Goal: Communication & Community: Participate in discussion

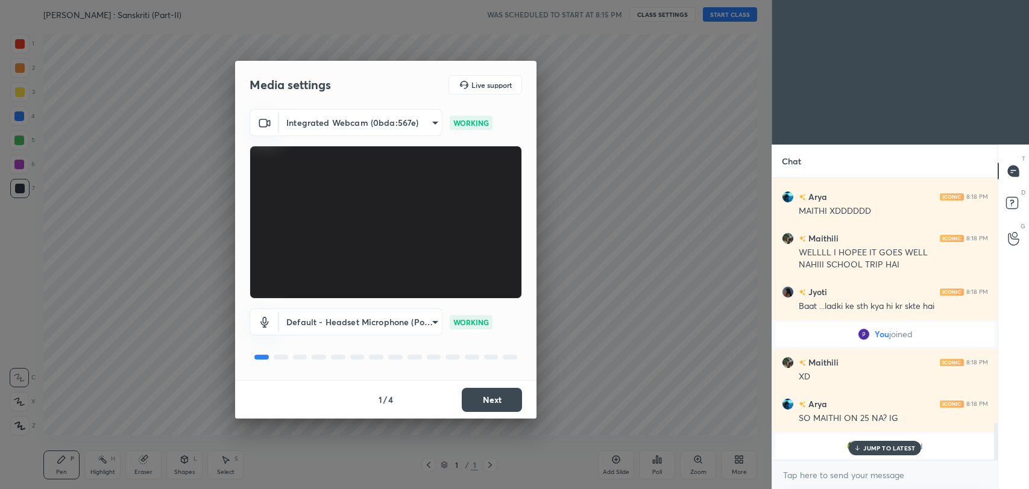
scroll to position [1871, 0]
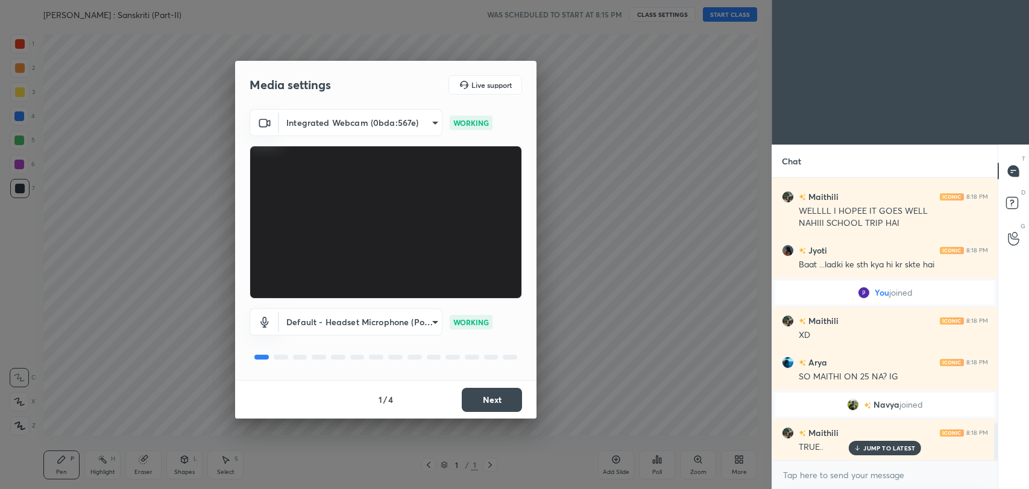
click at [481, 397] on button "Next" at bounding box center [492, 400] width 60 height 24
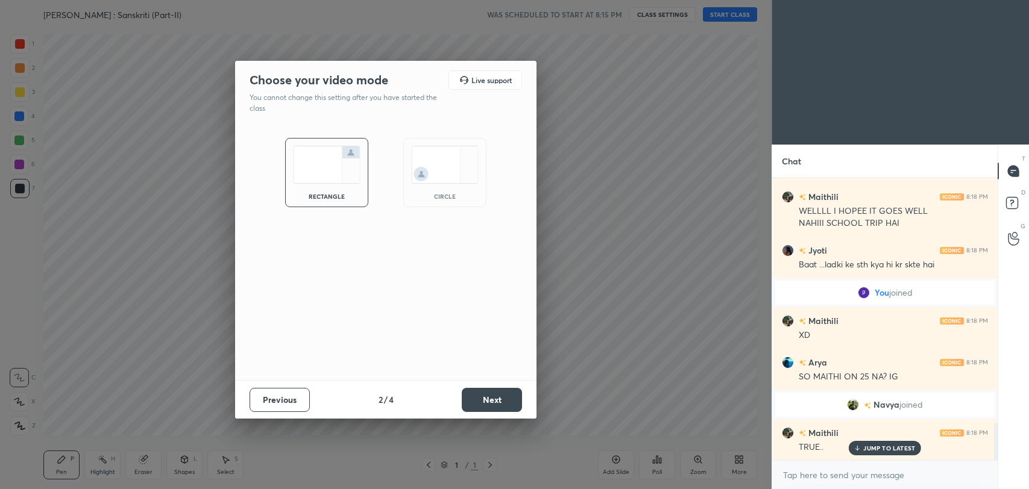
click at [481, 397] on button "Next" at bounding box center [492, 400] width 60 height 24
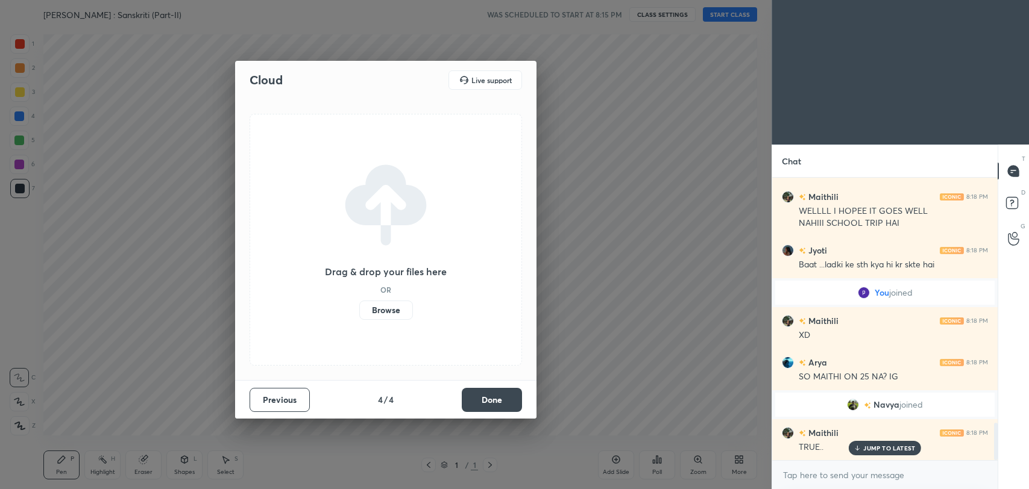
click at [481, 397] on button "Done" at bounding box center [492, 400] width 60 height 24
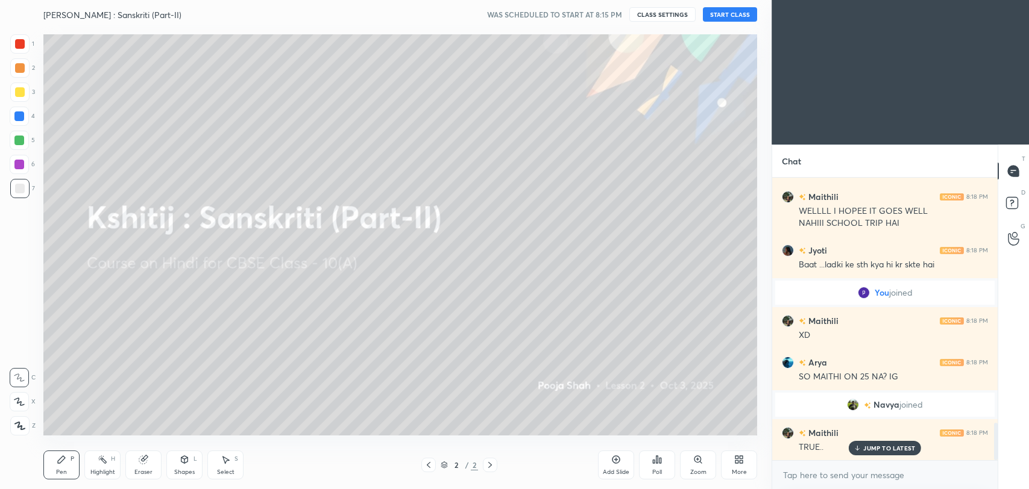
click at [721, 16] on button "START CLASS" at bounding box center [730, 14] width 54 height 14
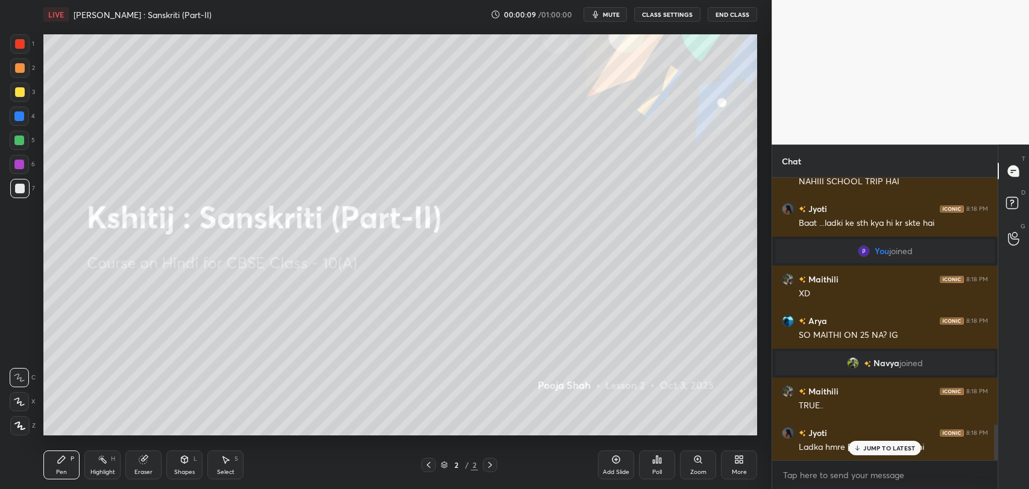
scroll to position [1954, 0]
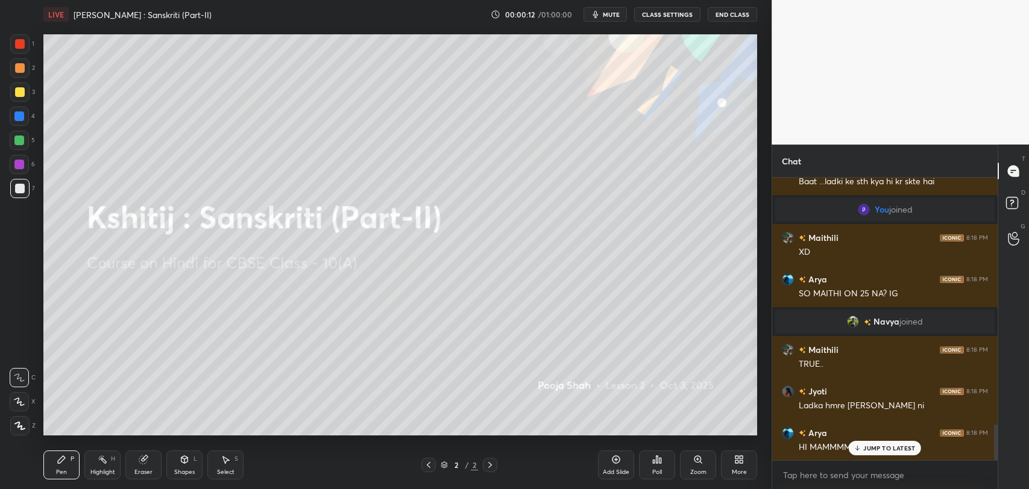
click at [611, 8] on button "mute" at bounding box center [605, 14] width 43 height 14
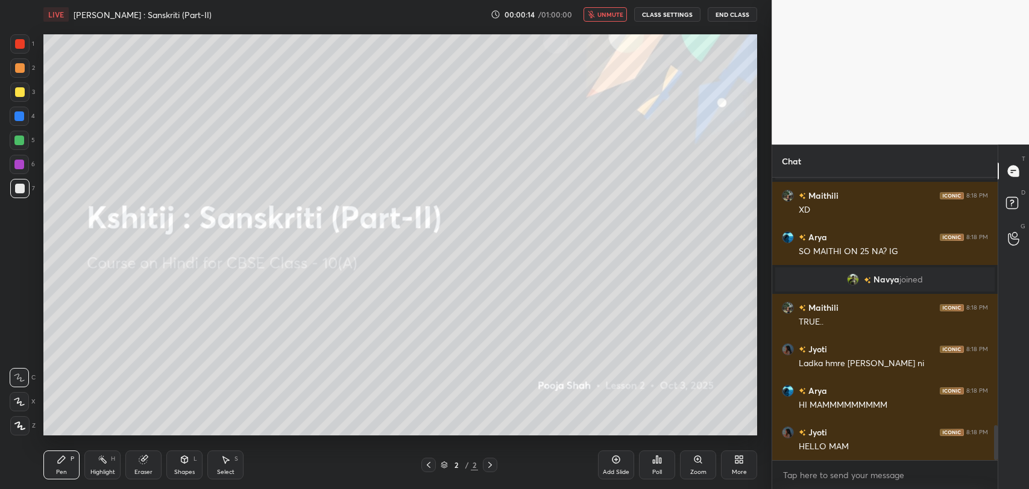
click at [611, 8] on button "unmute" at bounding box center [605, 14] width 43 height 14
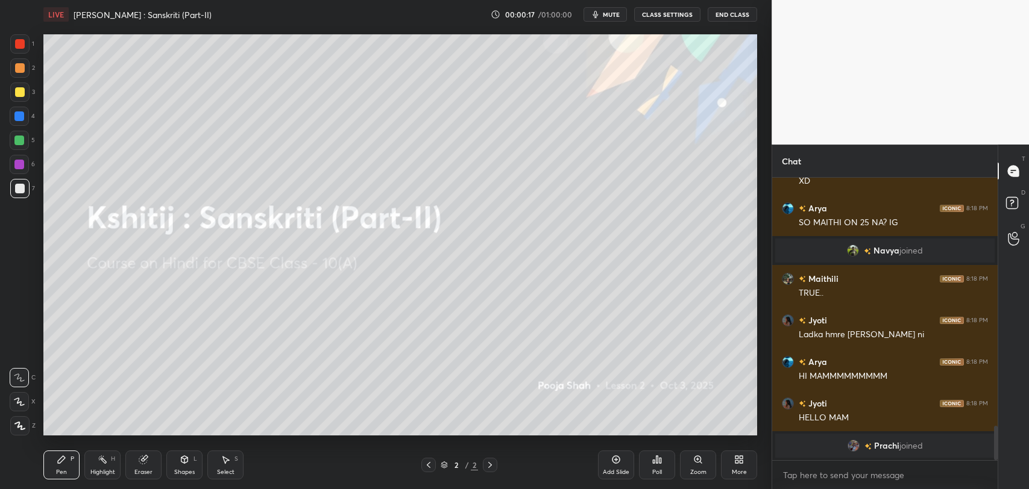
scroll to position [1679, 0]
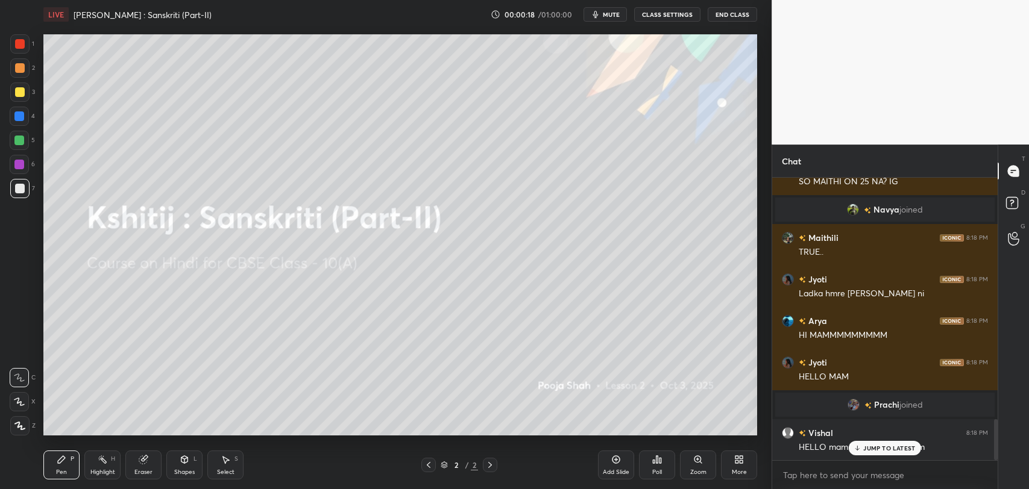
click at [882, 451] on p "JUMP TO LATEST" at bounding box center [889, 448] width 52 height 7
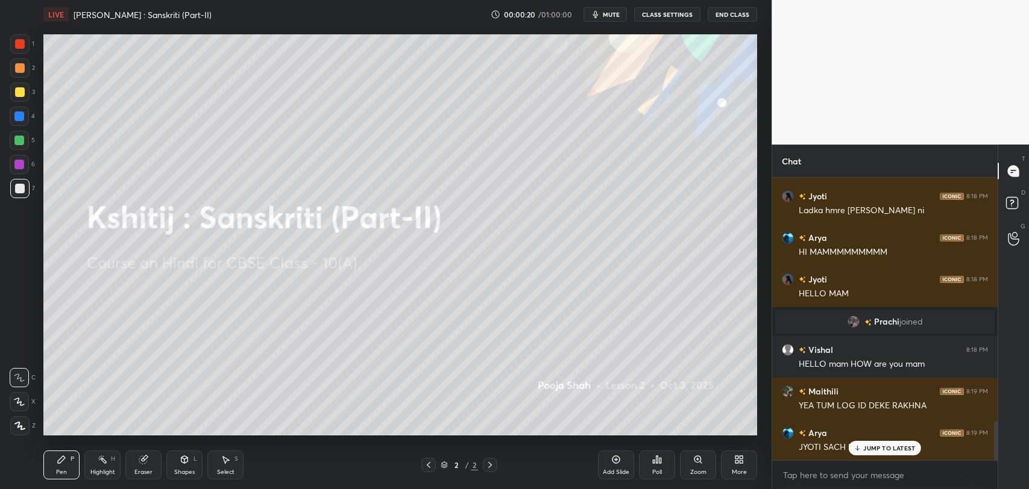
click at [869, 453] on div "JUMP TO LATEST" at bounding box center [885, 448] width 72 height 14
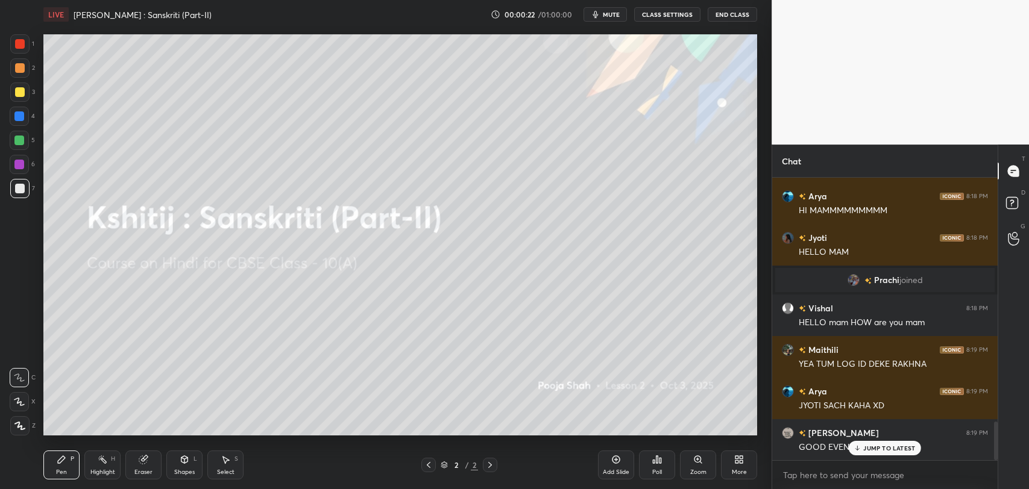
scroll to position [1857, 0]
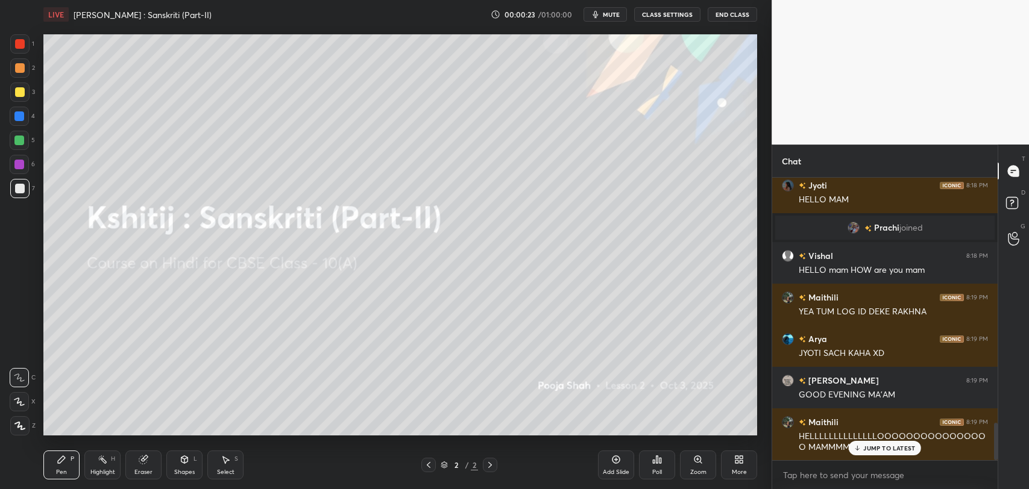
click at [860, 450] on icon at bounding box center [858, 448] width 8 height 7
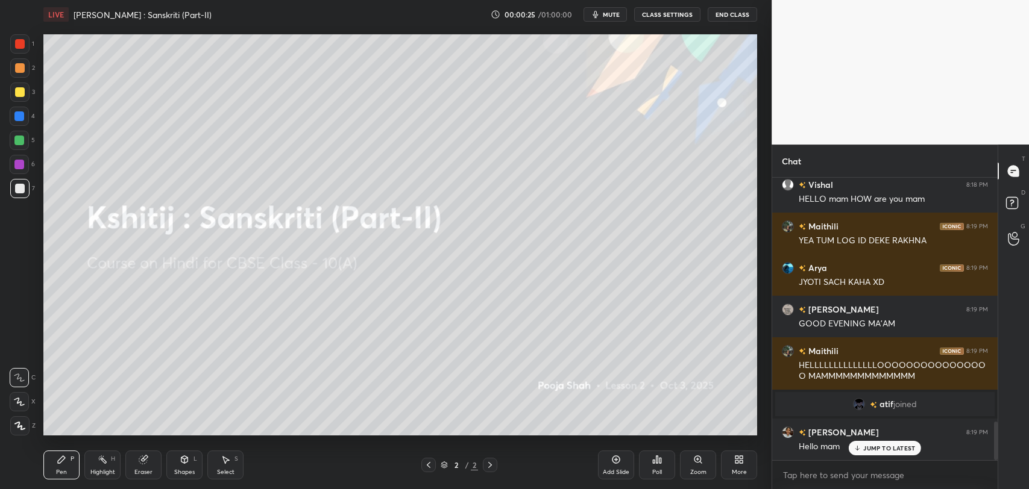
scroll to position [1787, 0]
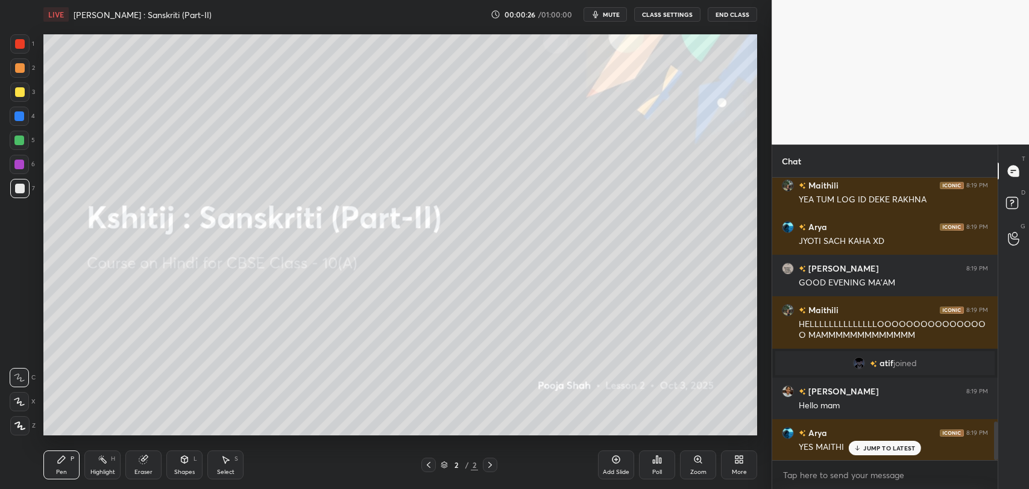
click at [871, 447] on p "JUMP TO LATEST" at bounding box center [889, 448] width 52 height 7
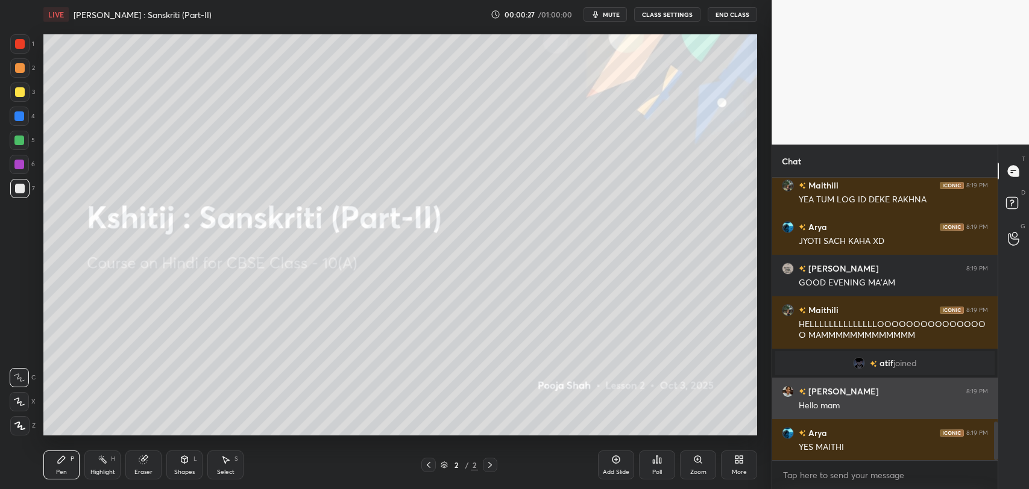
scroll to position [1828, 0]
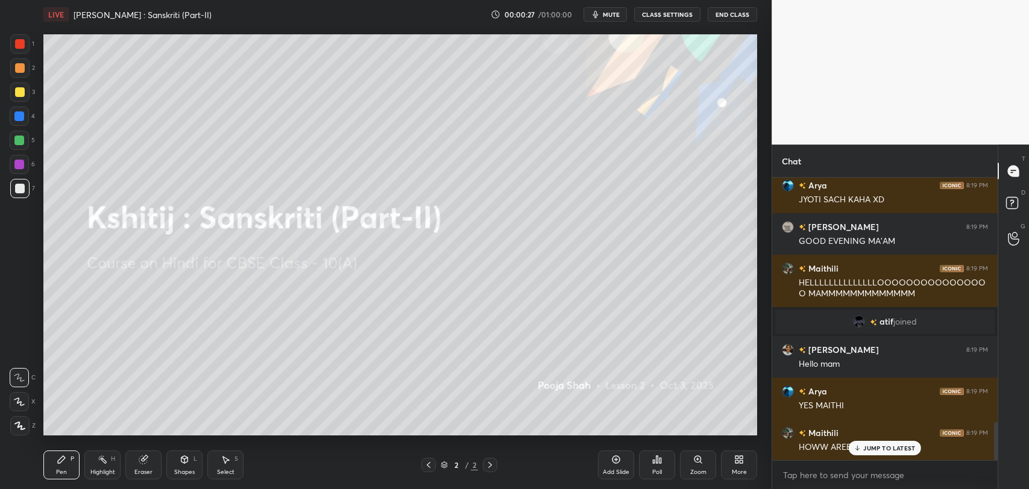
click at [819, 406] on div "Maithili 8:18 PM XD Arya 8:18 PM SO MAITHI ON 25 NA? IG Navya joined Maithili 8…" at bounding box center [884, 319] width 225 height 283
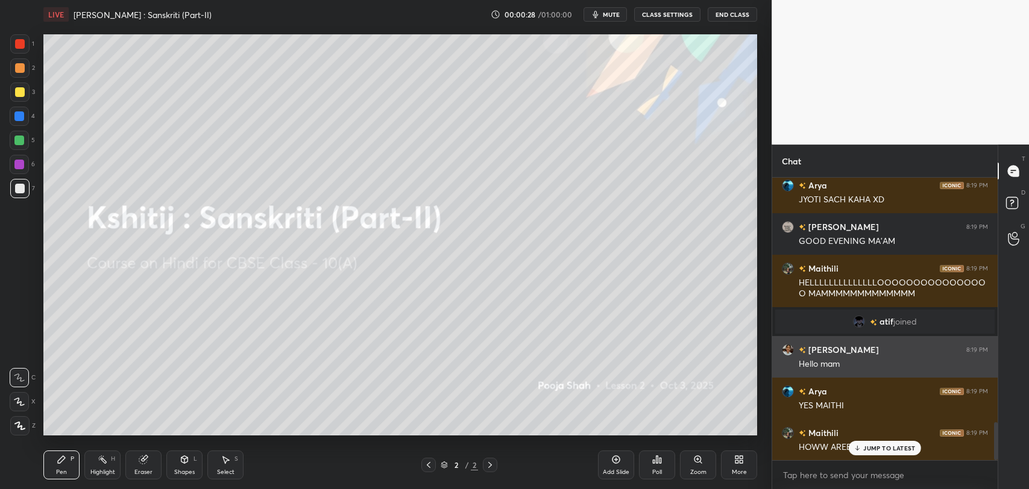
click at [811, 371] on div "[PERSON_NAME] 8:19 PM Hello mam" at bounding box center [884, 357] width 225 height 42
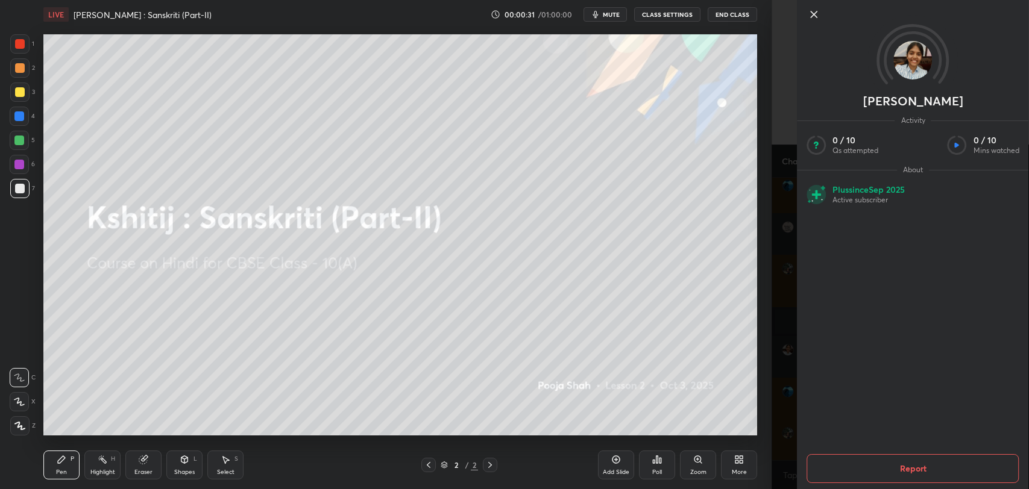
scroll to position [1840, 0]
click at [810, 16] on icon at bounding box center [814, 14] width 14 height 14
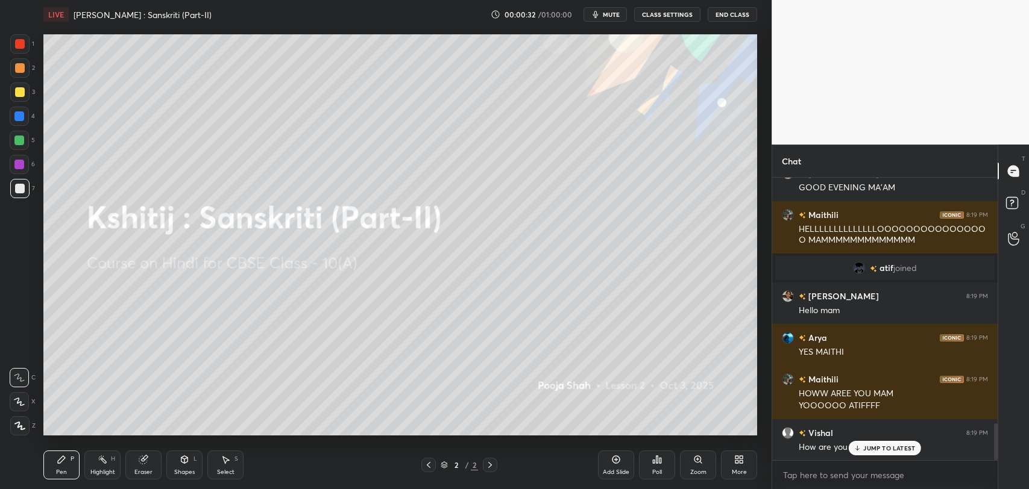
click at [885, 448] on p "JUMP TO LATEST" at bounding box center [889, 448] width 52 height 7
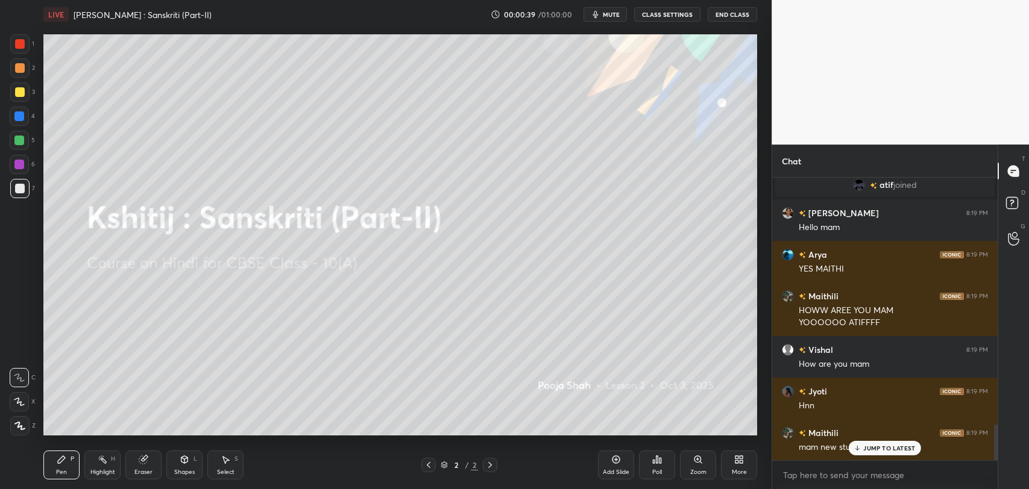
scroll to position [0, 0]
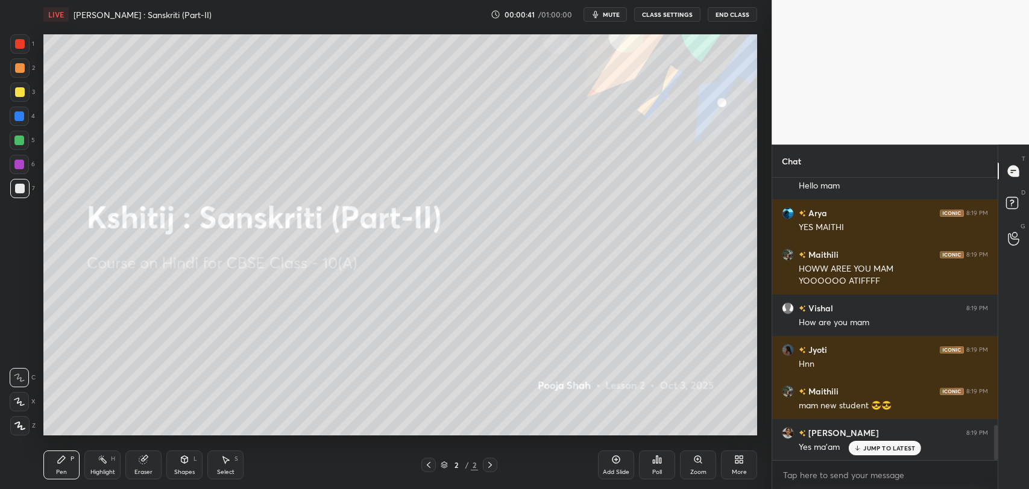
click at [870, 454] on div "JUMP TO LATEST" at bounding box center [885, 448] width 72 height 14
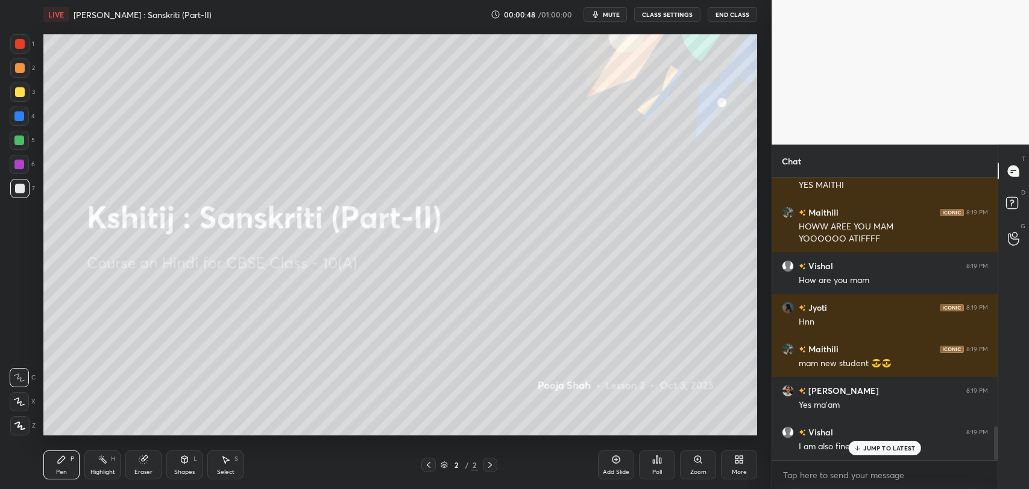
scroll to position [2090, 0]
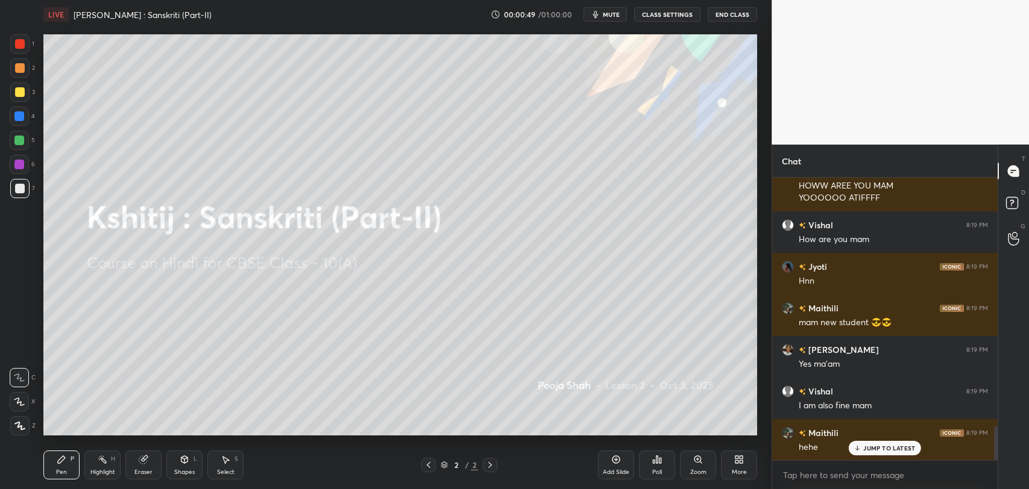
click at [889, 447] on p "JUMP TO LATEST" at bounding box center [889, 448] width 52 height 7
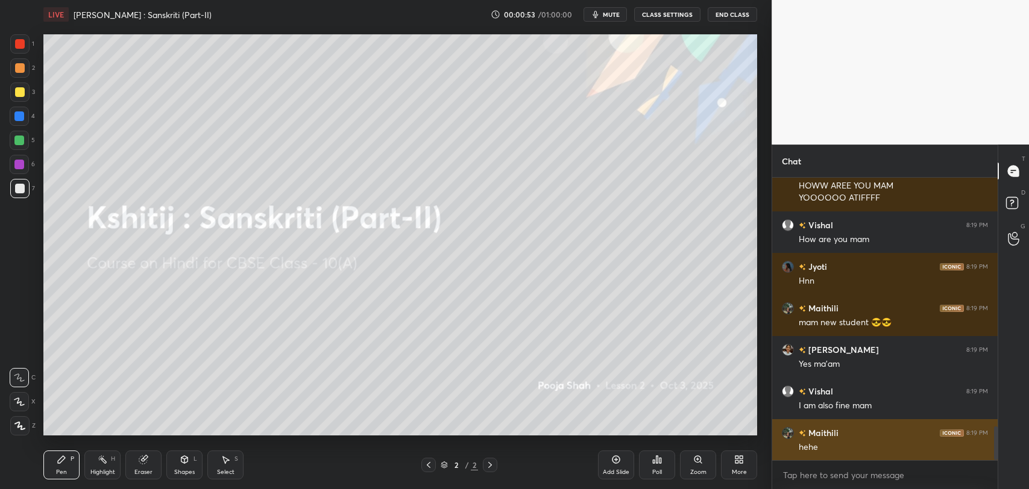
click at [791, 435] on img "grid" at bounding box center [788, 433] width 12 height 12
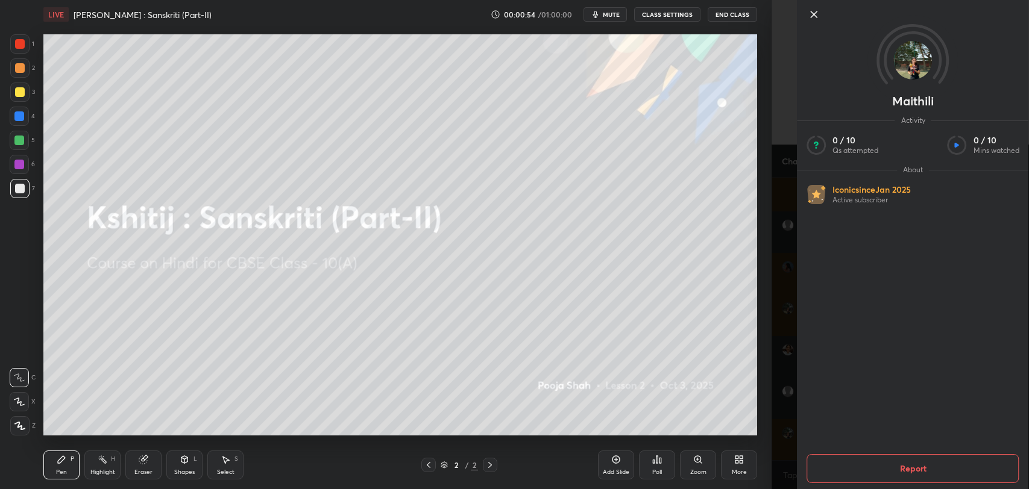
click at [816, 15] on icon at bounding box center [814, 14] width 14 height 14
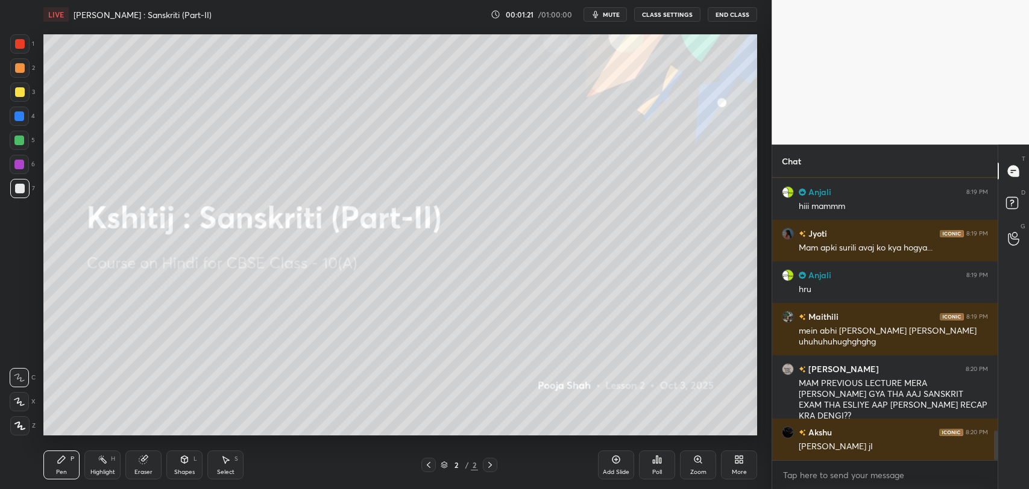
scroll to position [2408, 0]
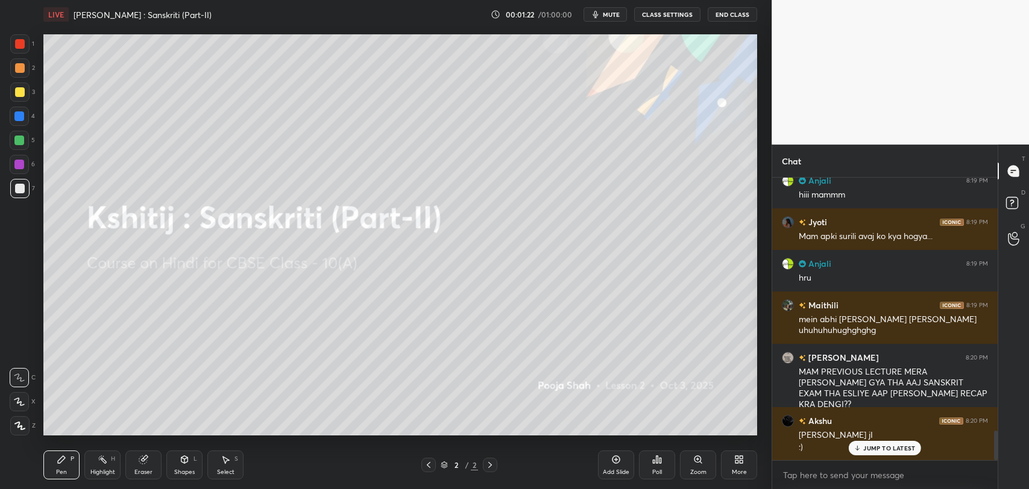
click at [879, 450] on p "JUMP TO LATEST" at bounding box center [889, 448] width 52 height 7
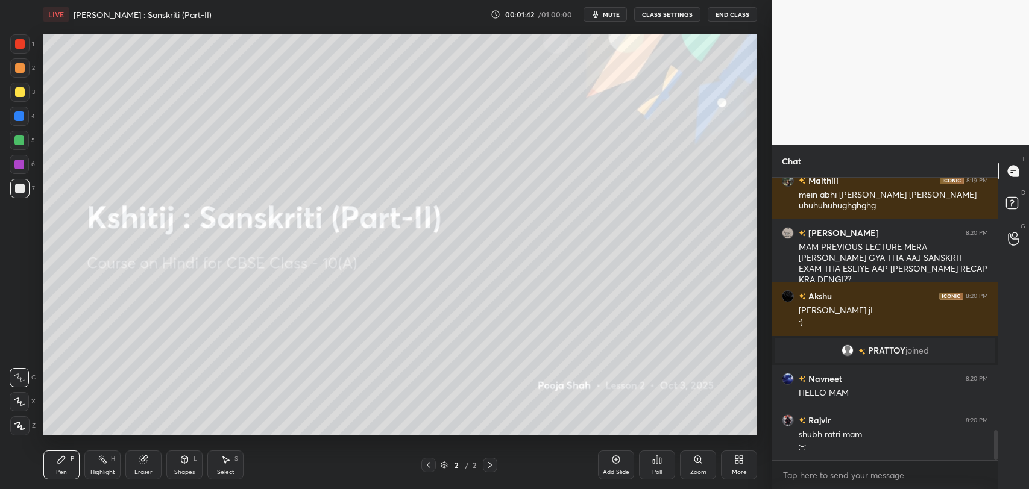
scroll to position [2394, 0]
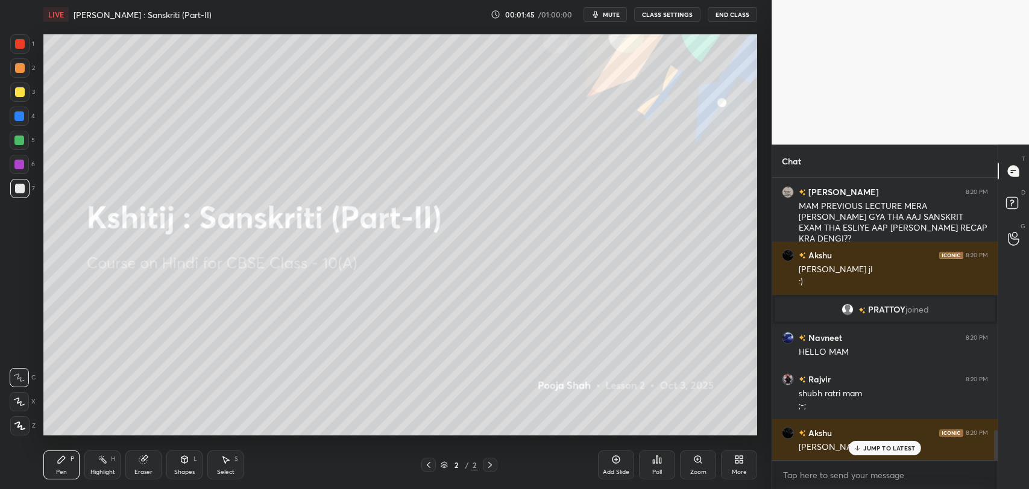
click at [887, 453] on div "JUMP TO LATEST" at bounding box center [885, 448] width 72 height 14
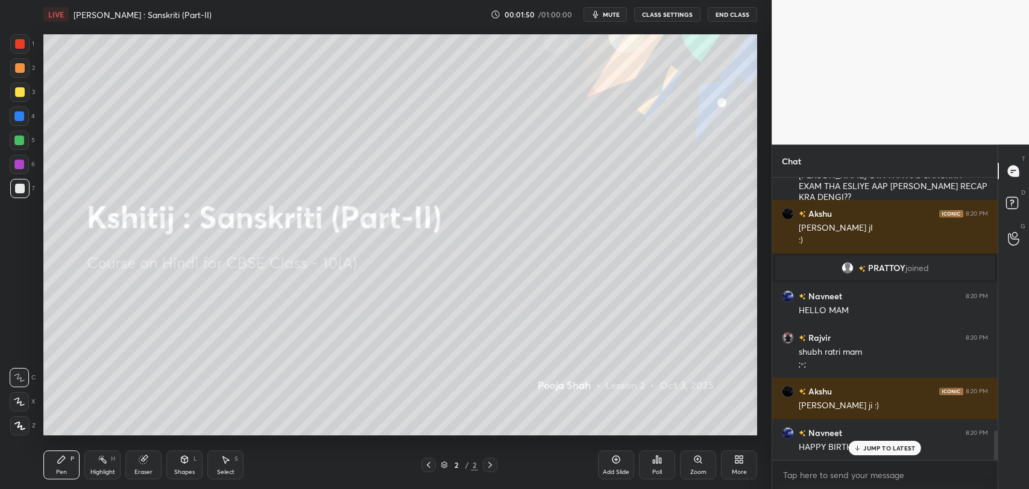
click at [20, 45] on div at bounding box center [20, 44] width 10 height 10
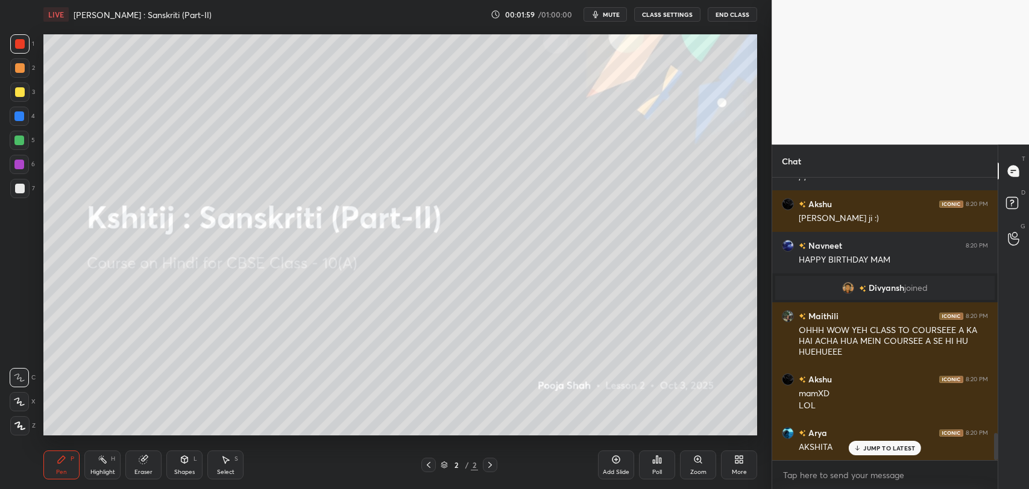
scroll to position [2665, 0]
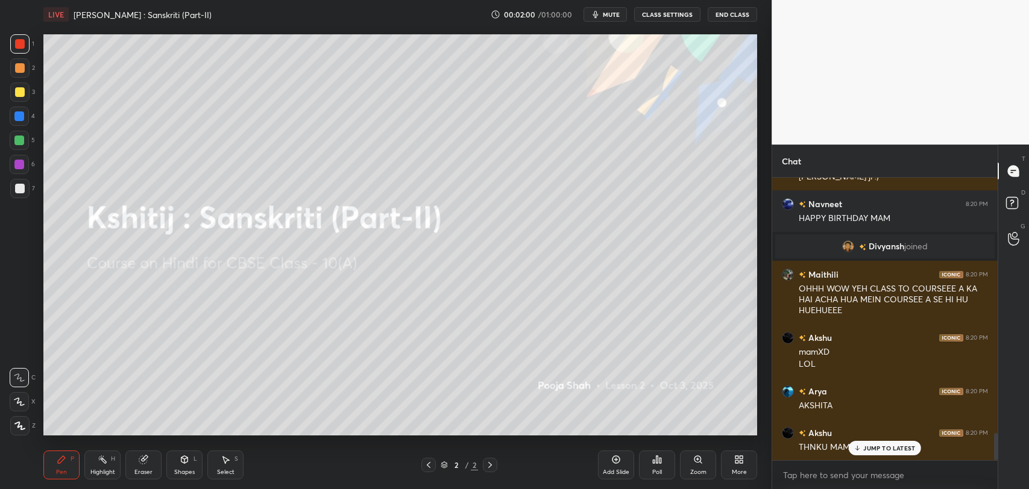
click at [859, 452] on div "JUMP TO LATEST" at bounding box center [885, 448] width 72 height 14
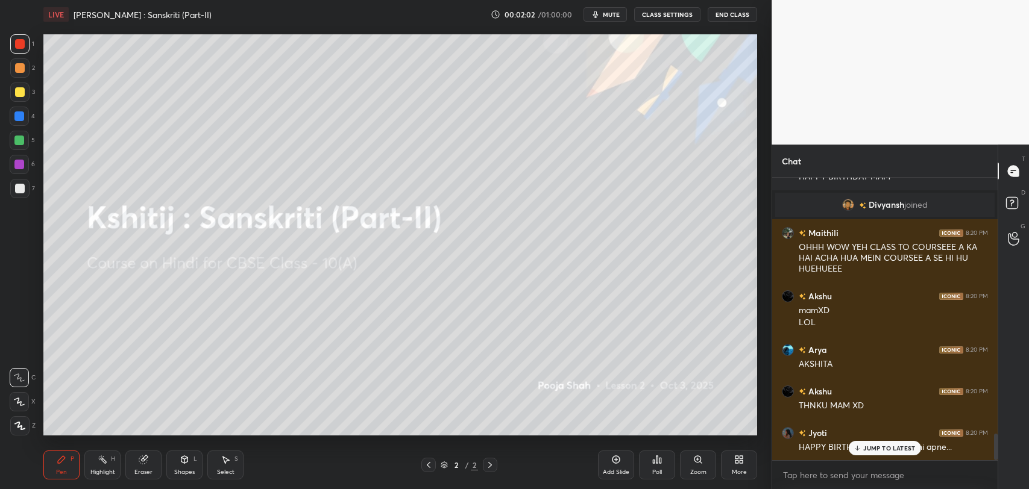
click at [892, 448] on p "JUMP TO LATEST" at bounding box center [889, 448] width 52 height 7
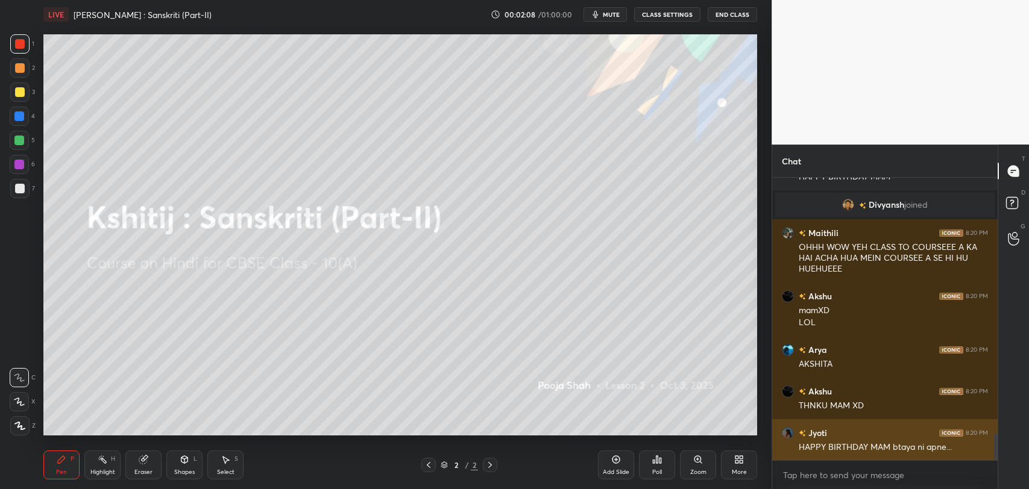
click at [819, 447] on div "HAPPY BIRTHDAY MAM btaya ni apne..." at bounding box center [893, 448] width 189 height 12
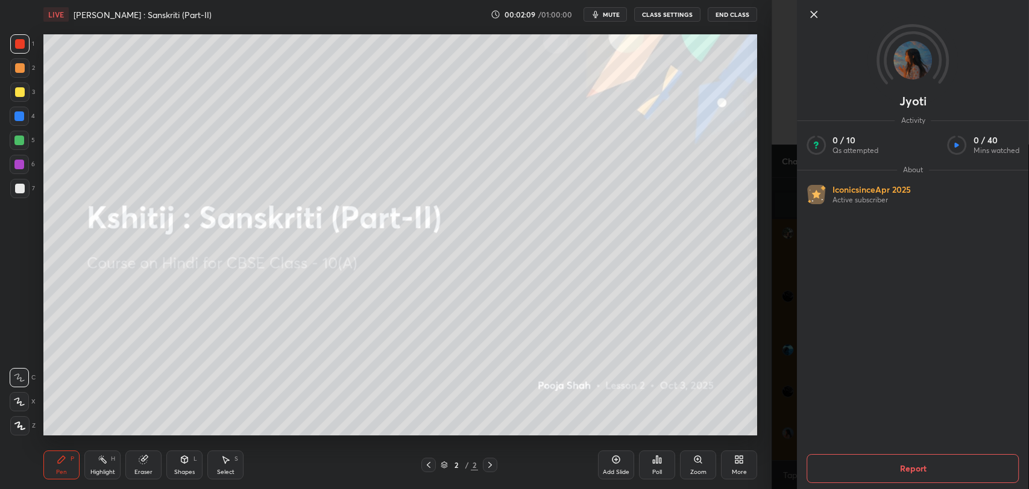
click at [819, 14] on icon at bounding box center [814, 14] width 14 height 14
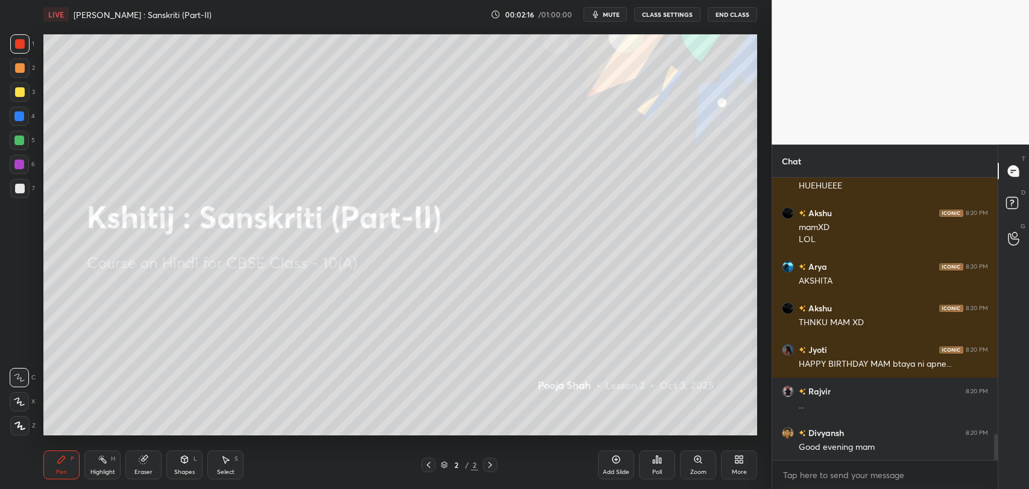
scroll to position [2831, 0]
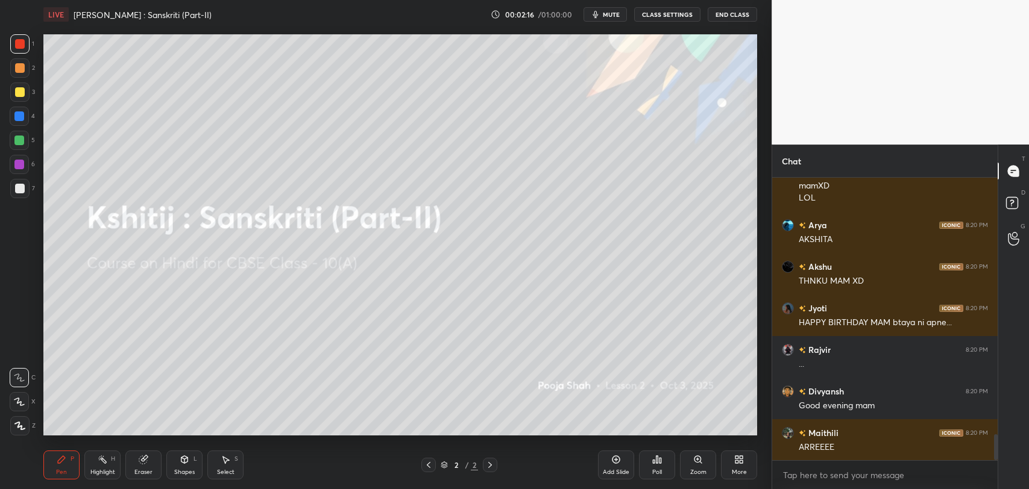
click at [875, 446] on div "Maithili 8:20 PM OHHH WOW YEH CLASS TO COURSEEE A KA HAI ACHA HUA MEIN COURSEE …" at bounding box center [884, 319] width 225 height 283
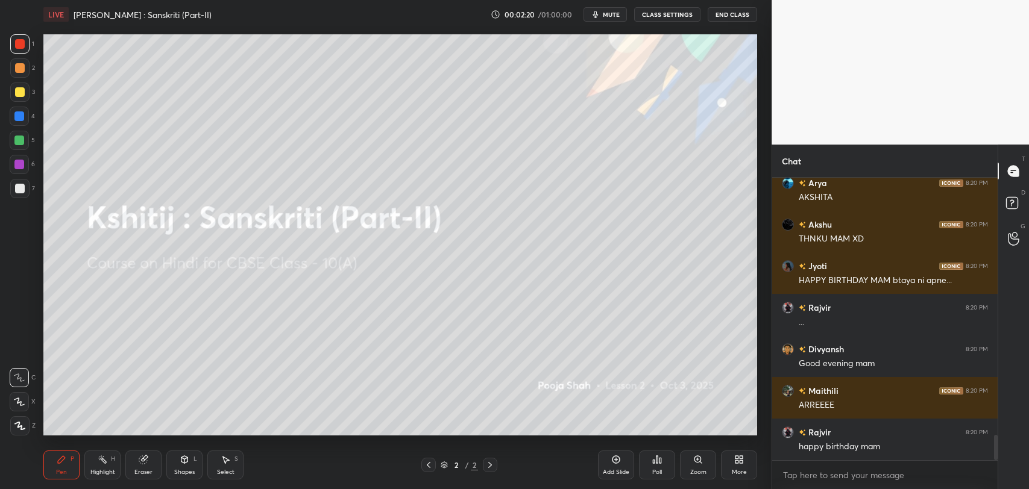
scroll to position [2915, 0]
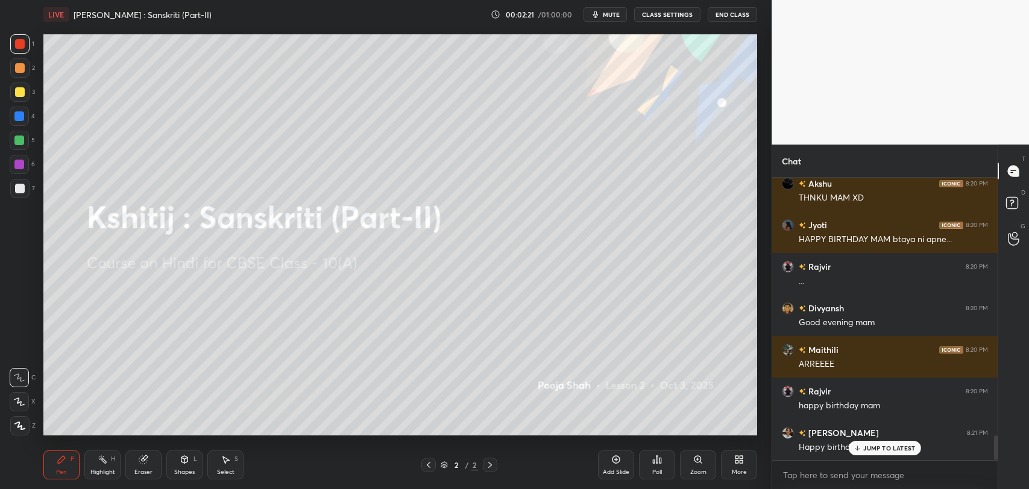
click at [864, 448] on p "JUMP TO LATEST" at bounding box center [889, 448] width 52 height 7
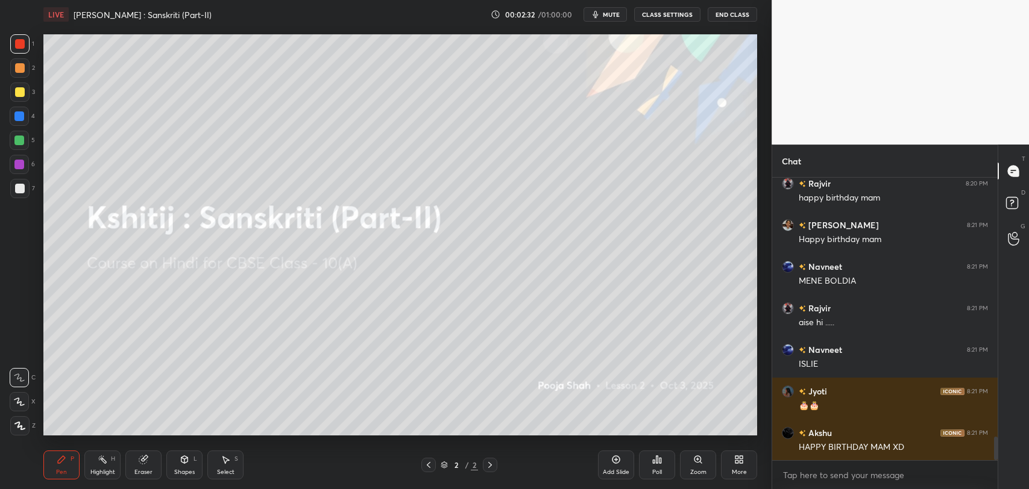
scroll to position [3164, 0]
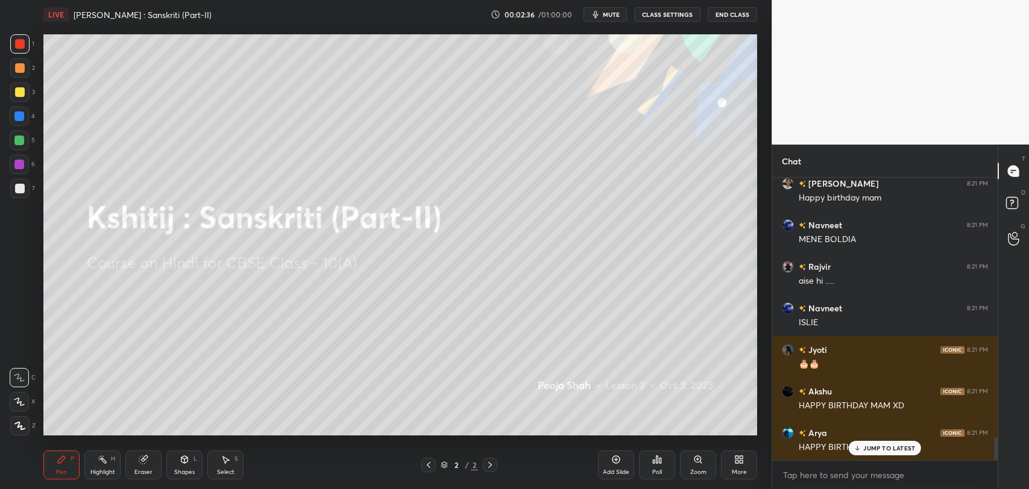
click at [882, 445] on p "JUMP TO LATEST" at bounding box center [889, 448] width 52 height 7
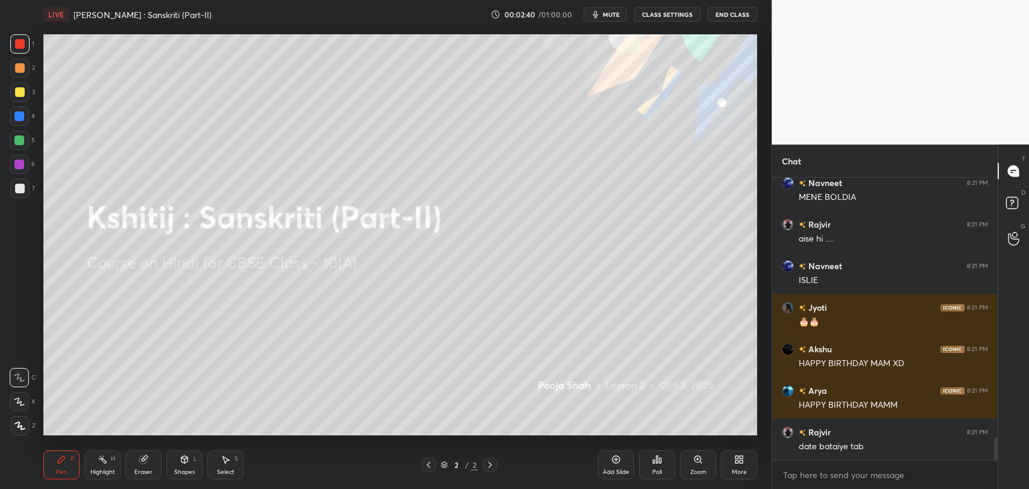
click at [739, 473] on div "More" at bounding box center [739, 473] width 15 height 6
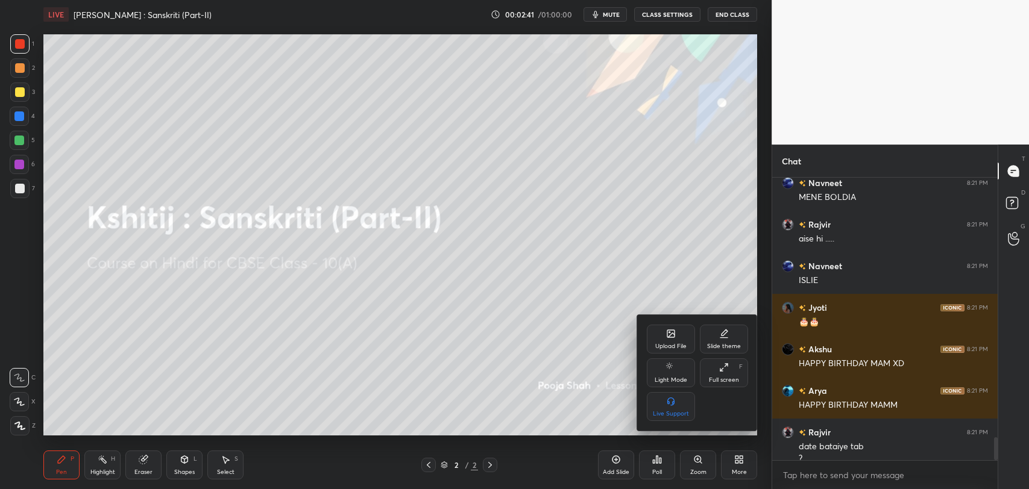
scroll to position [3218, 0]
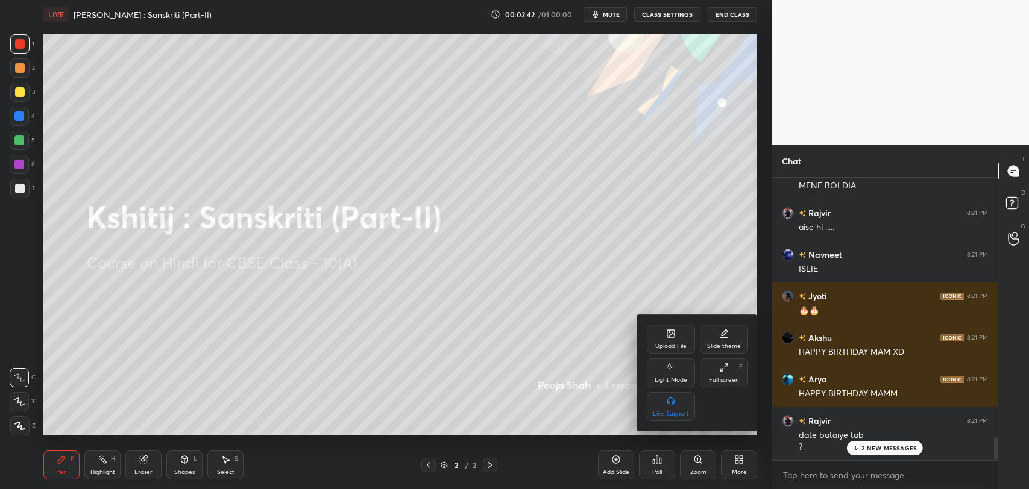
click at [663, 335] on div "Upload File" at bounding box center [671, 339] width 48 height 29
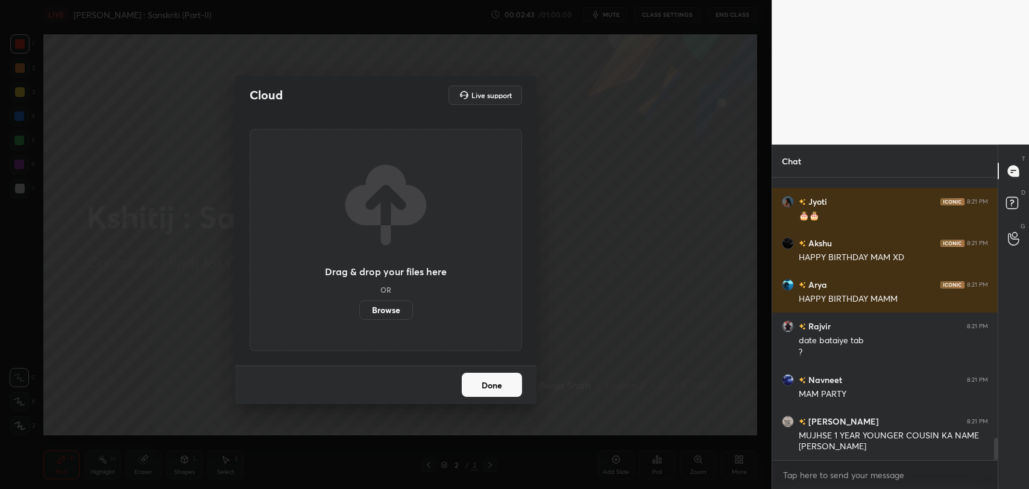
click at [378, 310] on label "Browse" at bounding box center [386, 310] width 54 height 19
click at [359, 310] on input "Browse" at bounding box center [359, 310] width 0 height 19
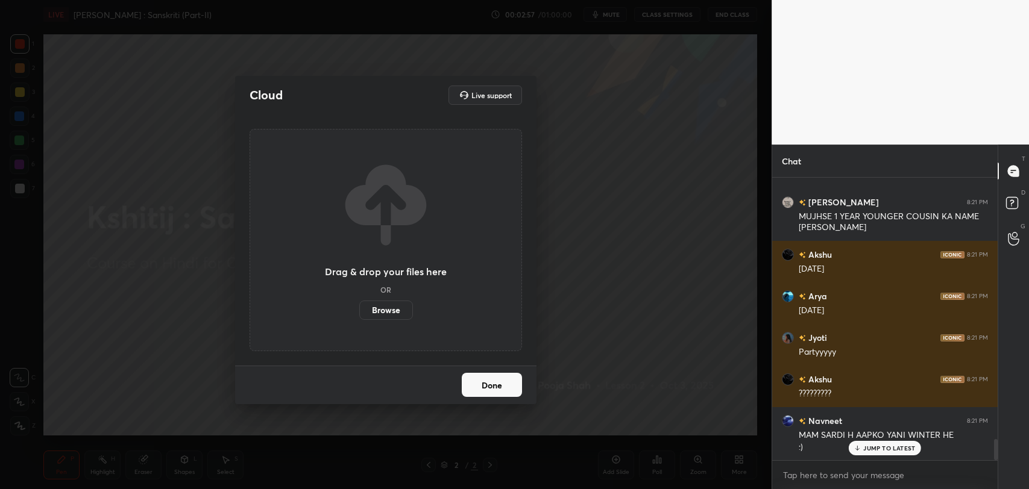
scroll to position [3573, 0]
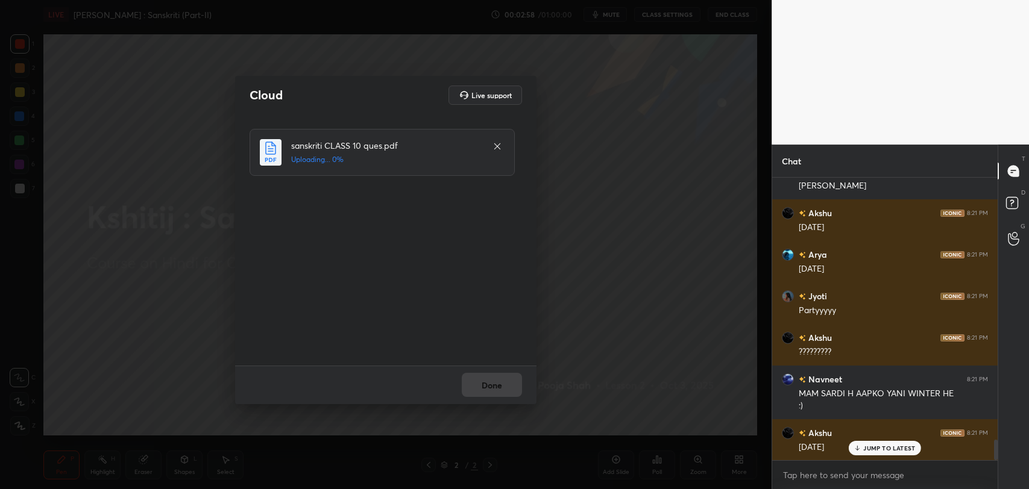
click at [876, 448] on p "JUMP TO LATEST" at bounding box center [889, 448] width 52 height 7
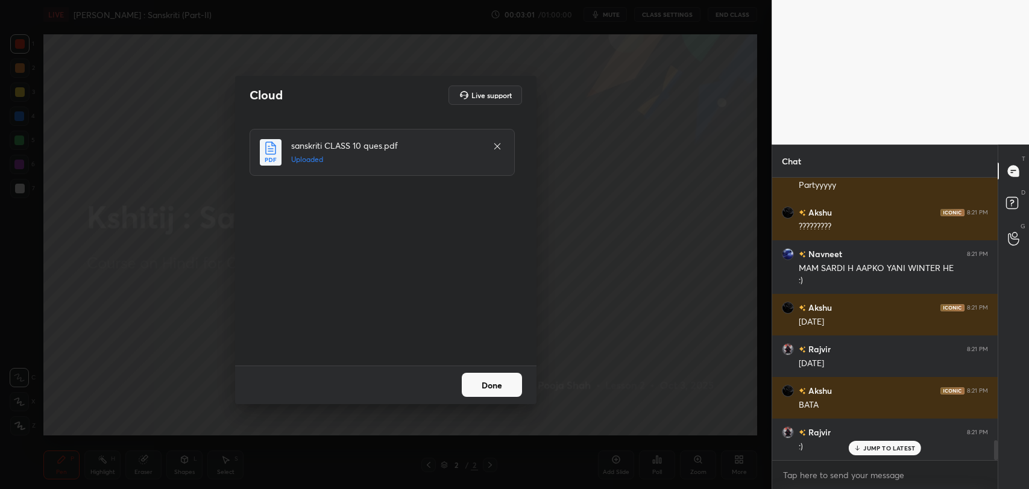
scroll to position [3740, 0]
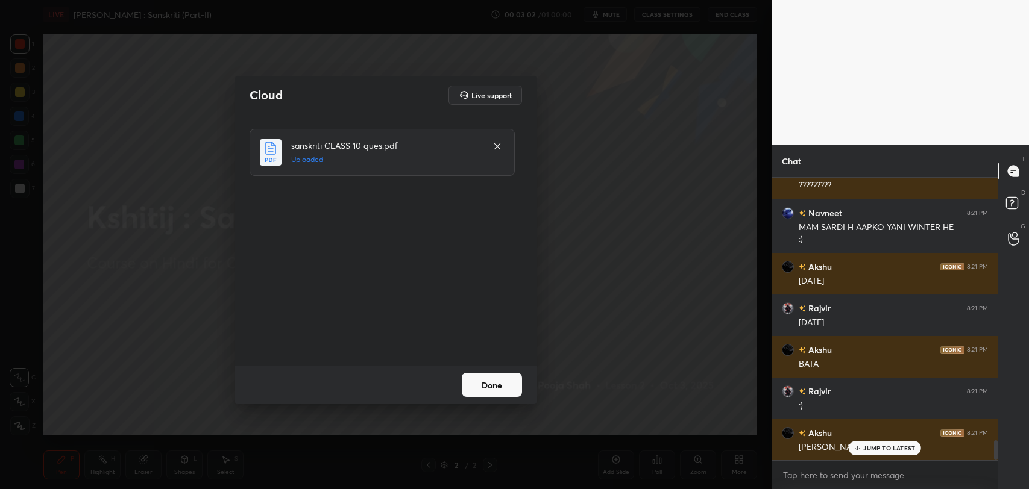
click at [502, 387] on button "Done" at bounding box center [492, 385] width 60 height 24
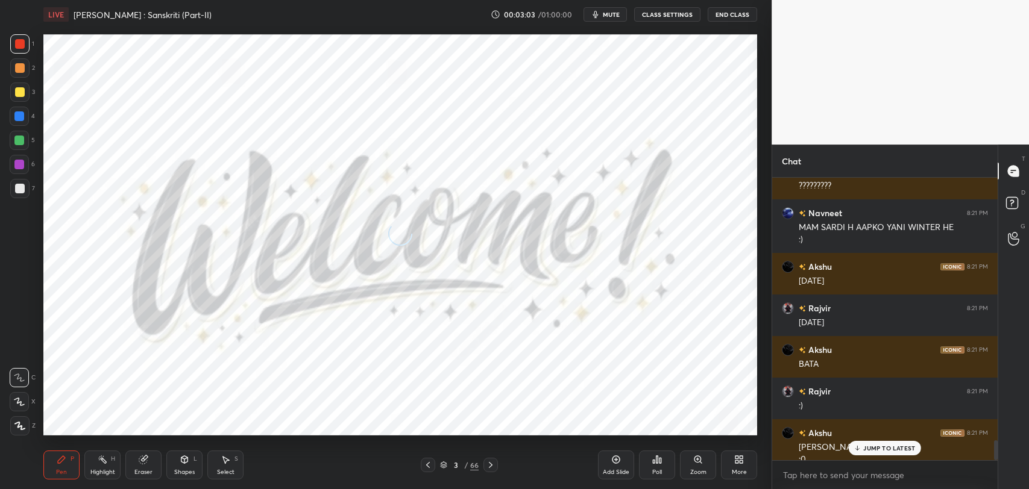
scroll to position [3752, 0]
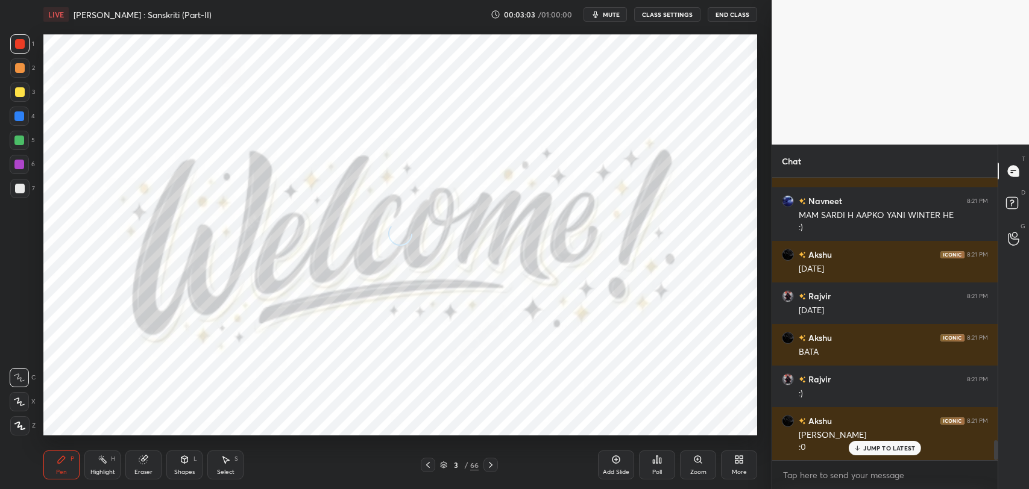
click at [878, 445] on p "JUMP TO LATEST" at bounding box center [889, 448] width 52 height 7
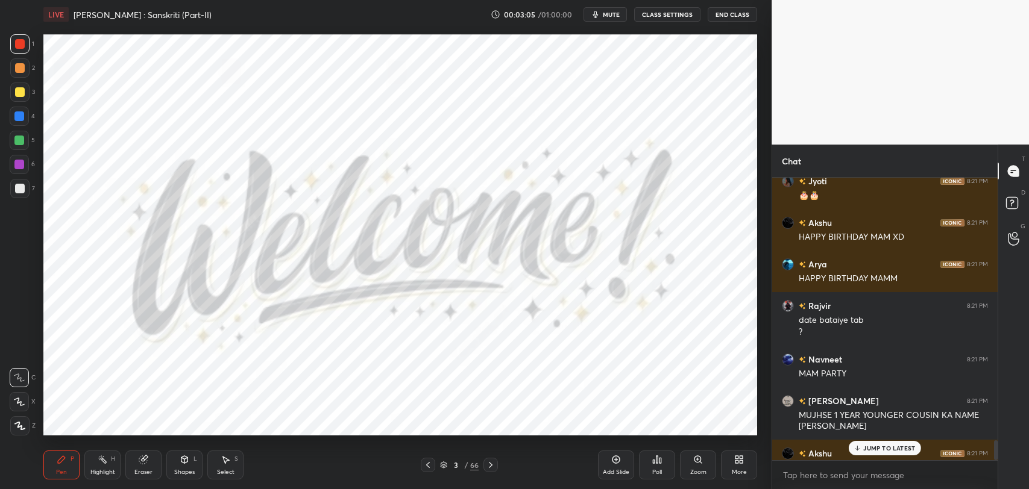
click at [876, 449] on div "Jyoti 8:21 PM 🎂🎂 [GEOGRAPHIC_DATA] 8:21 PM HAPPY BIRTHDAY MAM XD Arya 8:21 PM H…" at bounding box center [884, 319] width 225 height 283
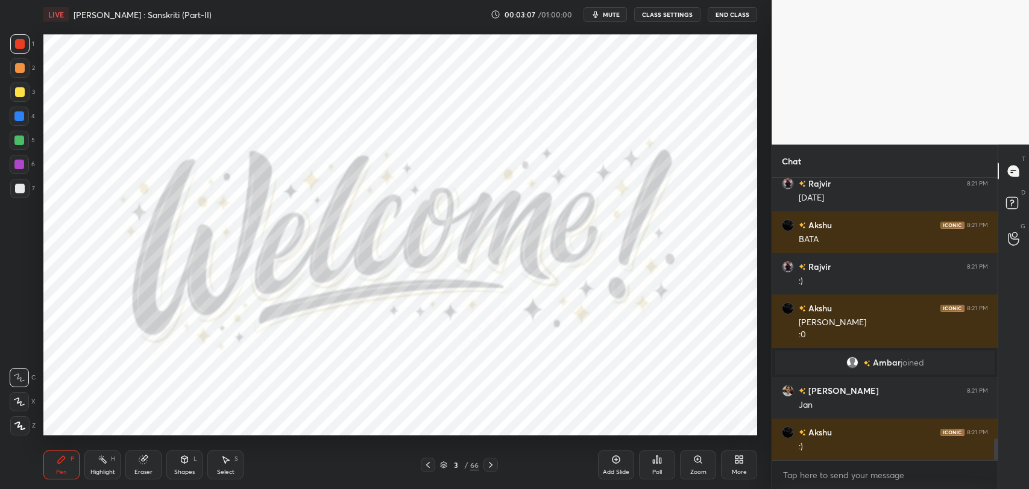
scroll to position [3416, 0]
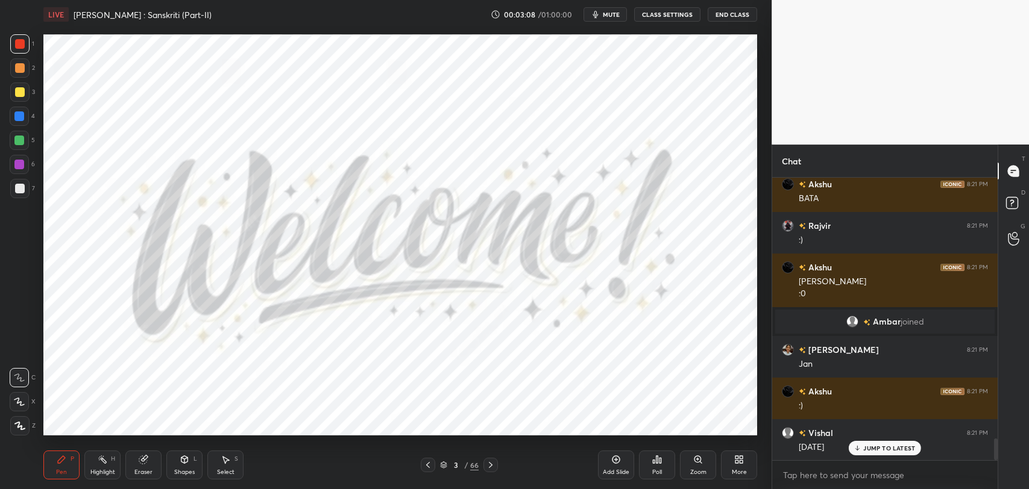
click at [24, 45] on div at bounding box center [20, 44] width 10 height 10
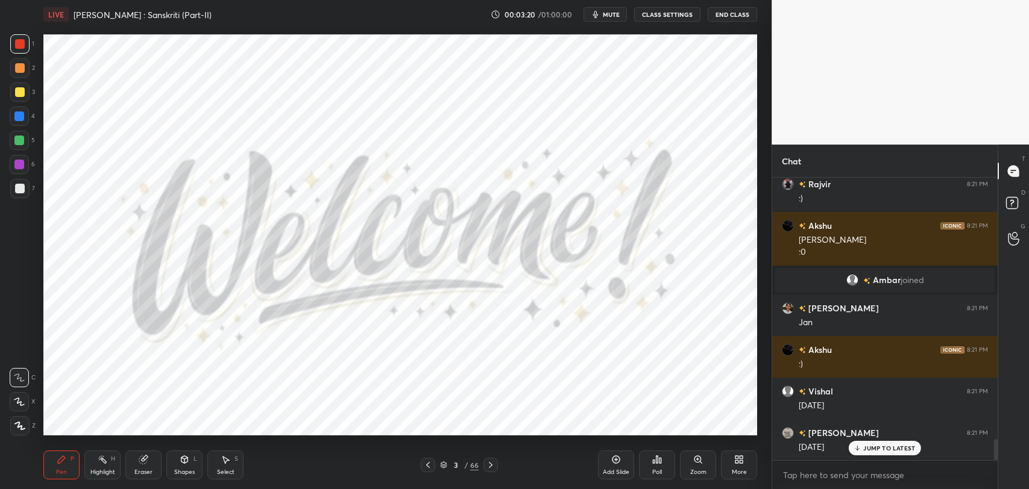
scroll to position [3499, 0]
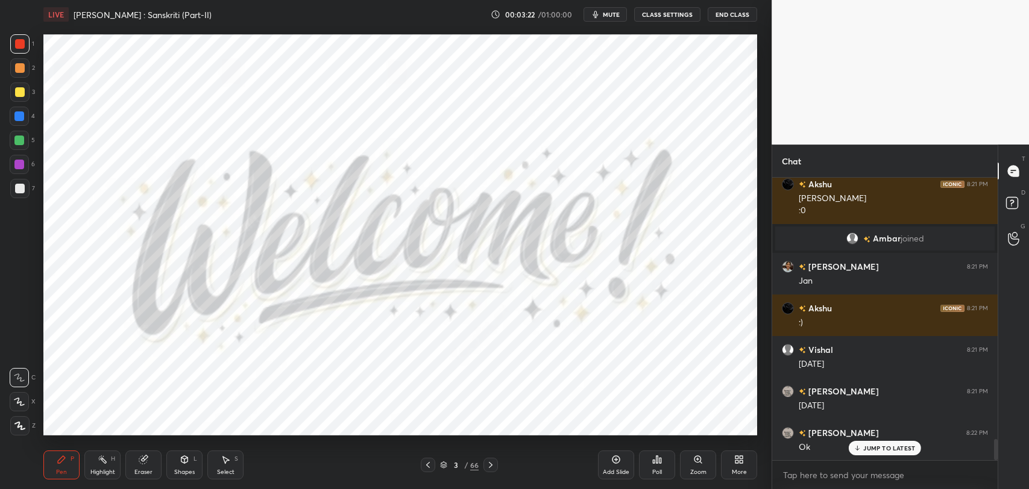
click at [872, 443] on div "JUMP TO LATEST" at bounding box center [885, 448] width 72 height 14
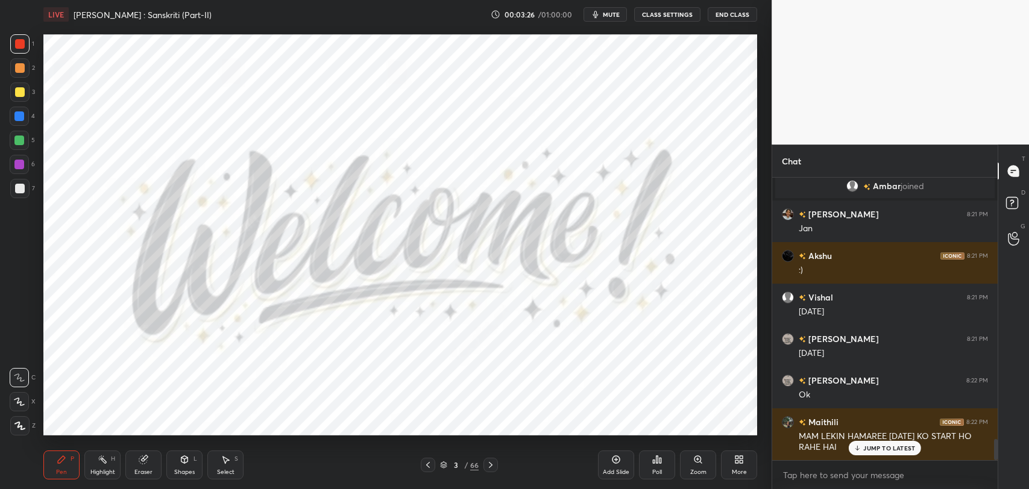
scroll to position [3593, 0]
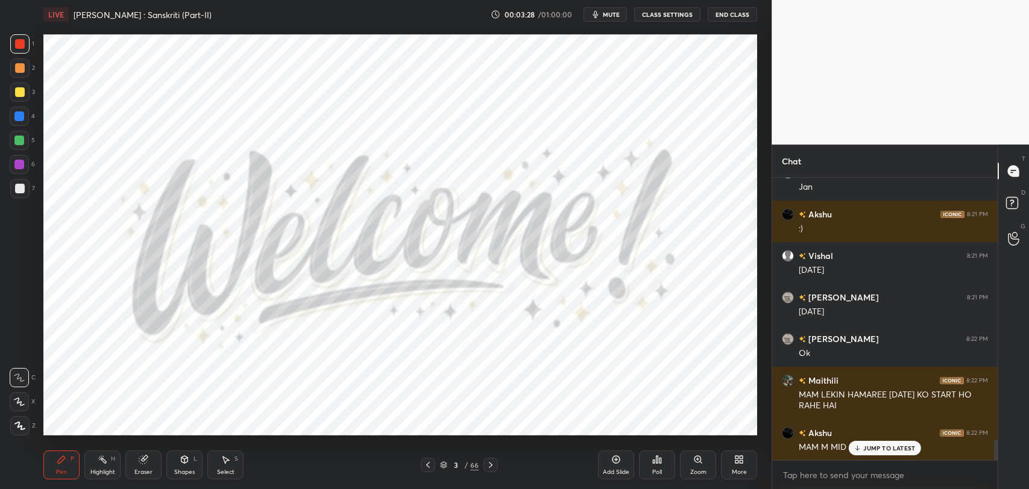
click at [879, 448] on p "JUMP TO LATEST" at bounding box center [889, 448] width 52 height 7
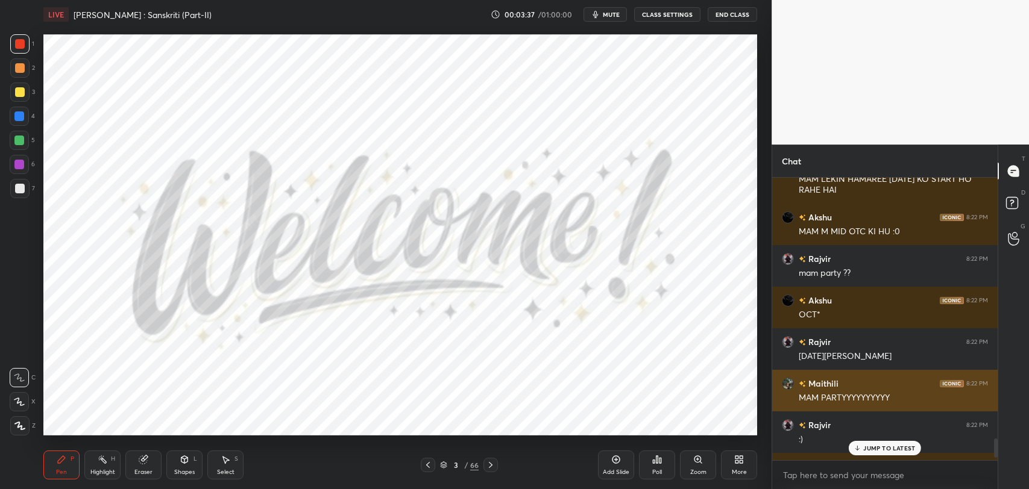
scroll to position [3776, 0]
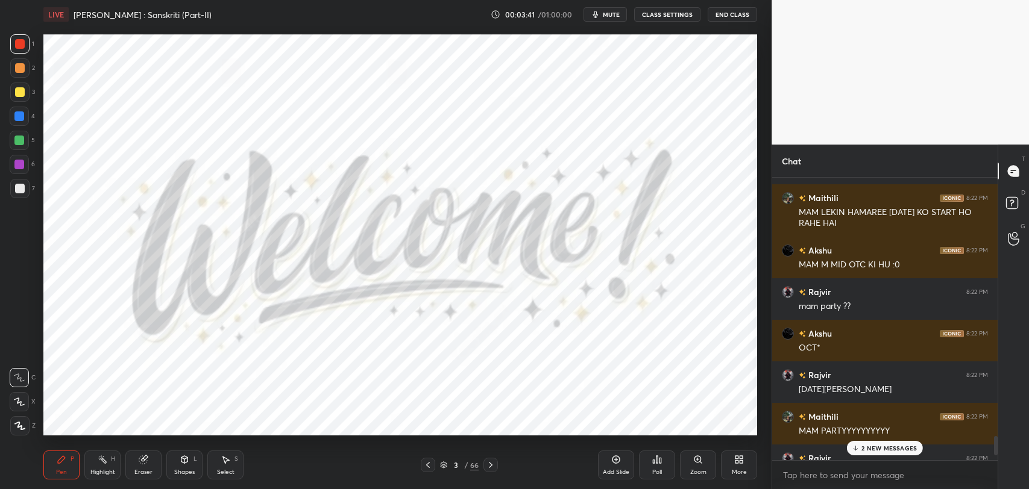
click at [880, 452] on div "2 NEW MESSAGES" at bounding box center [885, 448] width 76 height 14
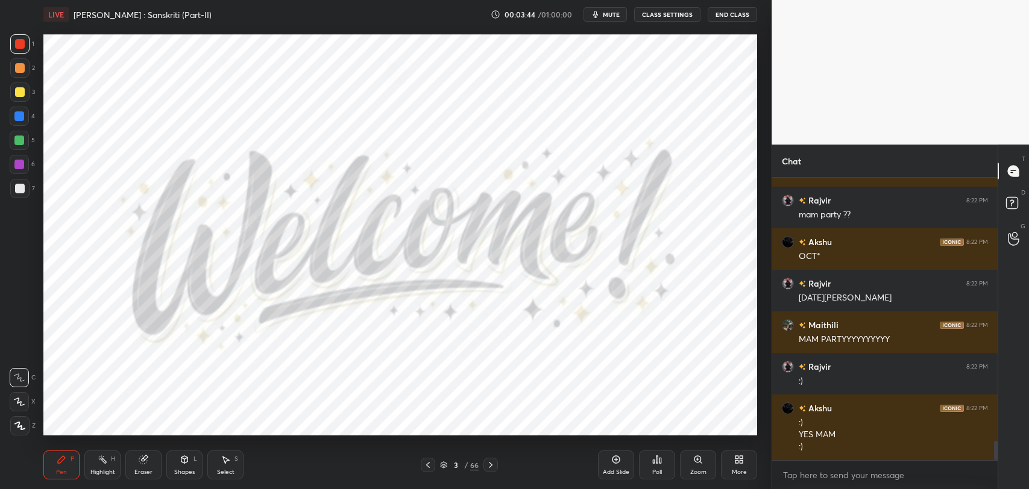
click at [666, 430] on div "LIVE [PERSON_NAME] : Sanskriti (Part-II) 00:03:44 / 01:00:00 mute CLASS SETTING…" at bounding box center [400, 244] width 723 height 489
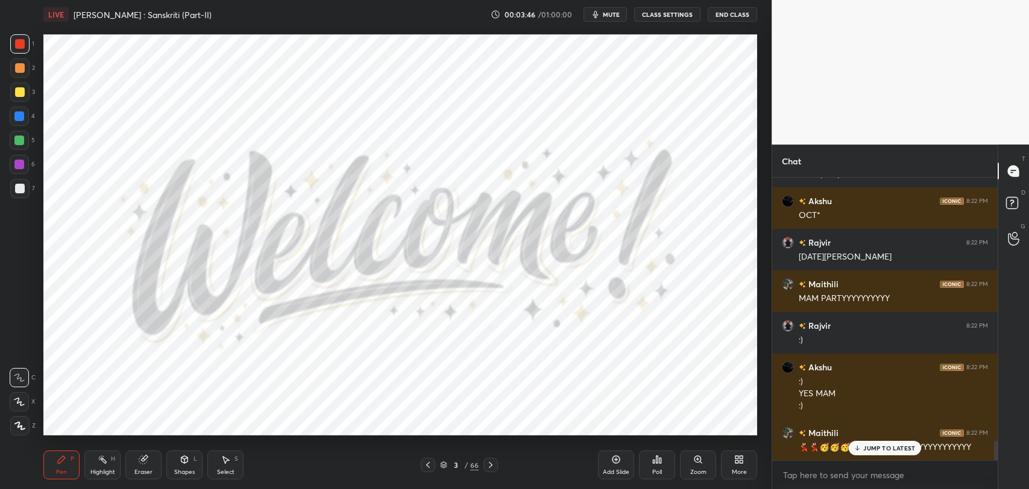
click at [889, 454] on div "JUMP TO LATEST" at bounding box center [885, 448] width 72 height 14
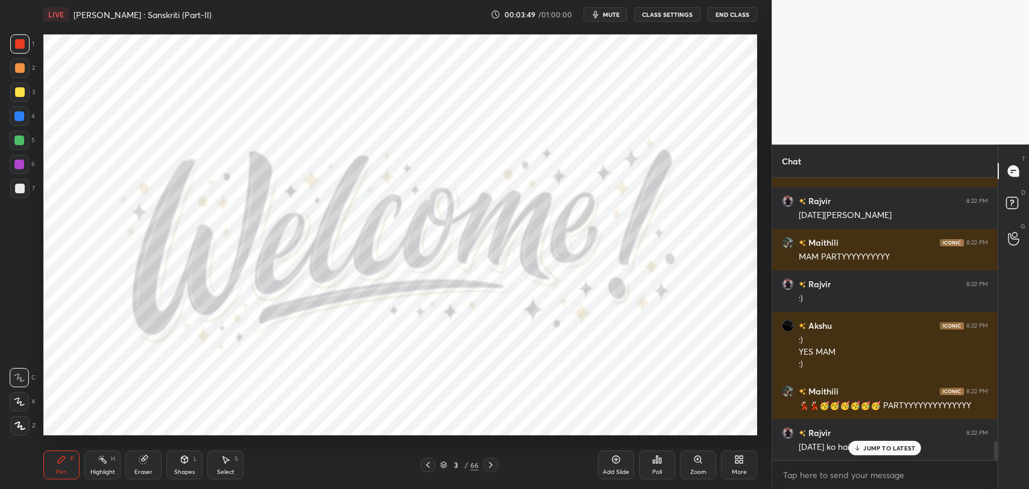
click at [870, 445] on div "Akshu 8:21 PM [PERSON_NAME] :0 [PERSON_NAME] joined [PERSON_NAME] 8:21 PM [PERS…" at bounding box center [884, 319] width 225 height 283
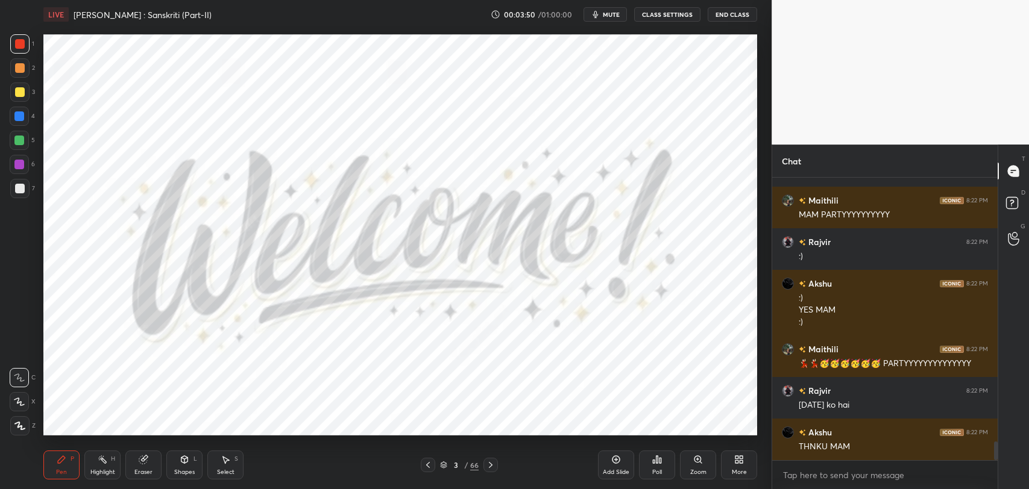
scroll to position [4033, 0]
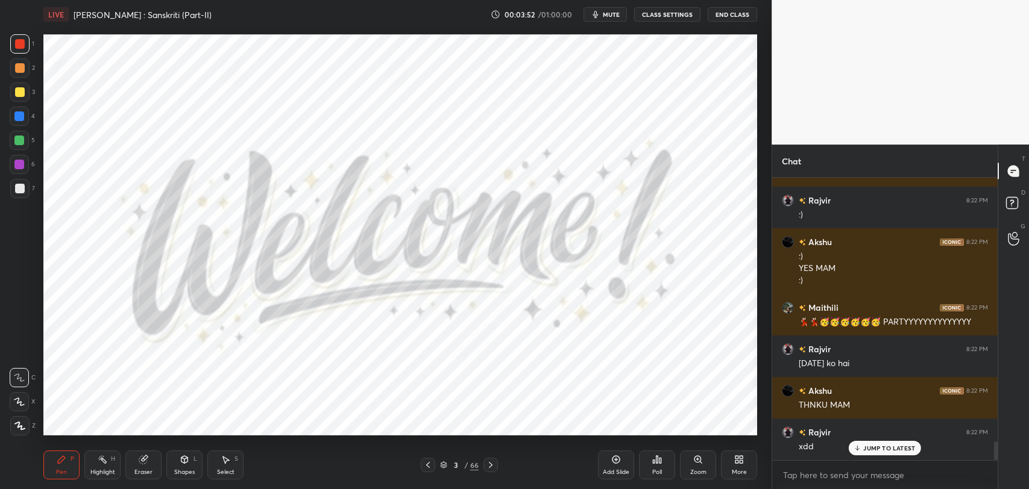
click at [868, 453] on div "JUMP TO LATEST" at bounding box center [885, 448] width 72 height 14
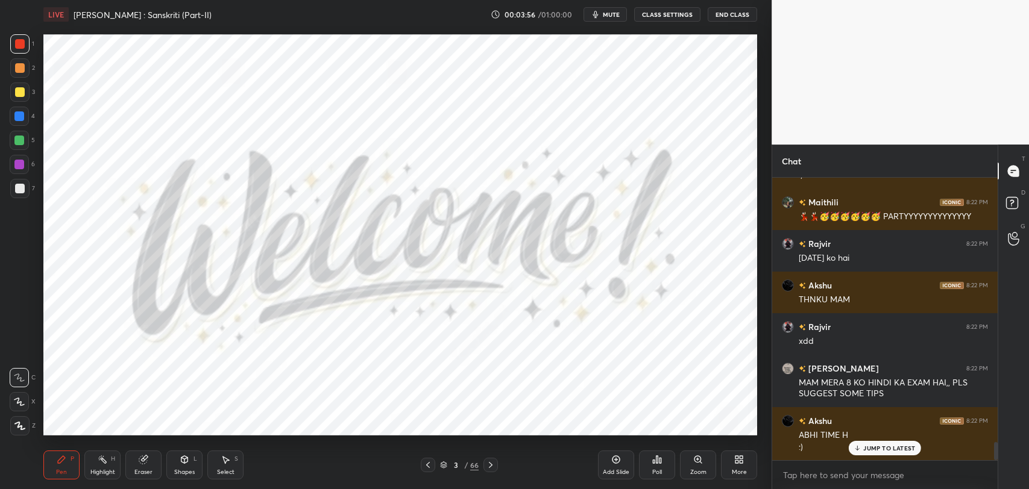
scroll to position [4181, 0]
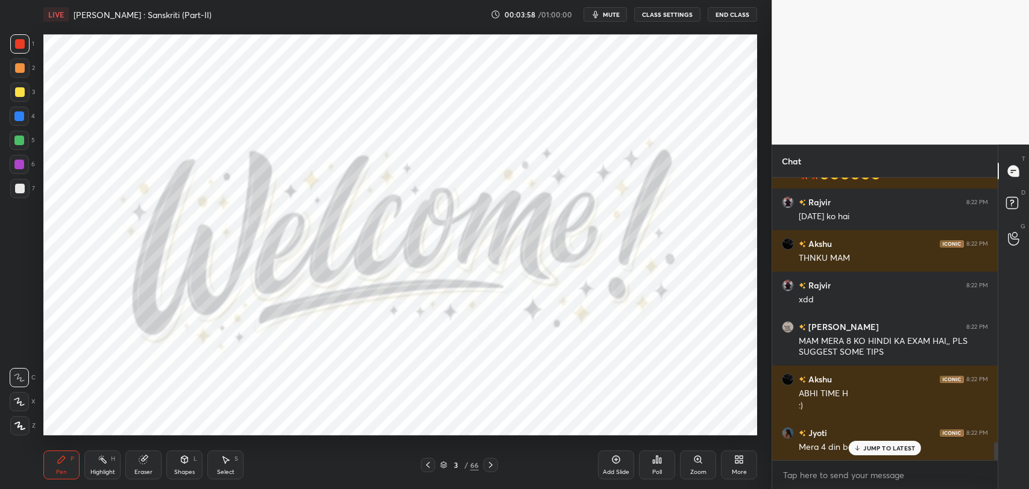
click at [878, 451] on p "JUMP TO LATEST" at bounding box center [889, 448] width 52 height 7
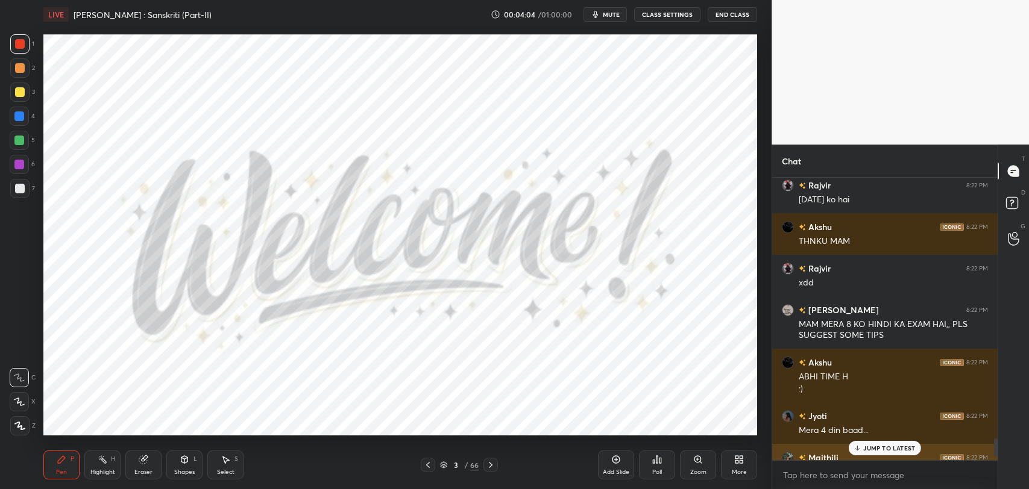
scroll to position [4197, 0]
click at [872, 449] on p "JUMP TO LATEST" at bounding box center [889, 448] width 52 height 7
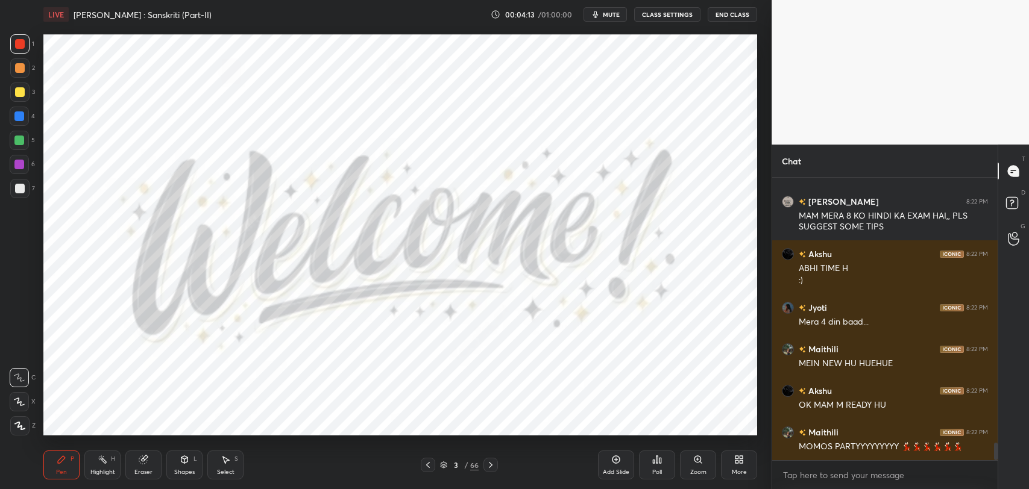
scroll to position [4347, 0]
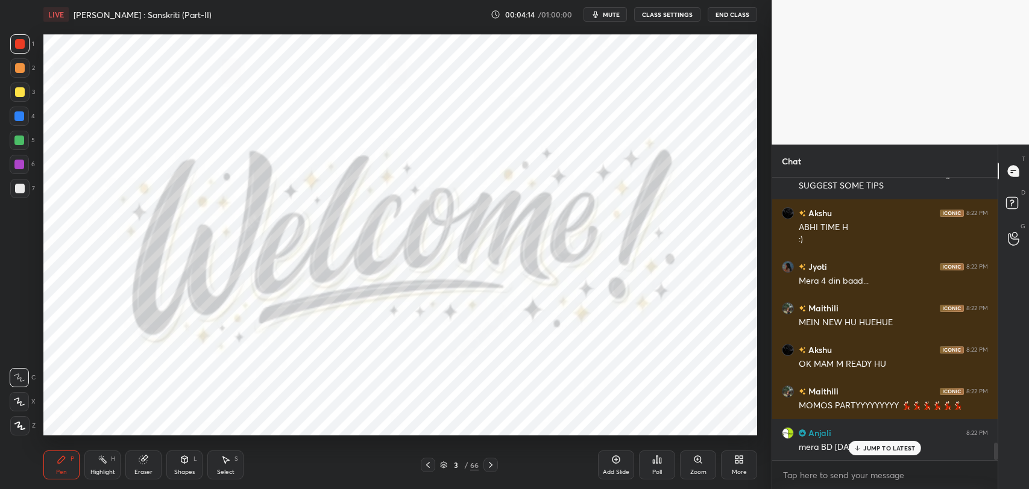
click at [613, 14] on span "mute" at bounding box center [611, 14] width 17 height 8
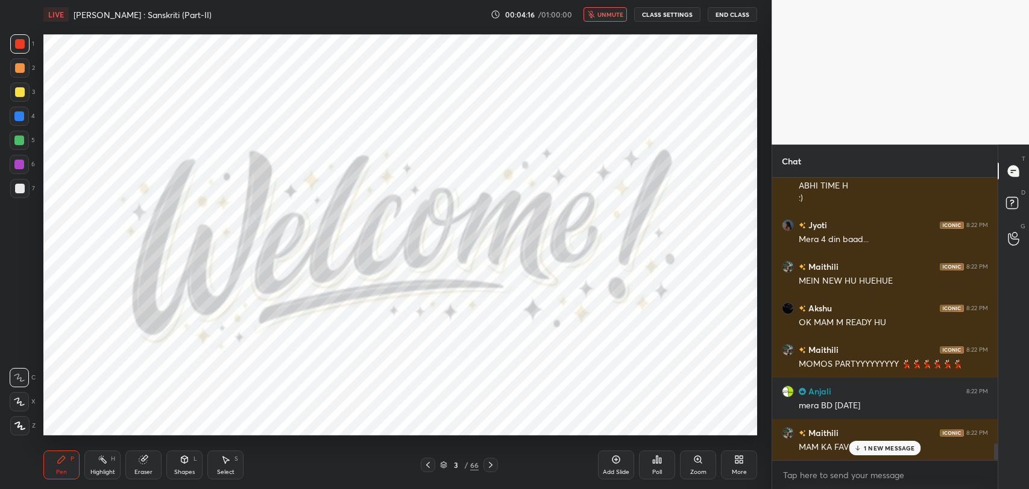
scroll to position [4431, 0]
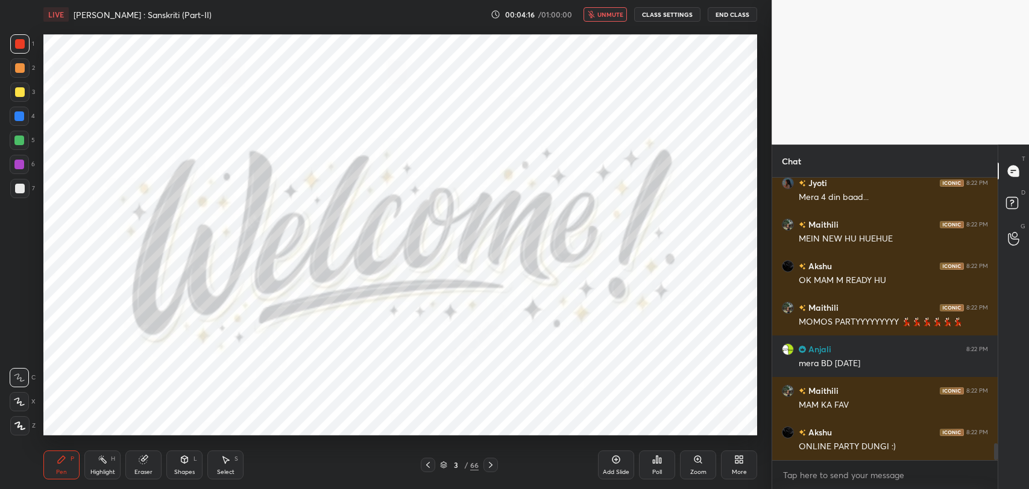
click at [613, 14] on span "unmute" at bounding box center [610, 14] width 26 height 8
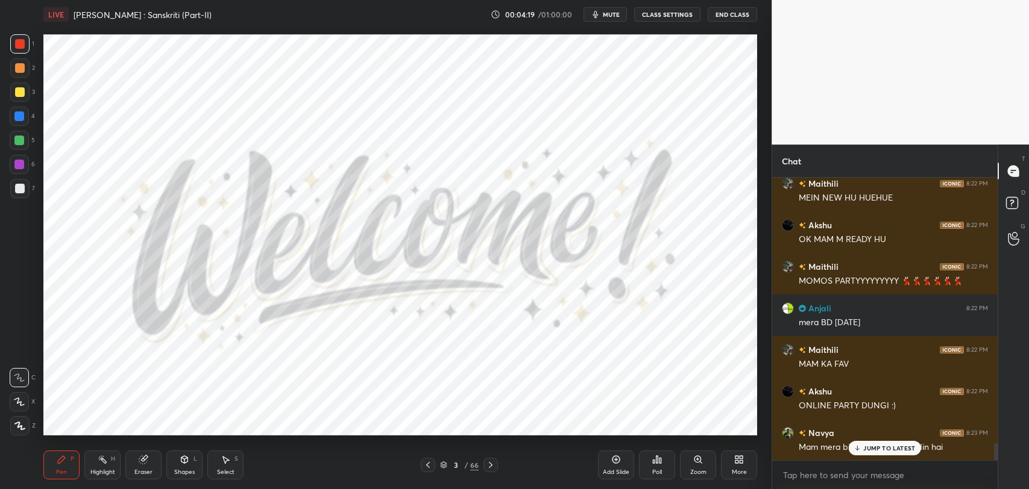
click at [870, 447] on p "JUMP TO LATEST" at bounding box center [889, 448] width 52 height 7
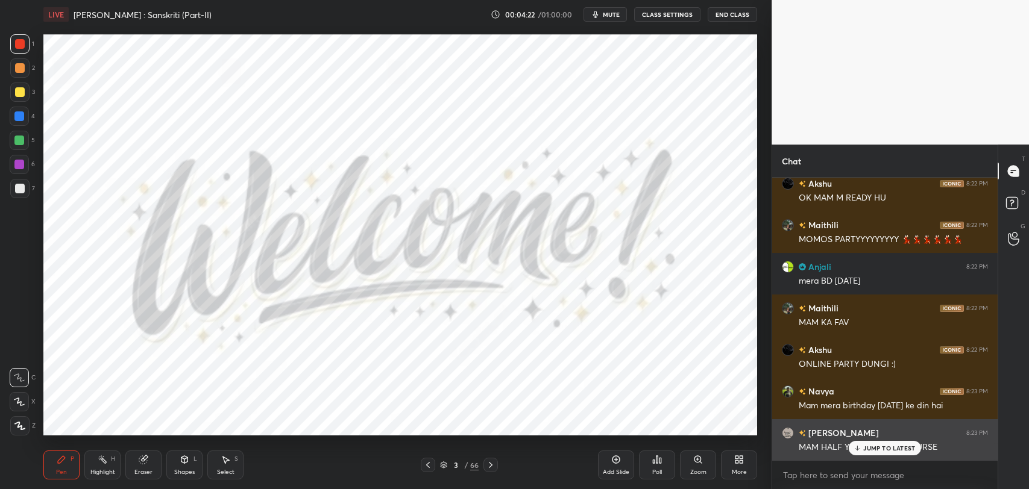
click at [884, 450] on p "JUMP TO LATEST" at bounding box center [889, 448] width 52 height 7
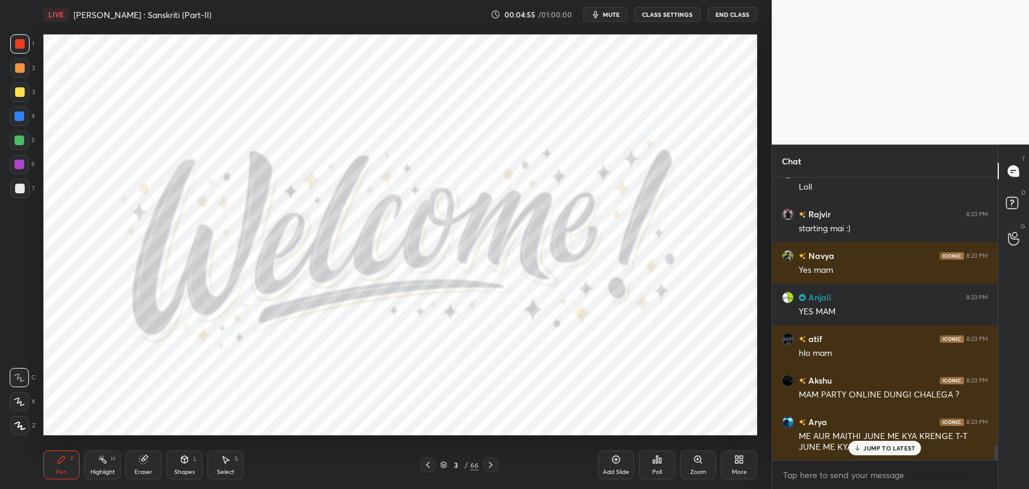
scroll to position [4982, 0]
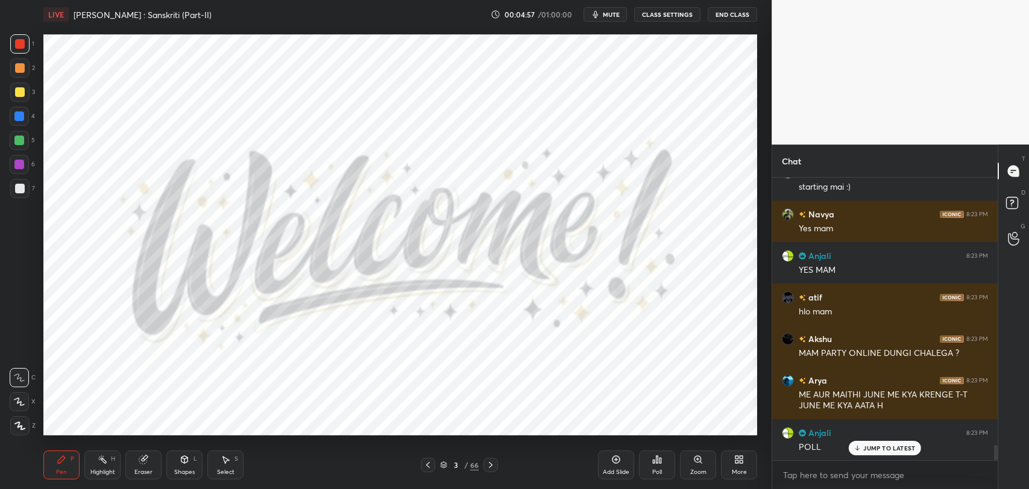
click at [881, 448] on p "JUMP TO LATEST" at bounding box center [889, 448] width 52 height 7
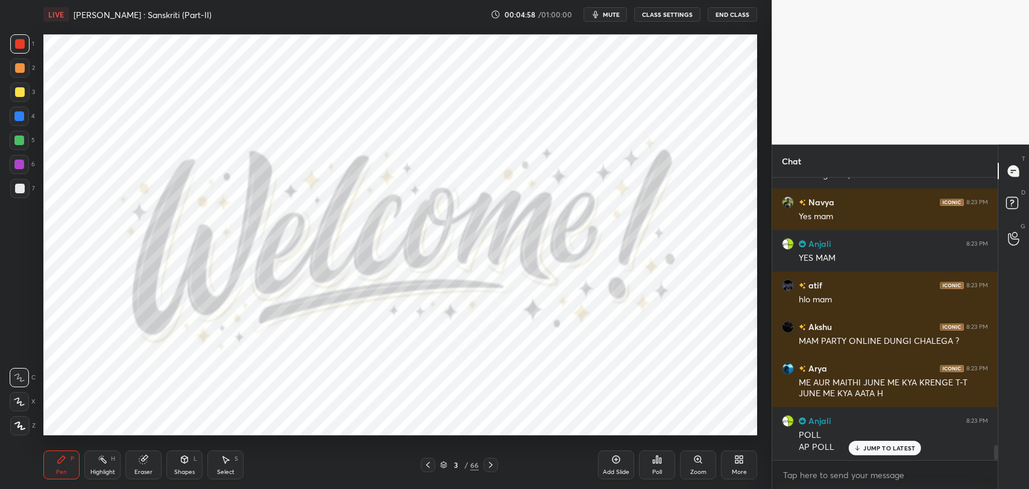
click at [658, 465] on div "Poll" at bounding box center [657, 465] width 36 height 29
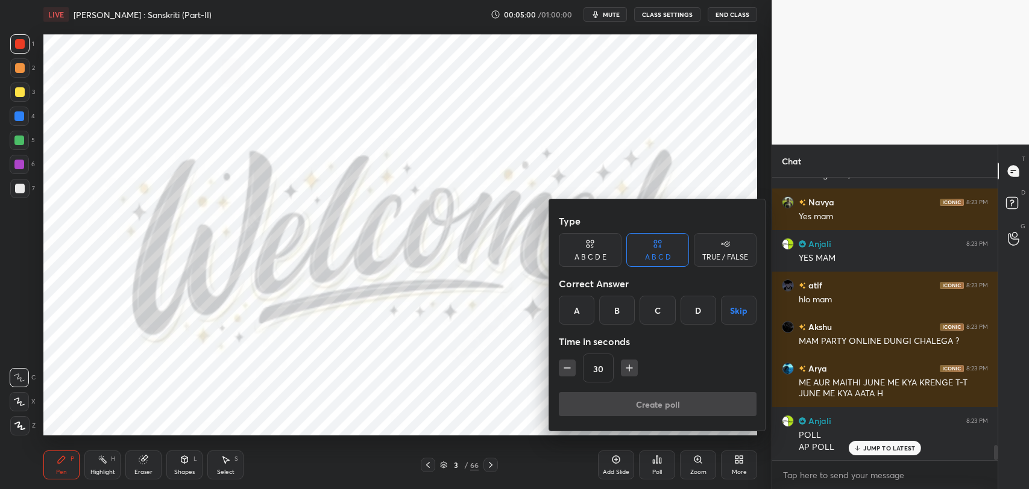
click at [622, 318] on div "B" at bounding box center [617, 310] width 36 height 29
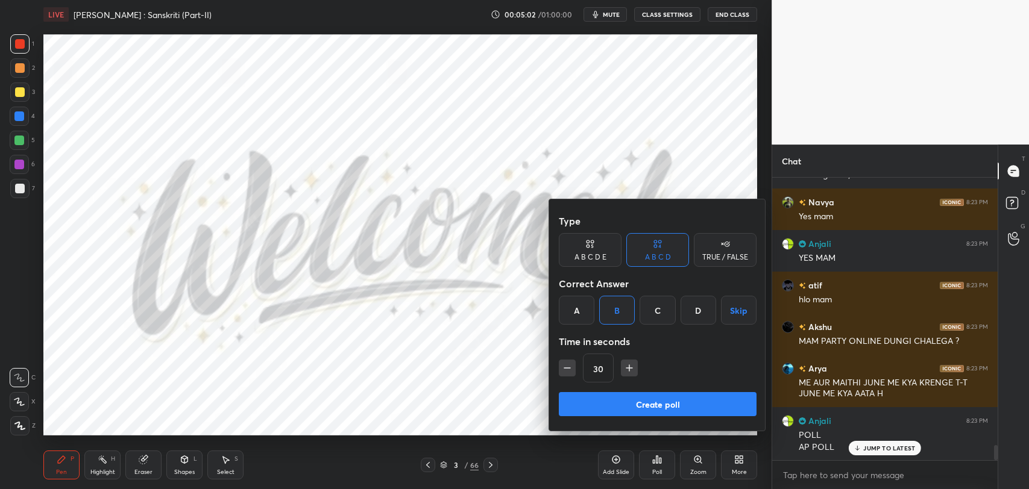
click at [640, 405] on button "Create poll" at bounding box center [658, 404] width 198 height 24
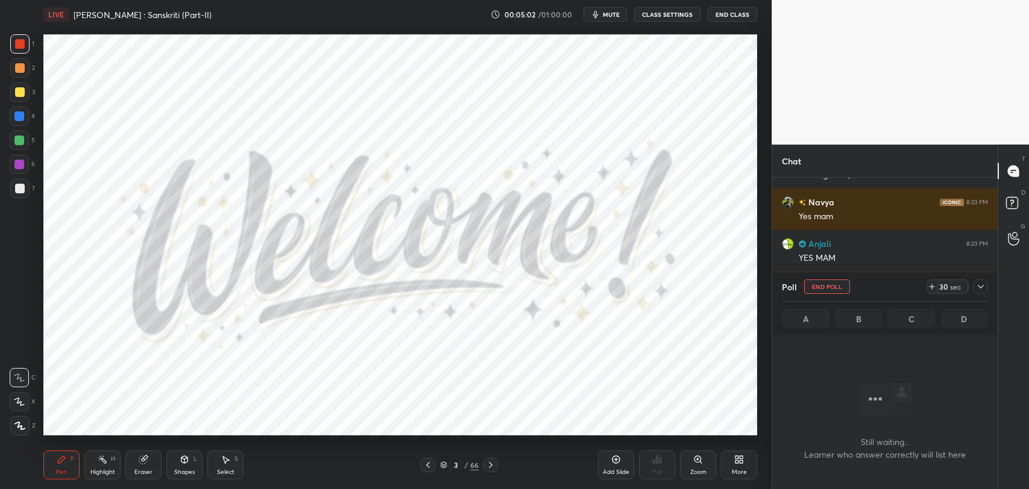
scroll to position [4, 4]
click at [731, 465] on div "More" at bounding box center [739, 465] width 36 height 29
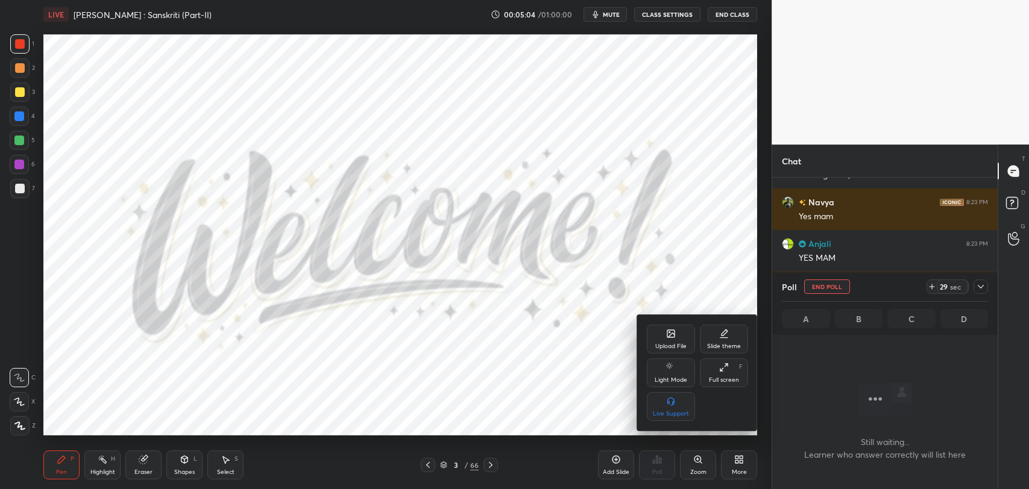
click at [664, 336] on div "Upload File" at bounding box center [671, 339] width 48 height 29
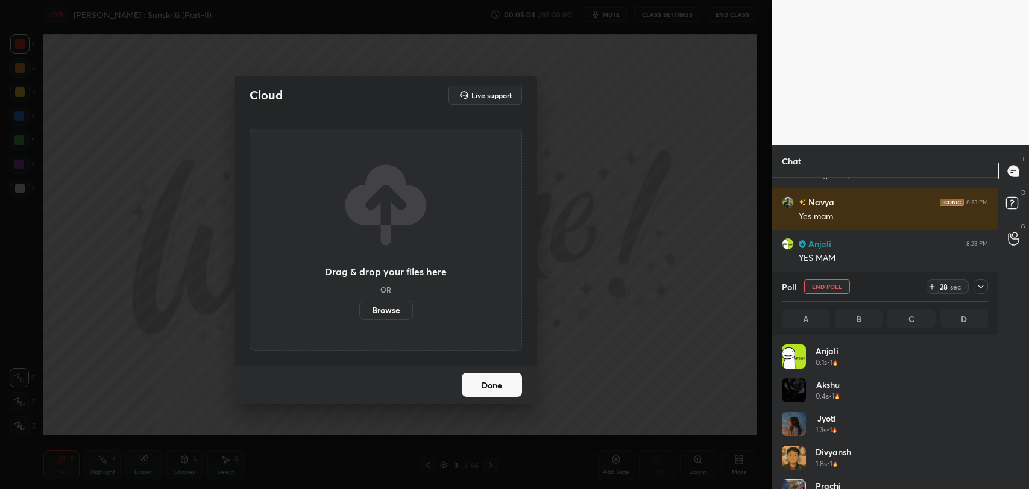
scroll to position [141, 203]
click at [232, 361] on div "Cloud Live support Drag & drop your files here OR Browse Done" at bounding box center [386, 244] width 772 height 489
click at [490, 383] on button "Done" at bounding box center [492, 385] width 60 height 24
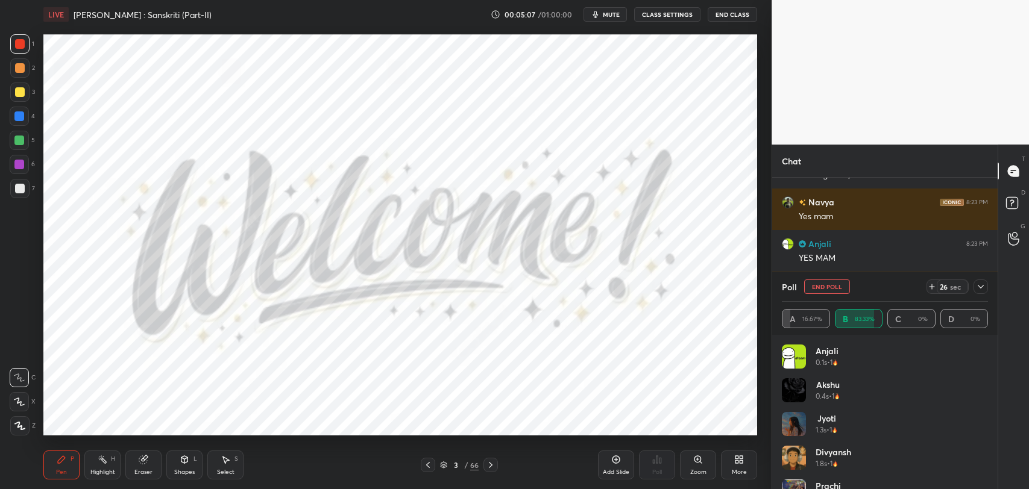
scroll to position [5098, 0]
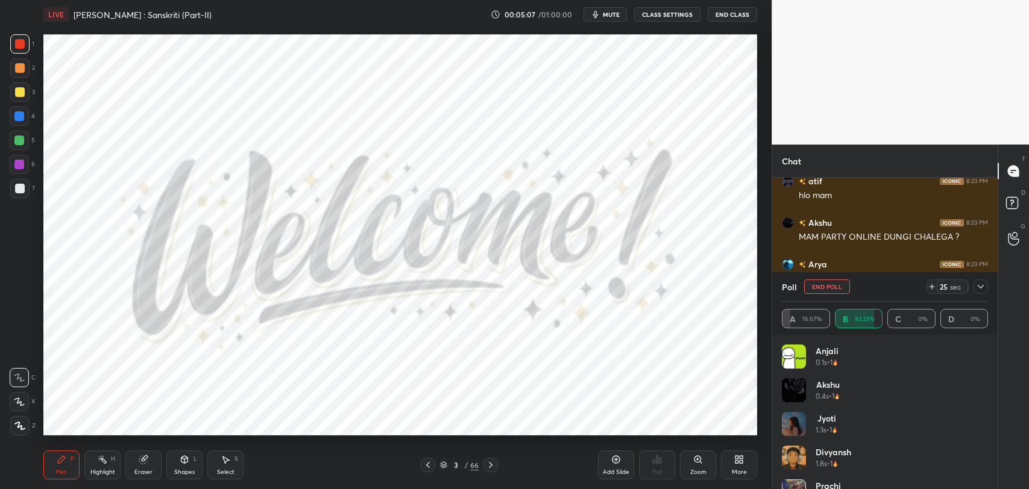
click at [494, 462] on icon at bounding box center [491, 466] width 10 height 10
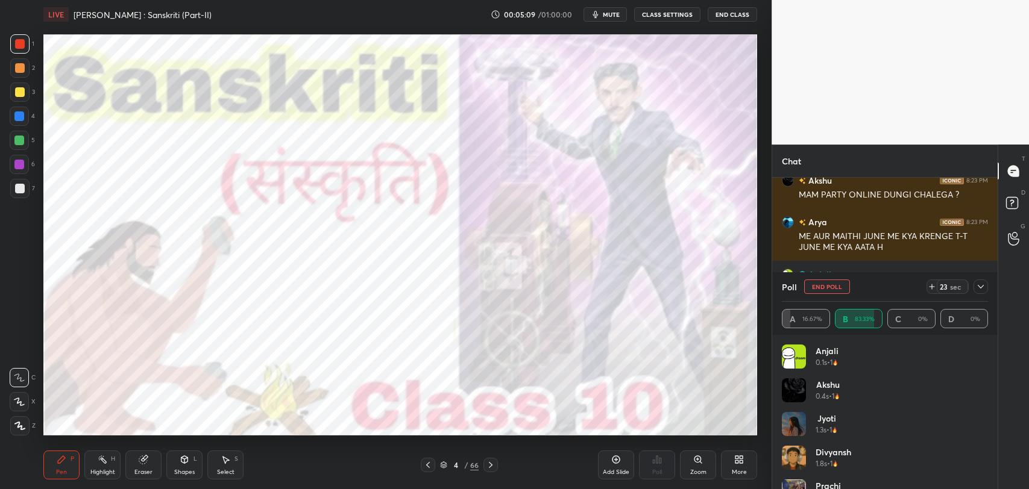
click at [432, 468] on icon at bounding box center [428, 466] width 10 height 10
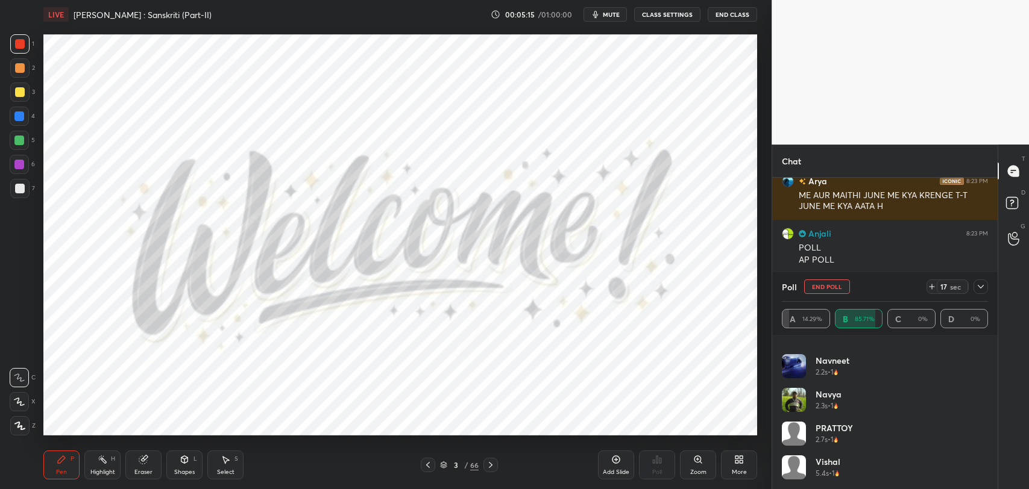
scroll to position [260, 0]
click at [983, 280] on div at bounding box center [981, 287] width 14 height 14
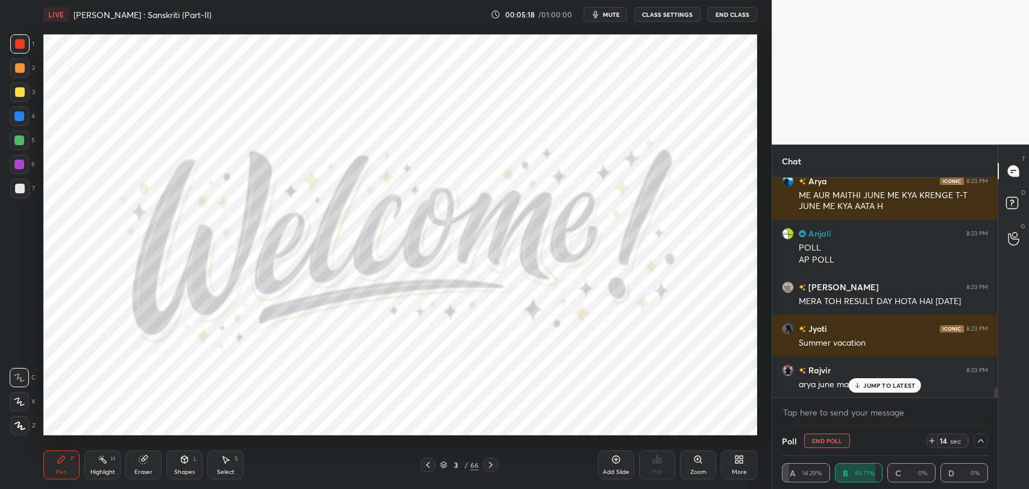
scroll to position [0, 0]
click at [857, 384] on icon at bounding box center [857, 385] width 0 height 4
click at [832, 442] on button "End Poll" at bounding box center [827, 441] width 46 height 14
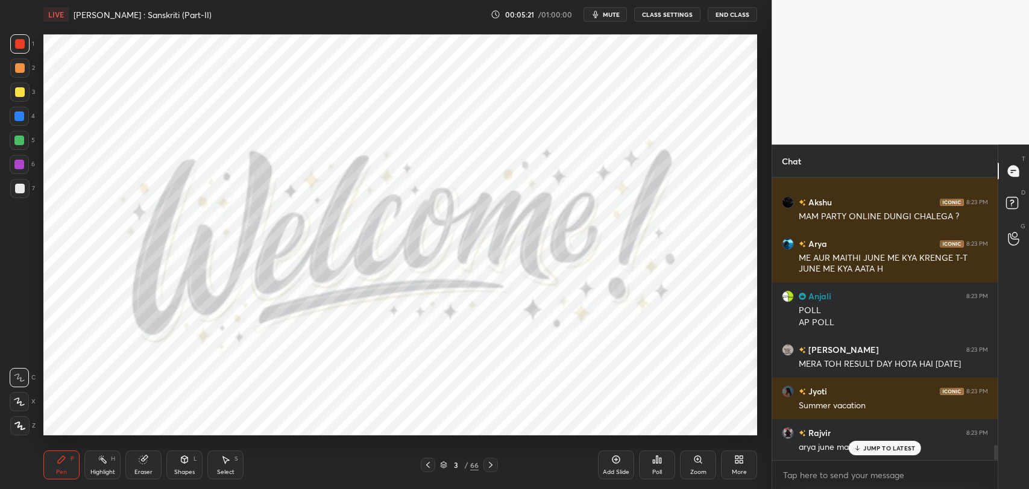
click at [489, 465] on icon at bounding box center [491, 466] width 10 height 10
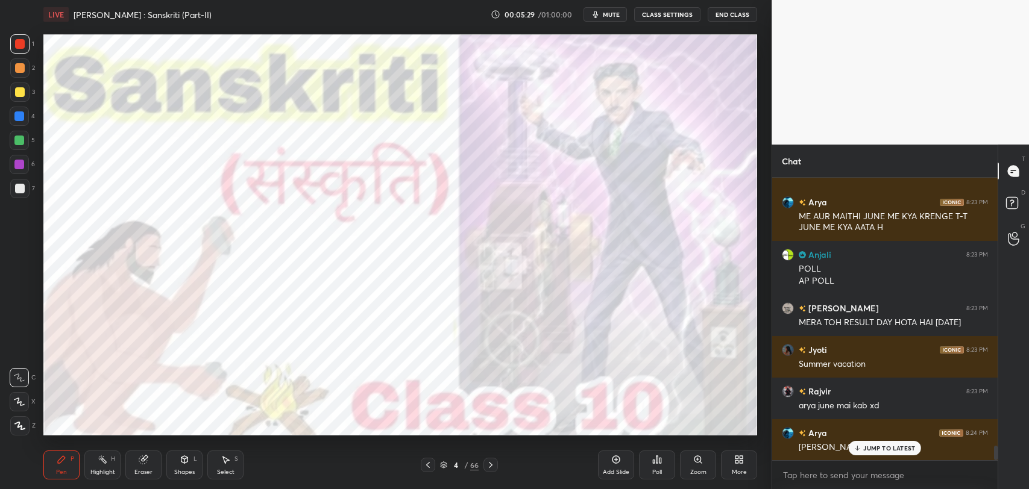
click at [490, 465] on icon at bounding box center [491, 466] width 10 height 10
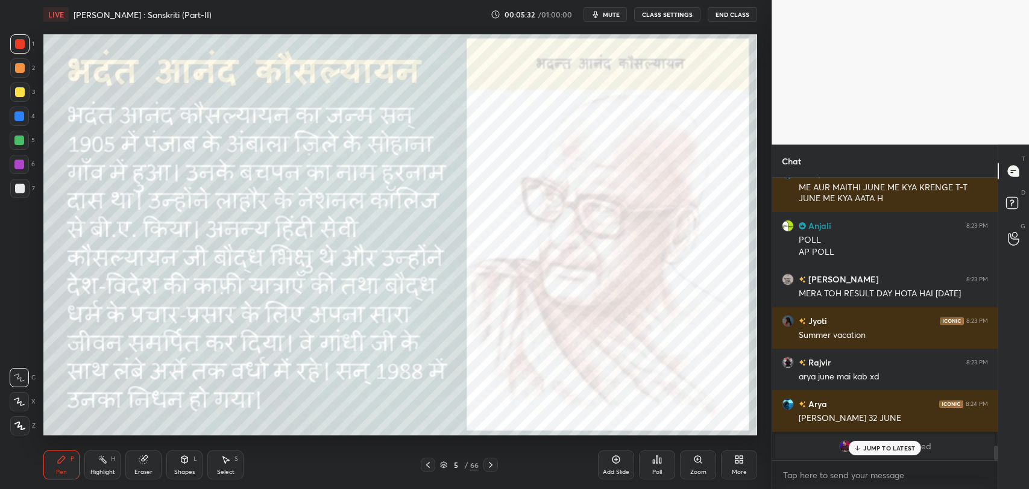
click at [490, 465] on icon at bounding box center [491, 466] width 10 height 10
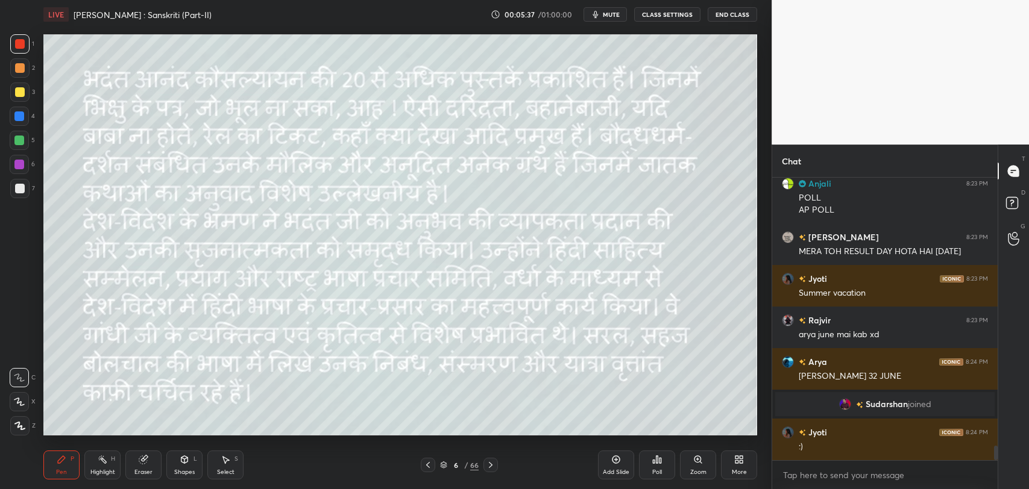
click at [491, 466] on icon at bounding box center [491, 465] width 4 height 6
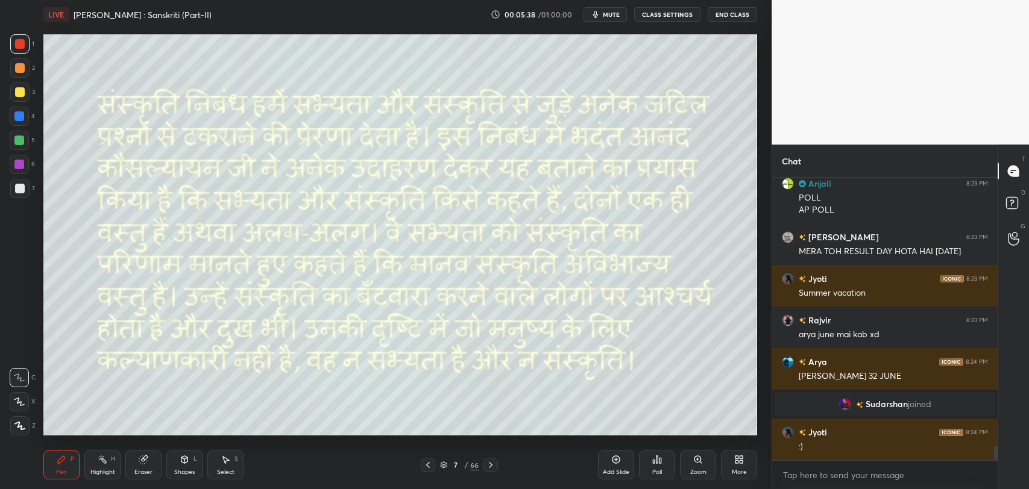
click at [491, 466] on icon at bounding box center [491, 465] width 4 height 6
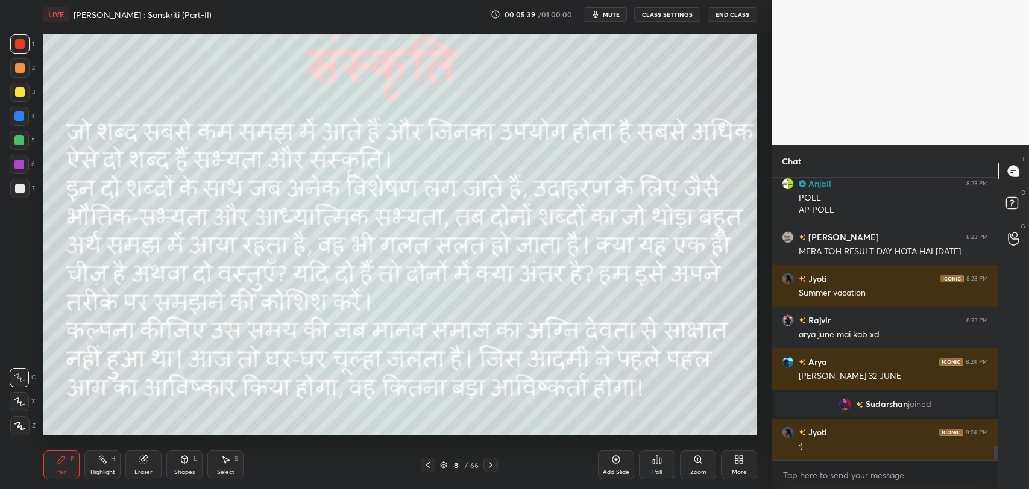
click at [418, 467] on div "8 / 66" at bounding box center [459, 465] width 277 height 14
click at [422, 467] on div at bounding box center [428, 465] width 14 height 14
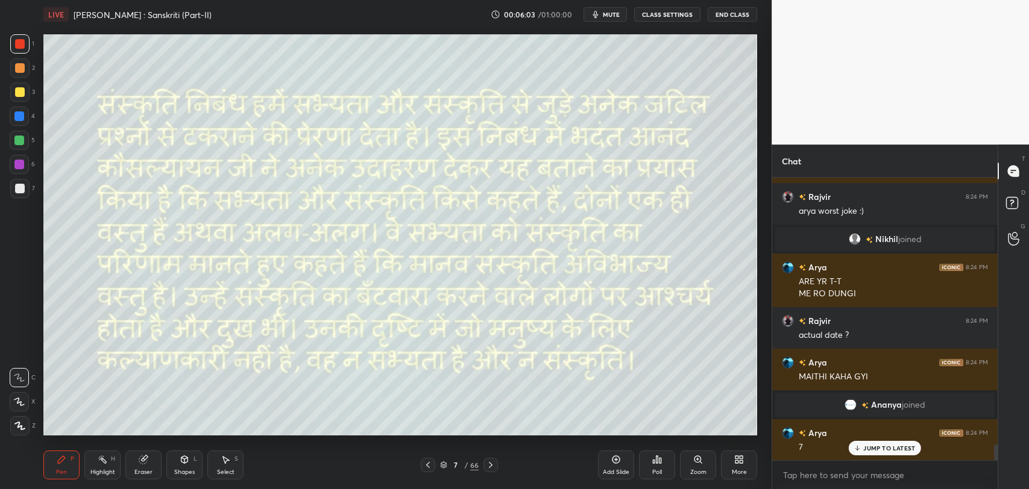
scroll to position [4920, 0]
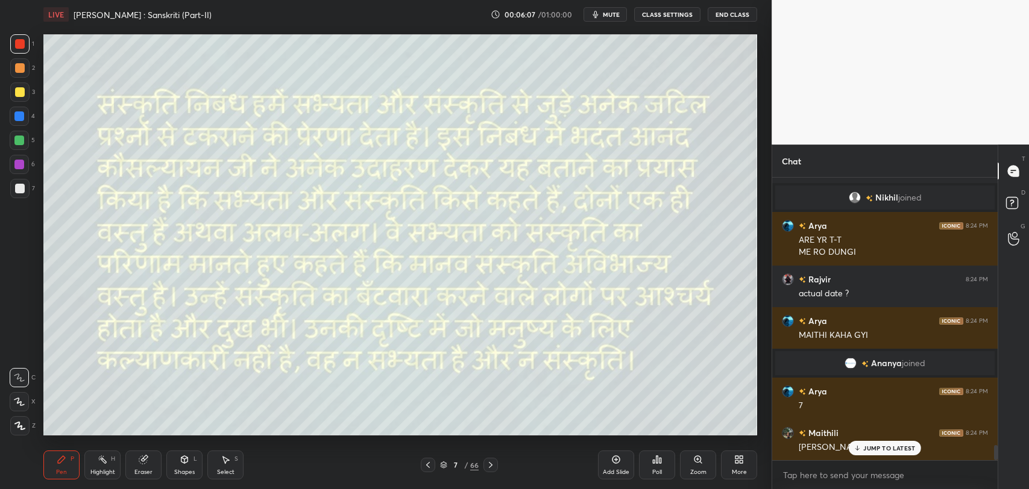
click at [15, 95] on div at bounding box center [20, 92] width 10 height 10
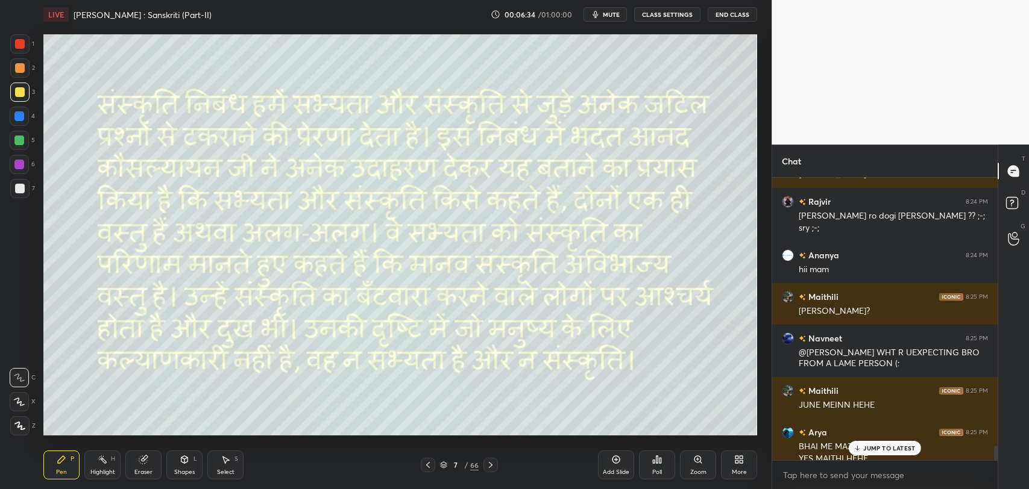
scroll to position [5205, 0]
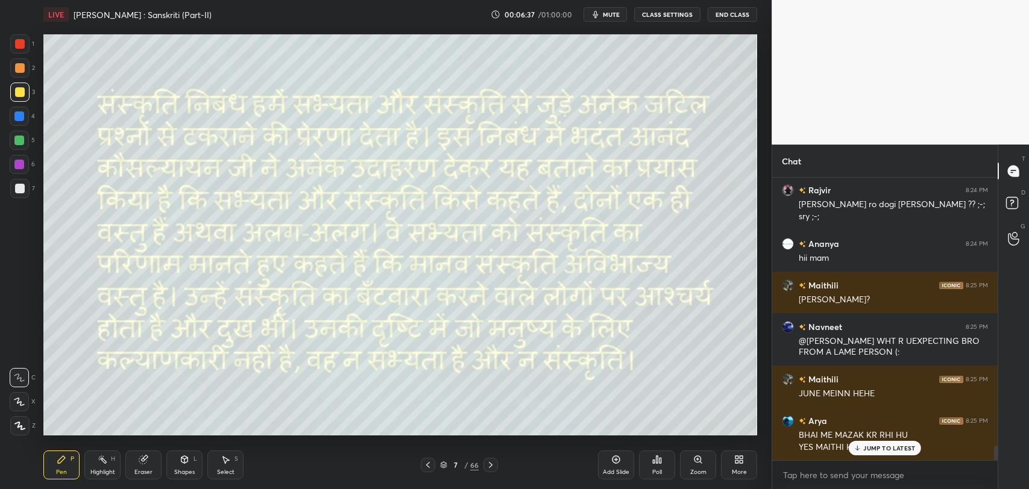
click at [861, 447] on icon at bounding box center [858, 448] width 8 height 7
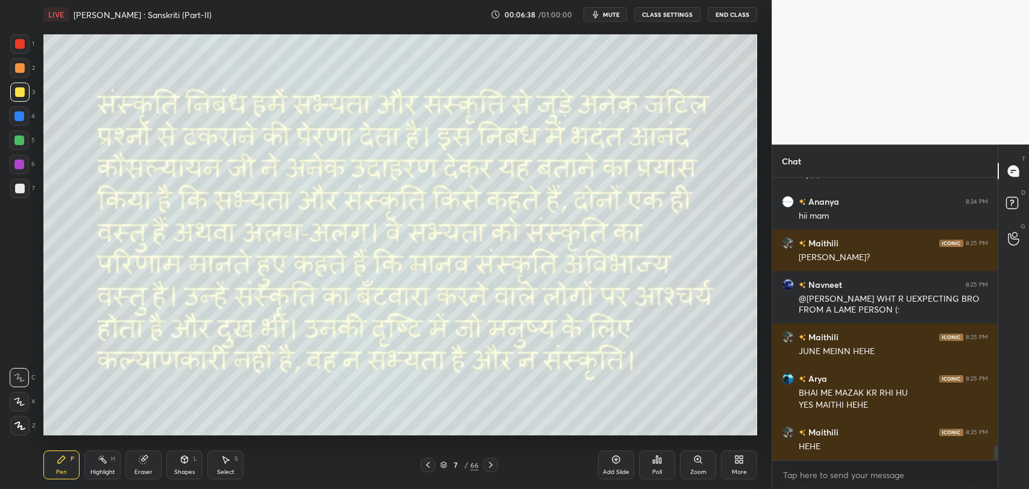
click at [490, 469] on icon at bounding box center [491, 466] width 10 height 10
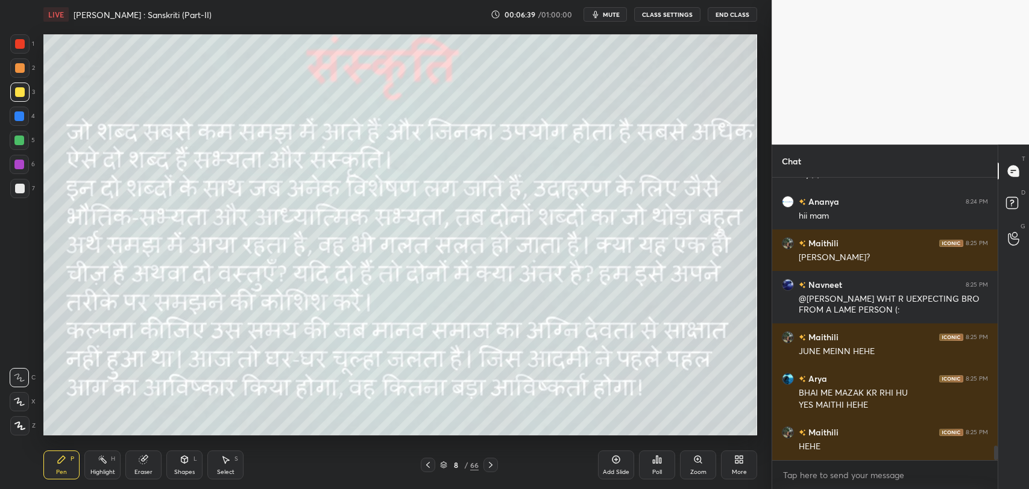
scroll to position [5258, 0]
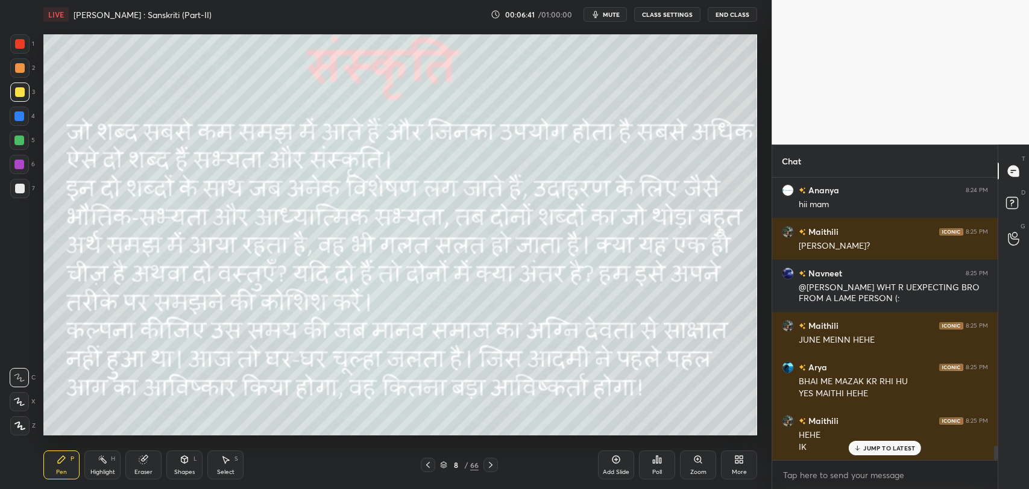
click at [863, 450] on div "JUMP TO LATEST" at bounding box center [885, 448] width 72 height 14
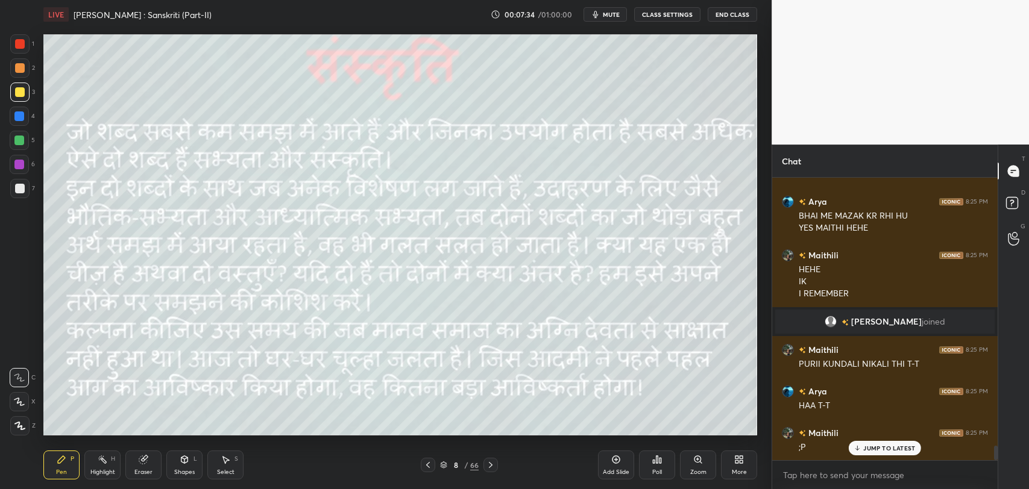
scroll to position [5281, 0]
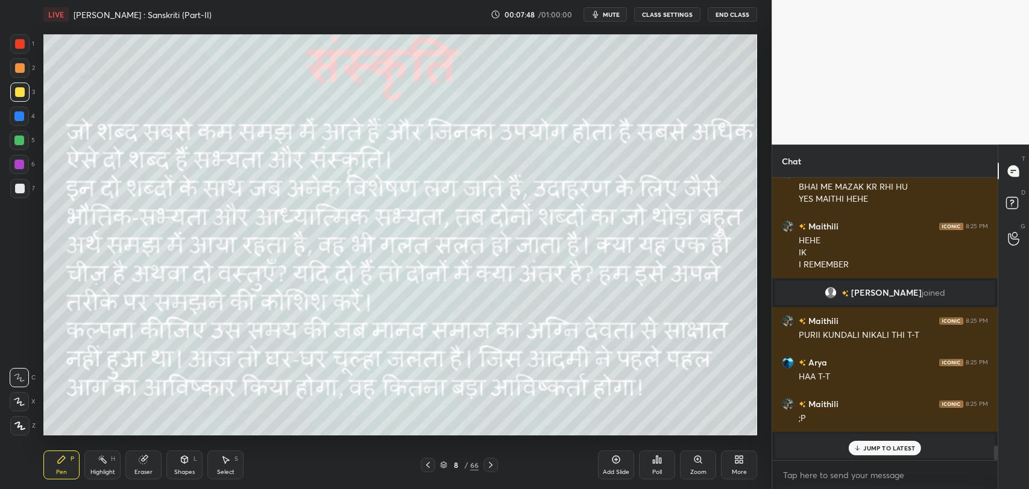
click at [492, 468] on icon at bounding box center [491, 466] width 10 height 10
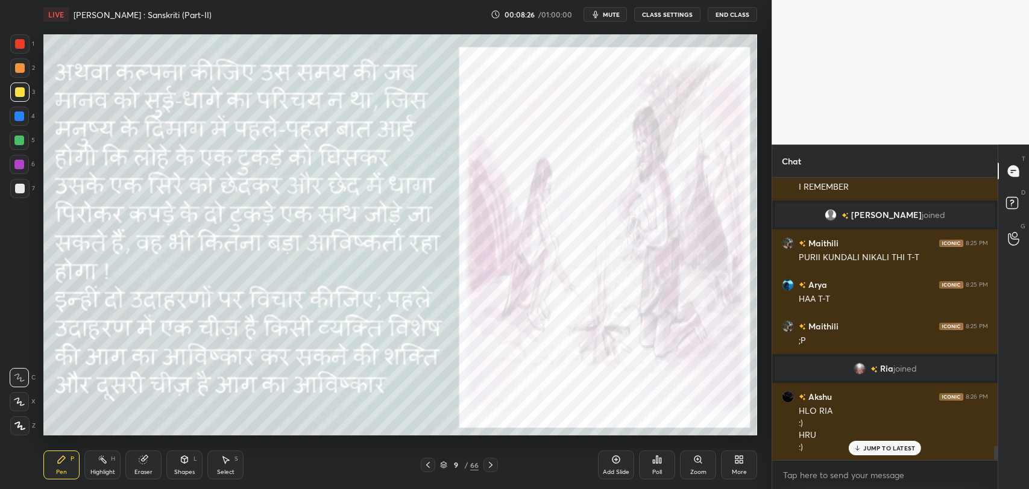
scroll to position [280, 222]
click at [483, 466] on div at bounding box center [490, 465] width 14 height 14
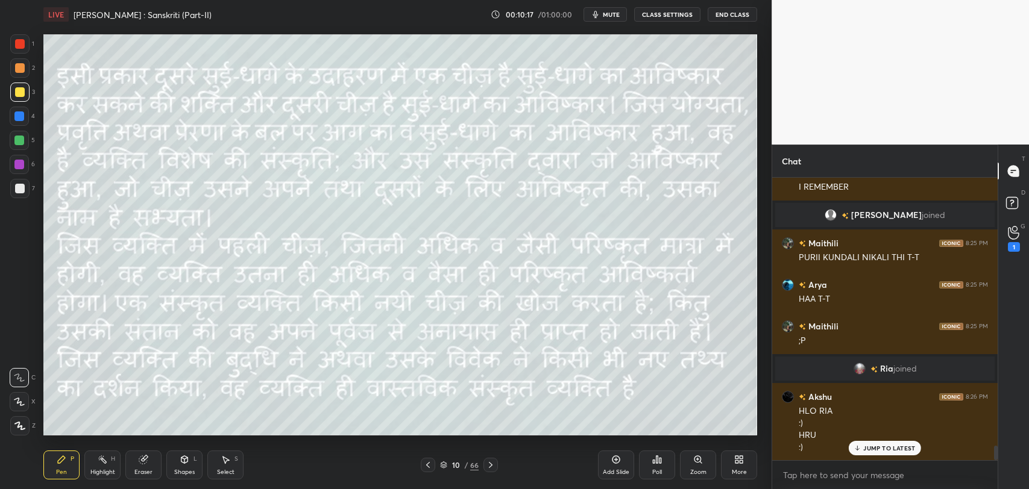
scroll to position [5388, 0]
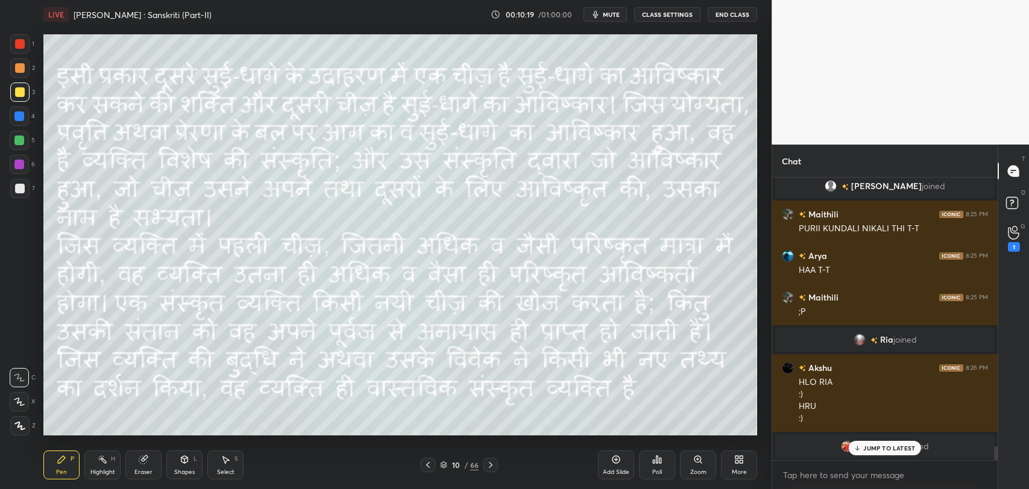
click at [883, 447] on p "JUMP TO LATEST" at bounding box center [889, 448] width 52 height 7
click at [487, 467] on icon at bounding box center [491, 466] width 10 height 10
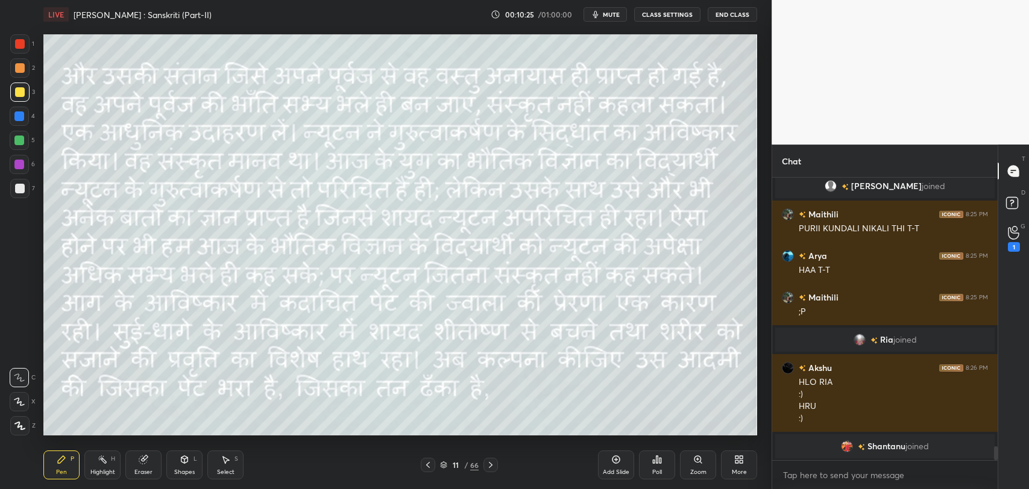
click at [448, 464] on div "11 / 66" at bounding box center [459, 465] width 39 height 11
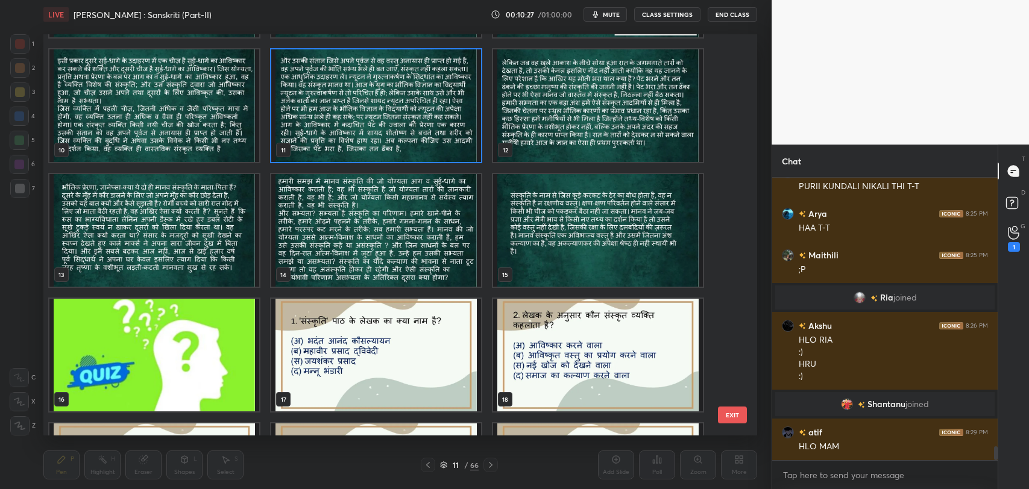
scroll to position [5471, 0]
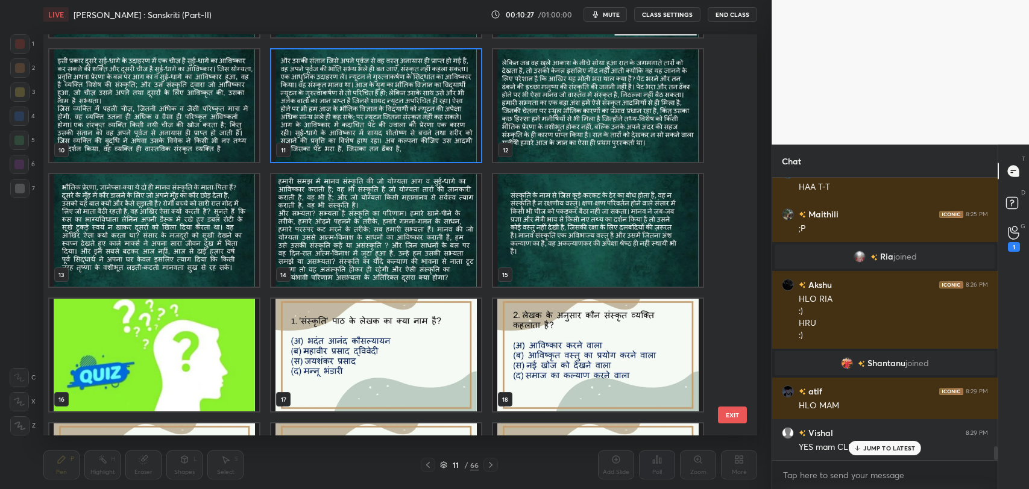
click at [451, 86] on img "grid" at bounding box center [376, 105] width 210 height 113
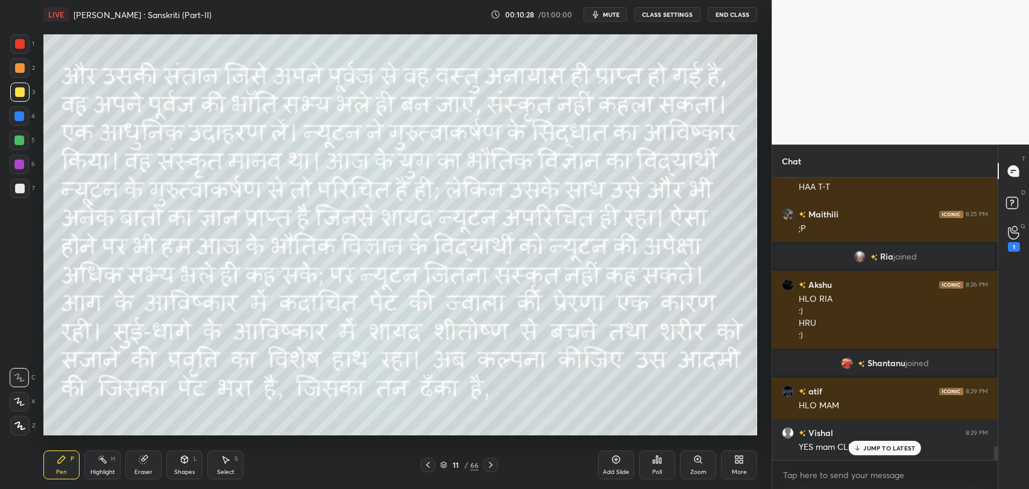
click at [451, 86] on img "grid" at bounding box center [376, 105] width 210 height 113
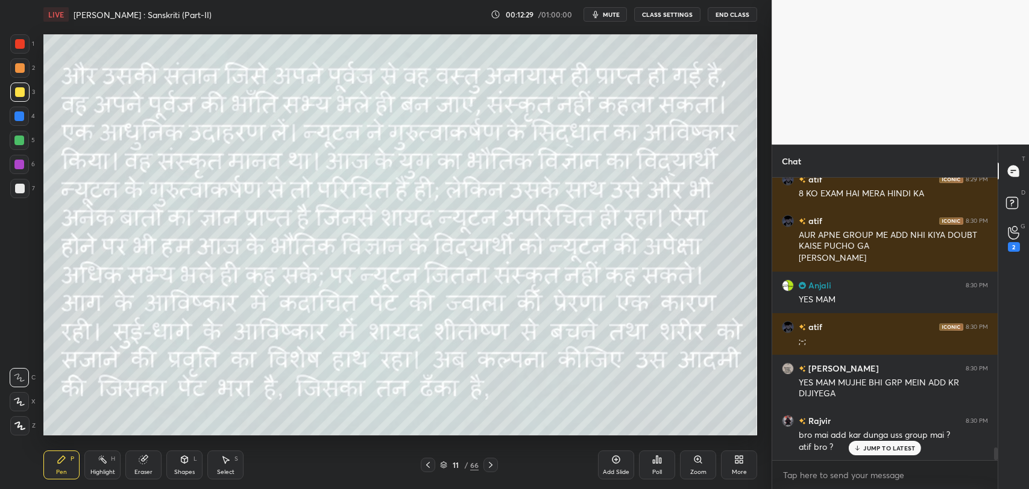
scroll to position [6100, 0]
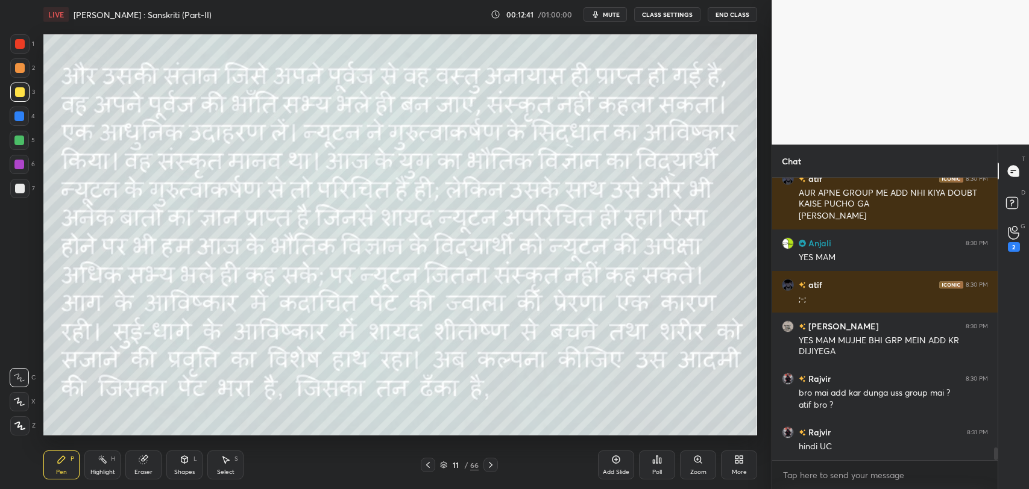
click at [451, 467] on div "11" at bounding box center [456, 465] width 12 height 7
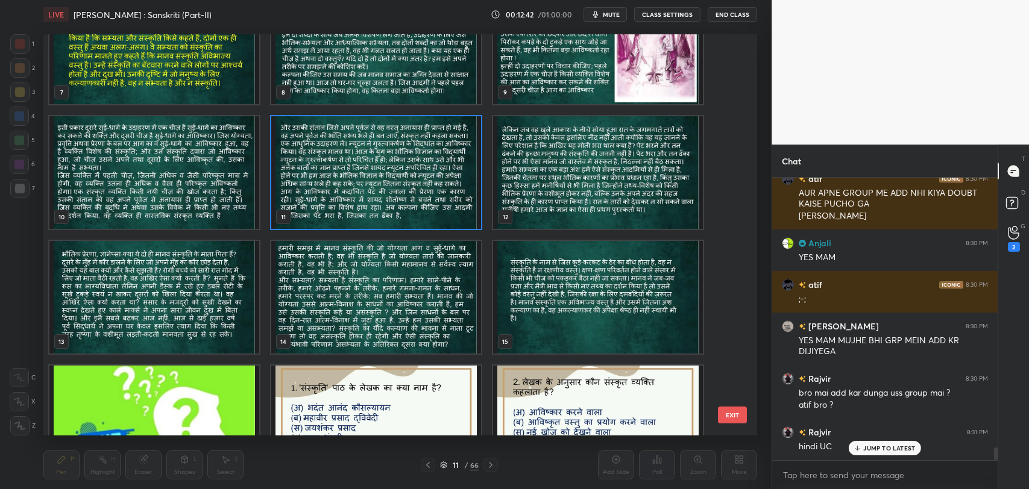
scroll to position [6141, 0]
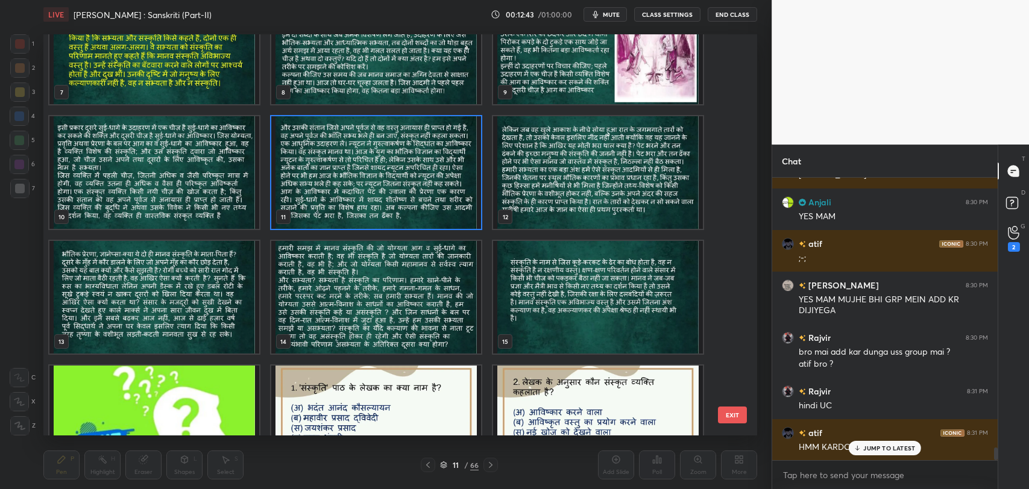
click at [739, 414] on button "EXIT" at bounding box center [732, 415] width 29 height 17
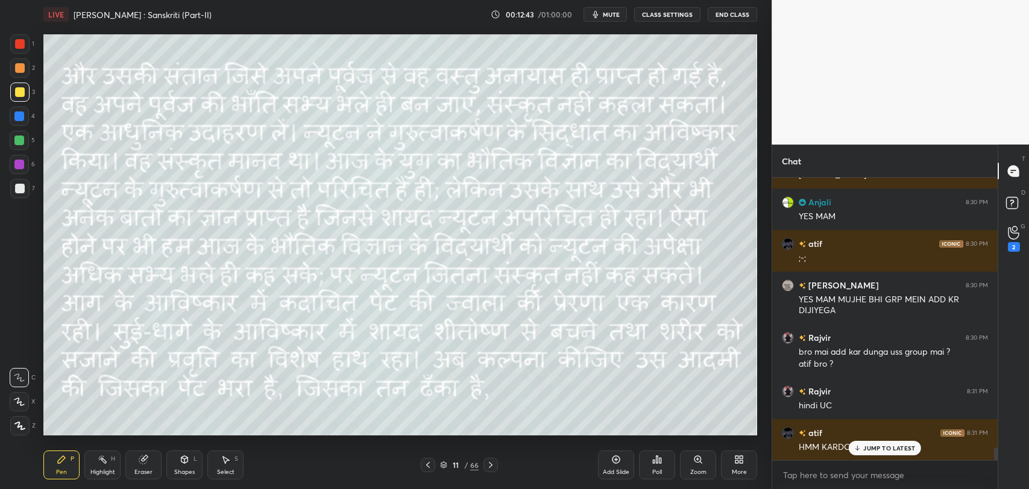
click at [873, 450] on p "JUMP TO LATEST" at bounding box center [889, 448] width 52 height 7
click at [1011, 242] on div "2" at bounding box center [1014, 247] width 12 height 10
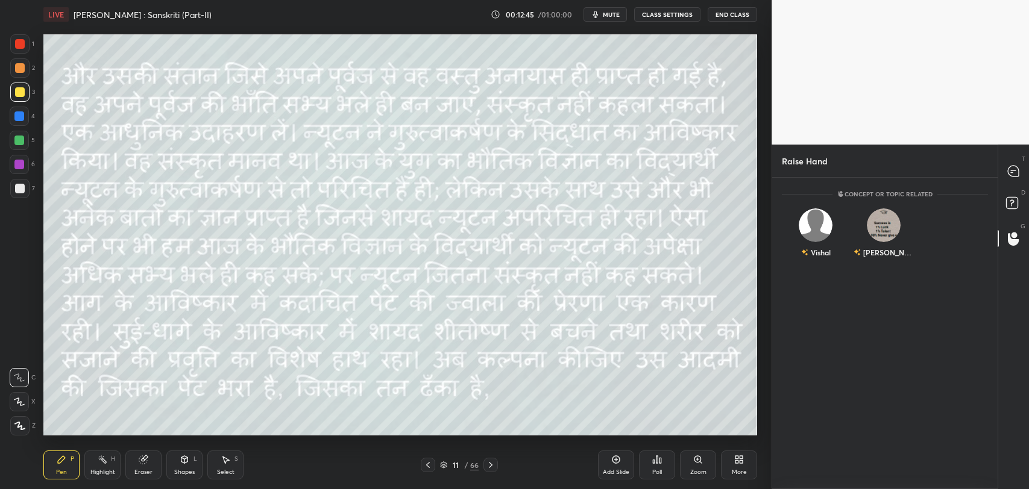
scroll to position [4, 4]
click at [815, 241] on div "Vishal INVITE" at bounding box center [816, 239] width 68 height 76
click at [818, 261] on button "INVITE" at bounding box center [815, 261] width 57 height 16
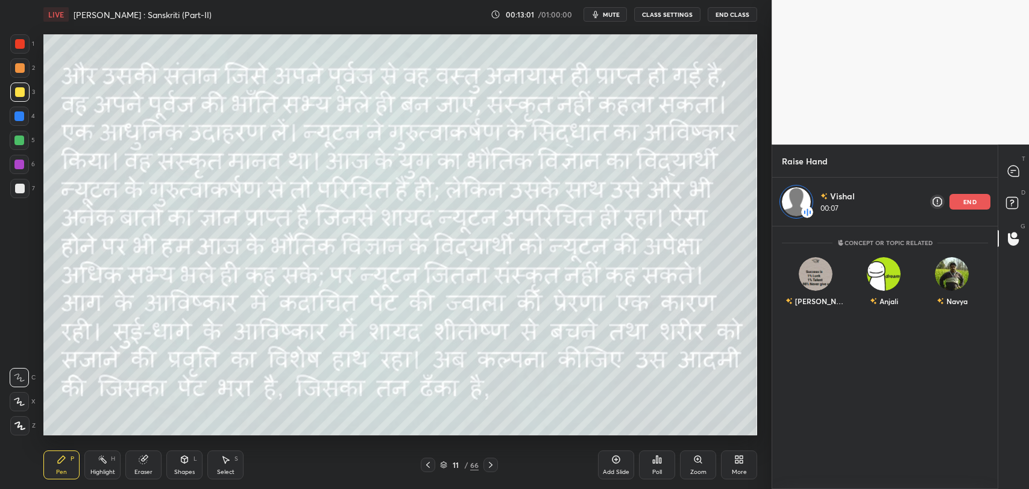
click at [600, 16] on icon "button" at bounding box center [596, 15] width 10 height 10
click at [590, 20] on button "unmute" at bounding box center [605, 14] width 43 height 14
click at [980, 201] on div "end" at bounding box center [969, 202] width 41 height 16
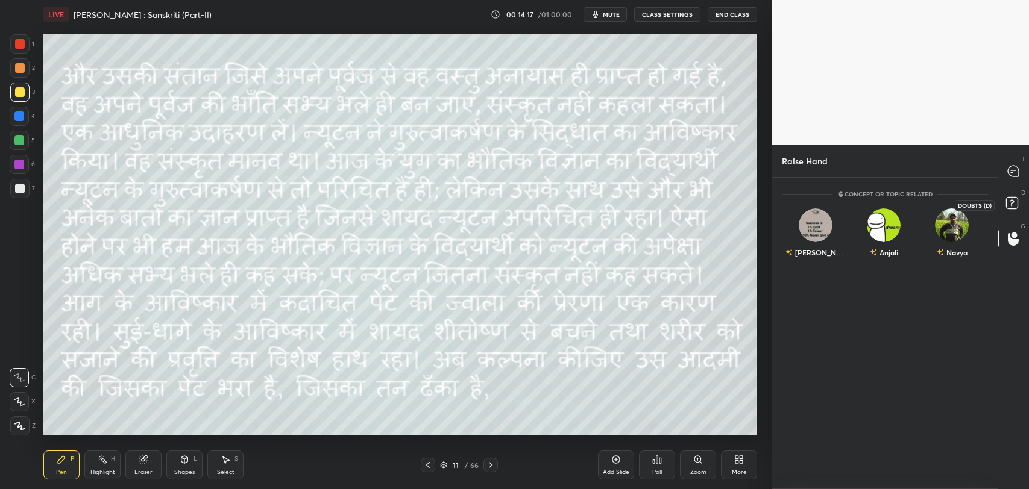
click at [1015, 207] on rect at bounding box center [1011, 203] width 11 height 11
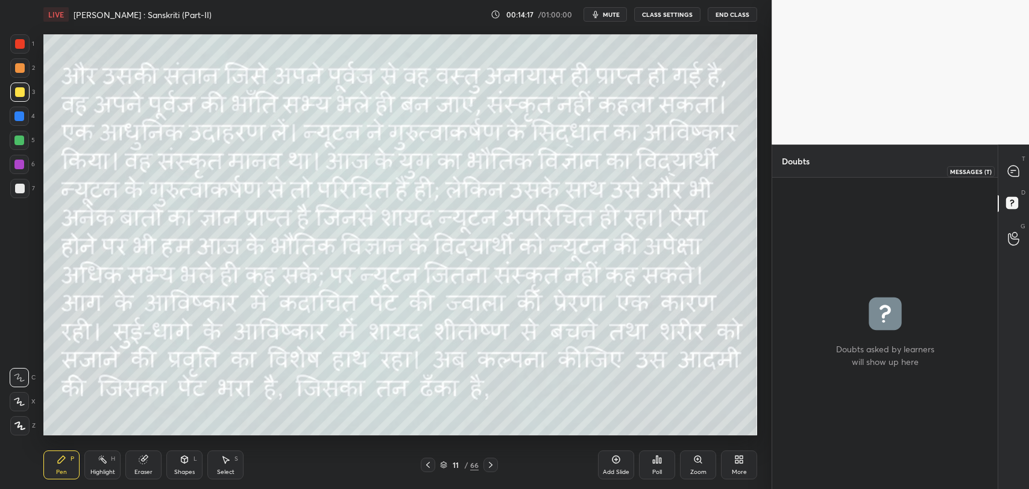
click at [1015, 168] on icon at bounding box center [1013, 171] width 11 height 11
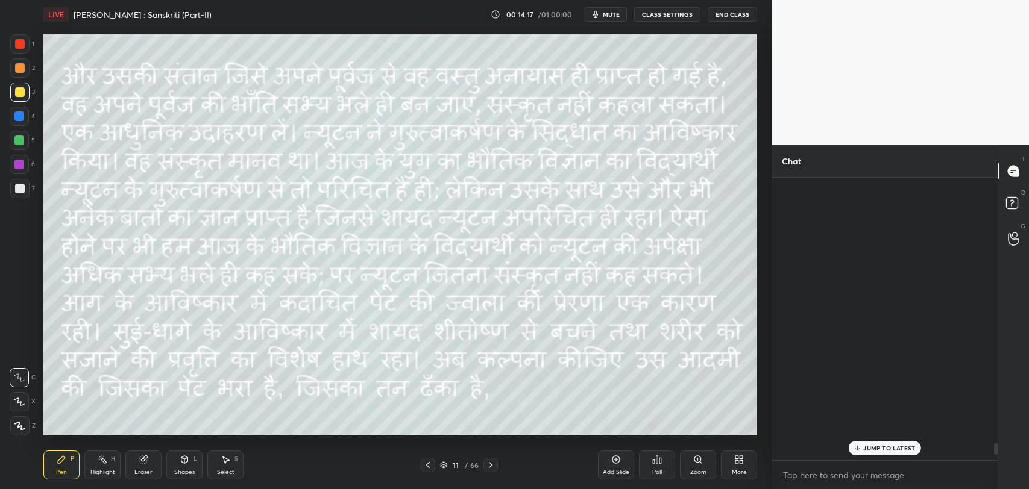
scroll to position [280, 222]
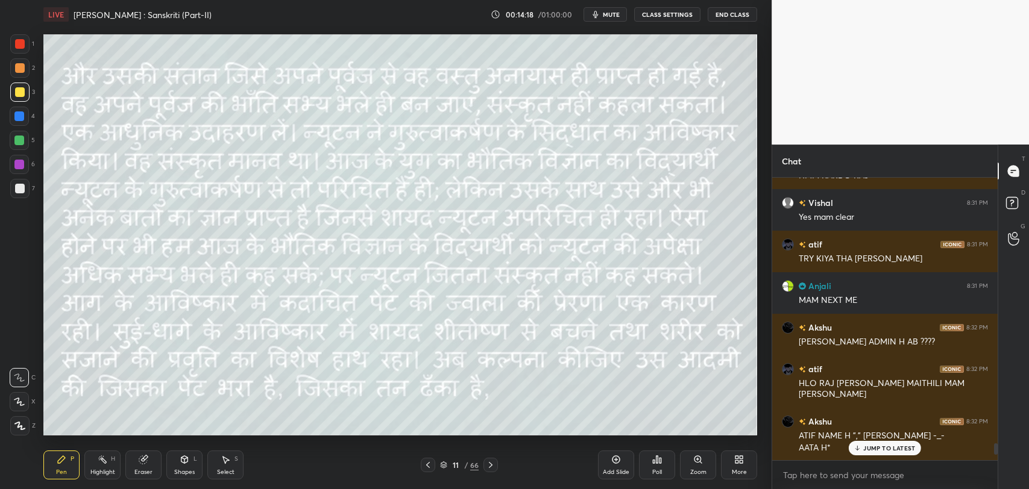
click at [878, 445] on p "JUMP TO LATEST" at bounding box center [889, 448] width 52 height 7
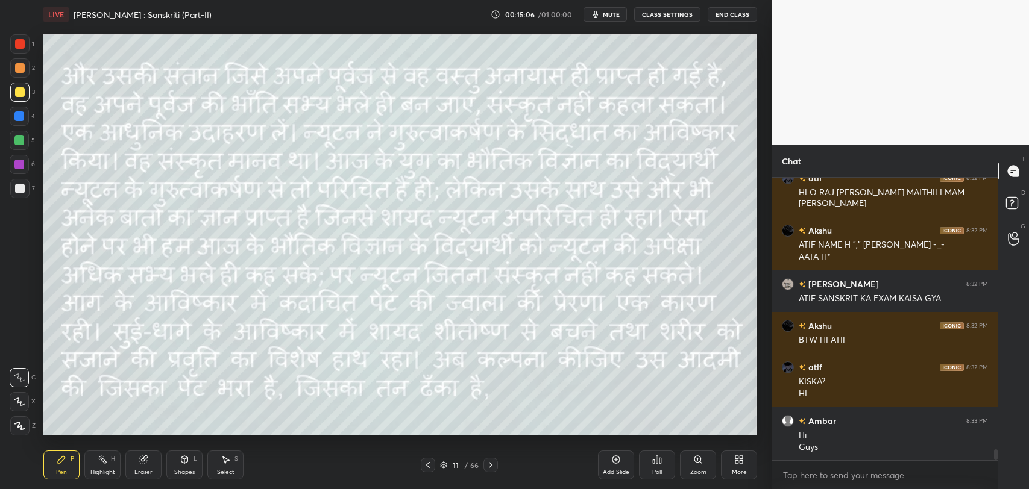
scroll to position [6951, 0]
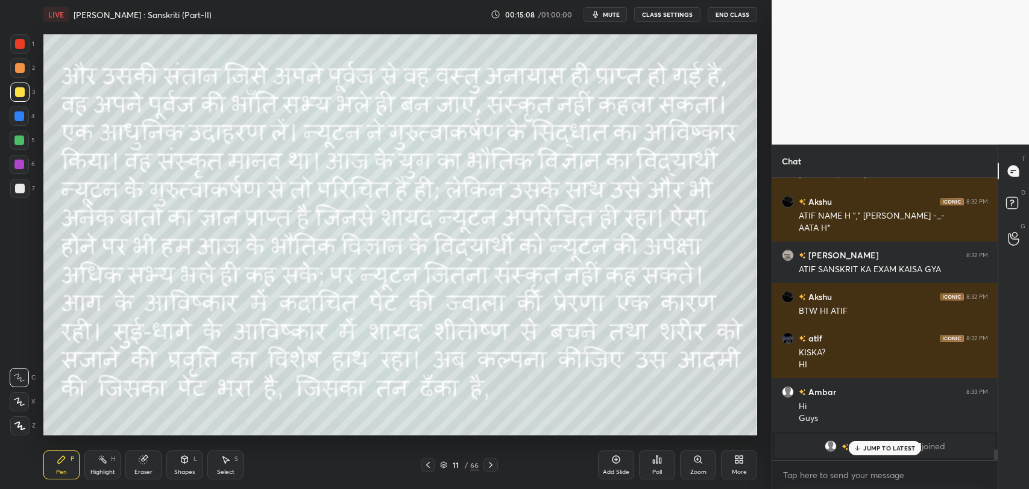
click at [859, 452] on div "JUMP TO LATEST" at bounding box center [885, 448] width 72 height 14
click at [851, 452] on div "grid" at bounding box center [847, 447] width 10 height 13
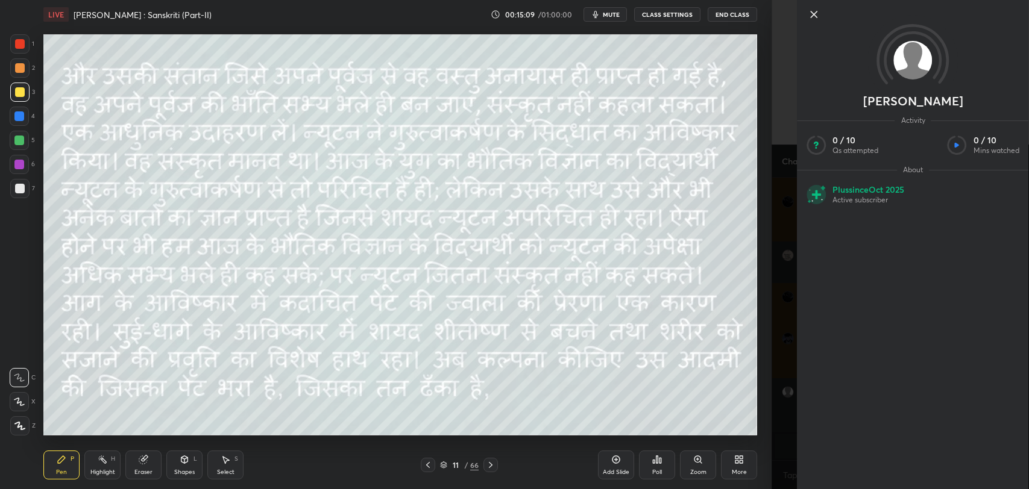
click at [815, 11] on icon at bounding box center [814, 14] width 14 height 14
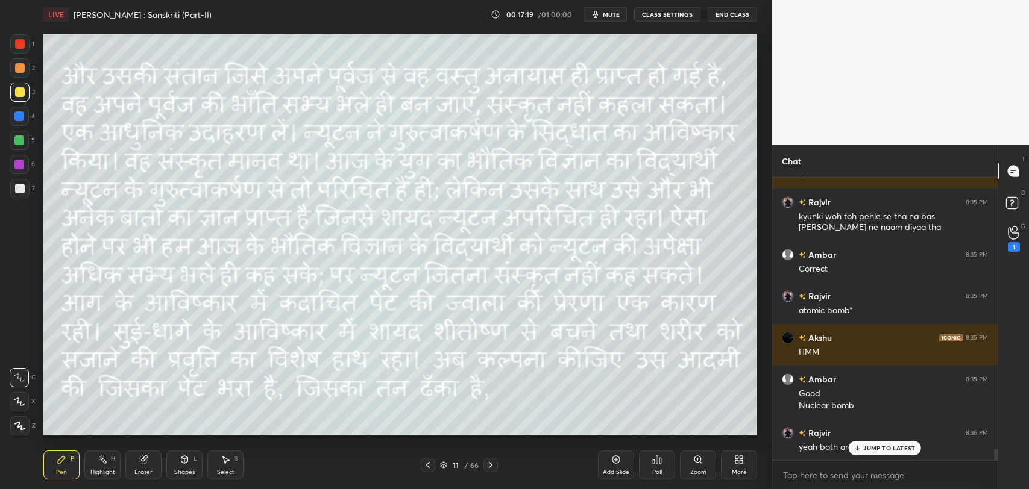
scroll to position [6739, 0]
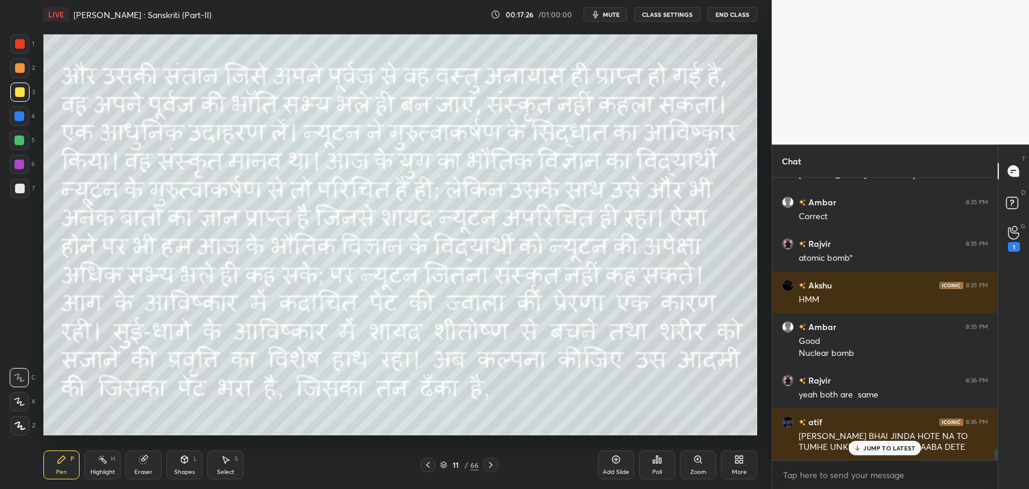
click at [880, 449] on p "JUMP TO LATEST" at bounding box center [889, 448] width 52 height 7
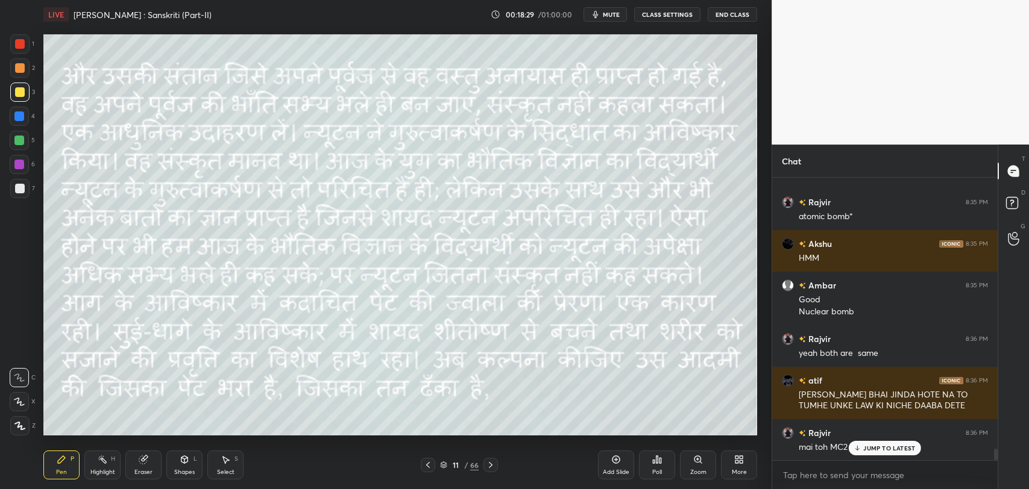
scroll to position [6823, 0]
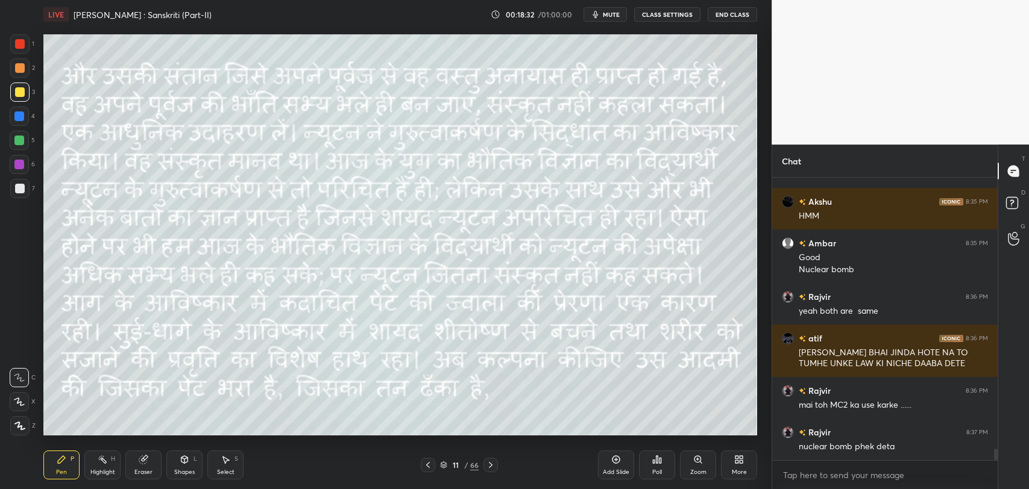
click at [612, 10] on span "mute" at bounding box center [611, 14] width 17 height 8
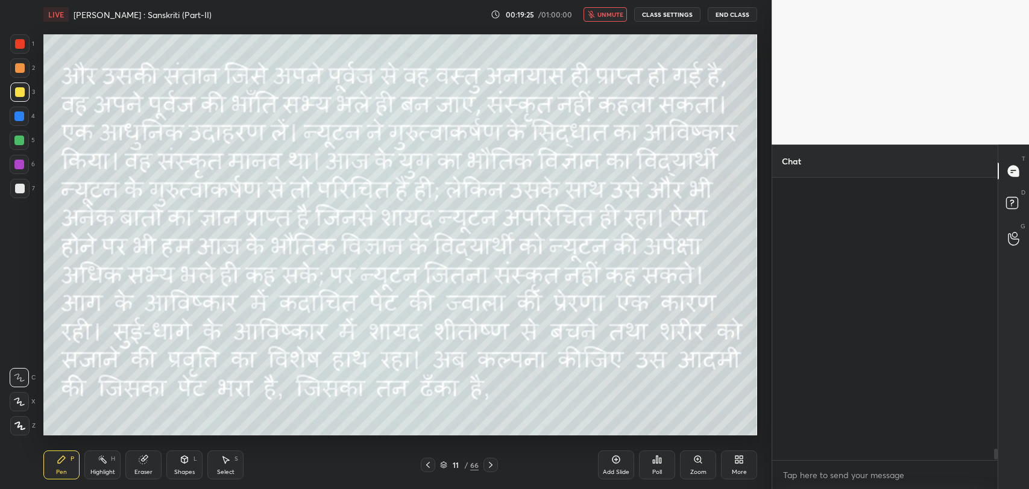
scroll to position [7190, 0]
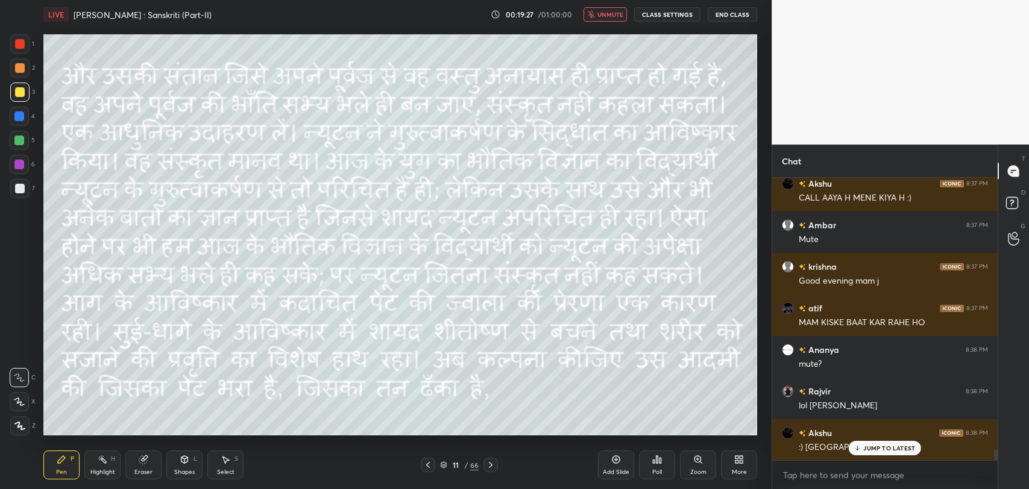
click at [873, 449] on p "JUMP TO LATEST" at bounding box center [889, 448] width 52 height 7
click at [601, 7] on button "unmute" at bounding box center [605, 14] width 43 height 14
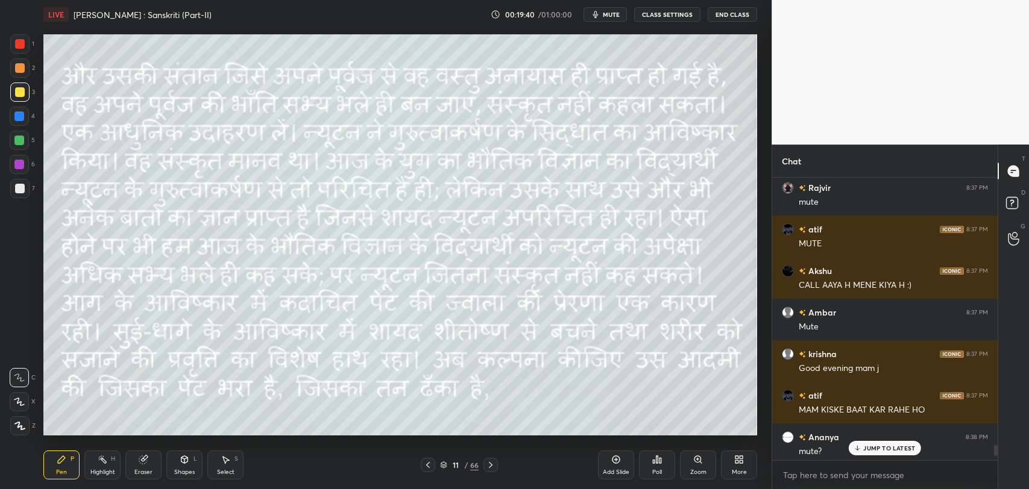
scroll to position [7098, 0]
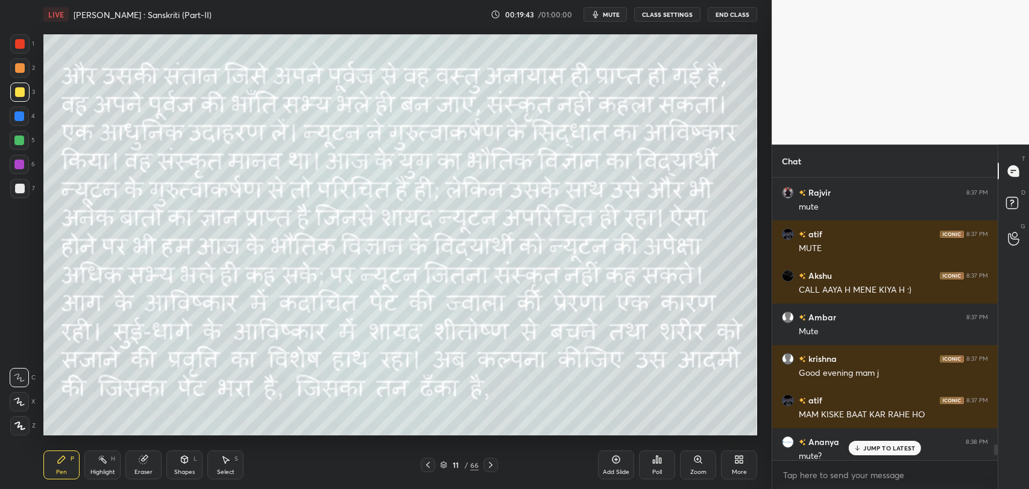
click at [868, 448] on p "JUMP TO LATEST" at bounding box center [889, 448] width 52 height 7
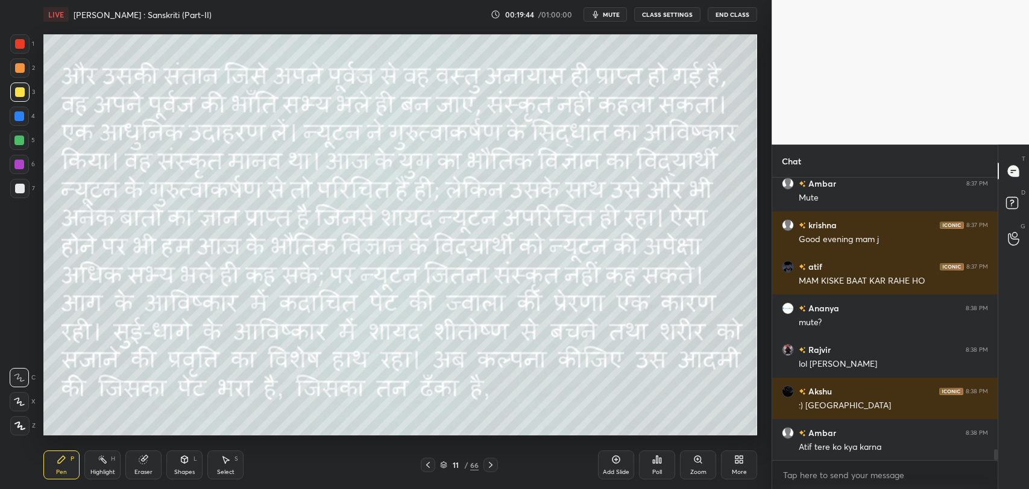
scroll to position [7273, 0]
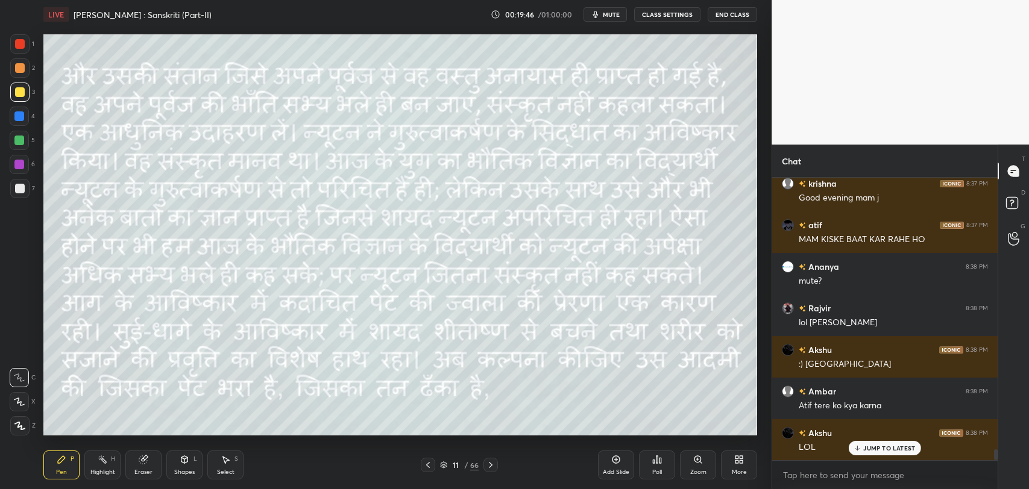
click at [858, 445] on icon at bounding box center [858, 448] width 8 height 7
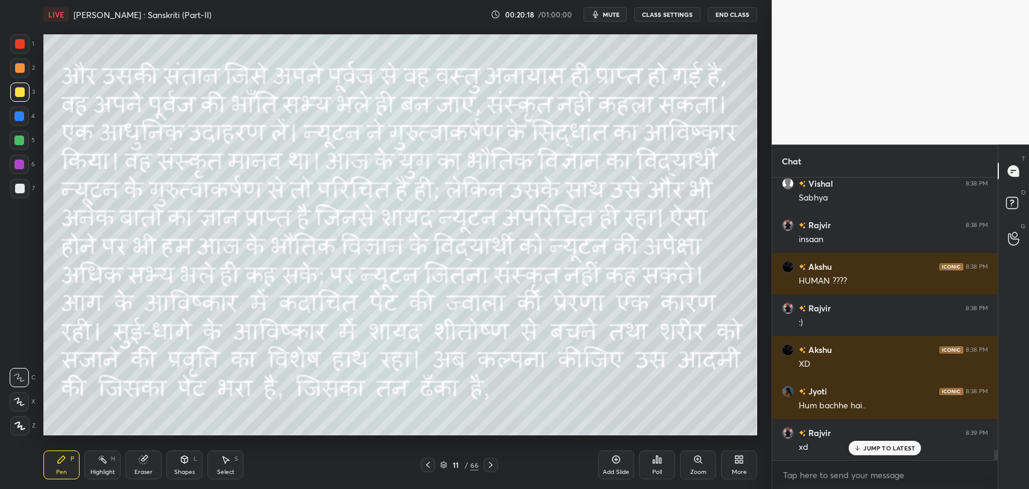
scroll to position [7630, 0]
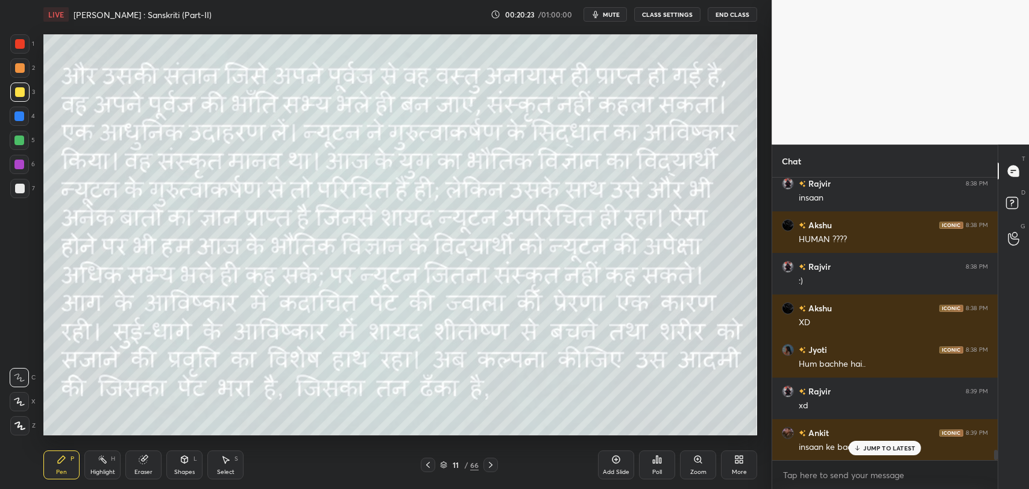
click at [863, 445] on div "JUMP TO LATEST" at bounding box center [885, 448] width 72 height 14
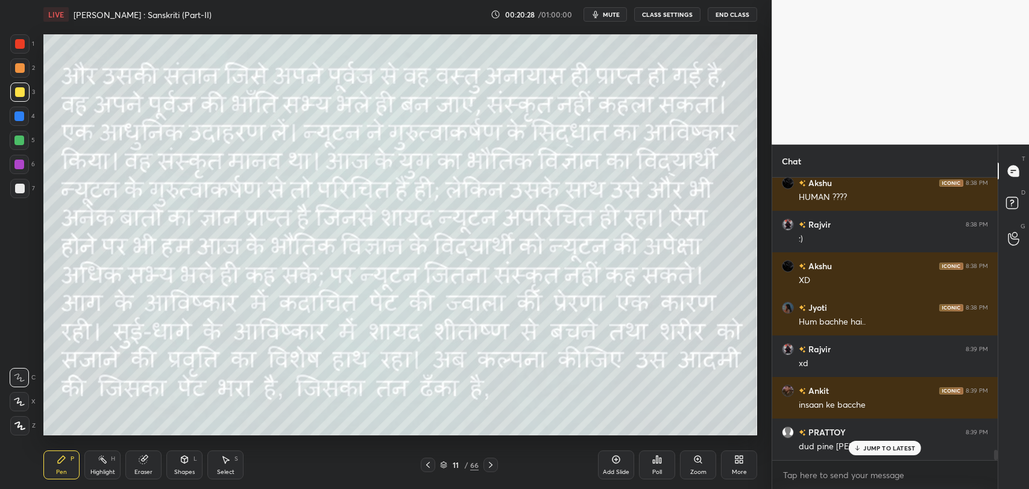
scroll to position [7713, 0]
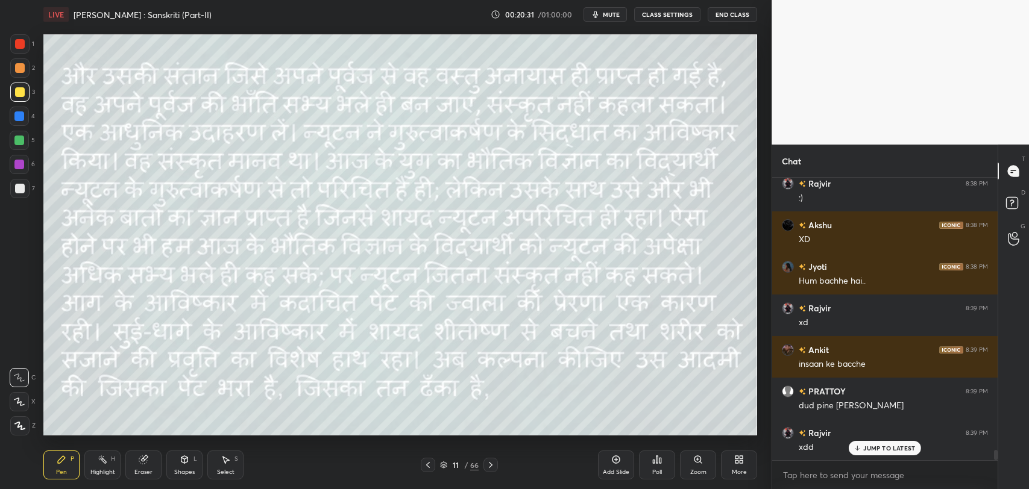
click at [864, 450] on p "JUMP TO LATEST" at bounding box center [889, 448] width 52 height 7
click at [494, 465] on icon at bounding box center [491, 466] width 10 height 10
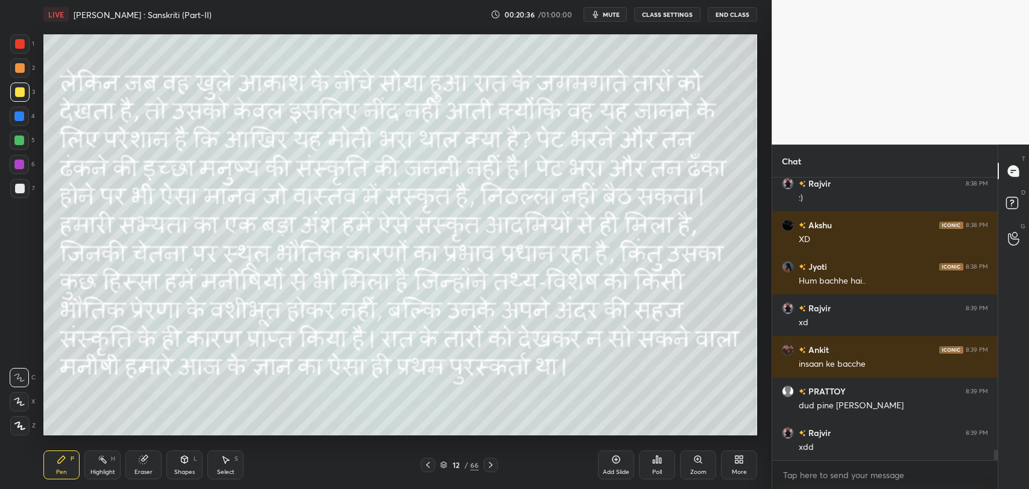
click at [453, 467] on div "12" at bounding box center [456, 465] width 12 height 7
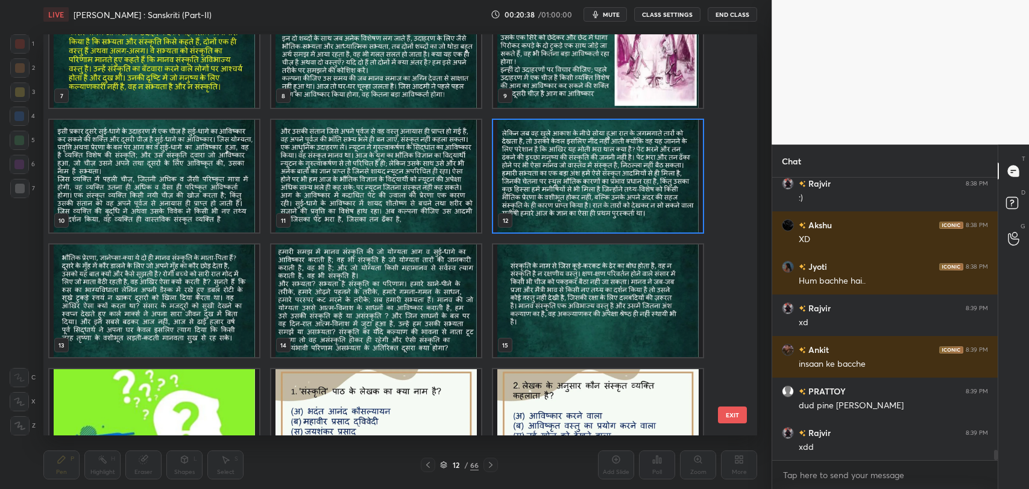
scroll to position [298, 0]
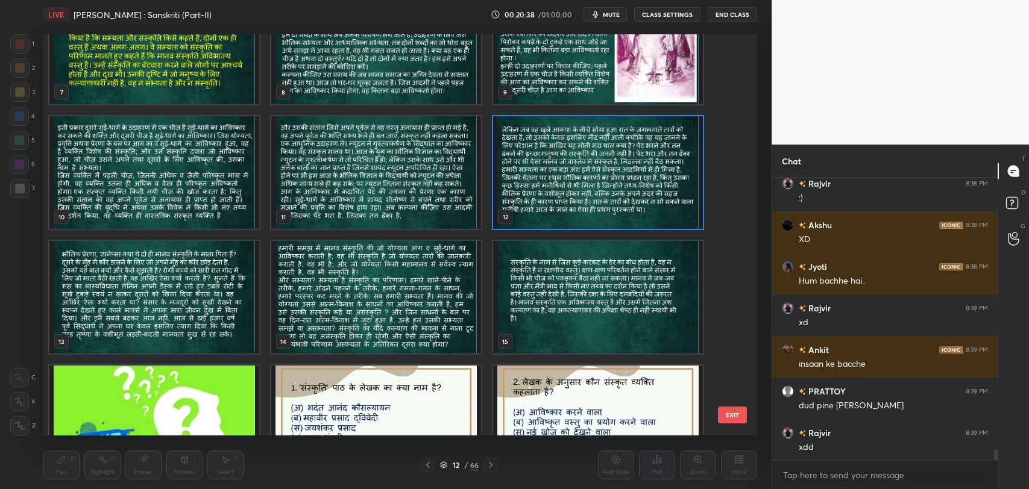
click at [731, 410] on button "EXIT" at bounding box center [732, 415] width 29 height 17
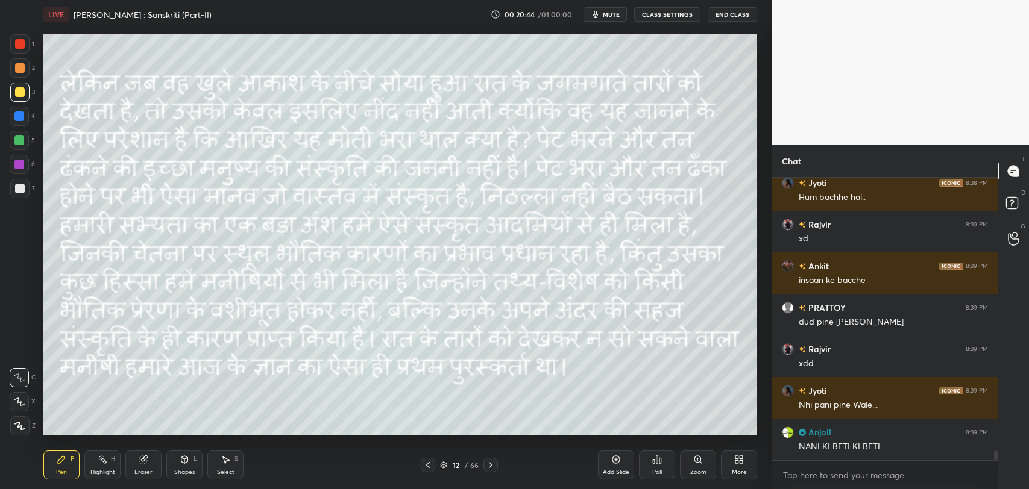
scroll to position [7838, 0]
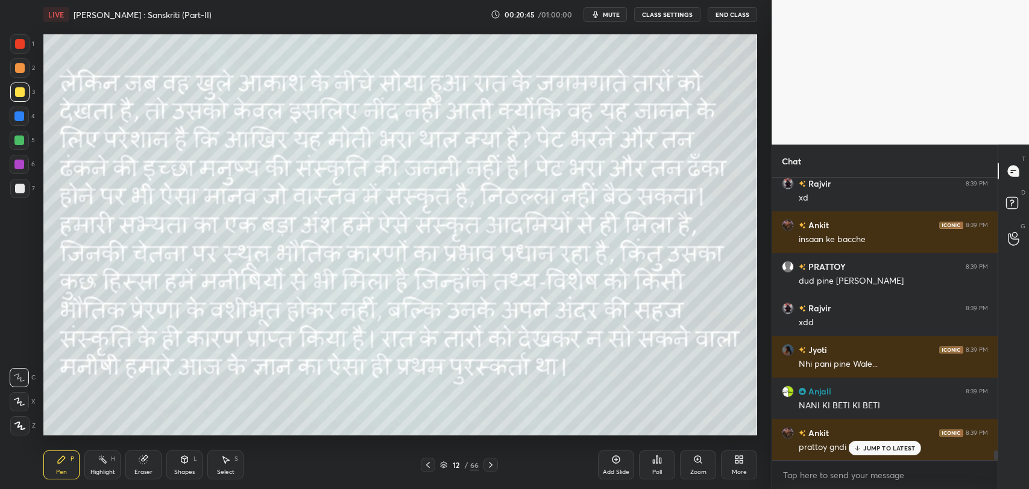
click at [883, 448] on p "JUMP TO LATEST" at bounding box center [889, 448] width 52 height 7
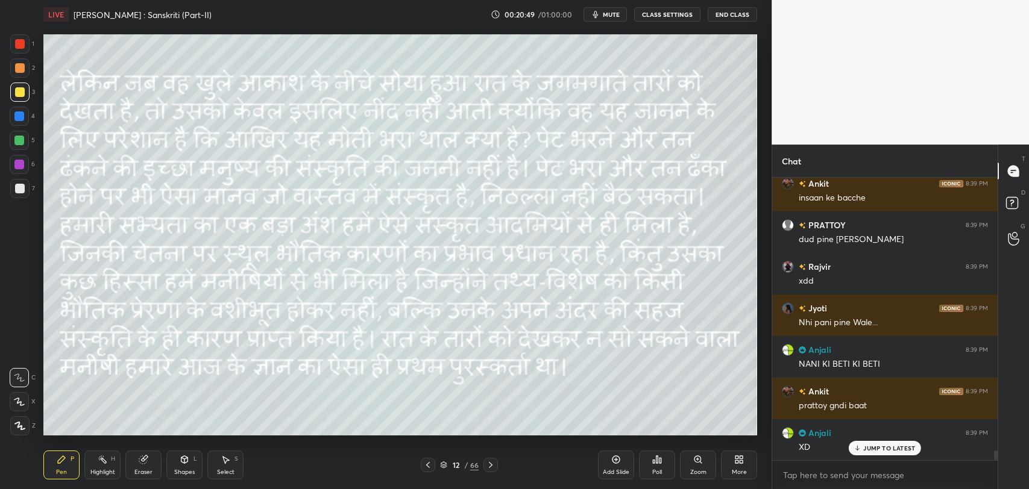
scroll to position [7921, 0]
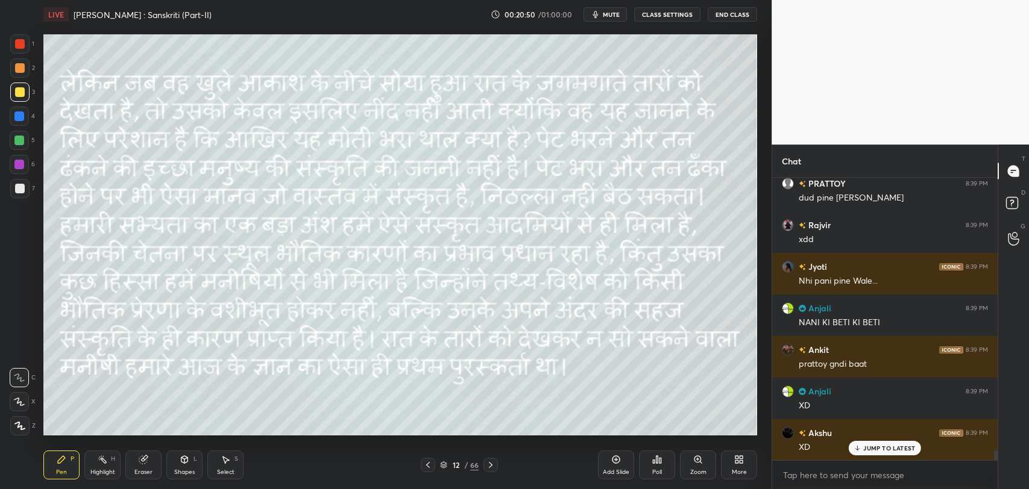
click at [882, 447] on p "JUMP TO LATEST" at bounding box center [889, 448] width 52 height 7
click at [1013, 241] on icon at bounding box center [1013, 239] width 11 height 14
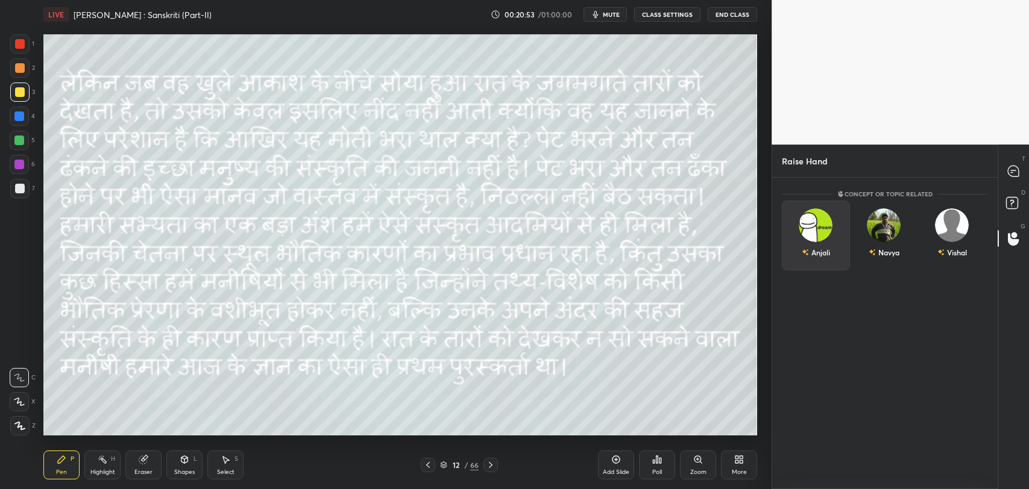
click at [811, 244] on div "Anjali" at bounding box center [816, 252] width 28 height 20
click at [814, 259] on button "INVITE" at bounding box center [815, 261] width 57 height 16
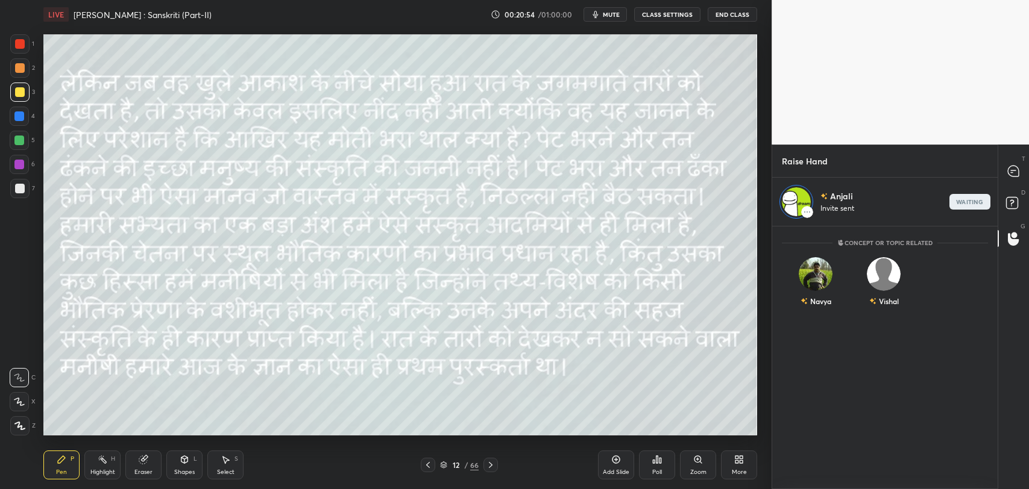
scroll to position [259, 222]
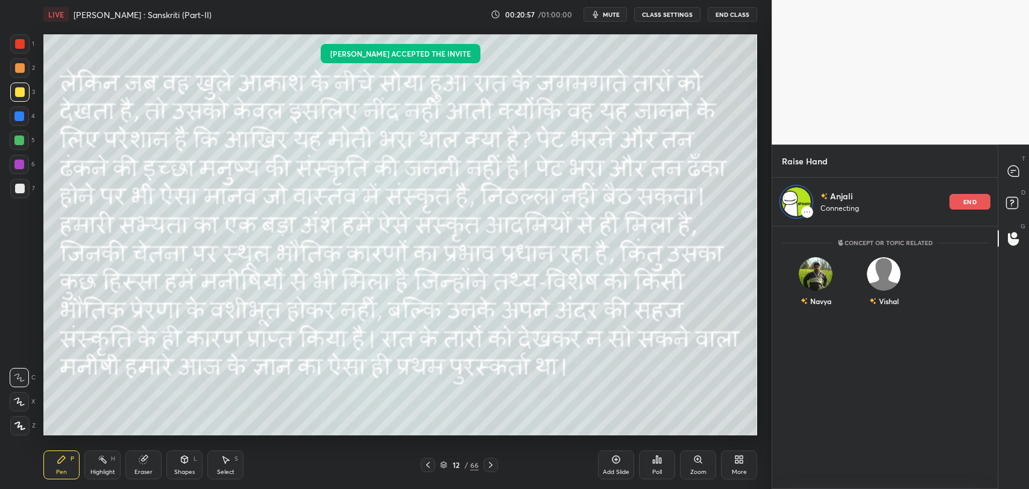
click at [617, 17] on span "mute" at bounding box center [611, 14] width 17 height 8
click at [617, 17] on span "unmute" at bounding box center [610, 14] width 26 height 8
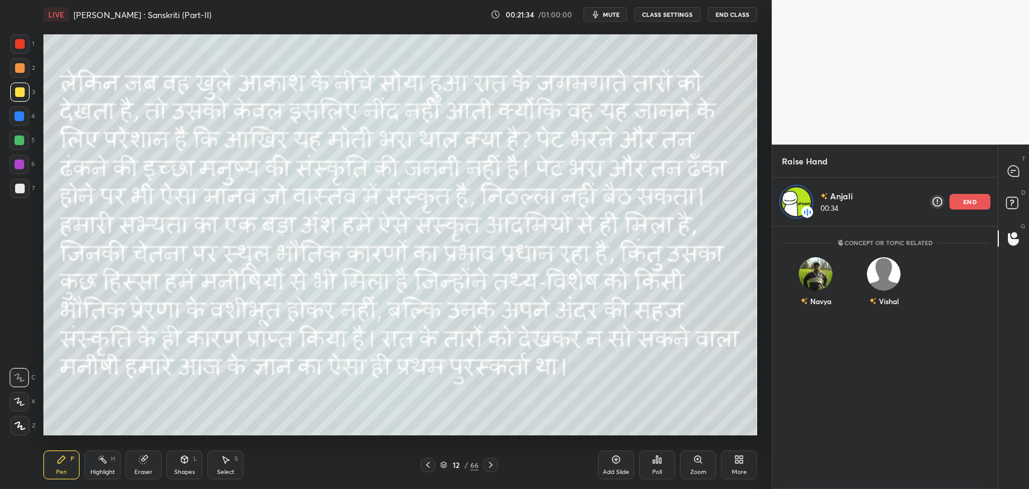
click at [600, 16] on icon "button" at bounding box center [596, 15] width 10 height 10
click at [606, 15] on span "unmute" at bounding box center [610, 14] width 26 height 8
click at [968, 200] on p "end" at bounding box center [969, 202] width 13 height 6
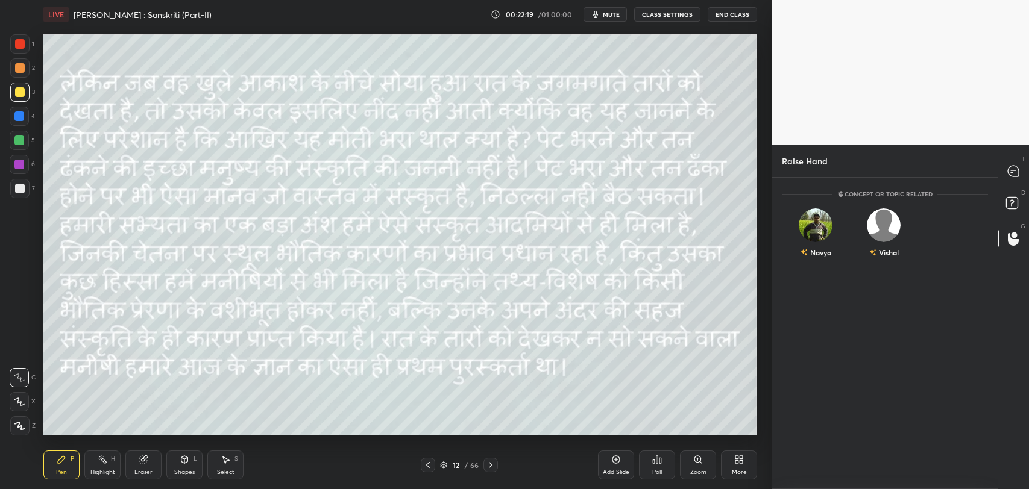
scroll to position [309, 222]
drag, startPoint x: 1004, startPoint y: 195, endPoint x: 1011, endPoint y: 180, distance: 16.7
click at [1004, 197] on icon at bounding box center [1014, 205] width 22 height 22
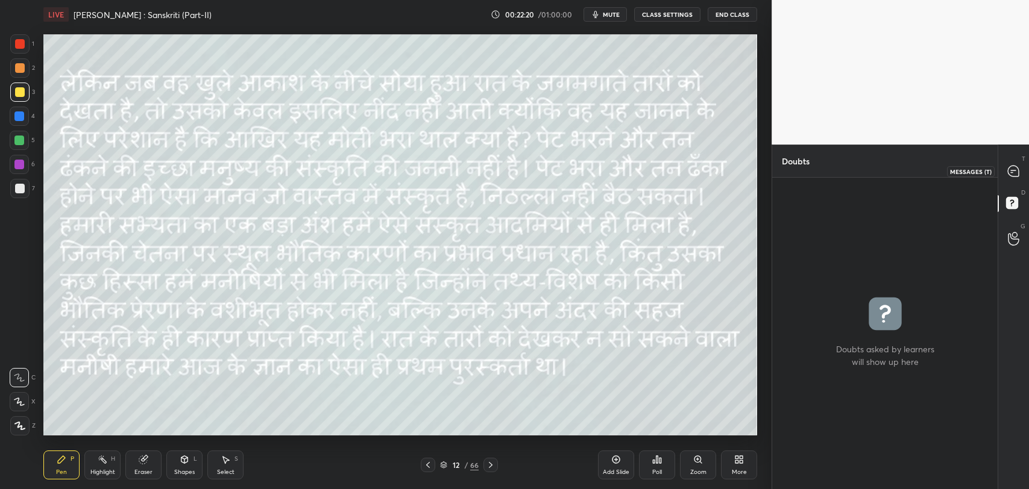
click at [1011, 175] on icon at bounding box center [1013, 171] width 11 height 11
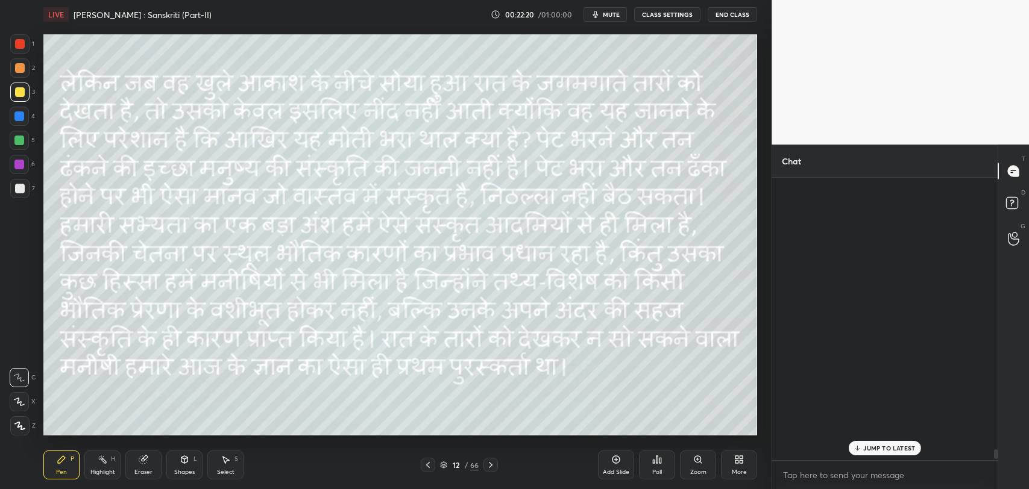
scroll to position [280, 222]
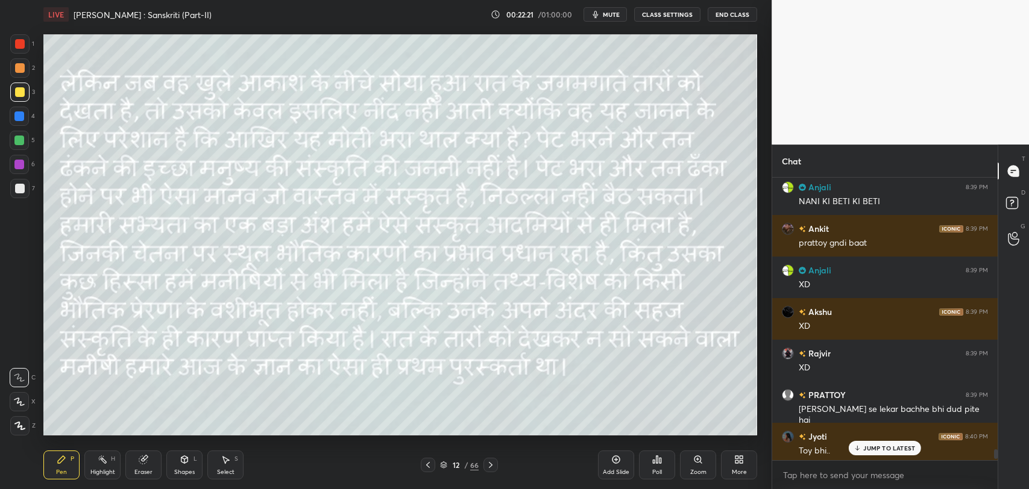
click at [871, 448] on p "JUMP TO LATEST" at bounding box center [889, 448] width 52 height 7
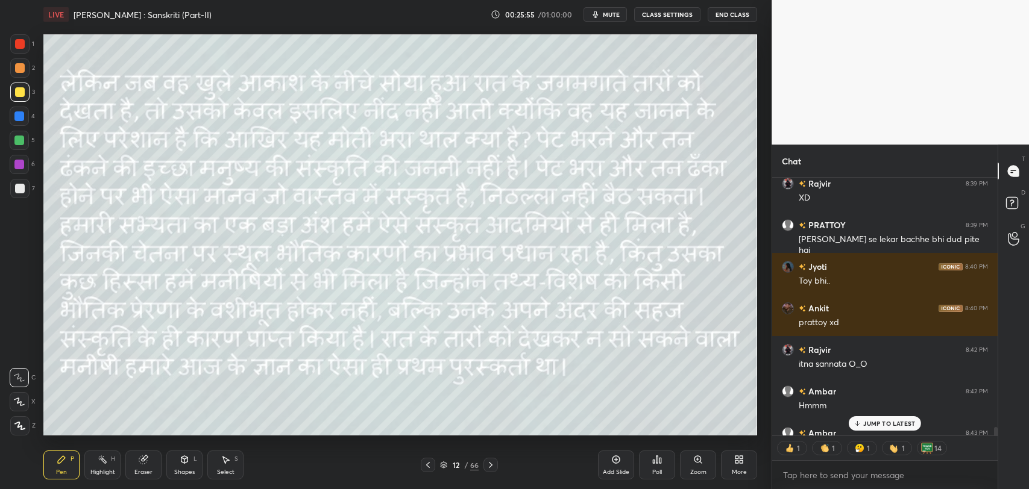
scroll to position [8531, 0]
click at [878, 449] on p "JUMP TO LATEST" at bounding box center [889, 448] width 52 height 7
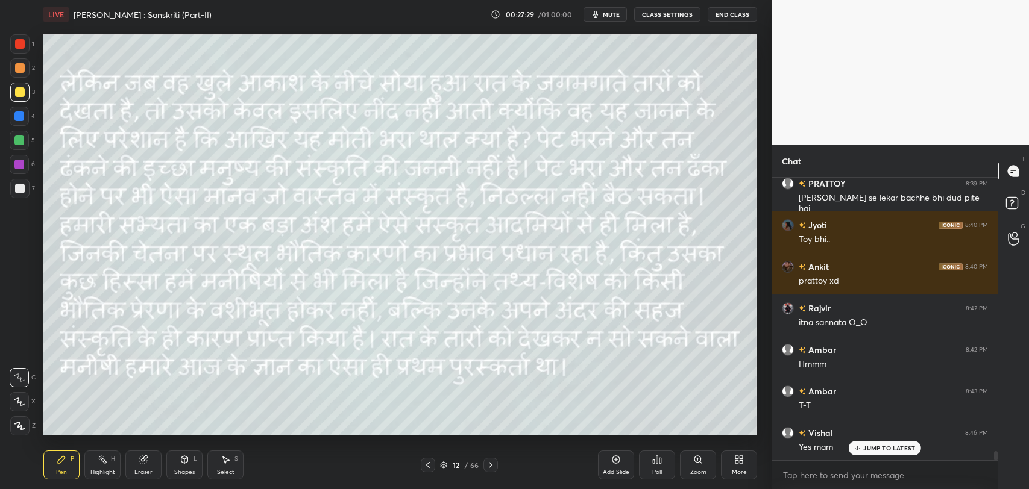
scroll to position [8614, 0]
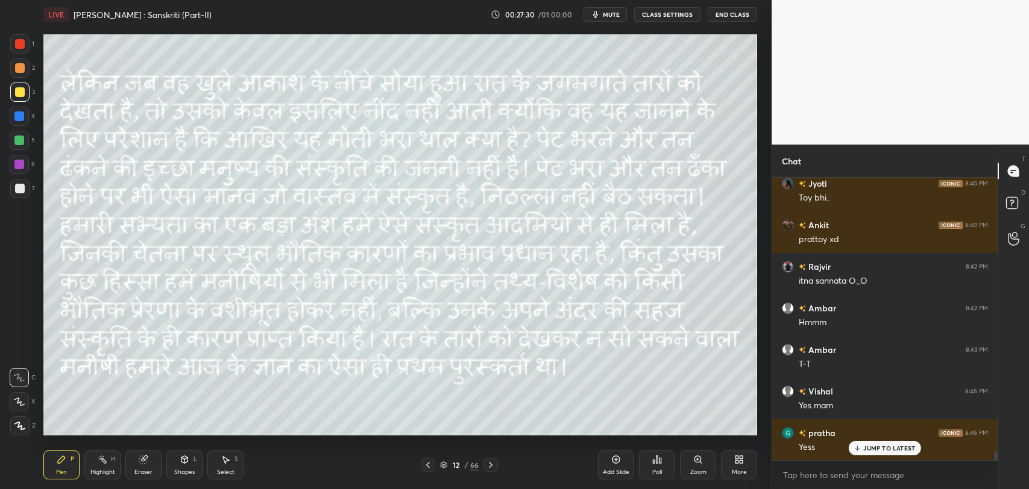
click at [868, 450] on p "JUMP TO LATEST" at bounding box center [889, 448] width 52 height 7
click at [500, 459] on div "12 / 66" at bounding box center [459, 465] width 277 height 14
click at [496, 465] on div at bounding box center [490, 465] width 14 height 14
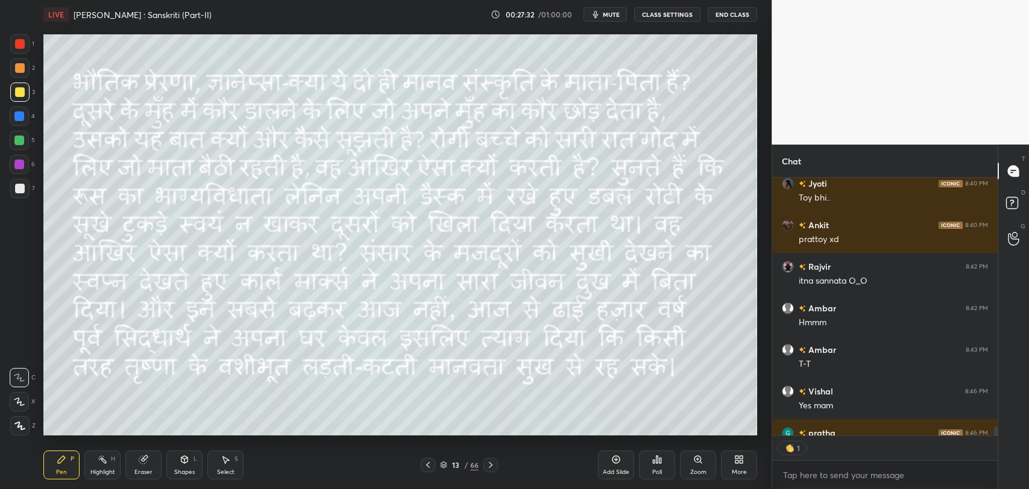
click at [455, 468] on div "13" at bounding box center [456, 465] width 12 height 7
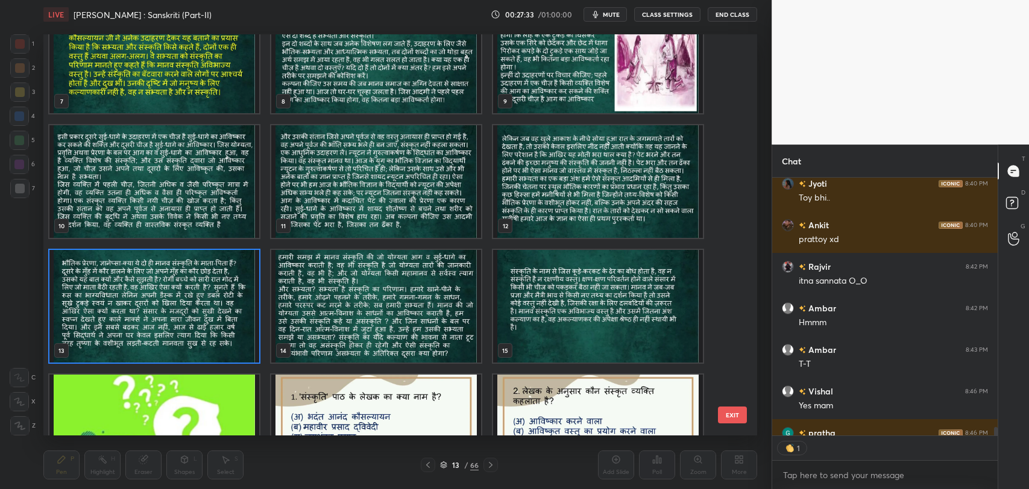
scroll to position [8680, 0]
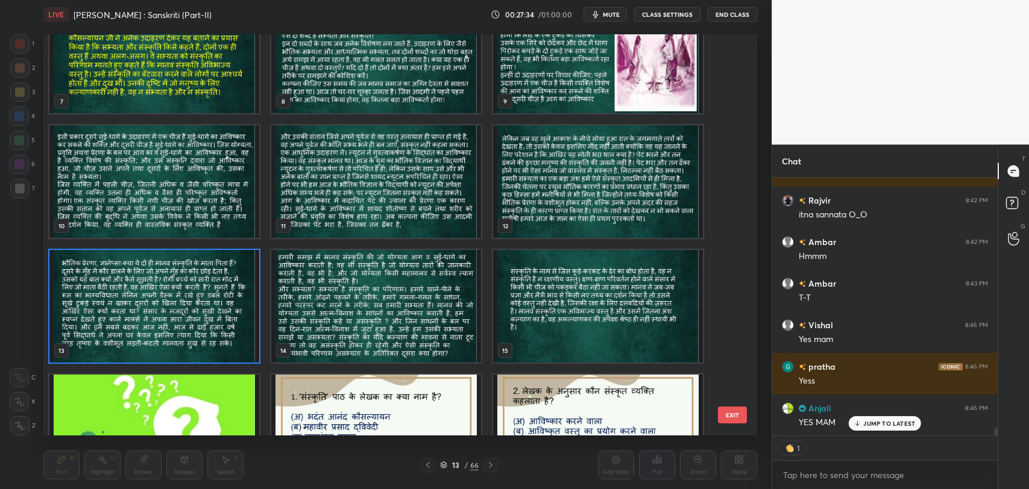
click at [735, 417] on button "EXIT" at bounding box center [732, 415] width 29 height 17
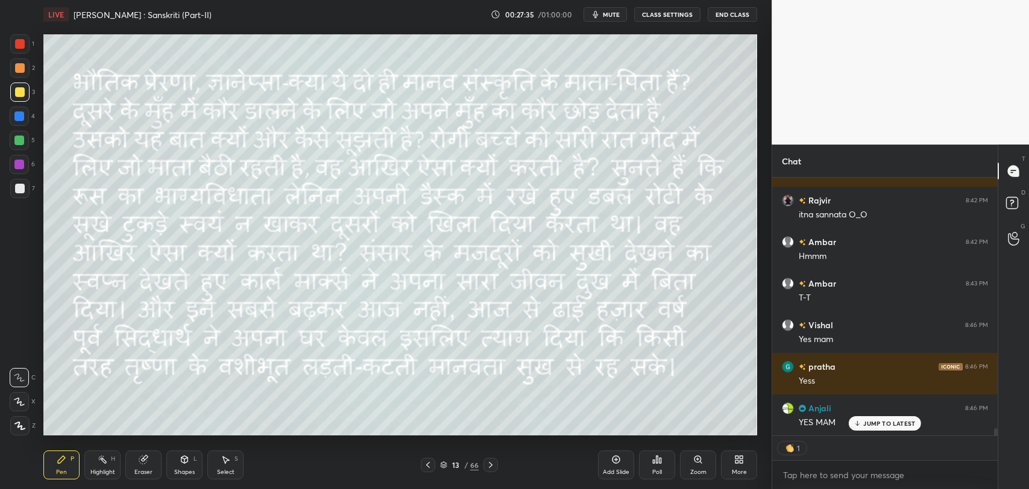
click at [890, 421] on p "JUMP TO LATEST" at bounding box center [889, 423] width 52 height 7
click at [1014, 239] on icon at bounding box center [1013, 239] width 11 height 12
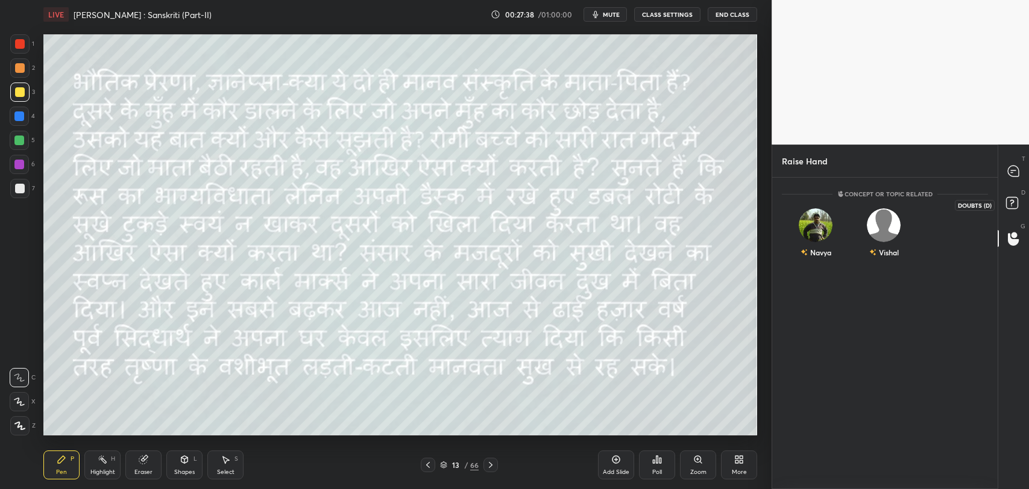
click at [1010, 215] on icon at bounding box center [1014, 205] width 22 height 22
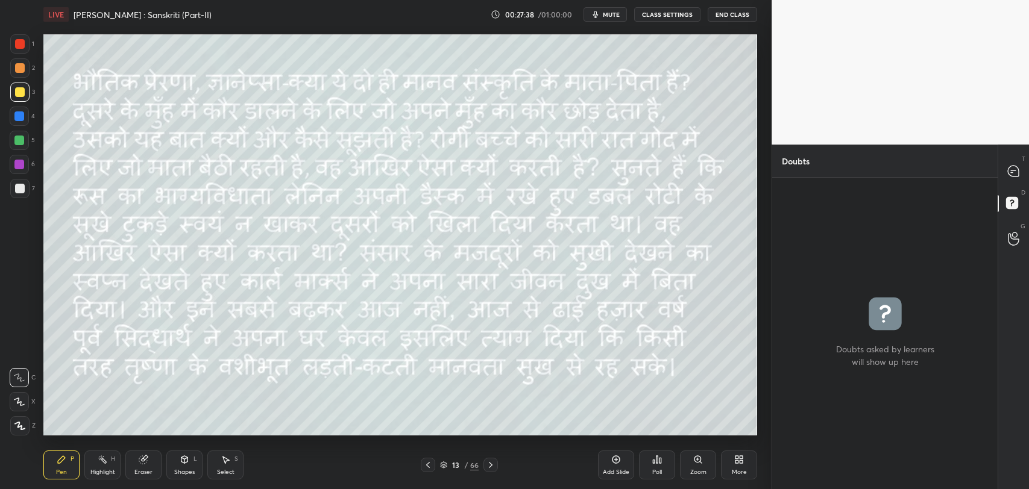
click at [1011, 175] on icon at bounding box center [1013, 171] width 11 height 11
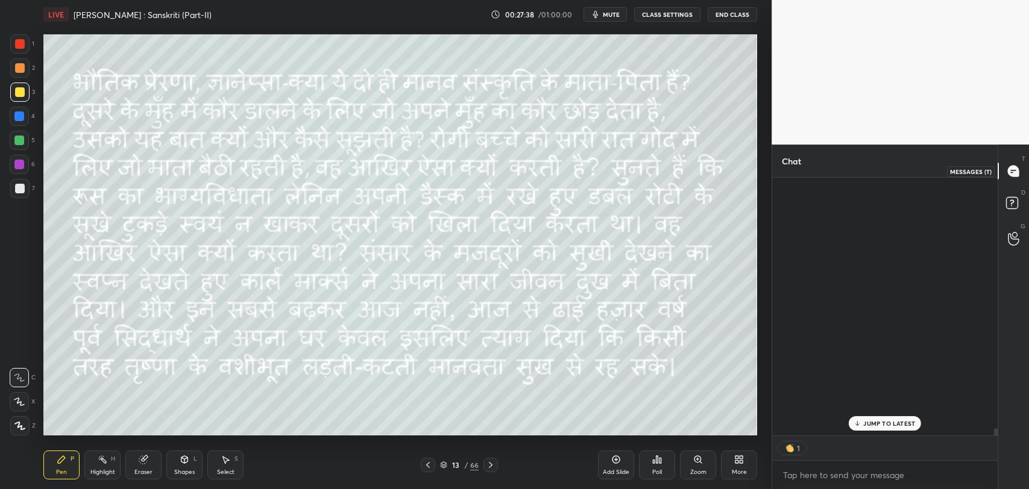
scroll to position [254, 222]
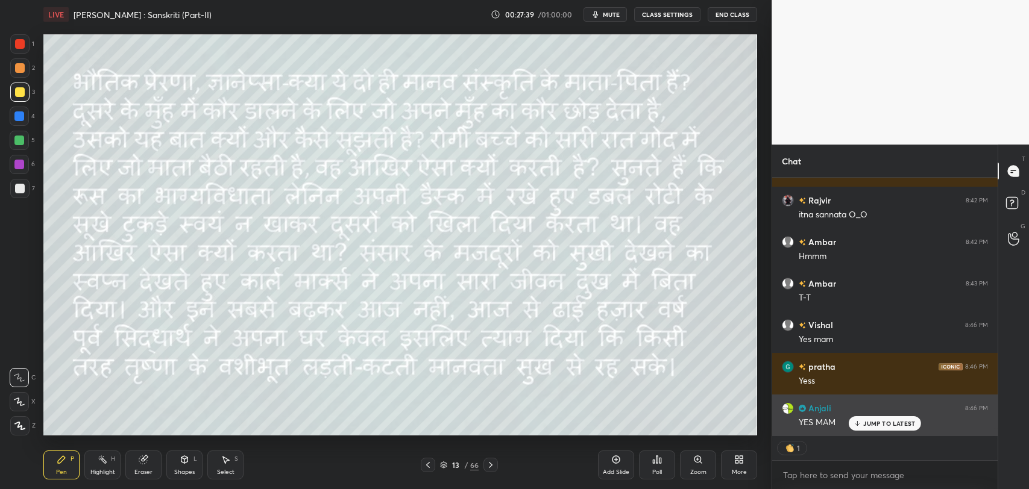
click at [900, 421] on p "JUMP TO LATEST" at bounding box center [889, 423] width 52 height 7
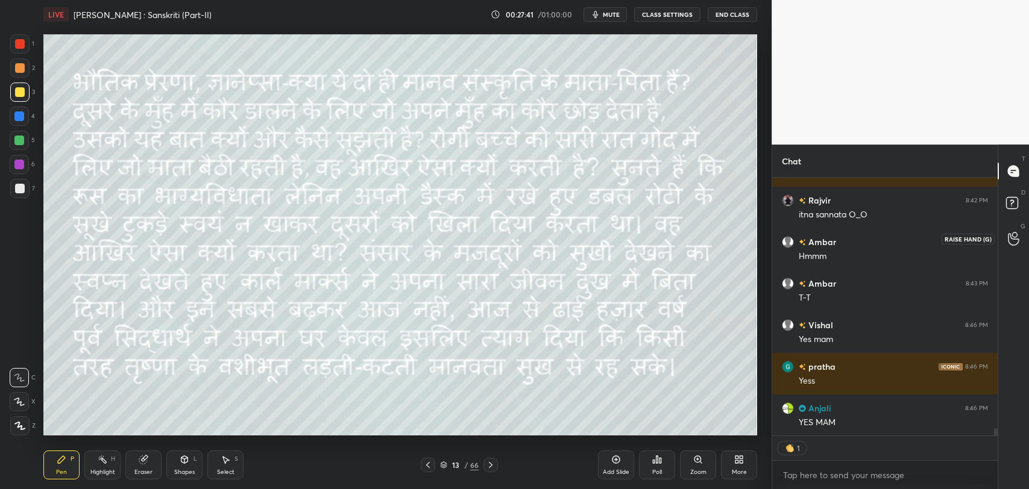
click at [1019, 247] on div at bounding box center [1014, 239] width 24 height 22
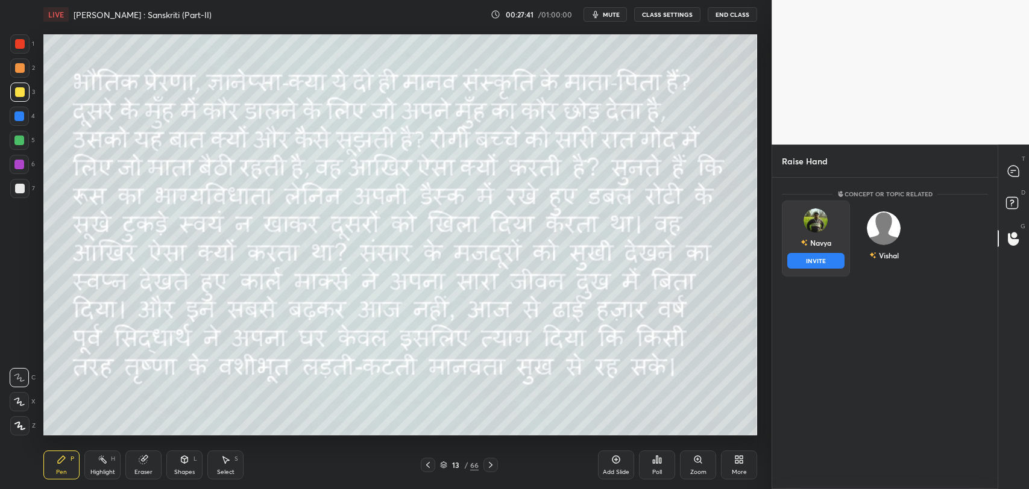
click at [826, 248] on div "Navya" at bounding box center [816, 243] width 31 height 20
click at [826, 259] on button "INVITE" at bounding box center [815, 261] width 57 height 16
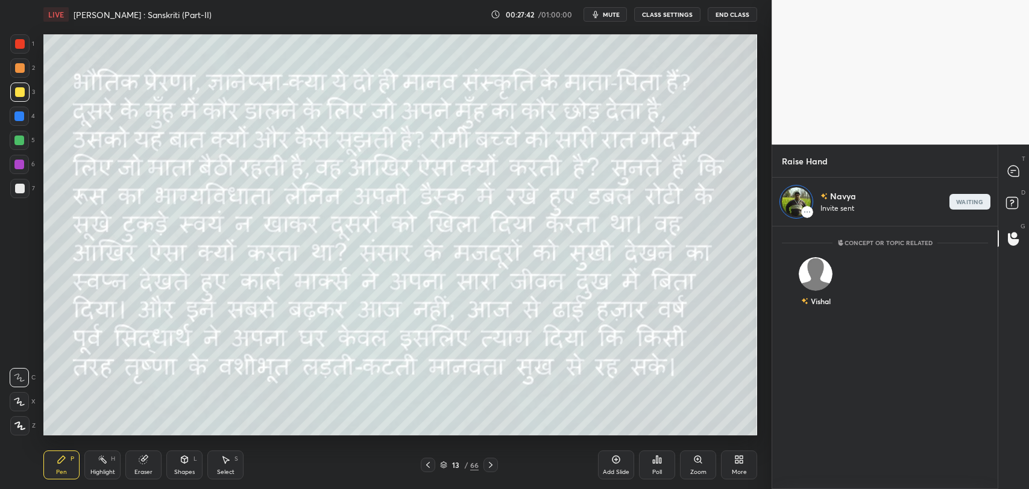
scroll to position [259, 222]
click at [1011, 203] on icon at bounding box center [1012, 202] width 4 height 5
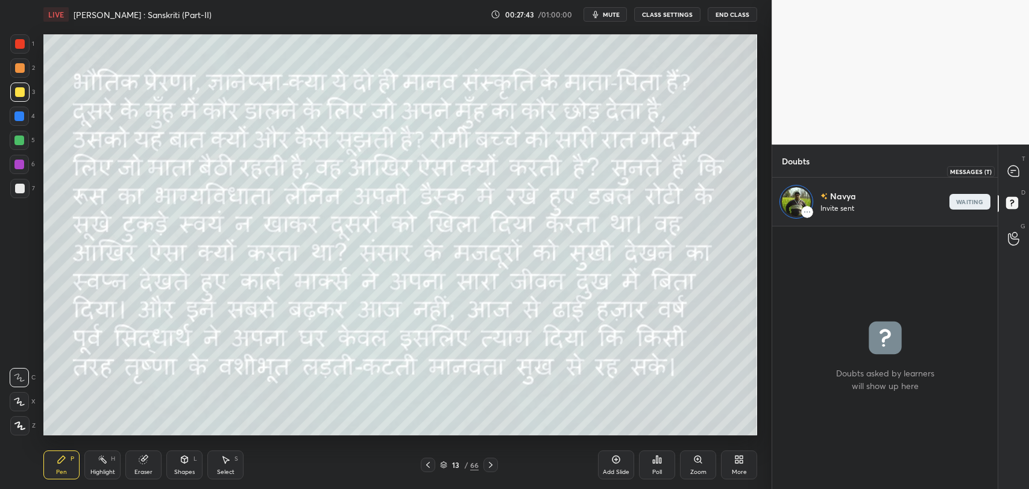
click at [1008, 170] on icon at bounding box center [1013, 171] width 11 height 11
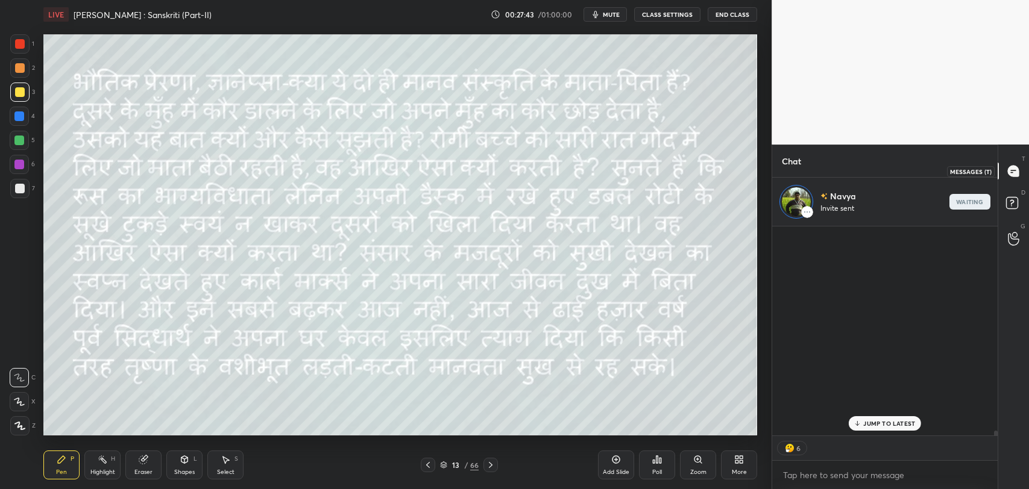
scroll to position [206, 222]
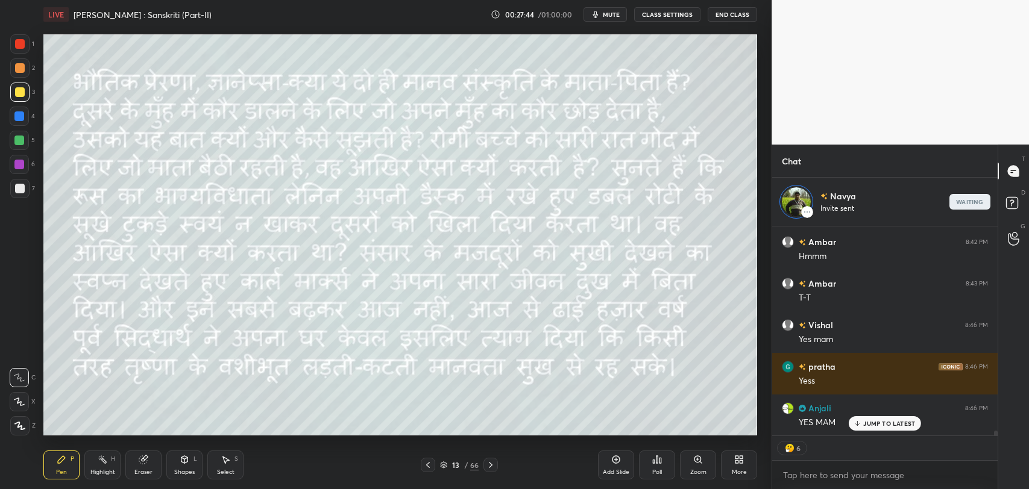
click at [901, 420] on p "JUMP TO LATEST" at bounding box center [889, 423] width 52 height 7
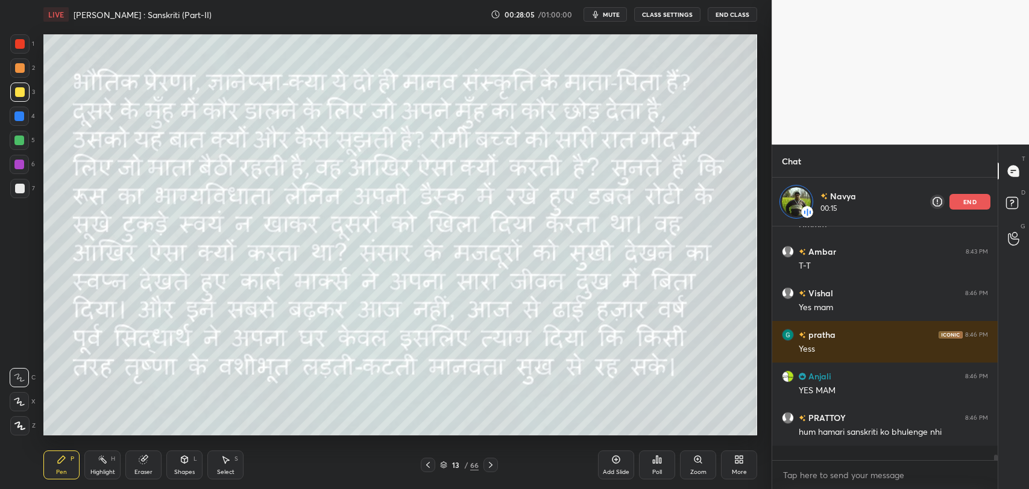
scroll to position [8746, 0]
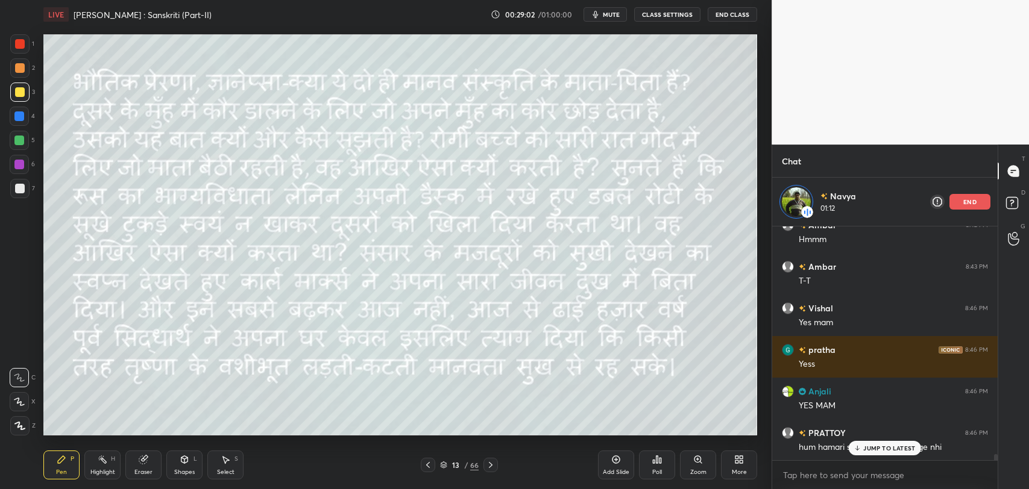
click at [878, 445] on p "JUMP TO LATEST" at bounding box center [889, 448] width 52 height 7
click at [964, 206] on div "end" at bounding box center [969, 202] width 41 height 16
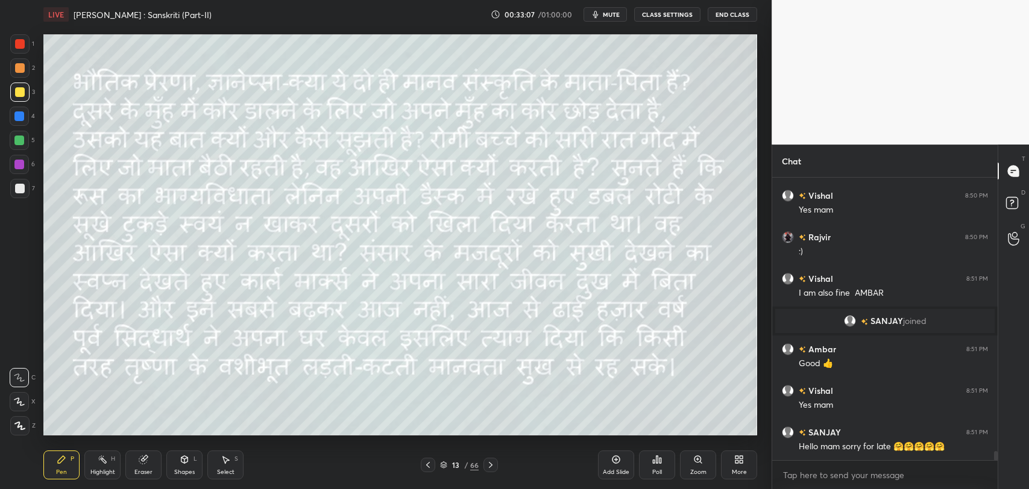
scroll to position [8870, 0]
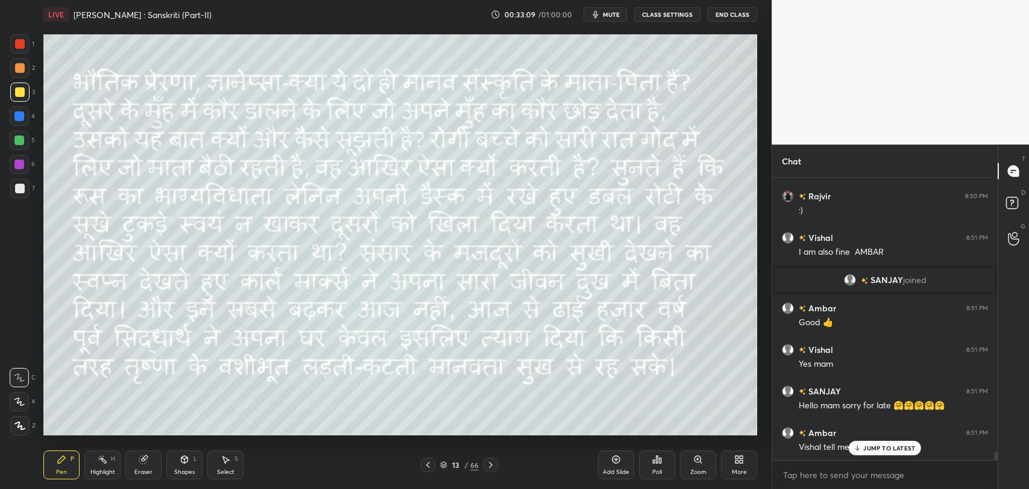
click at [875, 461] on div at bounding box center [884, 461] width 225 height 1
click at [864, 453] on div "JUMP TO LATEST" at bounding box center [885, 448] width 72 height 14
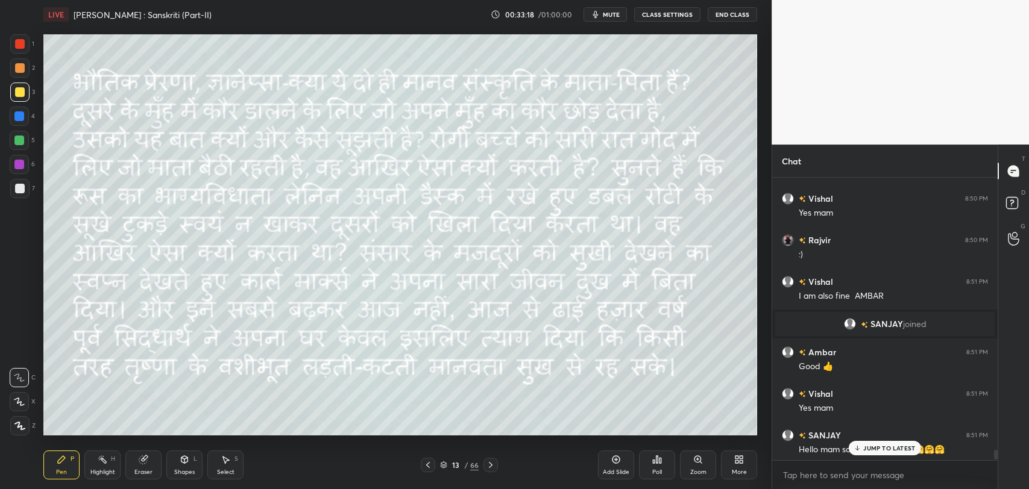
click at [892, 445] on p "JUMP TO LATEST" at bounding box center [889, 448] width 52 height 7
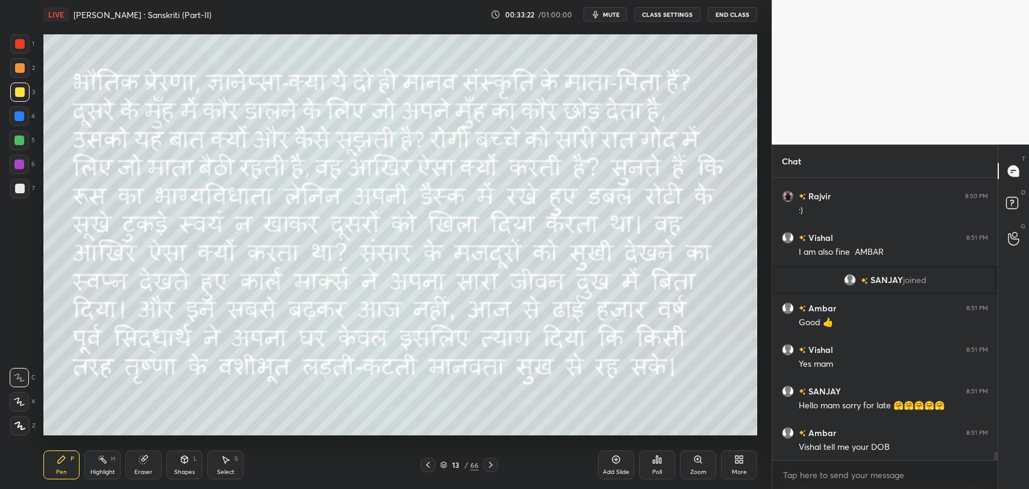
click at [488, 465] on icon at bounding box center [491, 466] width 10 height 10
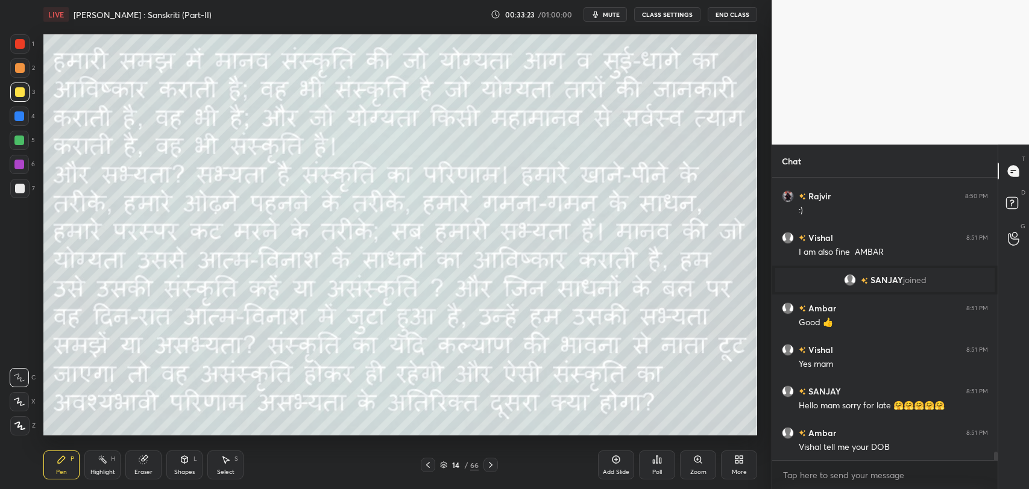
click at [471, 465] on div "66" at bounding box center [474, 465] width 8 height 11
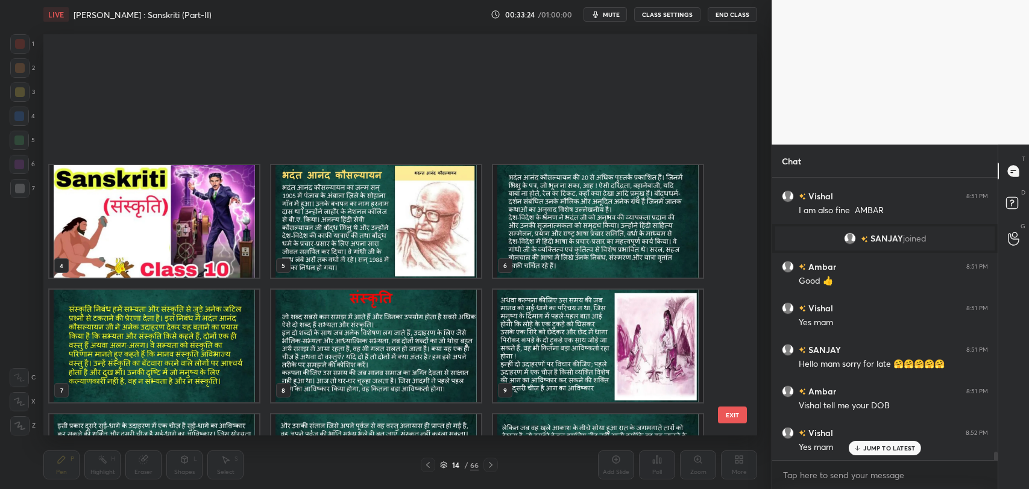
scroll to position [398, 708]
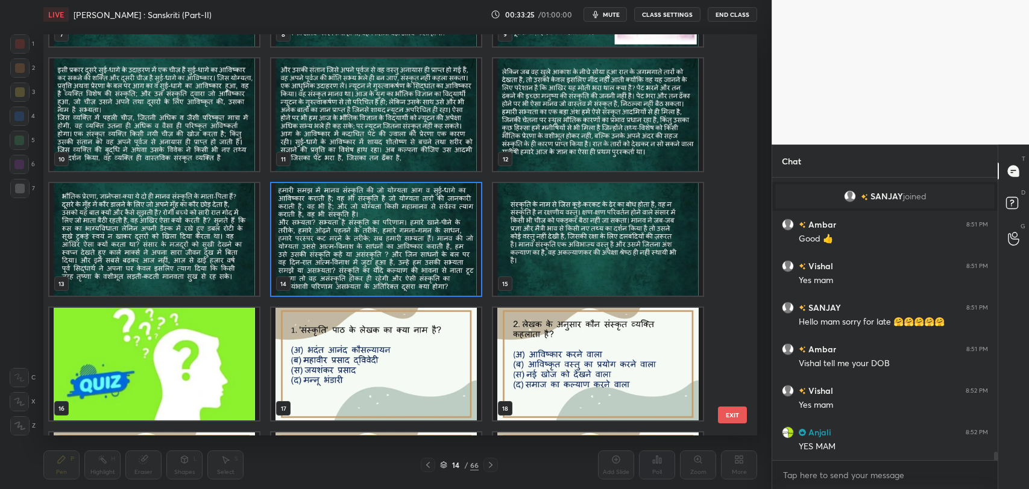
click at [455, 278] on img "grid" at bounding box center [376, 239] width 210 height 113
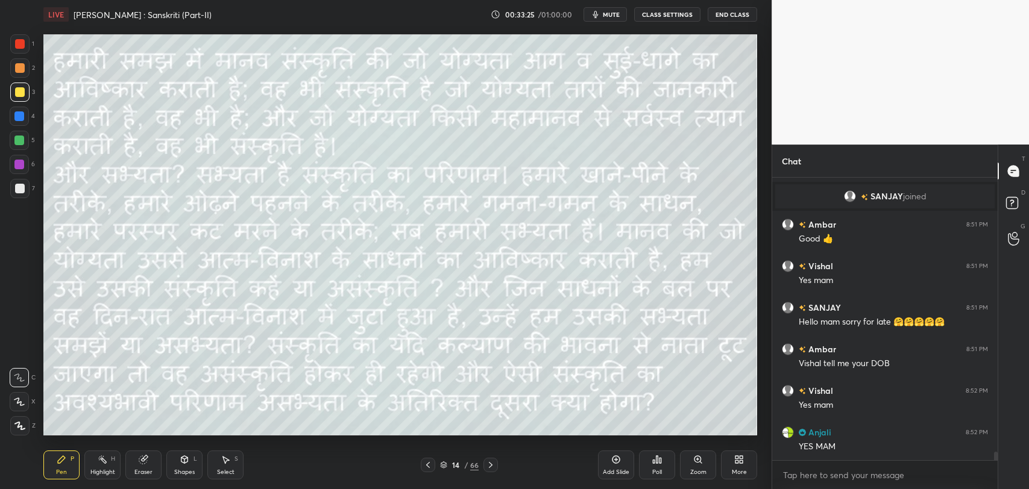
click at [455, 278] on img "grid" at bounding box center [376, 239] width 210 height 113
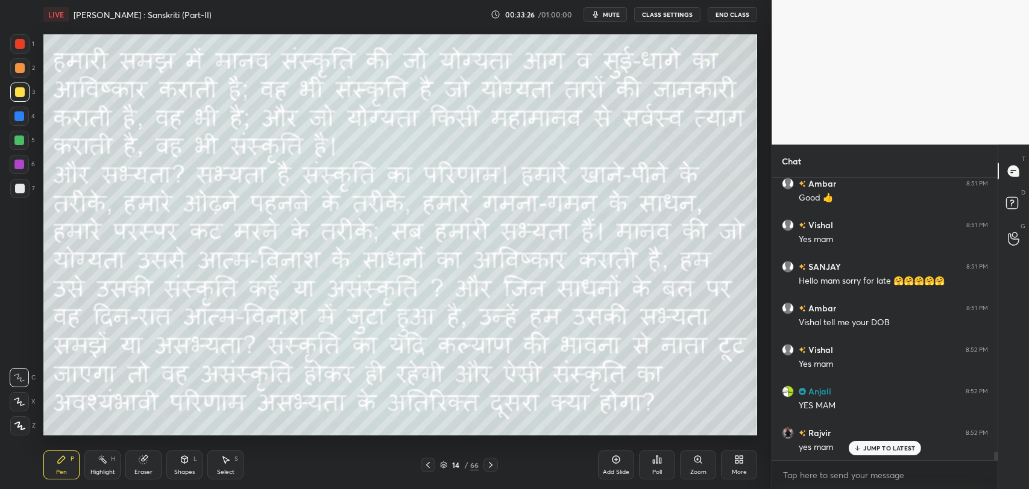
click at [488, 468] on icon at bounding box center [491, 466] width 10 height 10
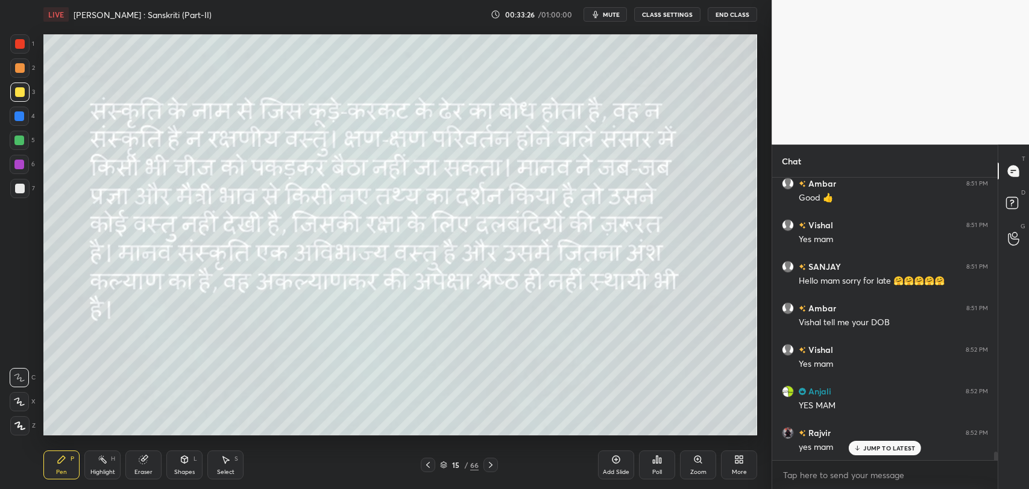
scroll to position [9164, 0]
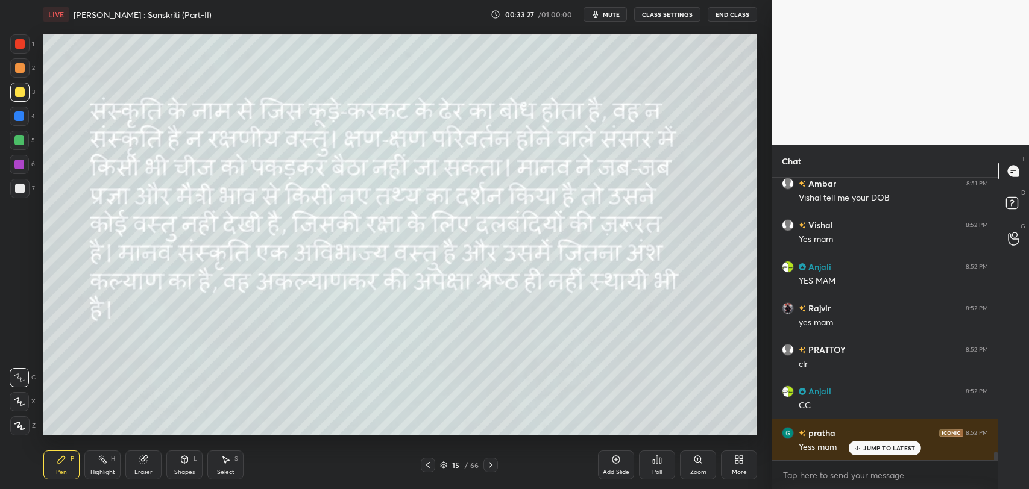
click at [425, 462] on icon at bounding box center [428, 466] width 10 height 10
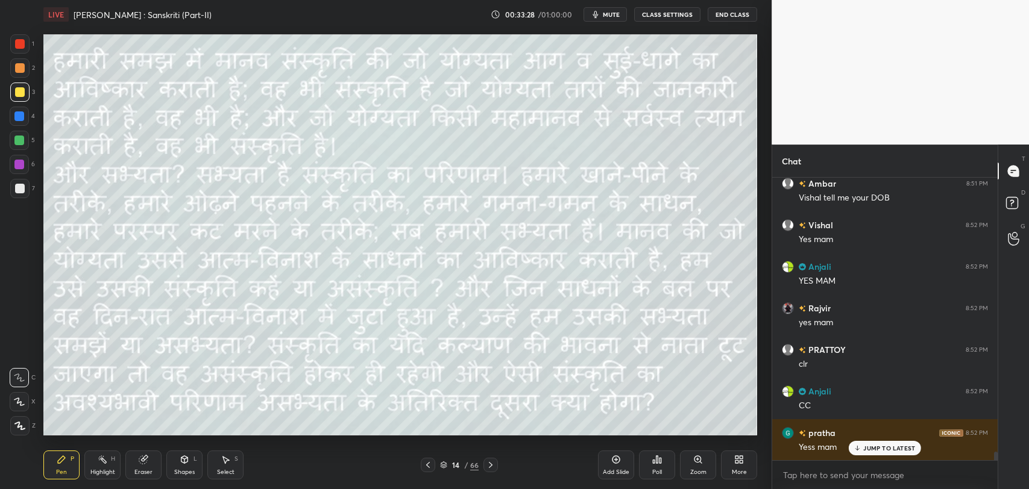
click at [857, 447] on icon at bounding box center [858, 448] width 8 height 7
click at [500, 463] on div "14 / 66" at bounding box center [459, 465] width 277 height 14
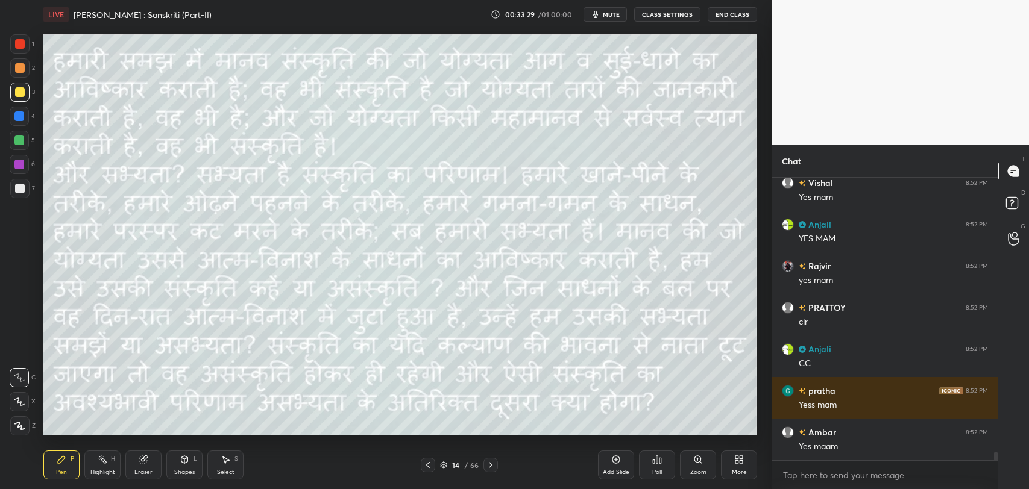
click at [495, 464] on icon at bounding box center [491, 466] width 10 height 10
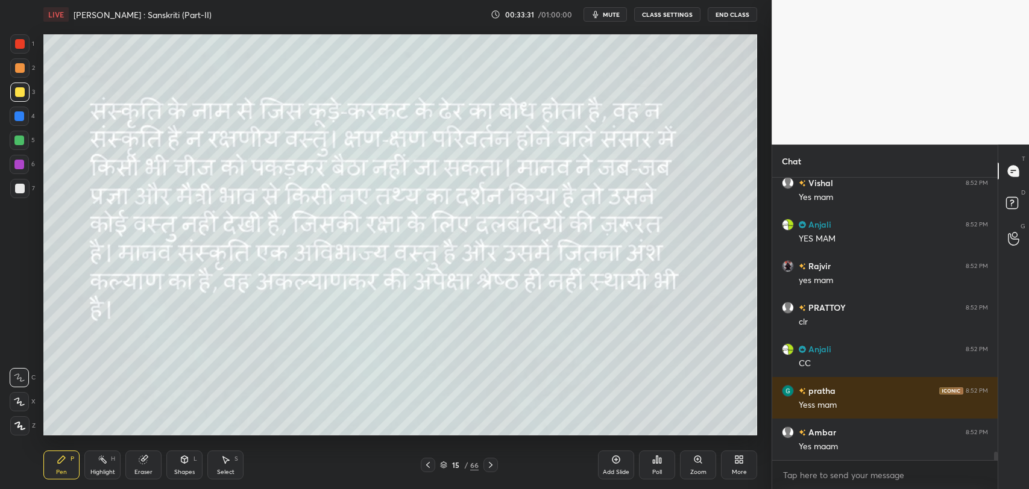
click at [432, 467] on icon at bounding box center [428, 466] width 10 height 10
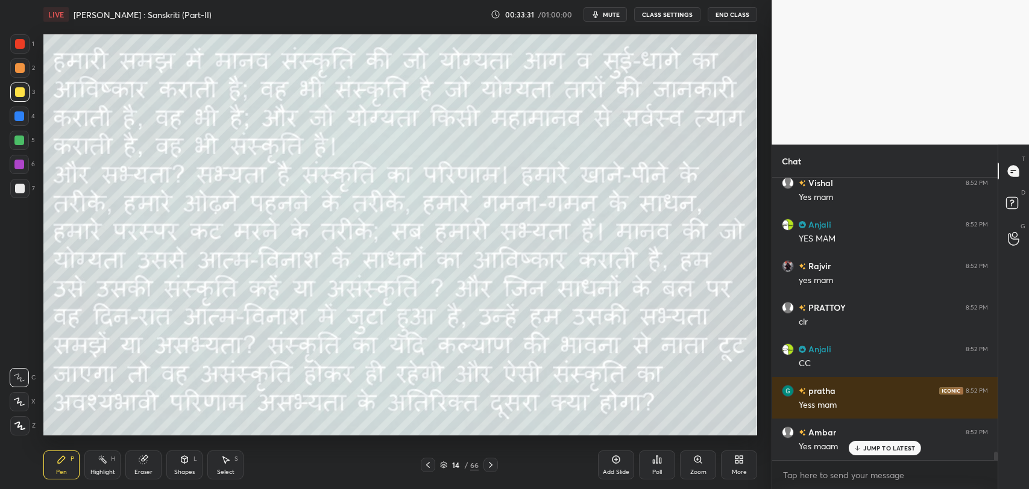
scroll to position [9247, 0]
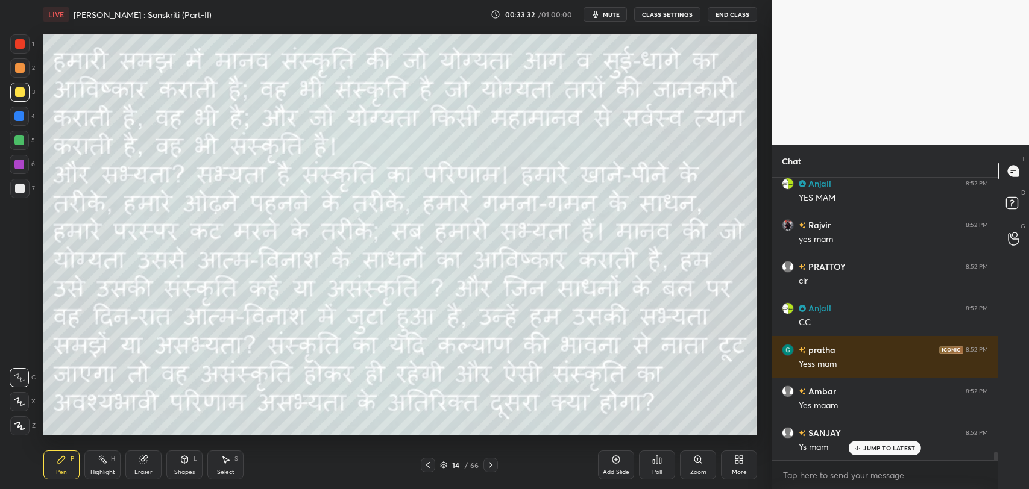
click at [868, 448] on p "JUMP TO LATEST" at bounding box center [889, 448] width 52 height 7
click at [1009, 242] on div "1" at bounding box center [1014, 247] width 12 height 10
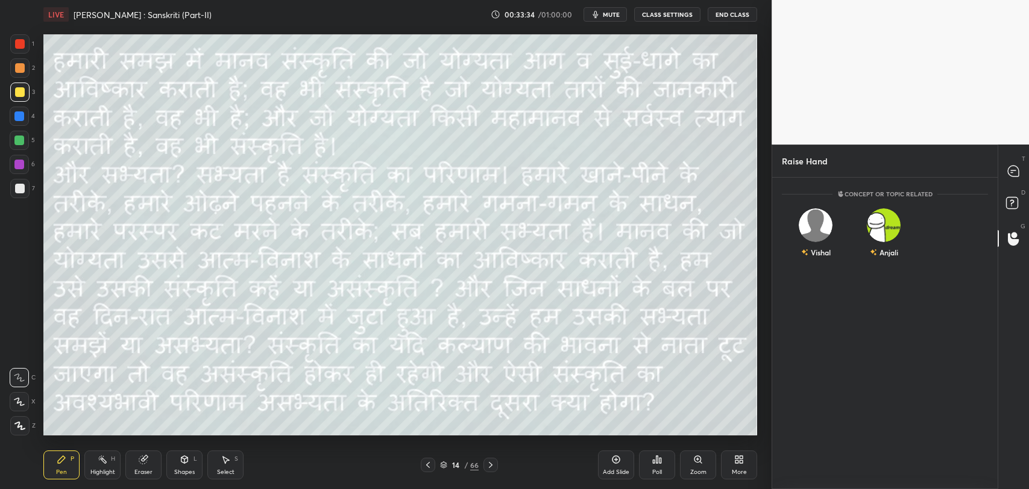
scroll to position [309, 222]
click at [886, 233] on div "Anjali" at bounding box center [884, 236] width 68 height 70
click at [846, 367] on div "Concept or Topic related Vishal Anjali INVITE" at bounding box center [884, 334] width 225 height 312
click at [1008, 210] on icon at bounding box center [1014, 205] width 22 height 22
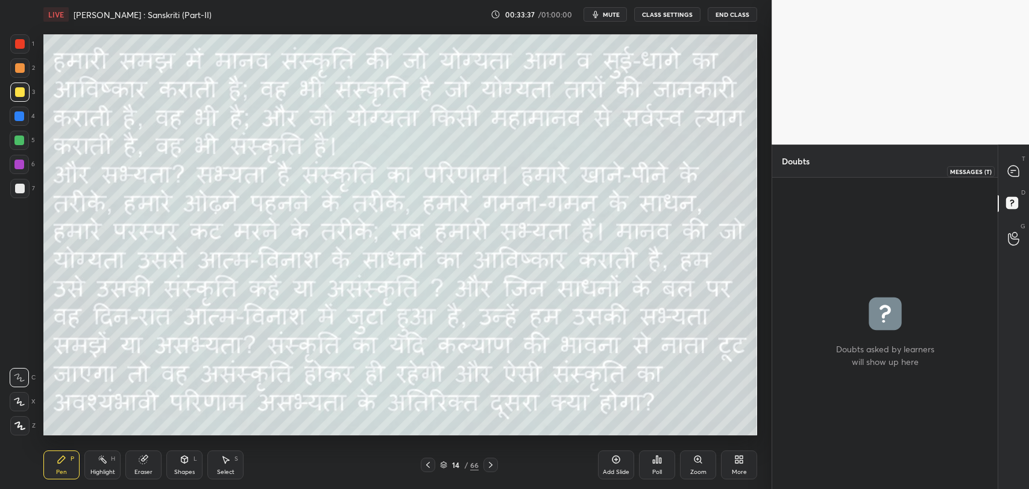
click at [1007, 178] on div at bounding box center [1014, 171] width 24 height 22
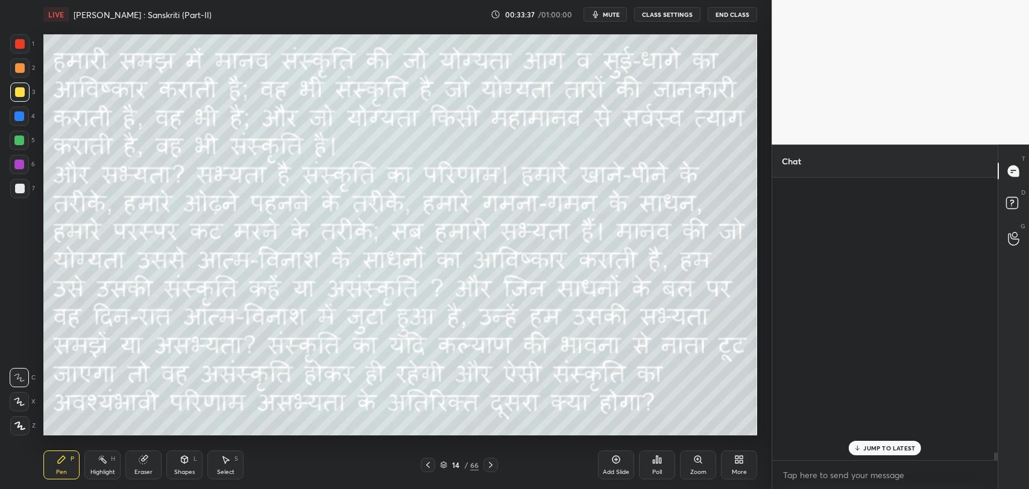
scroll to position [280, 222]
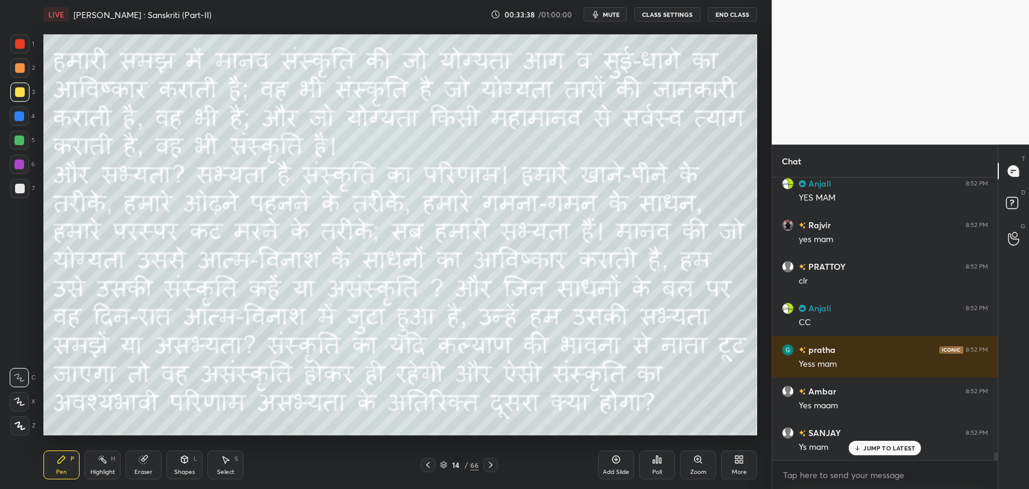
click at [881, 446] on p "JUMP TO LATEST" at bounding box center [889, 448] width 52 height 7
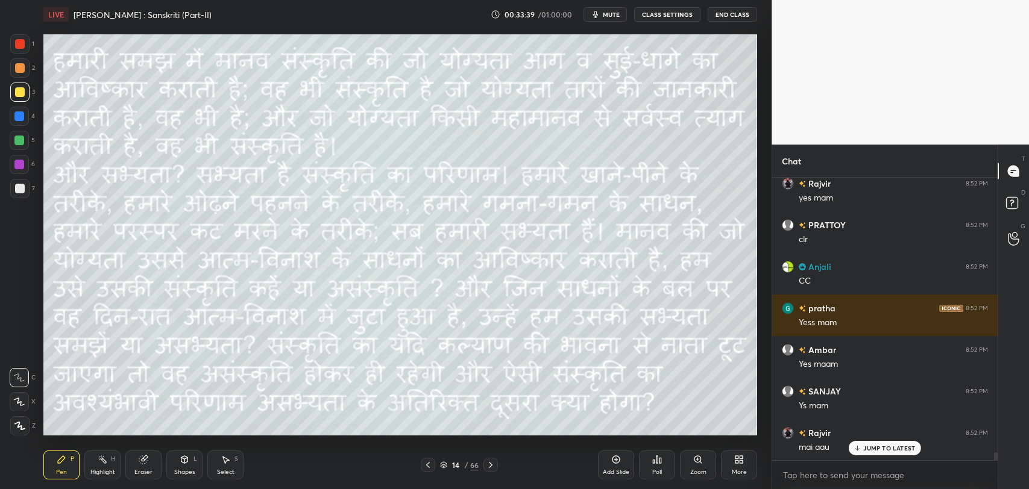
click at [889, 450] on p "JUMP TO LATEST" at bounding box center [889, 448] width 52 height 7
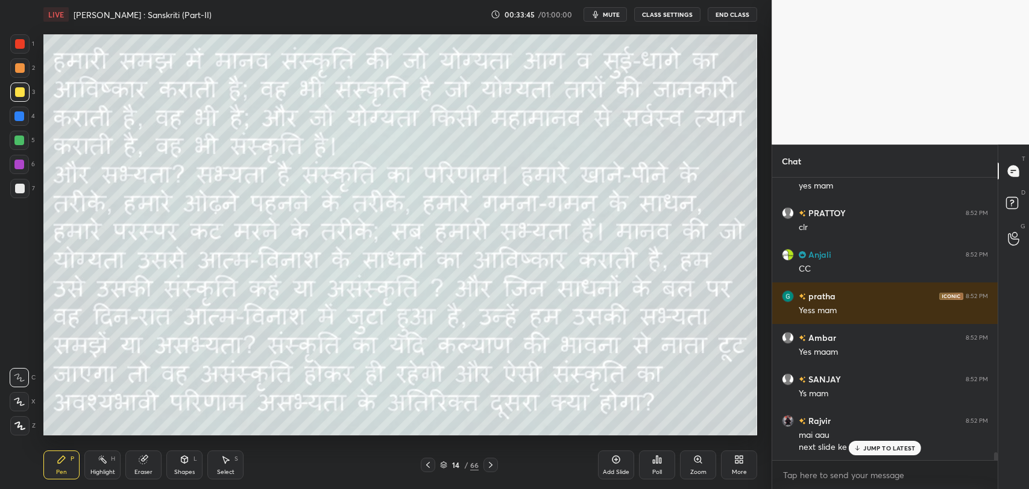
click at [865, 450] on p "JUMP TO LATEST" at bounding box center [889, 448] width 52 height 7
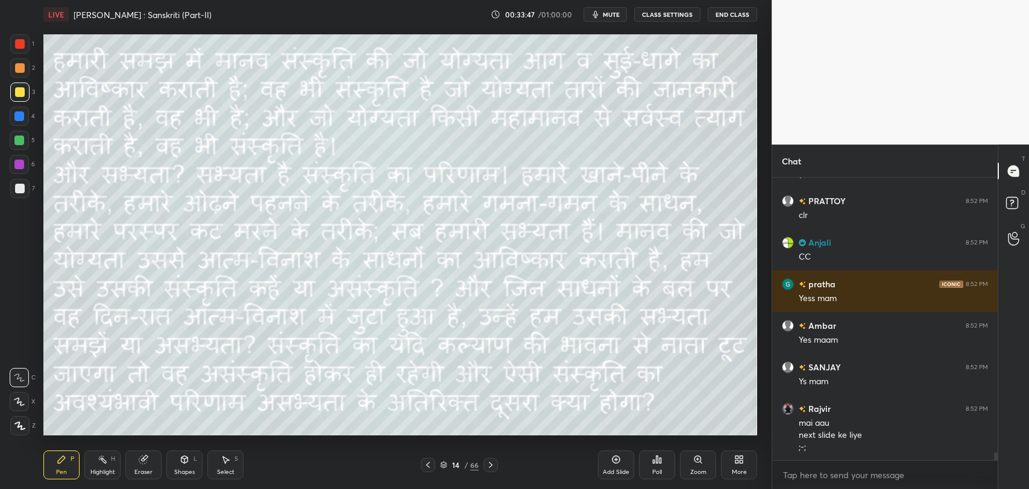
scroll to position [9673, 0]
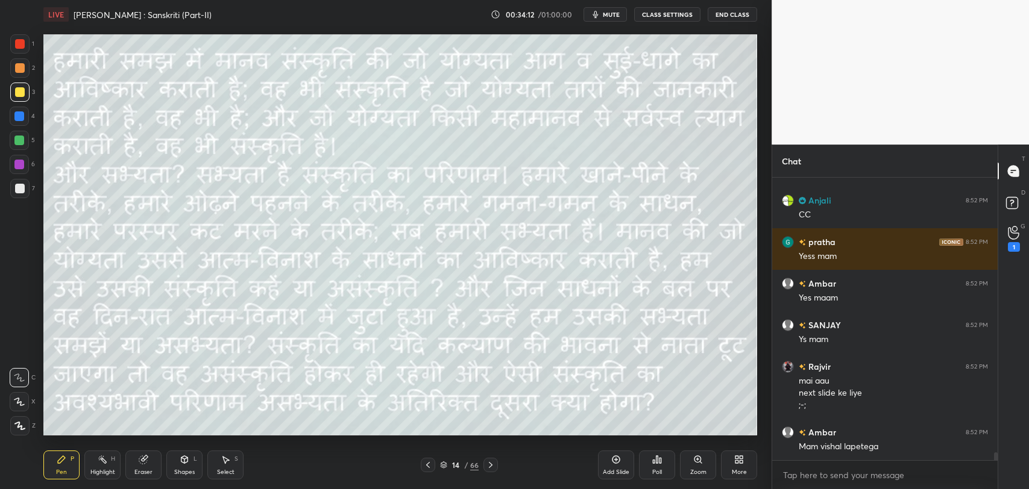
click at [615, 19] on button "mute" at bounding box center [605, 14] width 43 height 14
click at [615, 19] on button "unmute" at bounding box center [605, 14] width 43 height 14
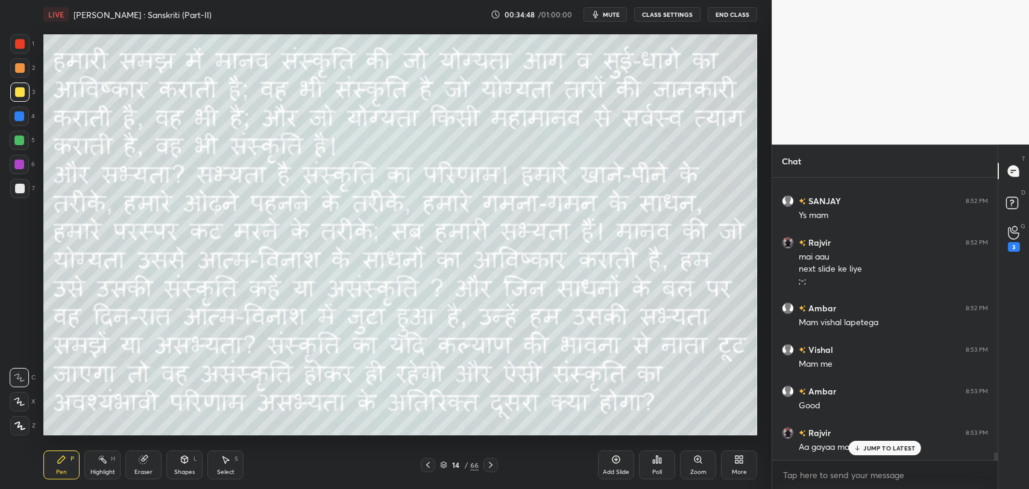
scroll to position [9839, 0]
click at [872, 447] on p "JUMP TO LATEST" at bounding box center [889, 448] width 52 height 7
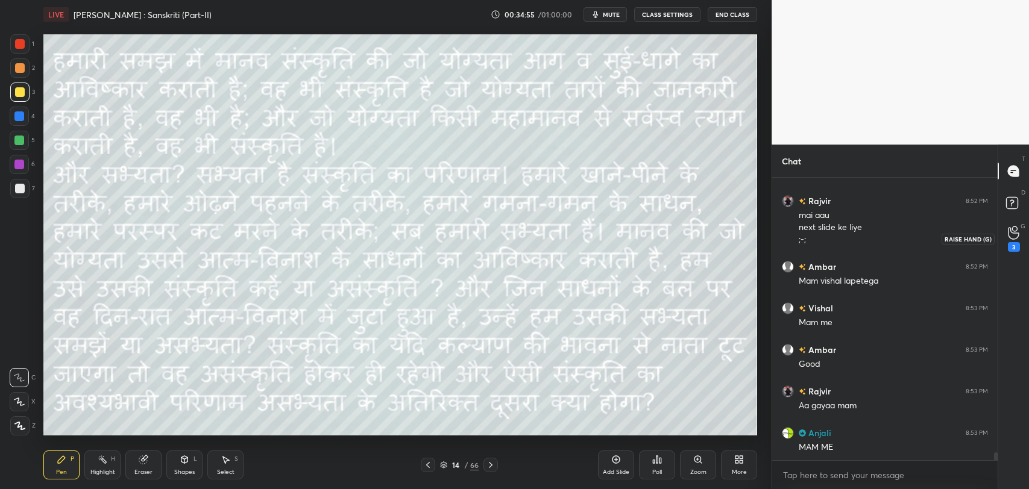
click at [1010, 247] on div "3" at bounding box center [1014, 247] width 12 height 10
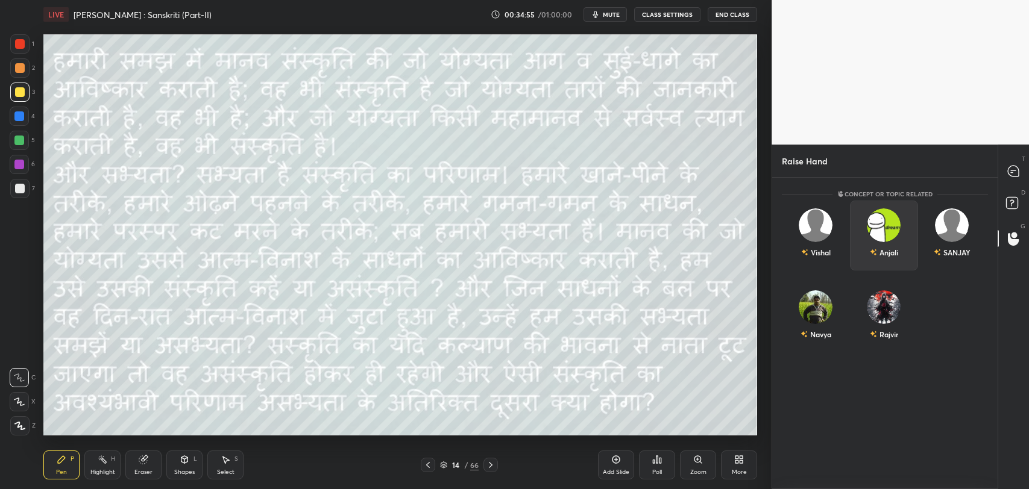
drag, startPoint x: 901, startPoint y: 226, endPoint x: 901, endPoint y: 233, distance: 6.6
click at [900, 227] on div "Anjali" at bounding box center [884, 236] width 68 height 70
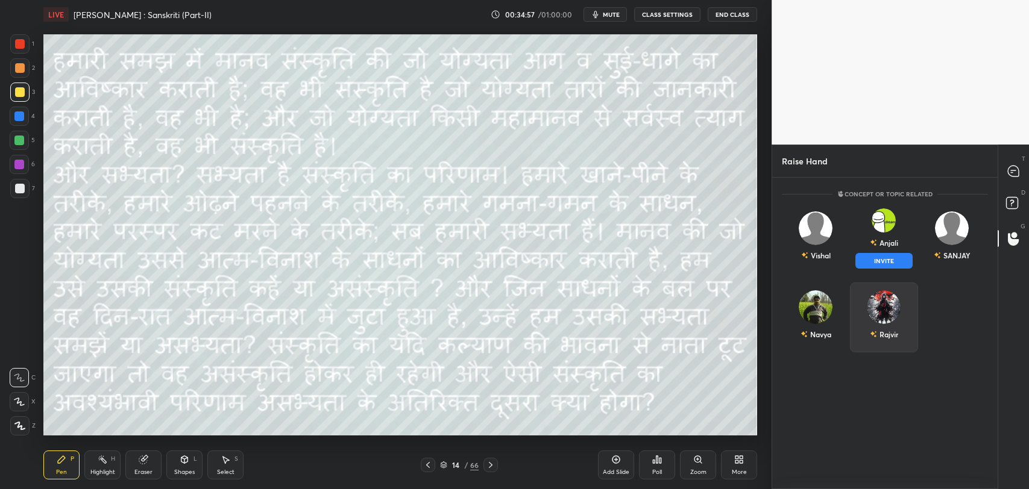
click at [869, 304] on div "Rajvir" at bounding box center [884, 318] width 68 height 70
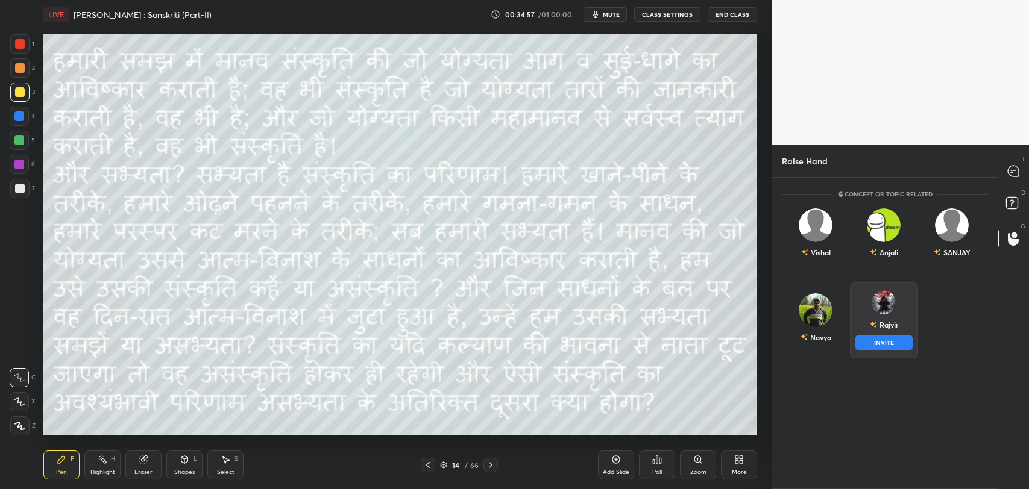
click at [886, 347] on button "INVITE" at bounding box center [883, 343] width 57 height 16
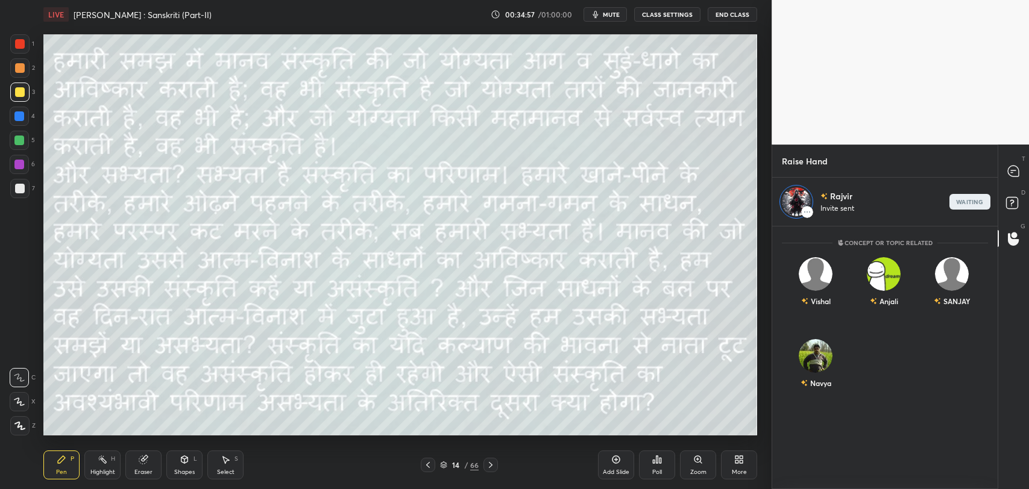
scroll to position [259, 222]
click at [1012, 210] on icon at bounding box center [1014, 205] width 22 height 22
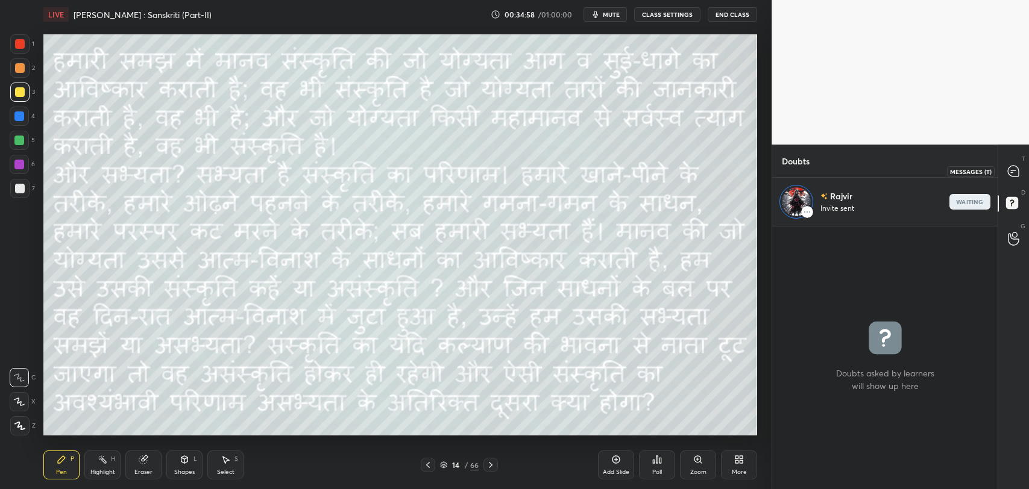
click at [1011, 159] on div "T Messages (T)" at bounding box center [1013, 171] width 31 height 34
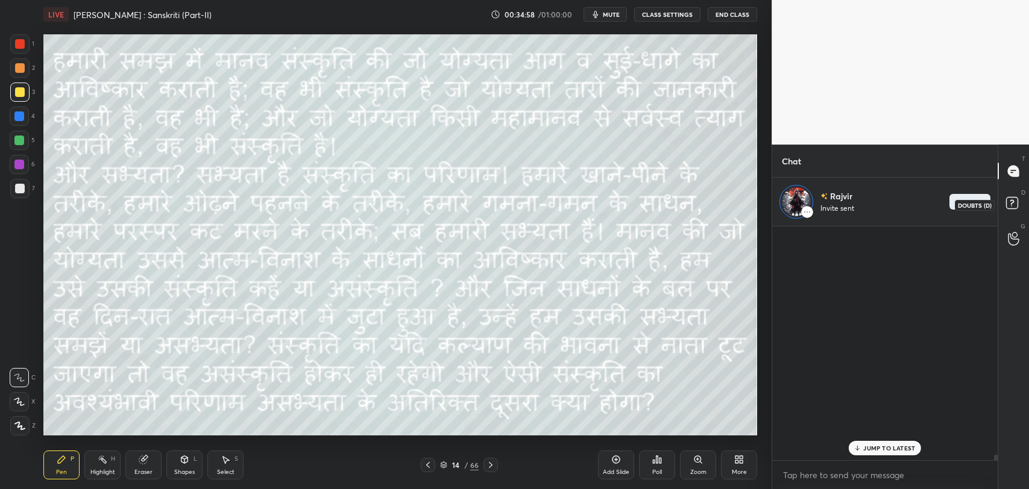
scroll to position [231, 222]
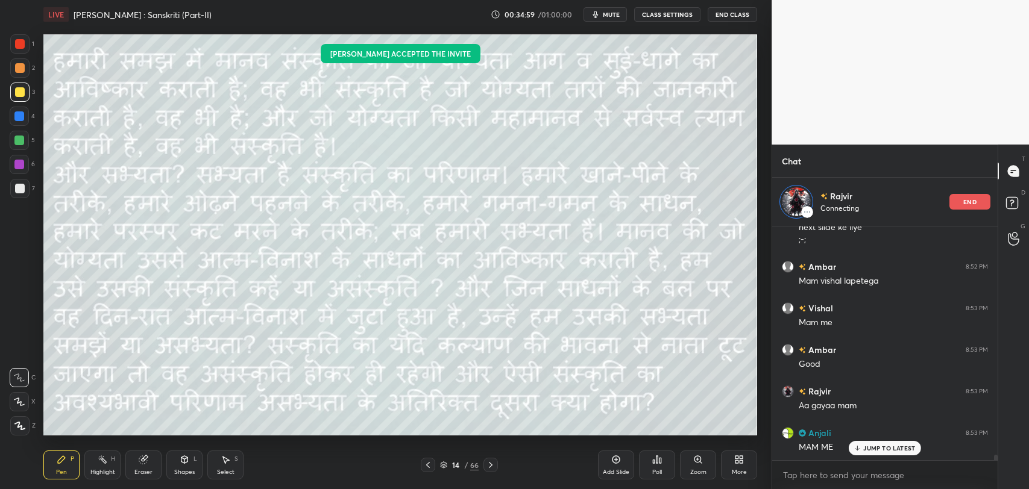
click at [873, 445] on p "JUMP TO LATEST" at bounding box center [889, 448] width 52 height 7
click at [493, 469] on icon at bounding box center [491, 466] width 10 height 10
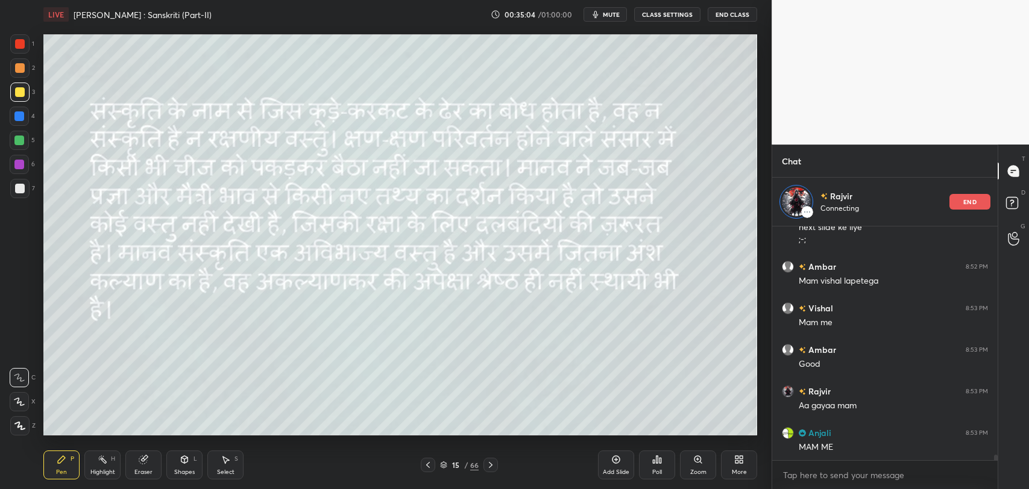
click at [433, 464] on div at bounding box center [428, 465] width 14 height 14
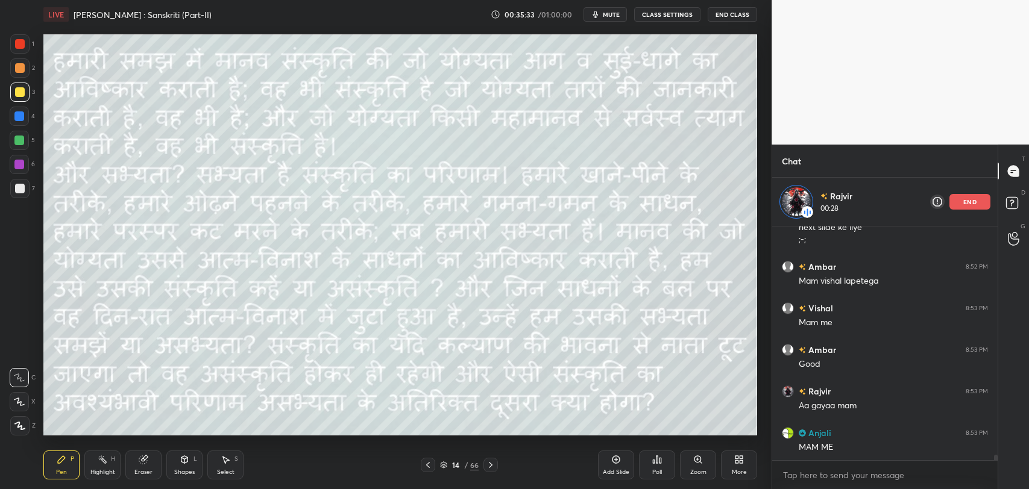
click at [176, 462] on div "Shapes L" at bounding box center [184, 465] width 36 height 29
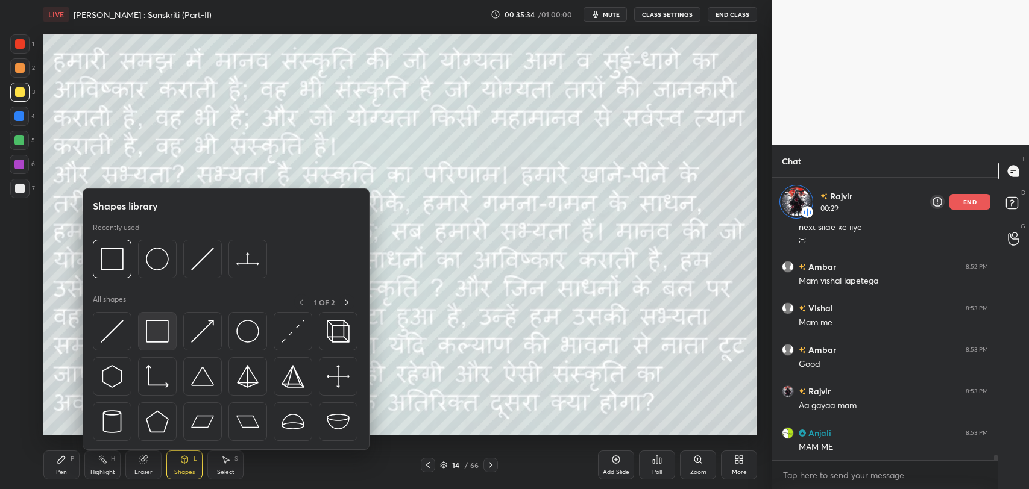
click at [164, 332] on img at bounding box center [157, 331] width 23 height 23
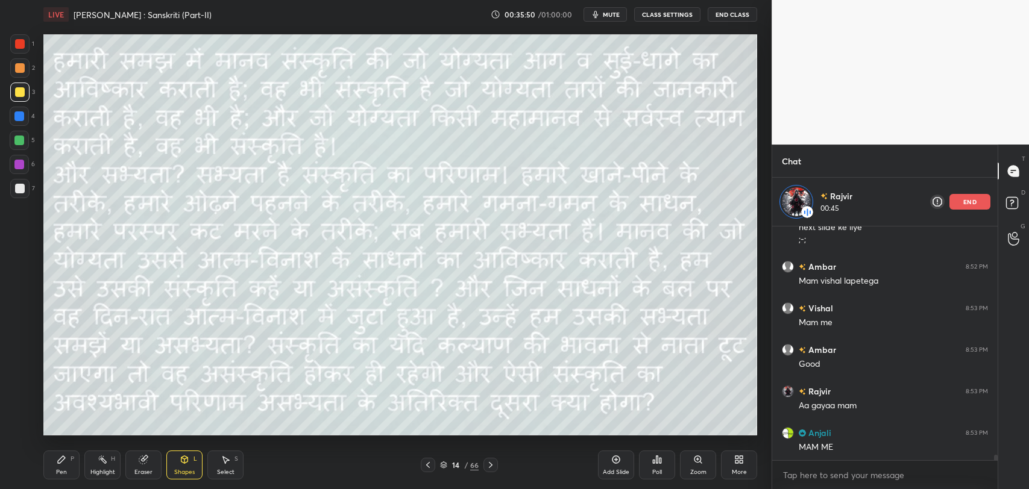
click at [60, 472] on div "Pen" at bounding box center [61, 473] width 11 height 6
click at [193, 459] on div "Shapes L" at bounding box center [184, 465] width 36 height 29
click at [488, 464] on icon at bounding box center [491, 466] width 10 height 10
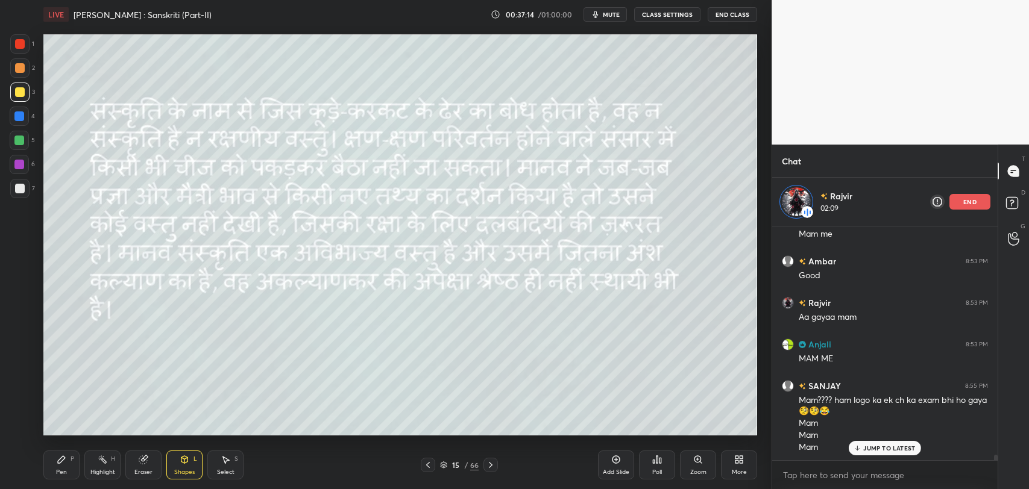
scroll to position [10018, 0]
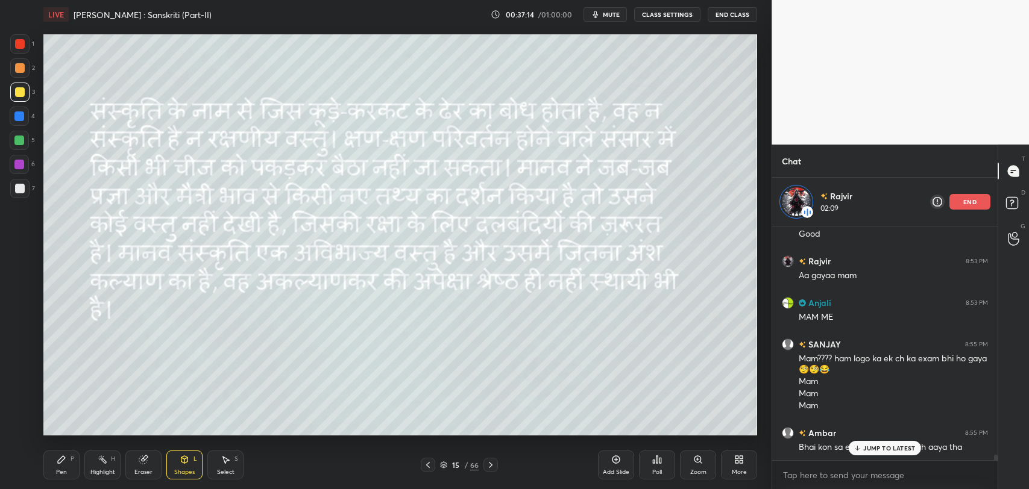
click at [861, 451] on icon at bounding box center [858, 448] width 8 height 7
click at [957, 195] on div "end" at bounding box center [969, 202] width 41 height 16
click at [875, 447] on p "JUMP TO LATEST" at bounding box center [889, 448] width 52 height 7
click at [424, 462] on icon at bounding box center [428, 466] width 10 height 10
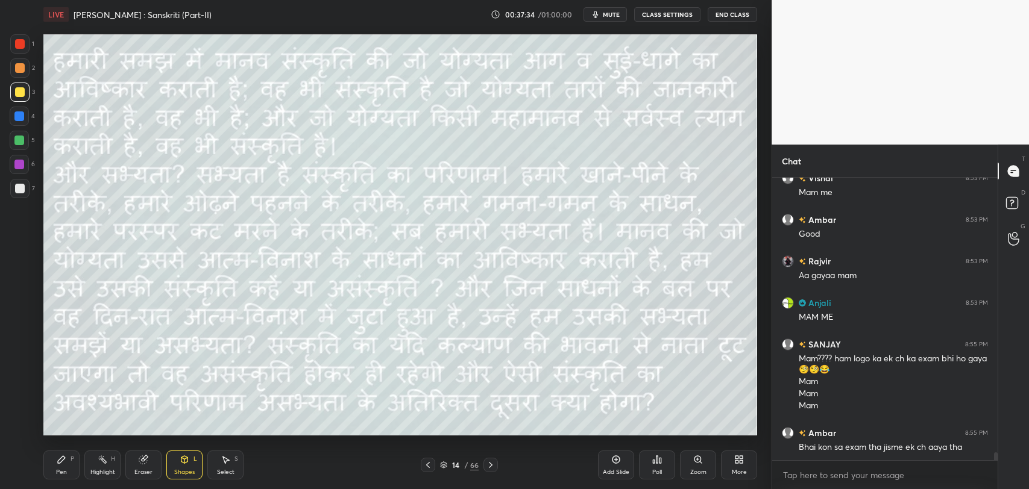
click at [68, 465] on div "Pen P" at bounding box center [61, 465] width 36 height 29
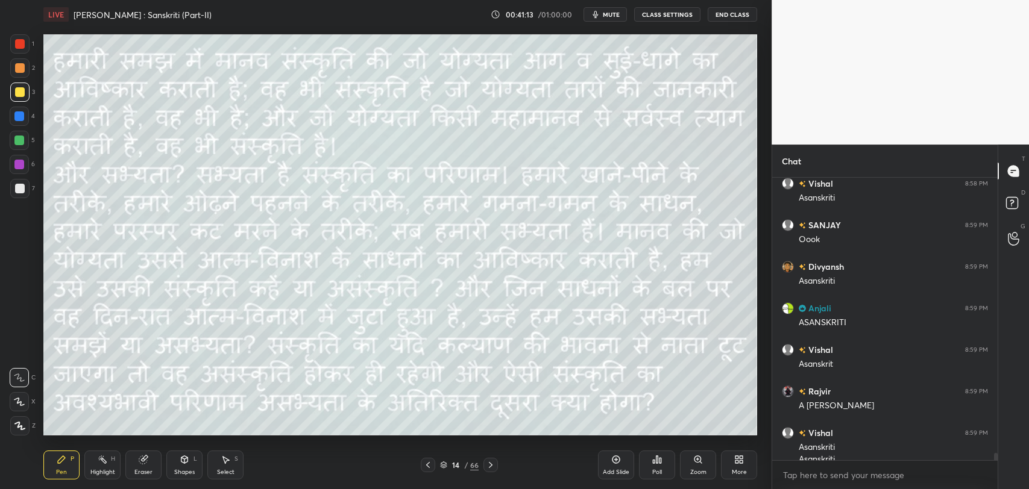
scroll to position [10783, 0]
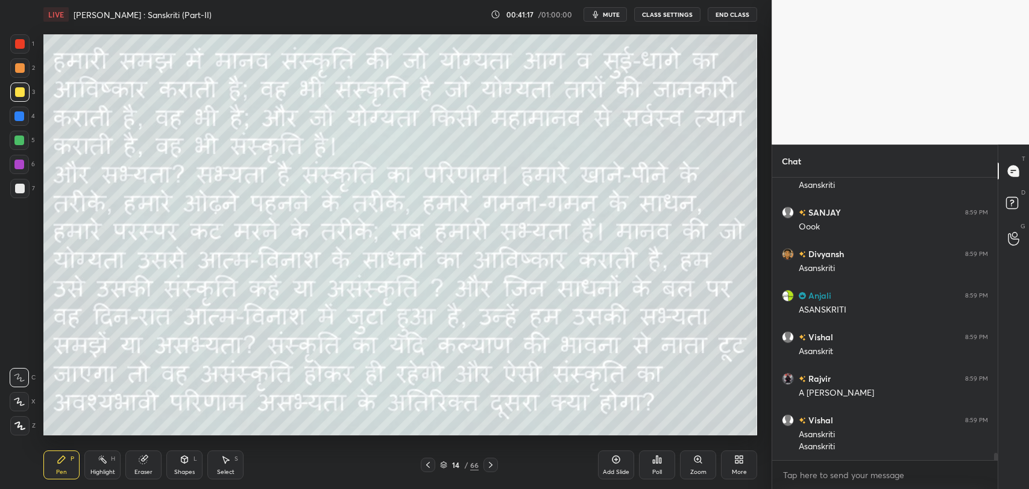
click at [492, 467] on icon at bounding box center [491, 466] width 10 height 10
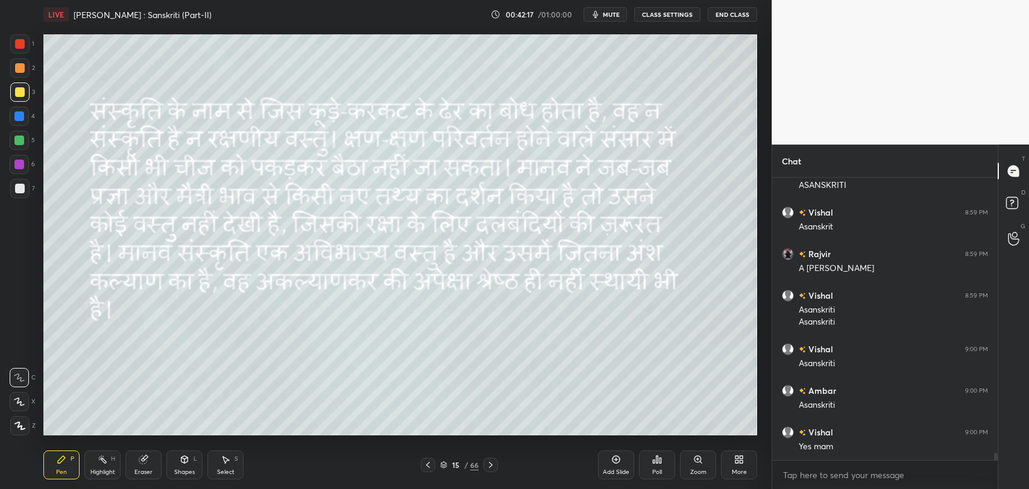
scroll to position [10949, 0]
click at [858, 453] on div "JUMP TO LATEST" at bounding box center [885, 448] width 72 height 14
click at [424, 464] on icon at bounding box center [428, 466] width 10 height 10
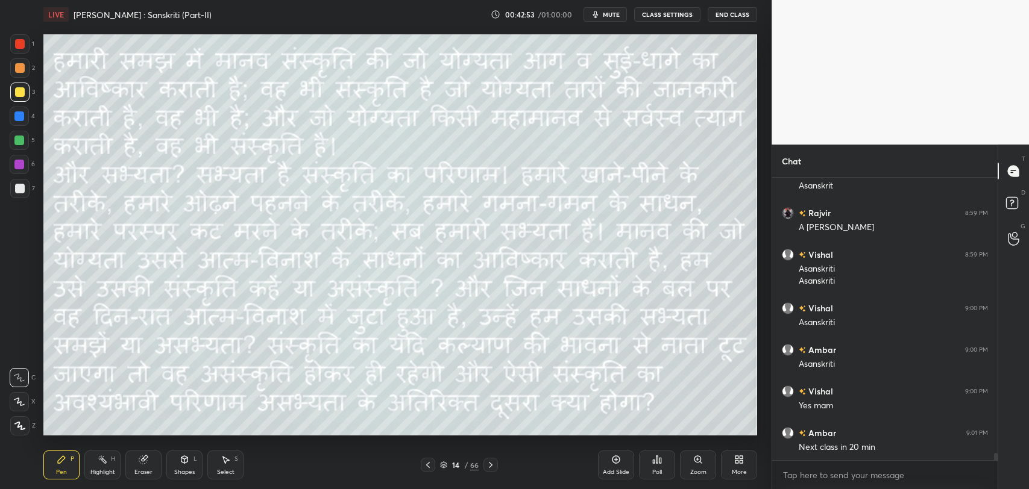
click at [424, 464] on icon at bounding box center [428, 466] width 10 height 10
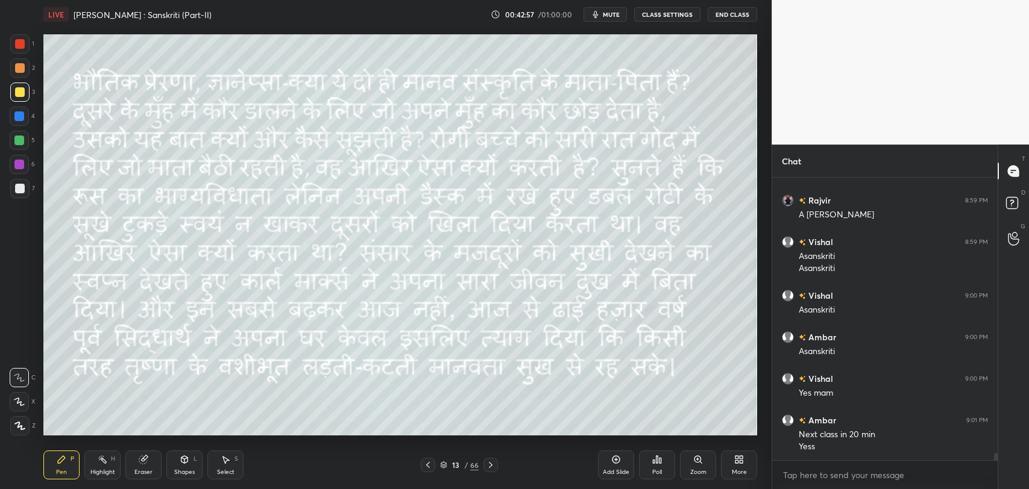
scroll to position [11044, 0]
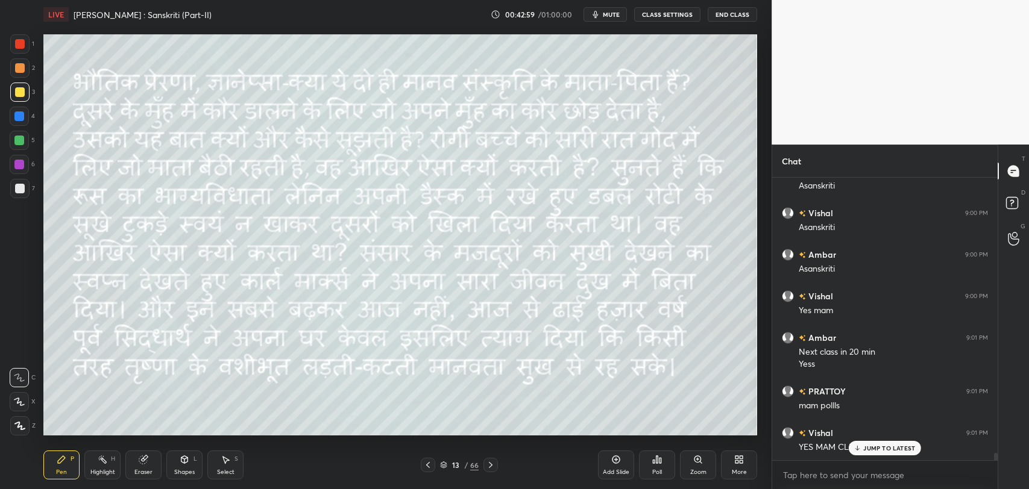
click at [874, 445] on p "JUMP TO LATEST" at bounding box center [889, 448] width 52 height 7
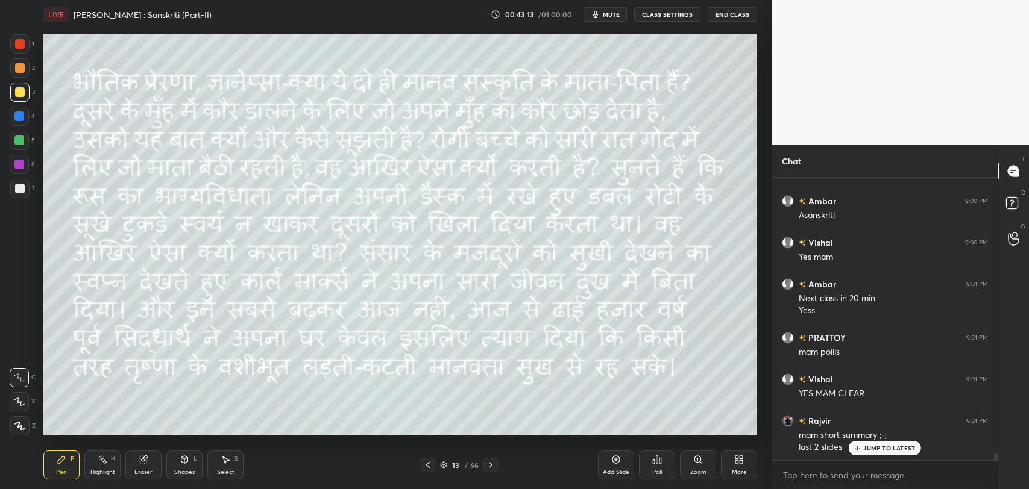
click at [489, 467] on icon at bounding box center [491, 465] width 4 height 6
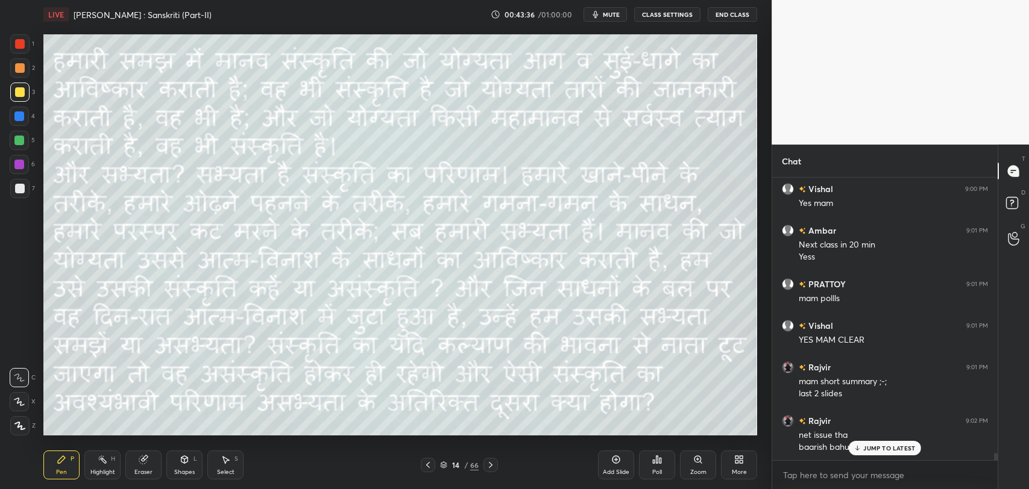
scroll to position [11193, 0]
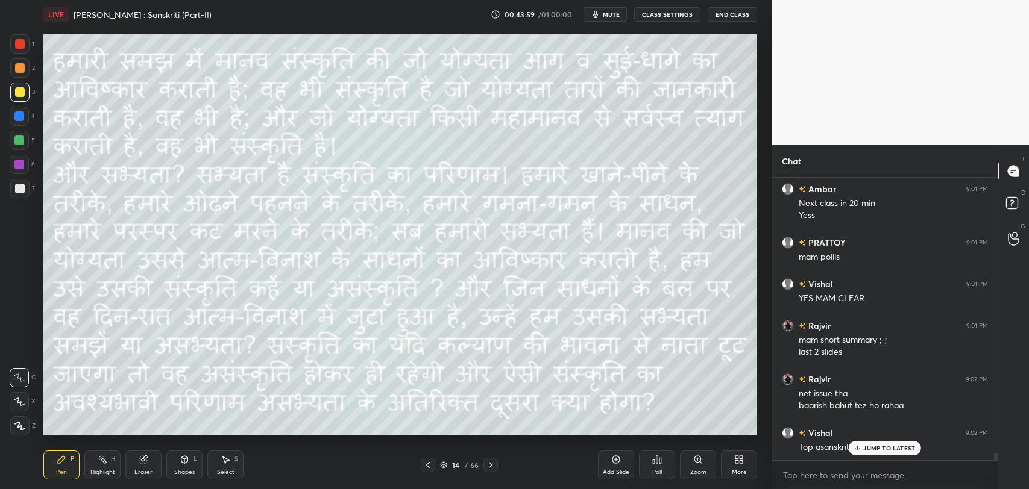
click at [882, 451] on p "JUMP TO LATEST" at bounding box center [889, 448] width 52 height 7
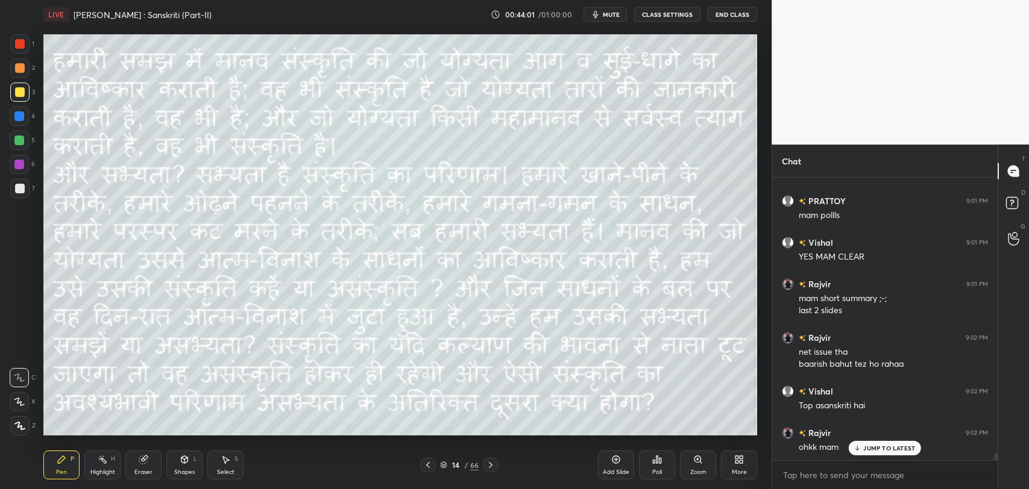
click at [861, 448] on icon at bounding box center [858, 448] width 8 height 7
click at [496, 464] on div at bounding box center [490, 465] width 14 height 14
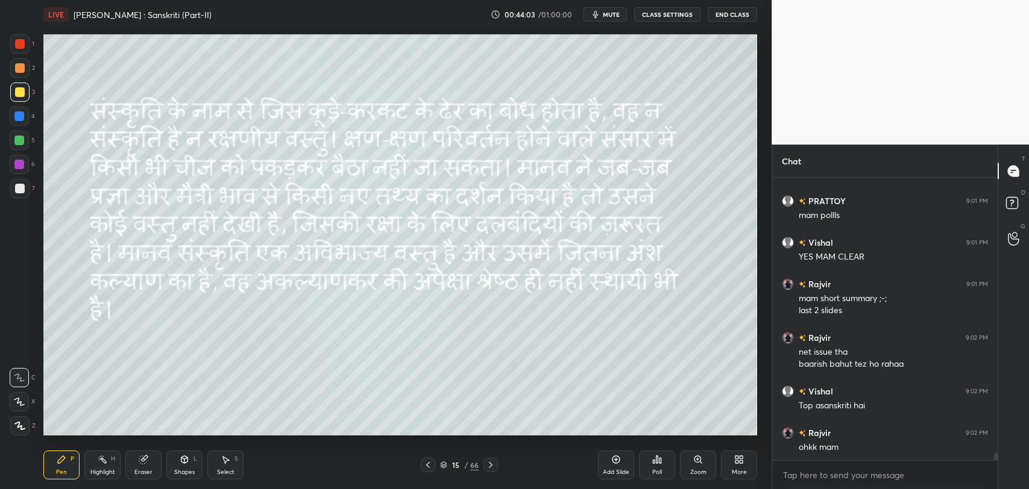
scroll to position [11246, 0]
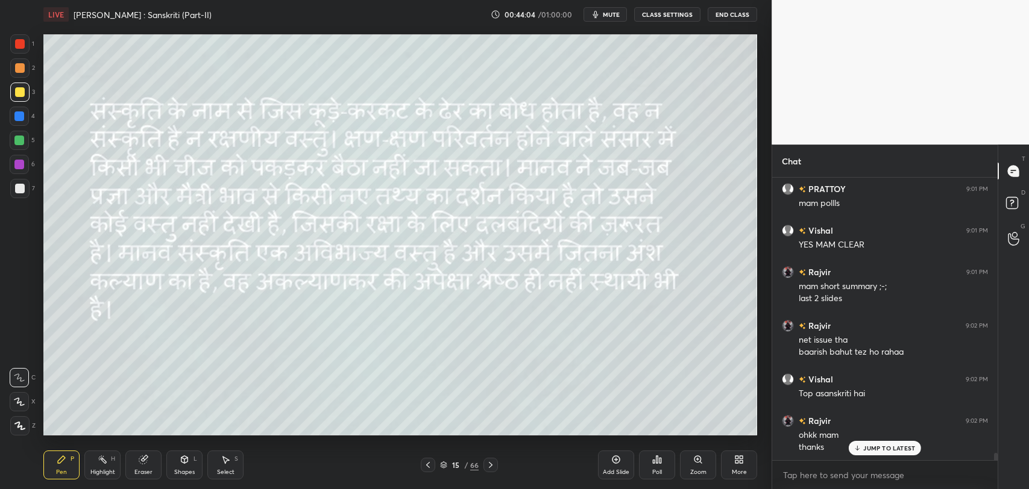
click at [873, 450] on p "JUMP TO LATEST" at bounding box center [889, 448] width 52 height 7
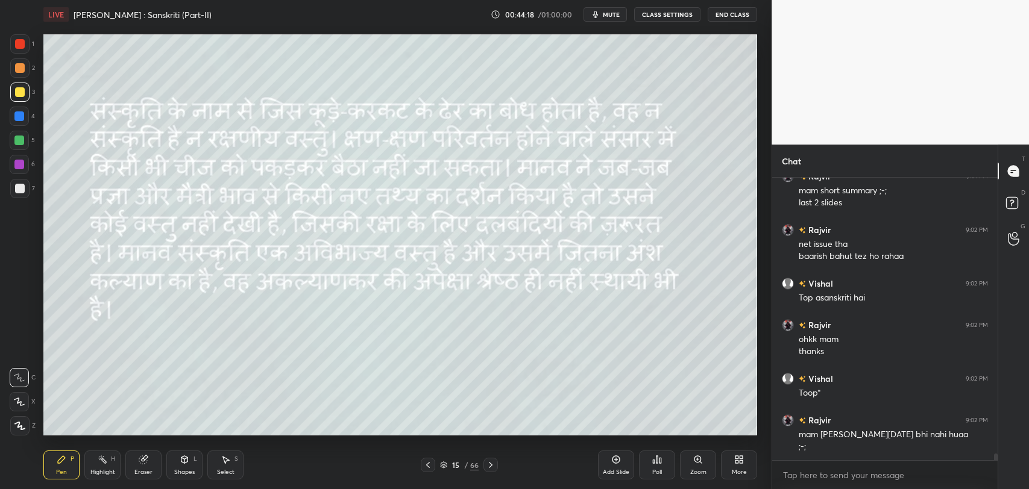
scroll to position [11383, 0]
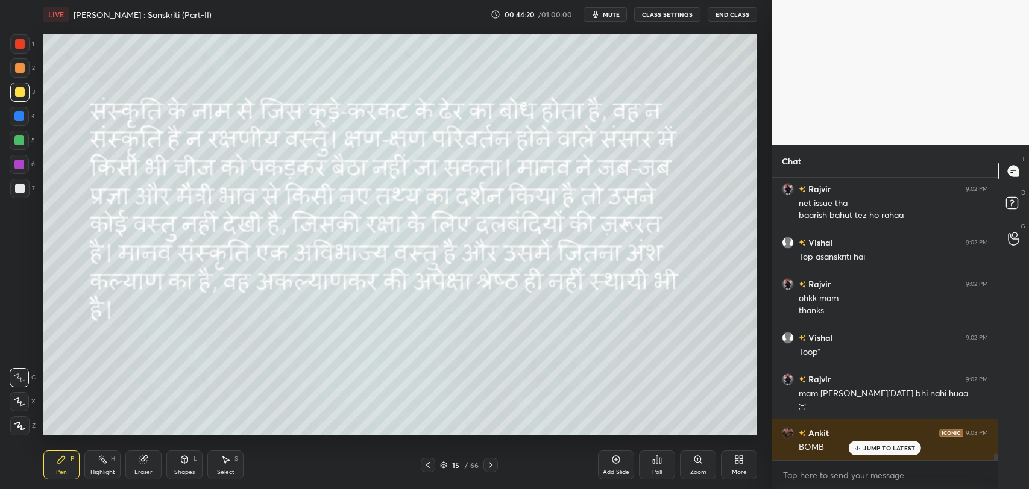
click at [868, 447] on p "JUMP TO LATEST" at bounding box center [889, 448] width 52 height 7
click at [471, 469] on div "66" at bounding box center [474, 465] width 8 height 11
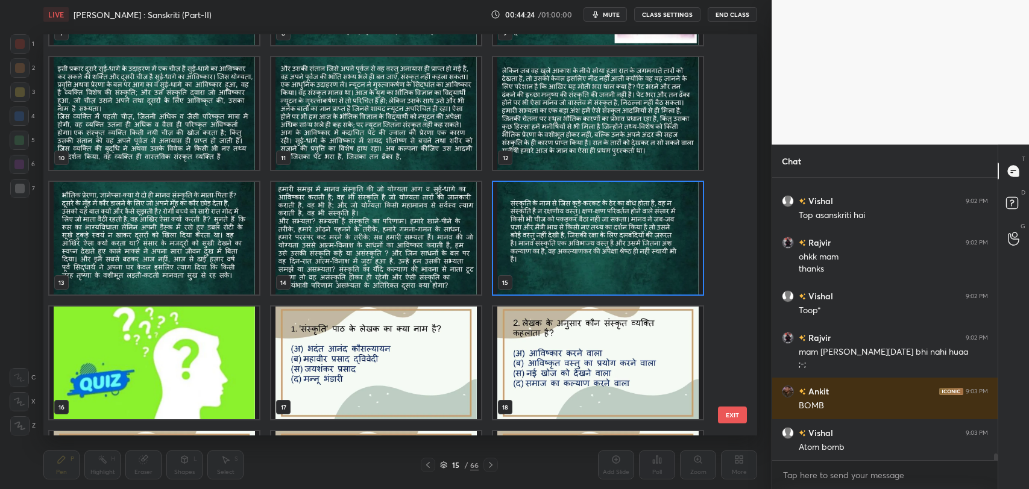
scroll to position [356, 0]
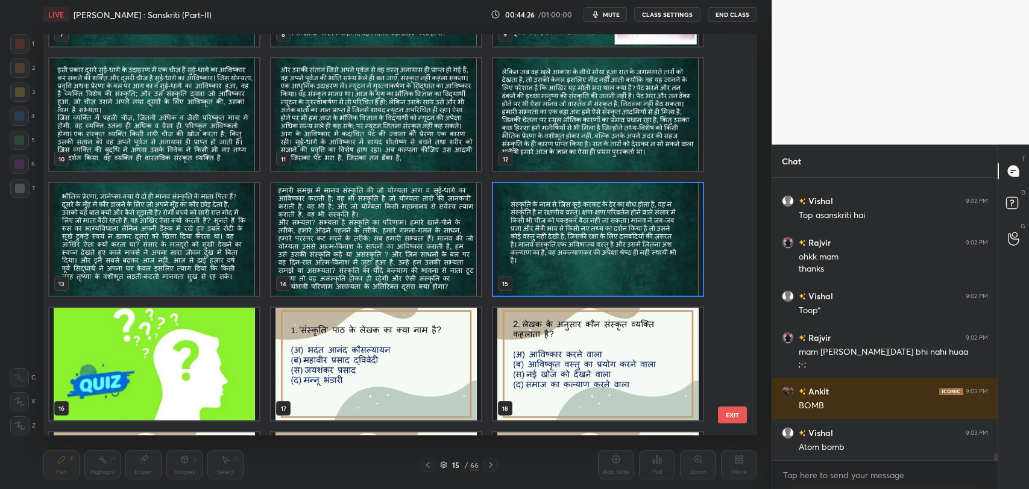
click at [736, 415] on button "EXIT" at bounding box center [732, 415] width 29 height 17
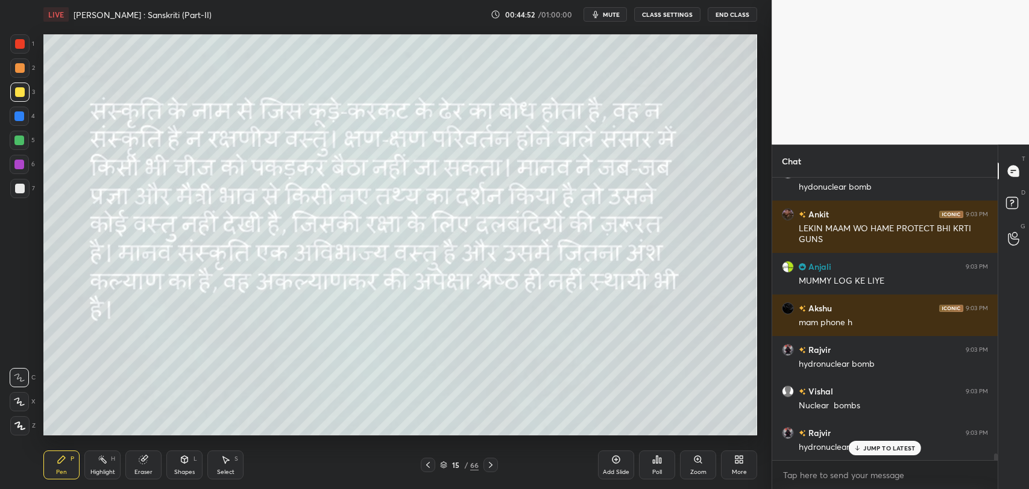
scroll to position [11864, 0]
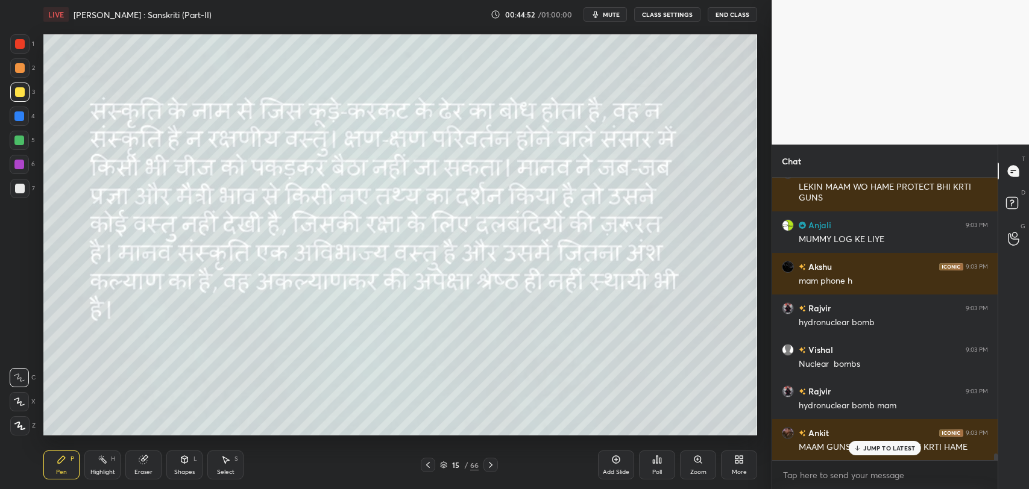
click at [862, 447] on div "JUMP TO LATEST" at bounding box center [885, 448] width 72 height 14
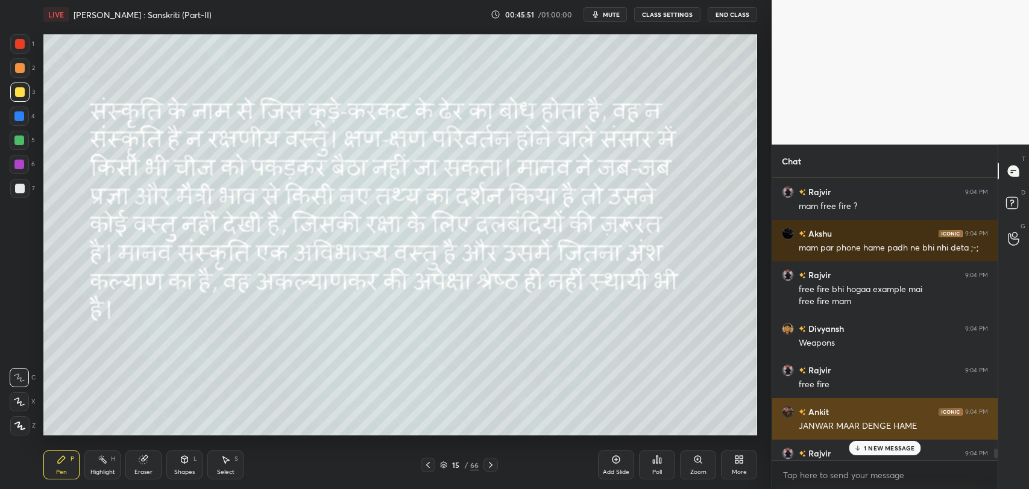
scroll to position [12366, 0]
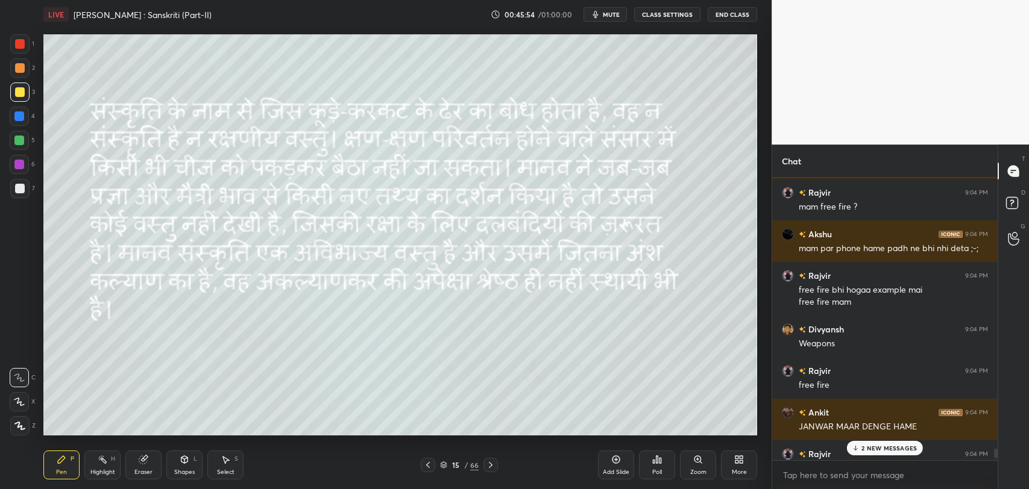
click at [867, 450] on p "2 NEW MESSAGES" at bounding box center [888, 448] width 55 height 7
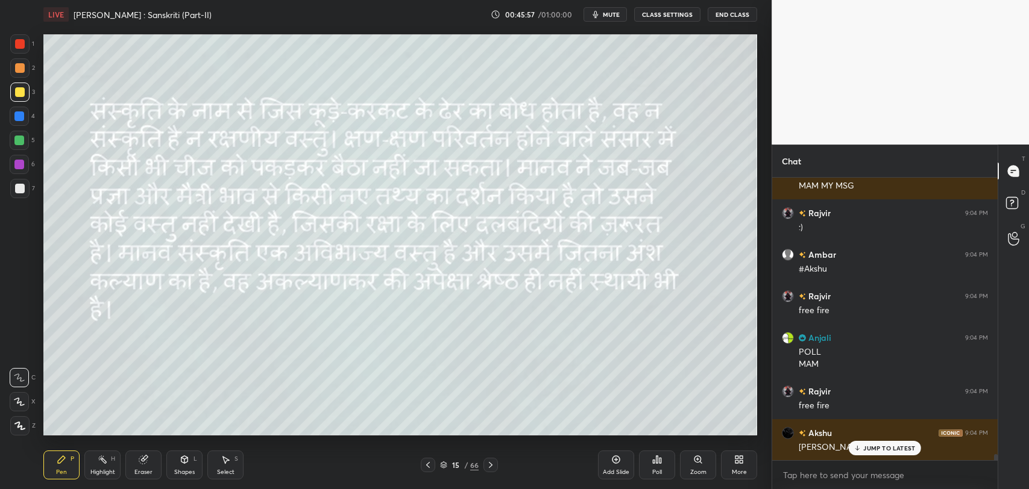
click at [874, 453] on div "JUMP TO LATEST" at bounding box center [885, 448] width 72 height 14
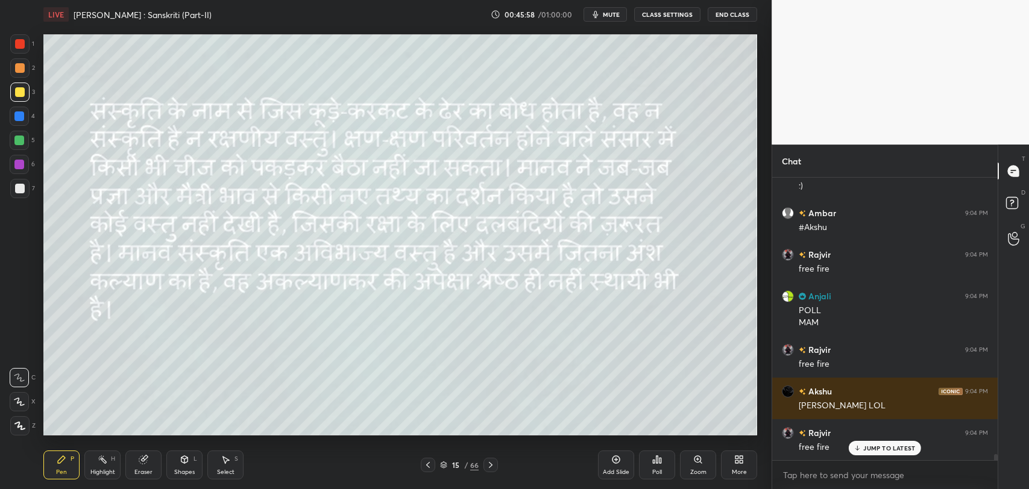
click at [867, 446] on p "JUMP TO LATEST" at bounding box center [889, 448] width 52 height 7
click at [893, 451] on p "JUMP TO LATEST" at bounding box center [889, 448] width 52 height 7
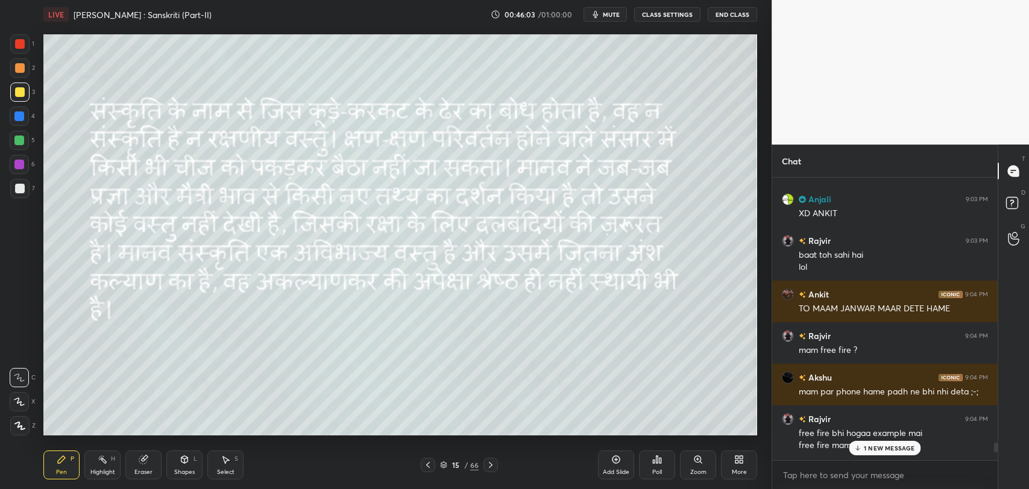
scroll to position [12220, 0]
click at [886, 447] on p "3 NEW MESSAGES" at bounding box center [888, 448] width 55 height 7
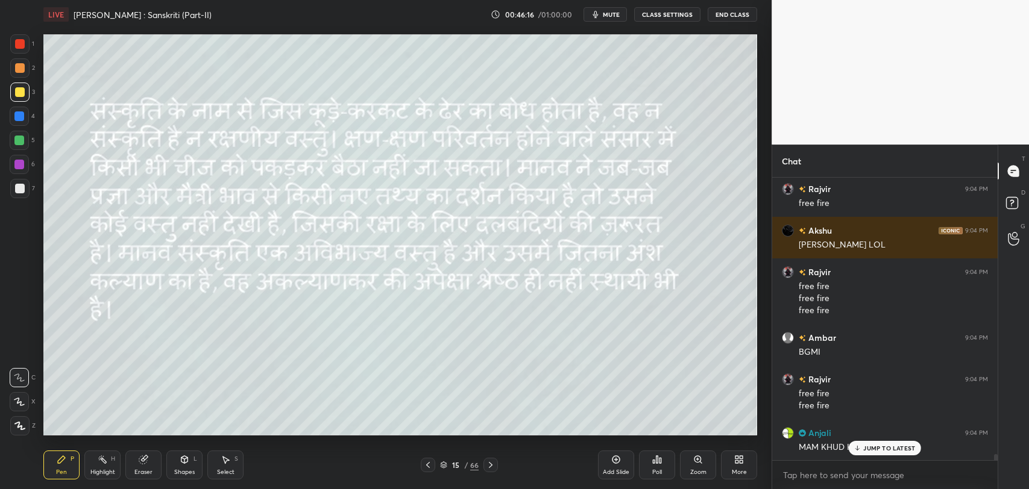
scroll to position [12946, 0]
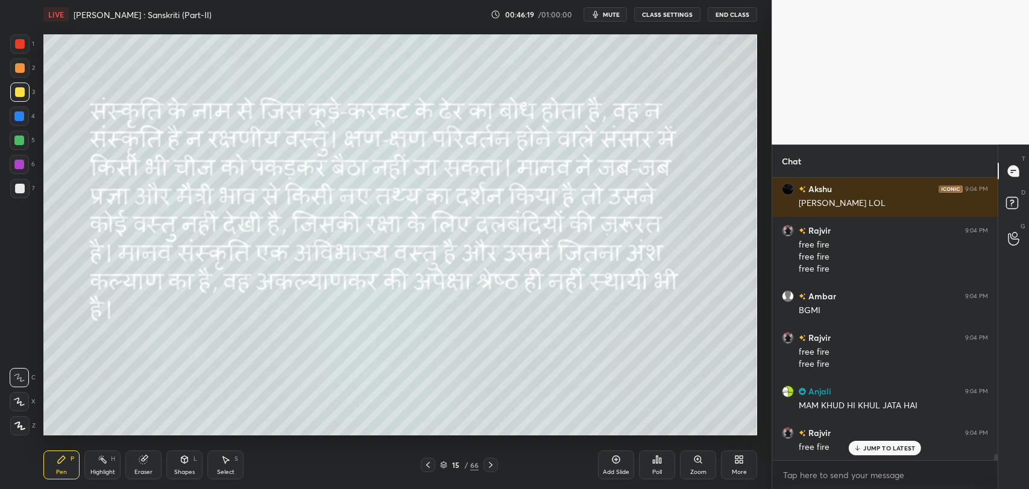
click at [864, 448] on p "JUMP TO LATEST" at bounding box center [889, 448] width 52 height 7
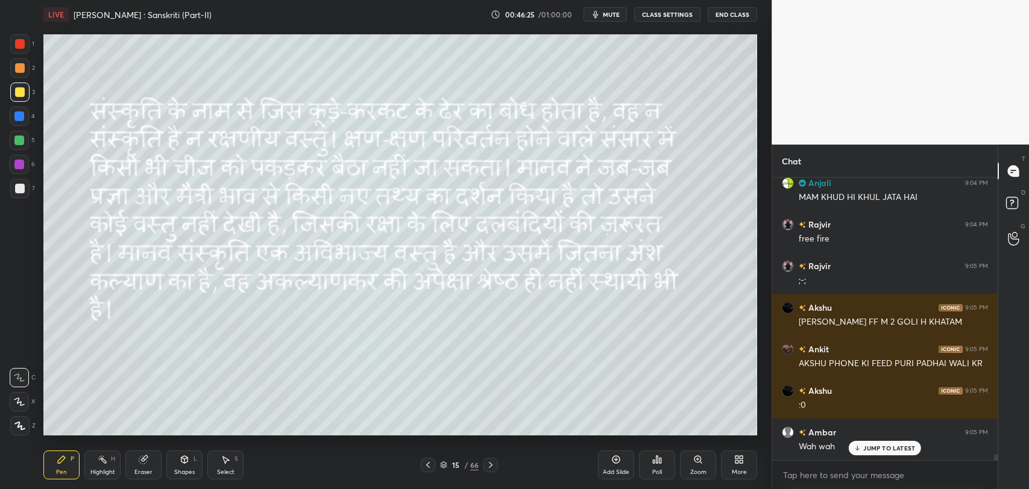
scroll to position [13237, 0]
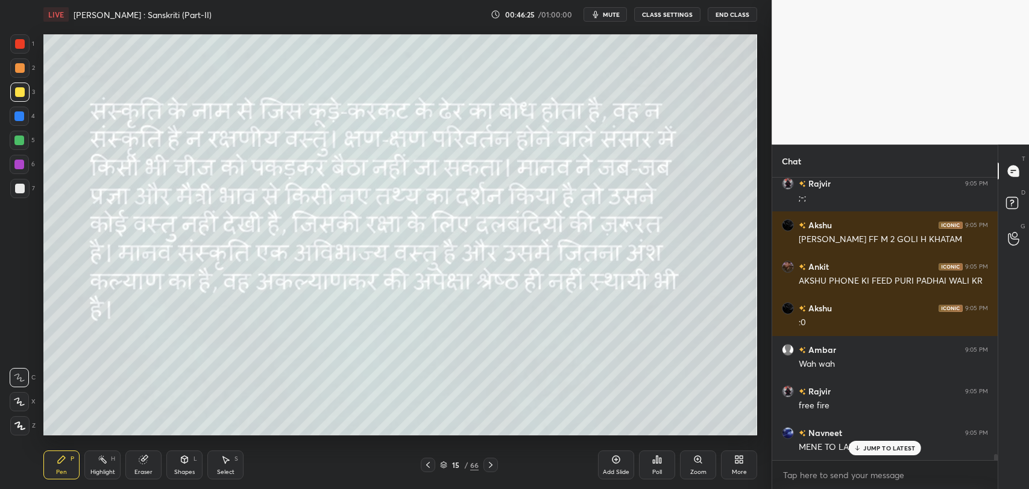
click at [886, 450] on p "JUMP TO LATEST" at bounding box center [889, 448] width 52 height 7
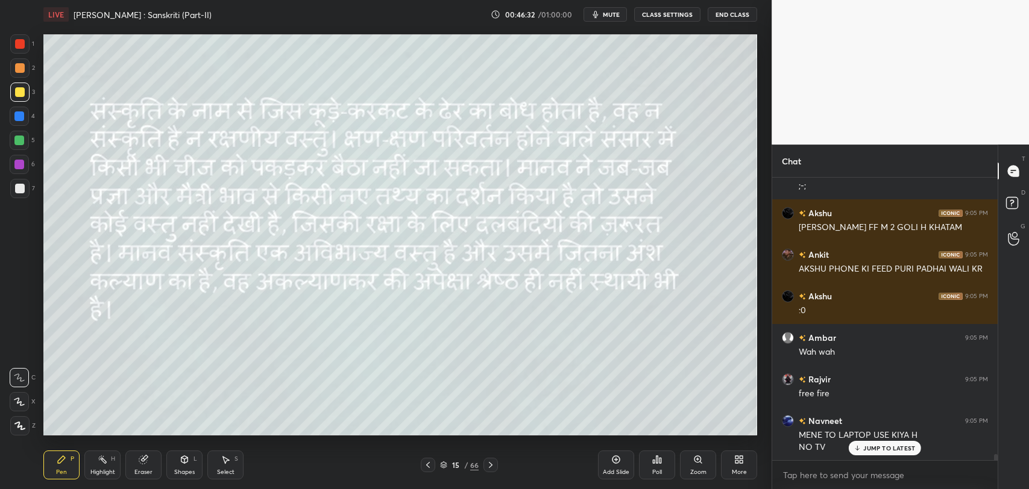
scroll to position [13291, 0]
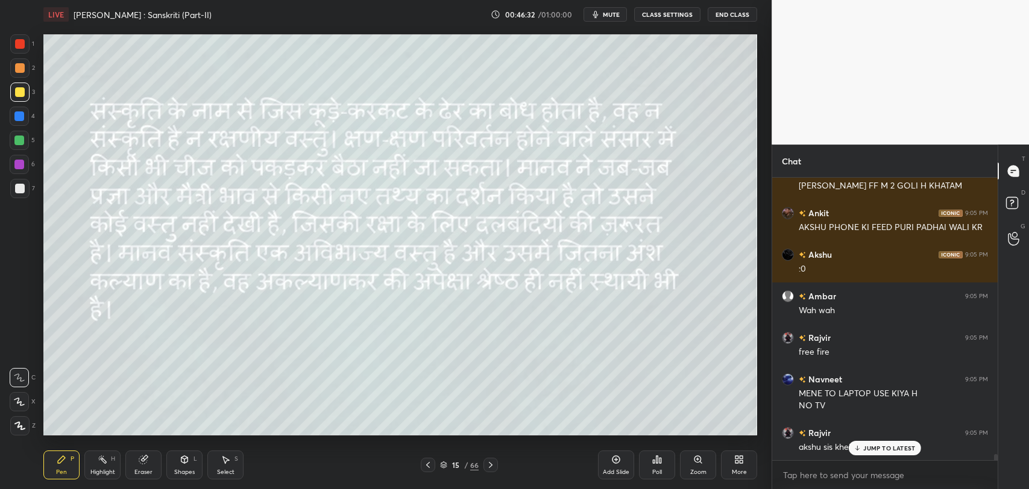
click at [892, 447] on p "JUMP TO LATEST" at bounding box center [889, 448] width 52 height 7
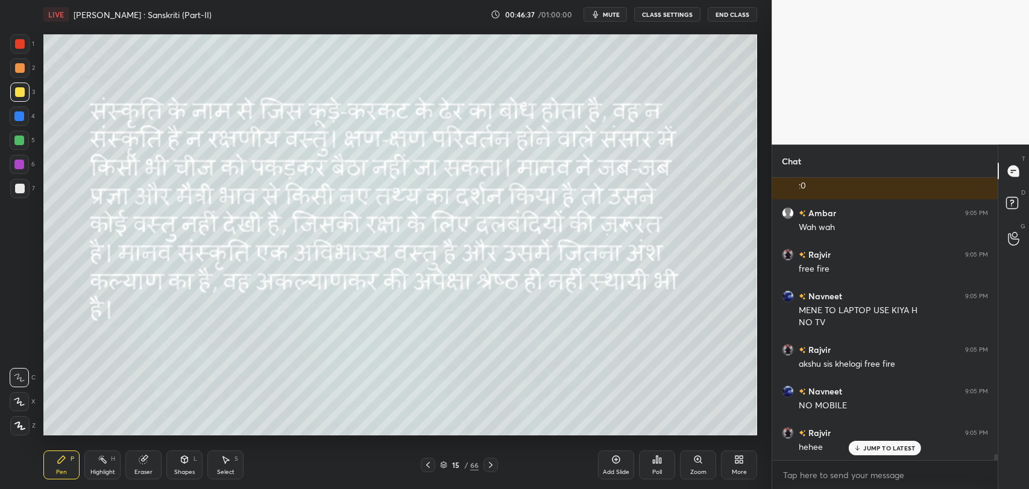
scroll to position [13416, 0]
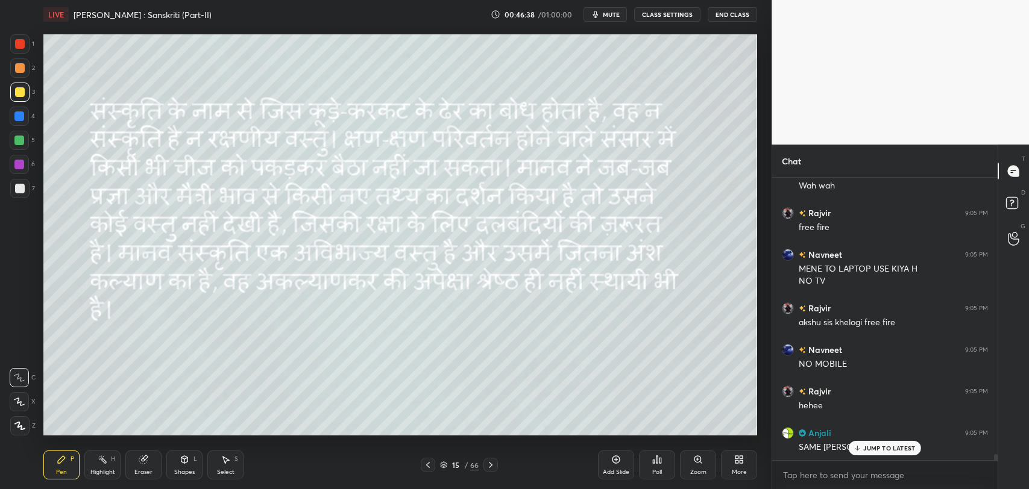
click at [891, 448] on p "JUMP TO LATEST" at bounding box center [889, 448] width 52 height 7
click at [455, 462] on div "15" at bounding box center [456, 465] width 12 height 7
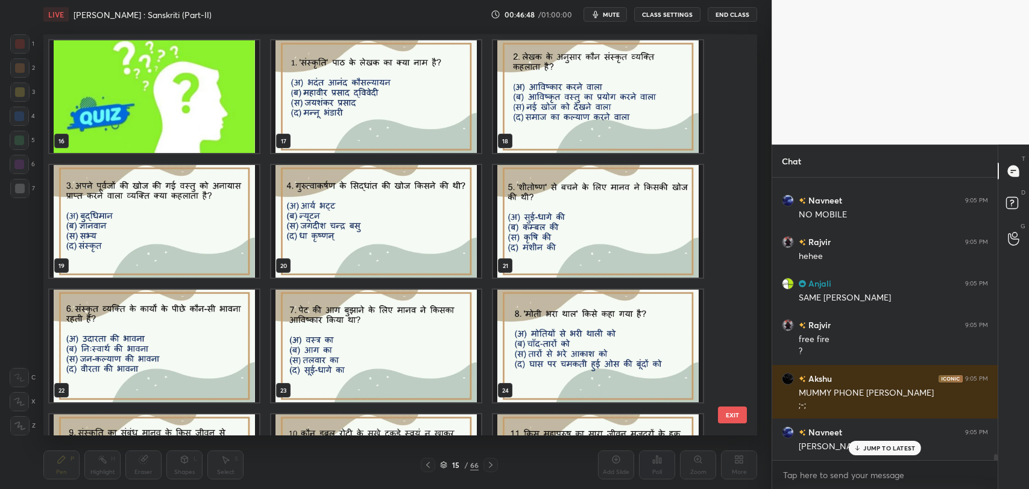
scroll to position [13606, 0]
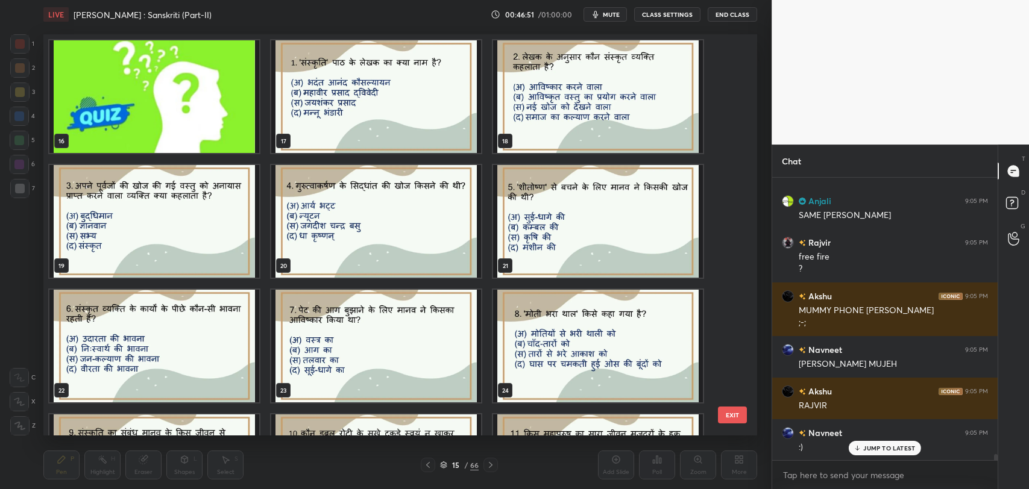
click at [887, 447] on p "JUMP TO LATEST" at bounding box center [889, 448] width 52 height 7
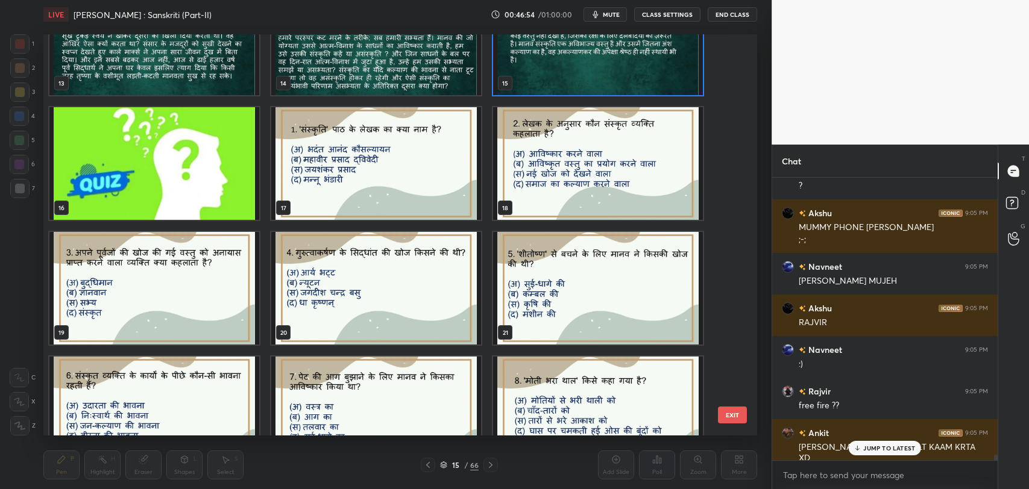
click at [875, 448] on p "JUMP TO LATEST" at bounding box center [889, 448] width 52 height 7
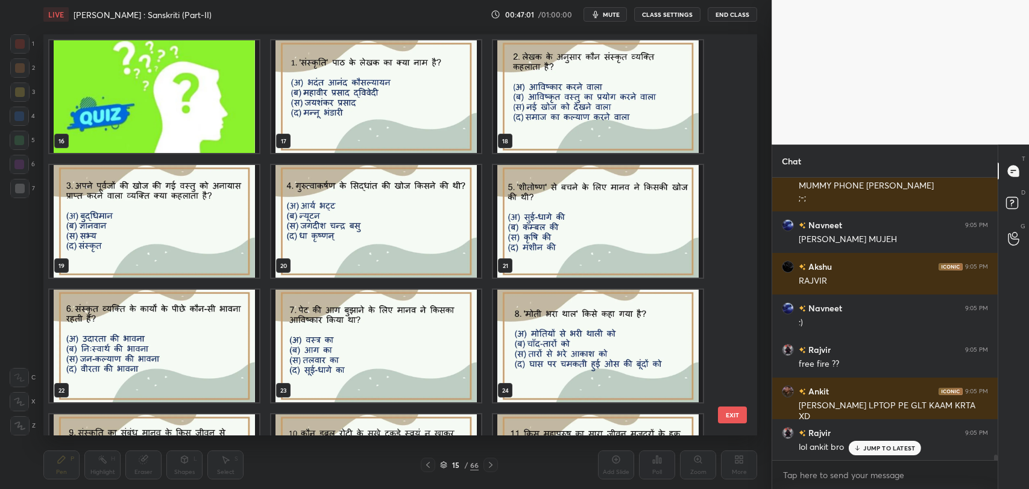
click at [382, 211] on img "grid" at bounding box center [376, 221] width 210 height 113
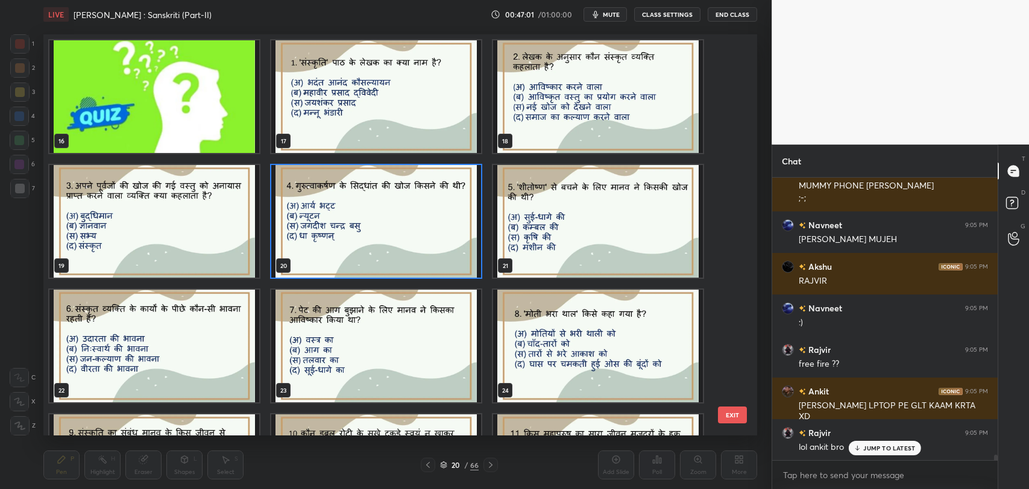
click at [382, 211] on img "grid" at bounding box center [376, 221] width 210 height 113
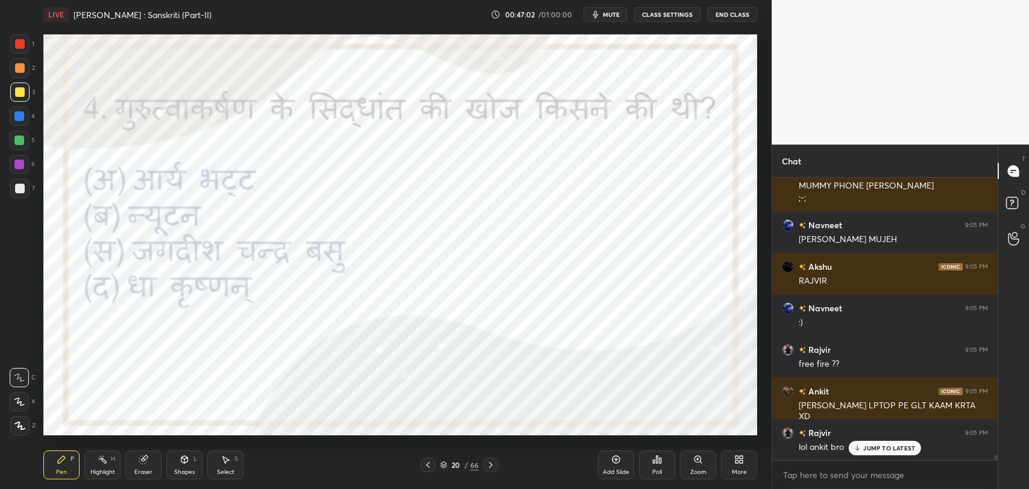
click at [493, 465] on icon at bounding box center [491, 466] width 10 height 10
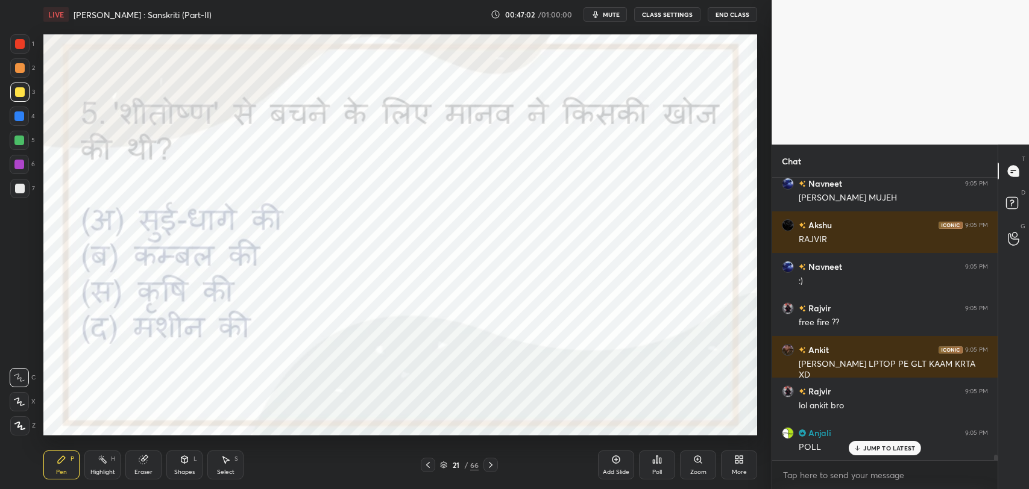
click at [493, 465] on icon at bounding box center [491, 466] width 10 height 10
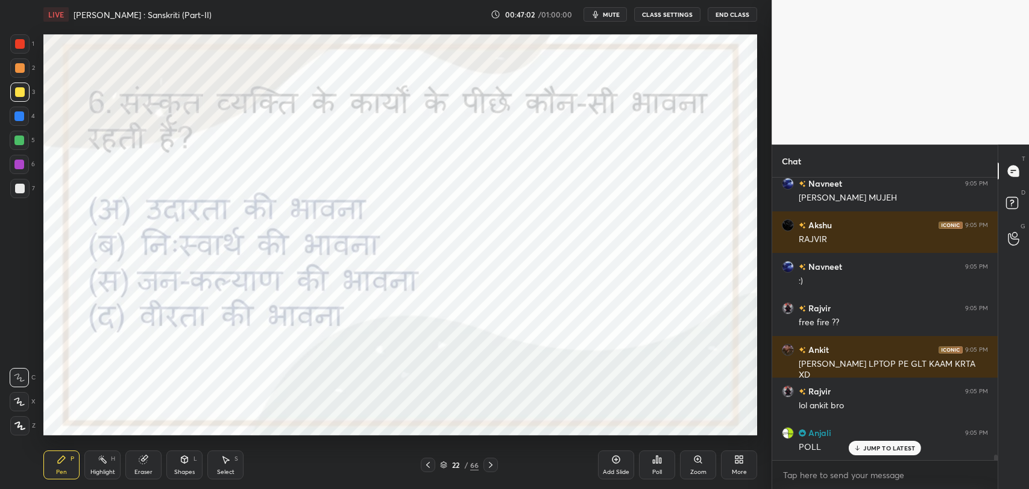
click at [493, 465] on icon at bounding box center [491, 466] width 10 height 10
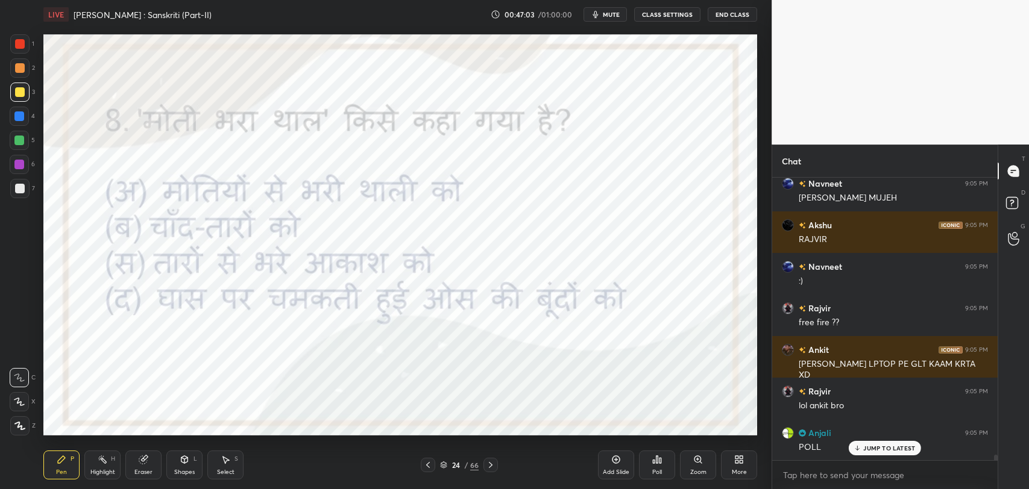
click at [493, 465] on icon at bounding box center [491, 466] width 10 height 10
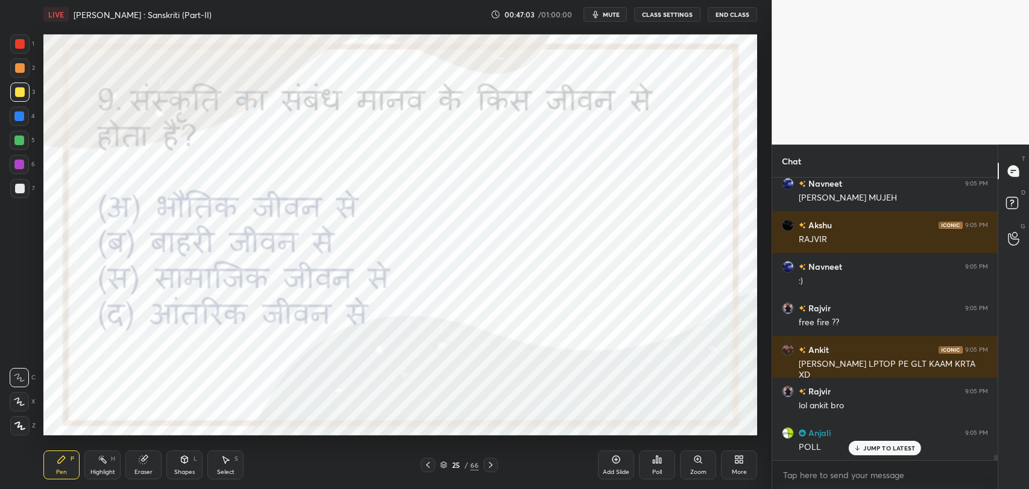
click at [493, 465] on icon at bounding box center [491, 466] width 10 height 10
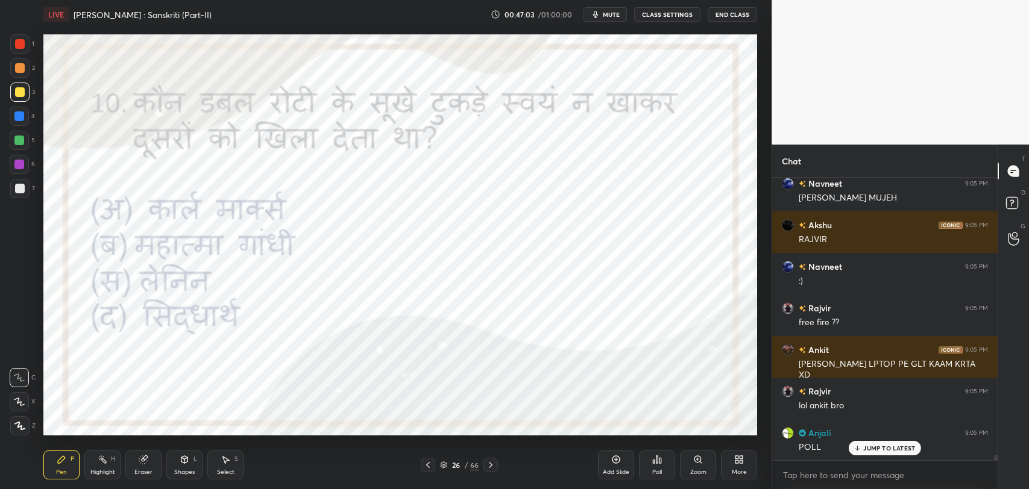
click at [493, 465] on icon at bounding box center [491, 466] width 10 height 10
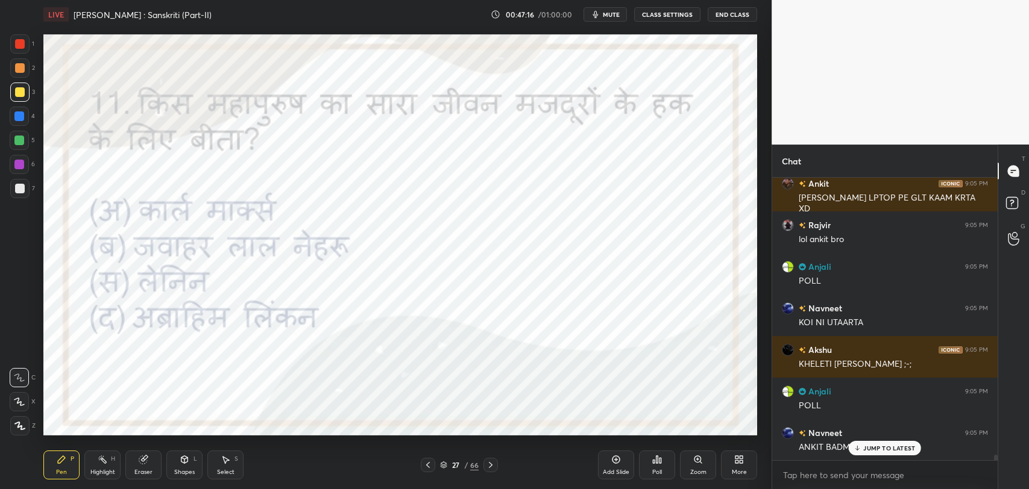
click at [872, 451] on p "JUMP TO LATEST" at bounding box center [889, 448] width 52 height 7
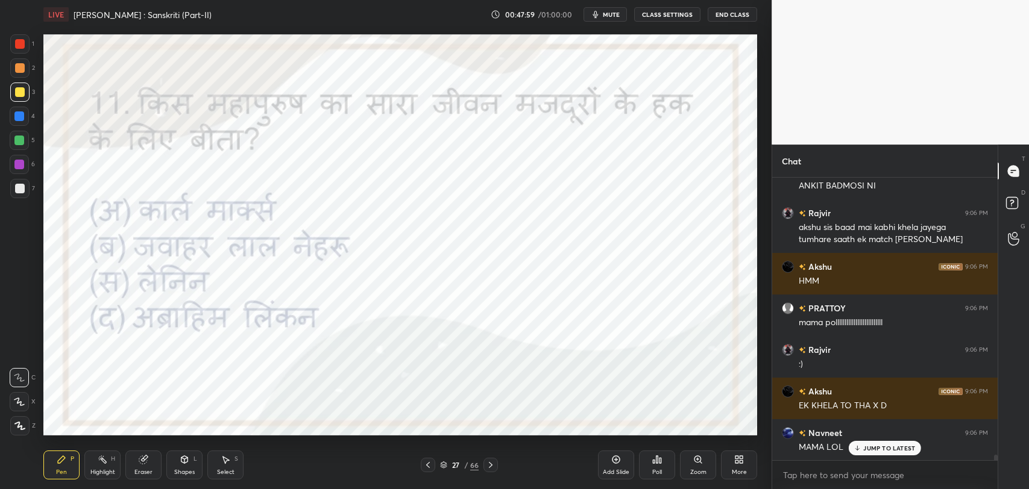
scroll to position [14284, 0]
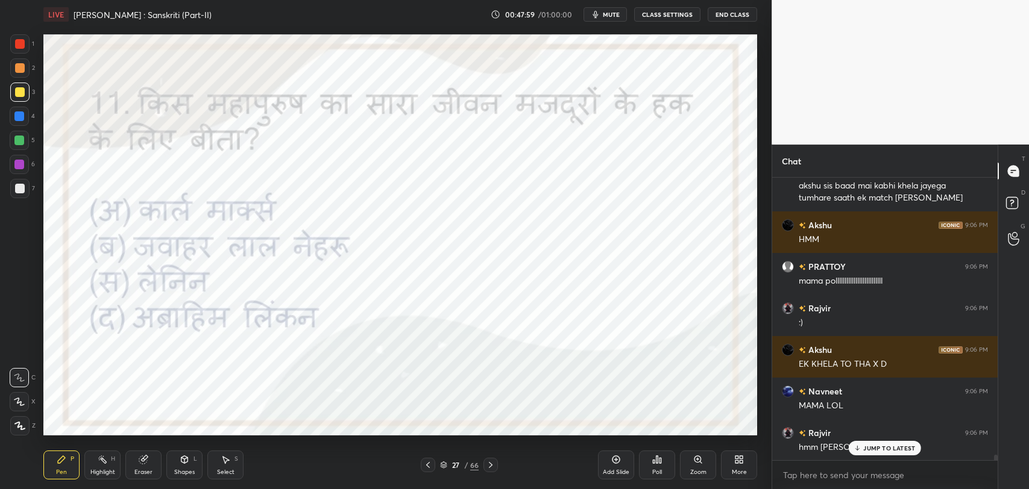
click at [865, 450] on p "JUMP TO LATEST" at bounding box center [889, 448] width 52 height 7
click at [649, 473] on div "Poll" at bounding box center [657, 465] width 36 height 29
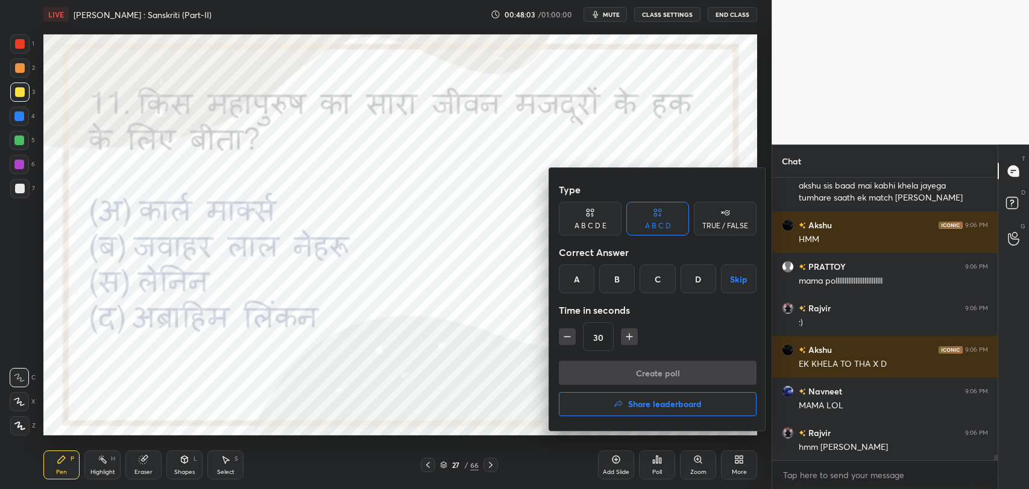
click at [579, 281] on div "A" at bounding box center [577, 279] width 36 height 29
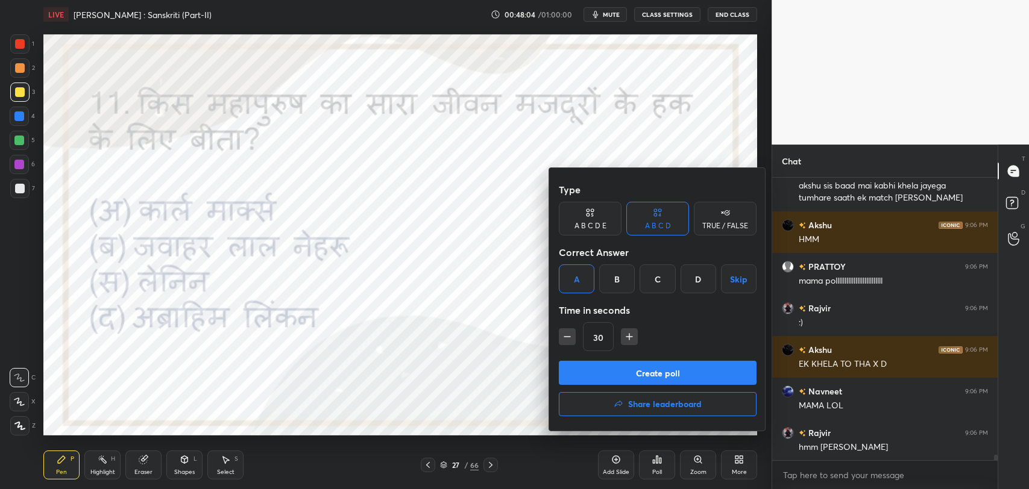
click at [603, 380] on button "Create poll" at bounding box center [658, 373] width 198 height 24
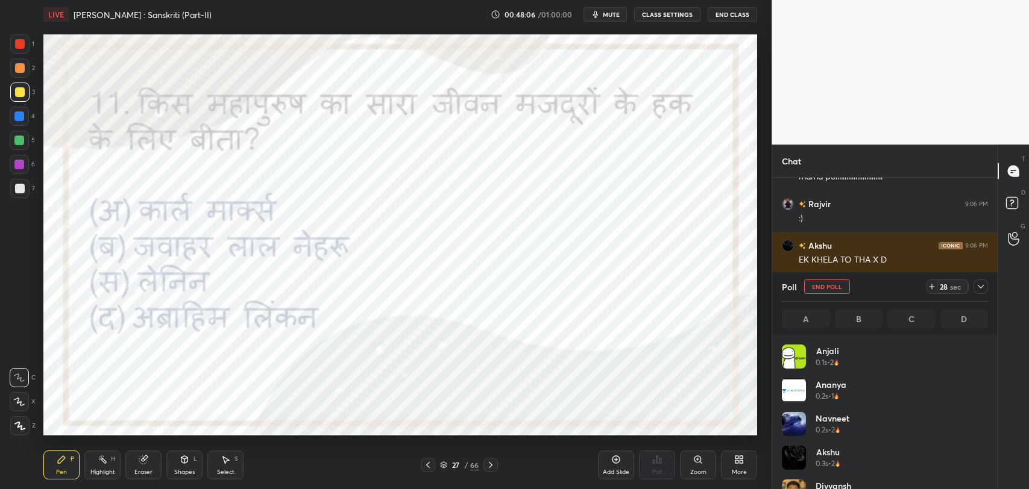
scroll to position [141, 203]
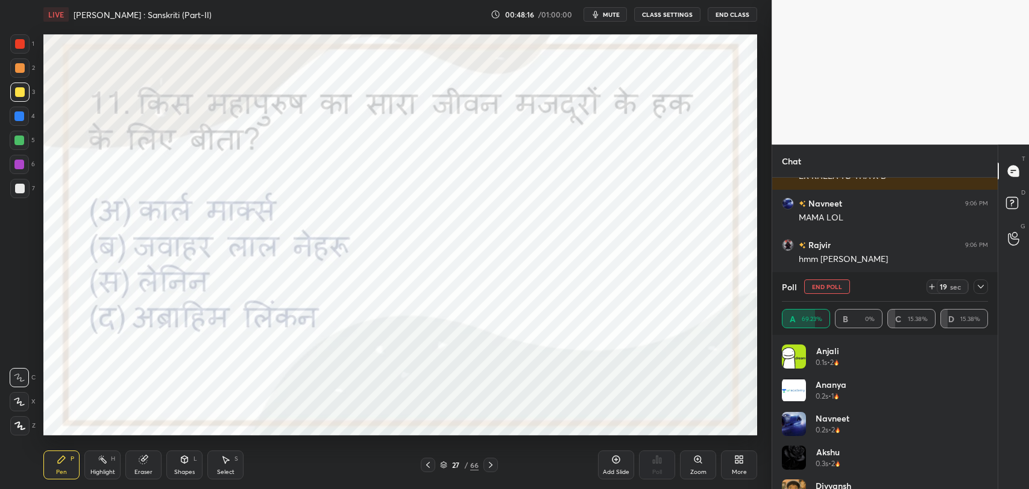
click at [977, 283] on icon at bounding box center [981, 287] width 10 height 10
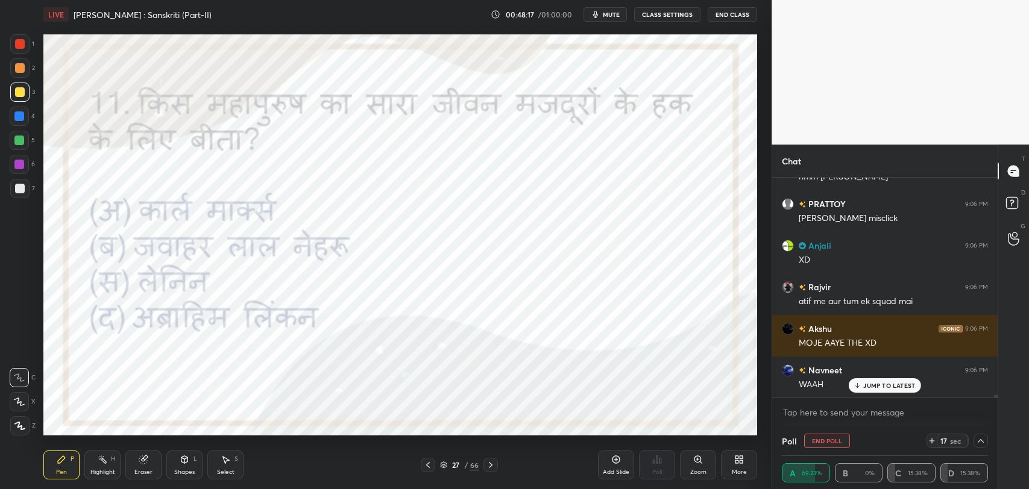
click at [870, 384] on p "JUMP TO LATEST" at bounding box center [889, 385] width 52 height 7
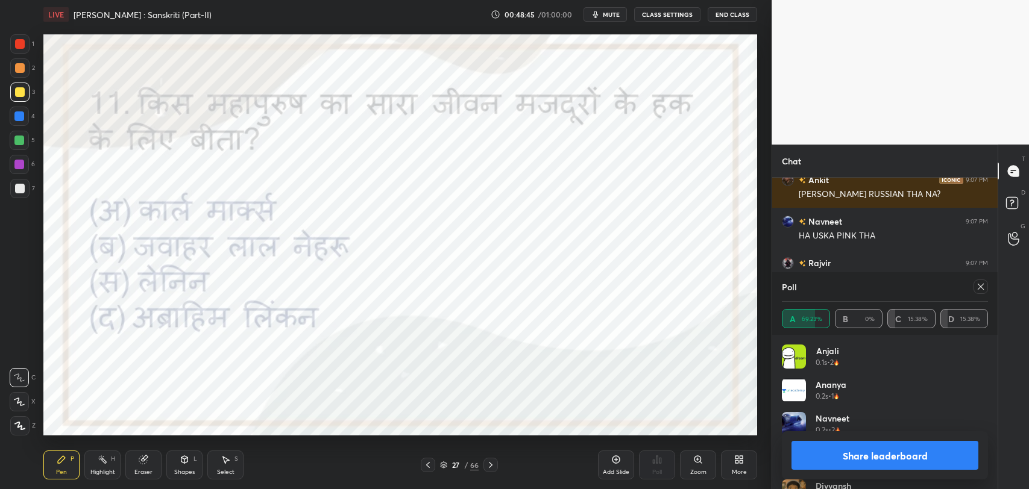
click at [614, 12] on span "mute" at bounding box center [611, 14] width 17 height 8
click at [983, 282] on icon at bounding box center [981, 287] width 10 height 10
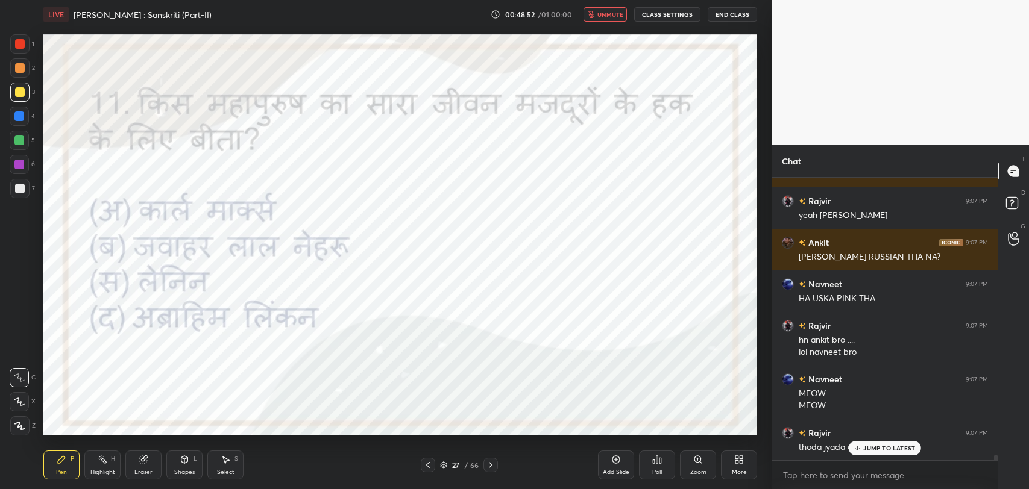
click at [609, 16] on span "unmute" at bounding box center [610, 14] width 26 height 8
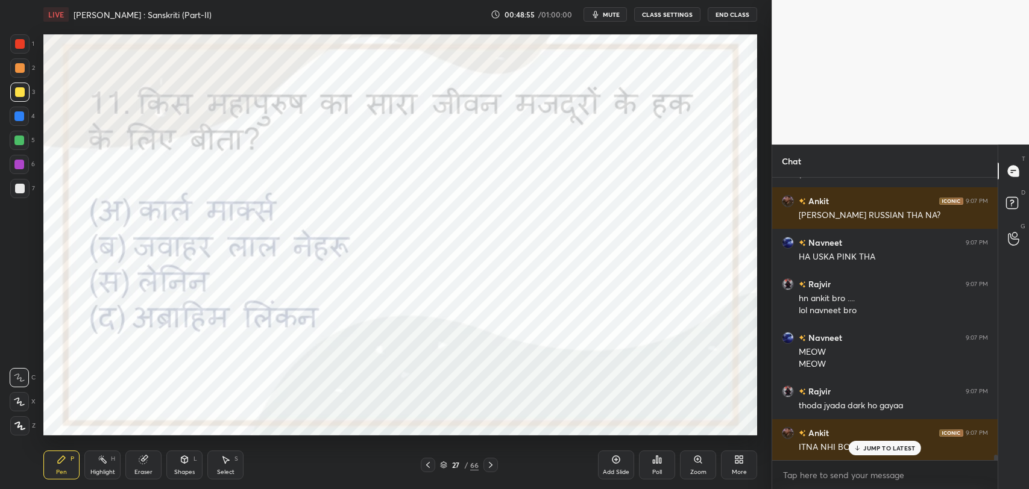
click at [14, 36] on div at bounding box center [19, 43] width 19 height 19
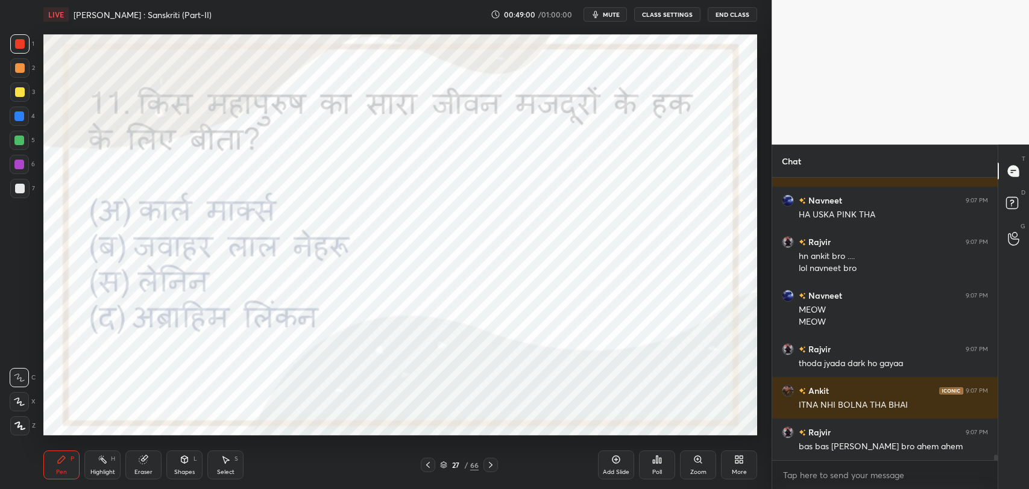
click at [496, 465] on div at bounding box center [490, 465] width 14 height 14
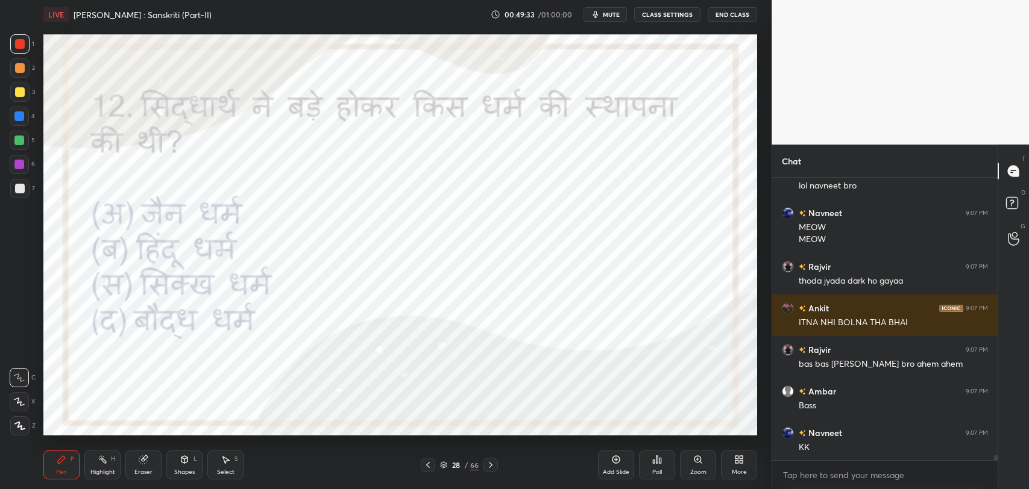
click at [661, 459] on icon at bounding box center [660, 460] width 2 height 5
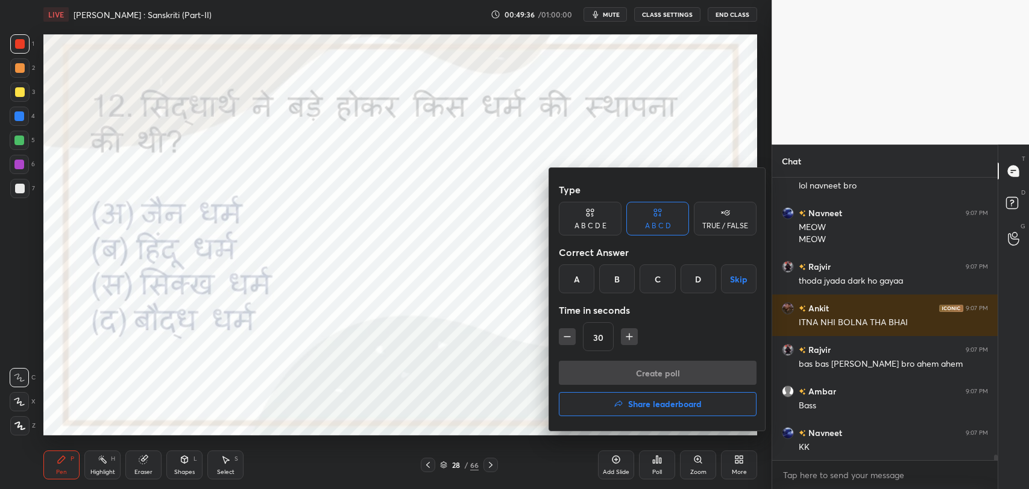
click at [711, 280] on div "D" at bounding box center [699, 279] width 36 height 29
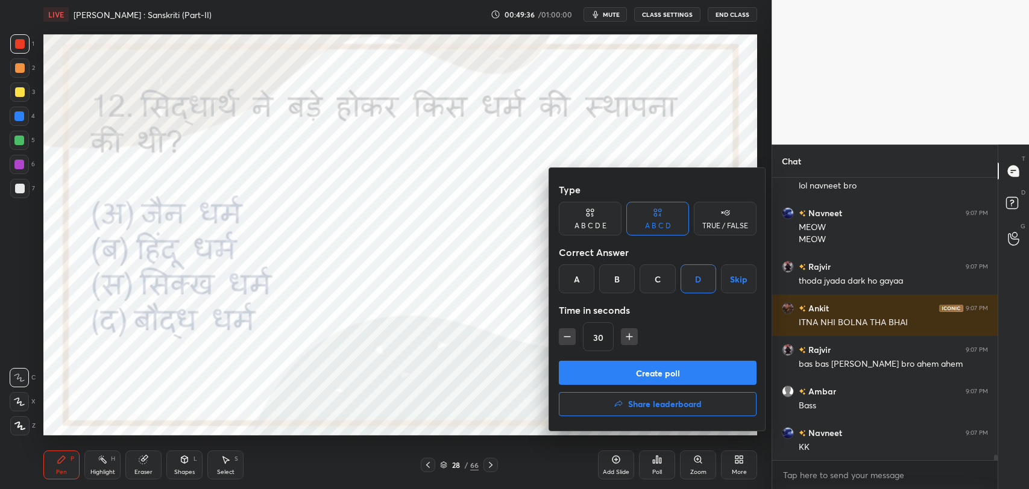
click at [681, 368] on button "Create poll" at bounding box center [658, 373] width 198 height 24
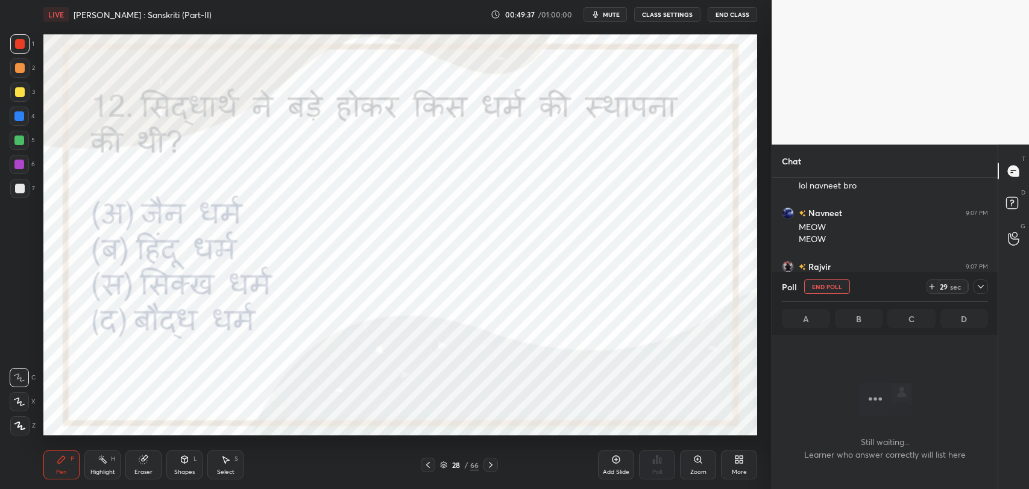
scroll to position [217, 222]
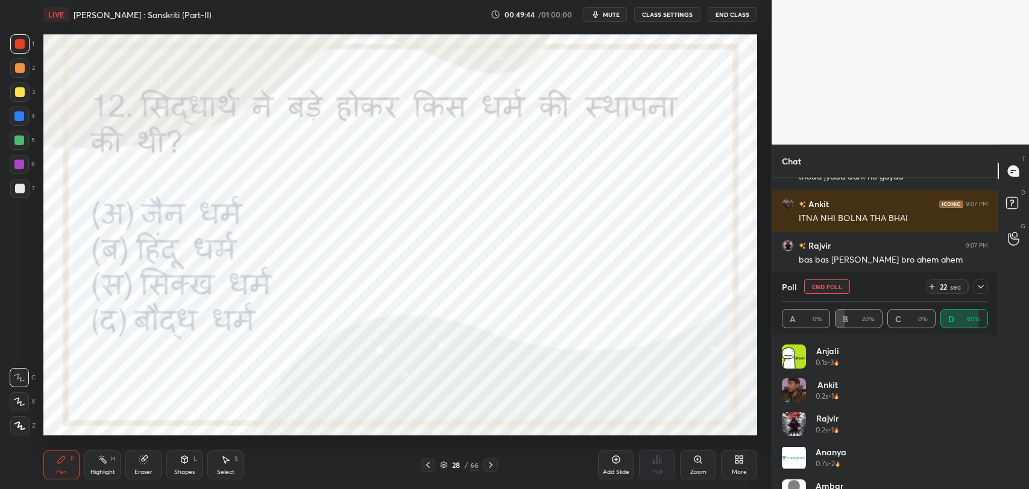
click at [977, 291] on div at bounding box center [981, 287] width 14 height 14
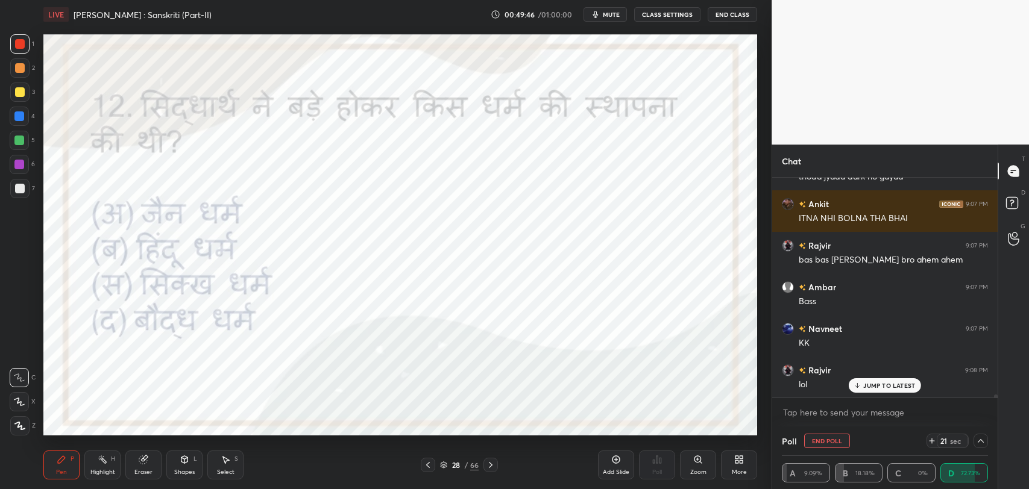
click at [864, 382] on p "JUMP TO LATEST" at bounding box center [889, 385] width 52 height 7
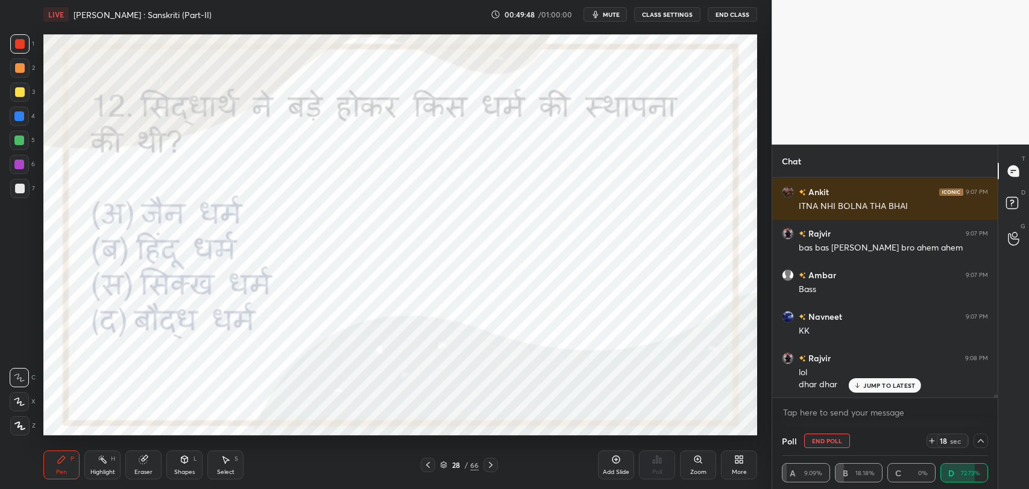
click at [878, 388] on p "JUMP TO LATEST" at bounding box center [889, 385] width 52 height 7
click at [974, 442] on div at bounding box center [981, 441] width 14 height 14
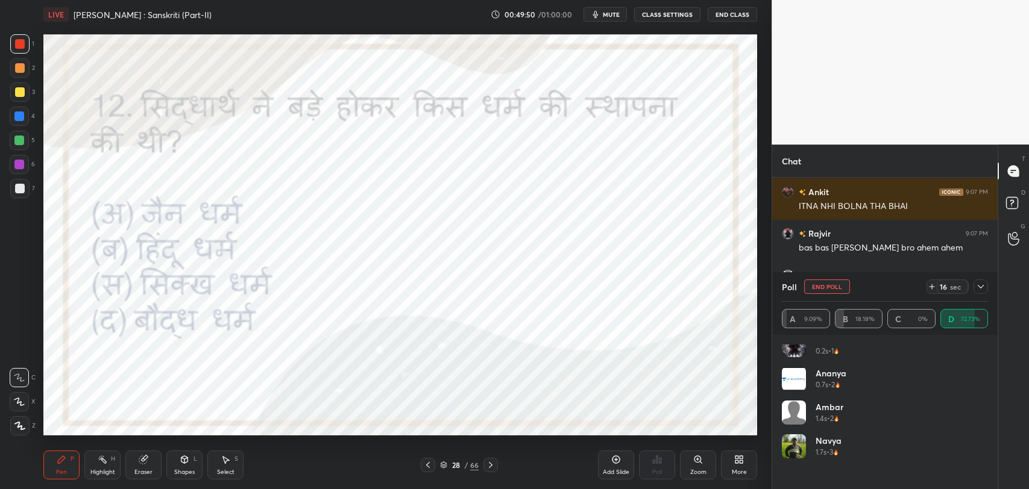
scroll to position [3, 0]
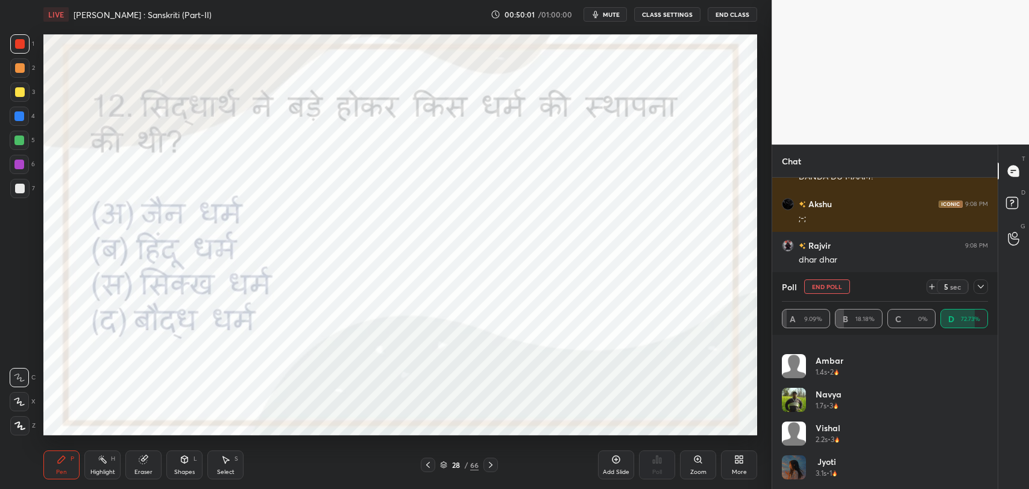
click at [979, 289] on icon at bounding box center [981, 287] width 10 height 10
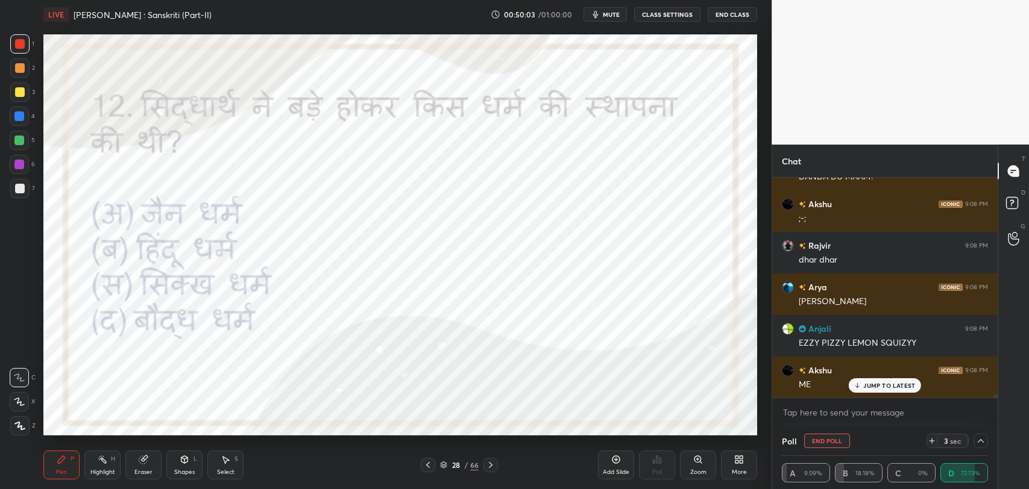
click at [877, 386] on p "JUMP TO LATEST" at bounding box center [889, 385] width 52 height 7
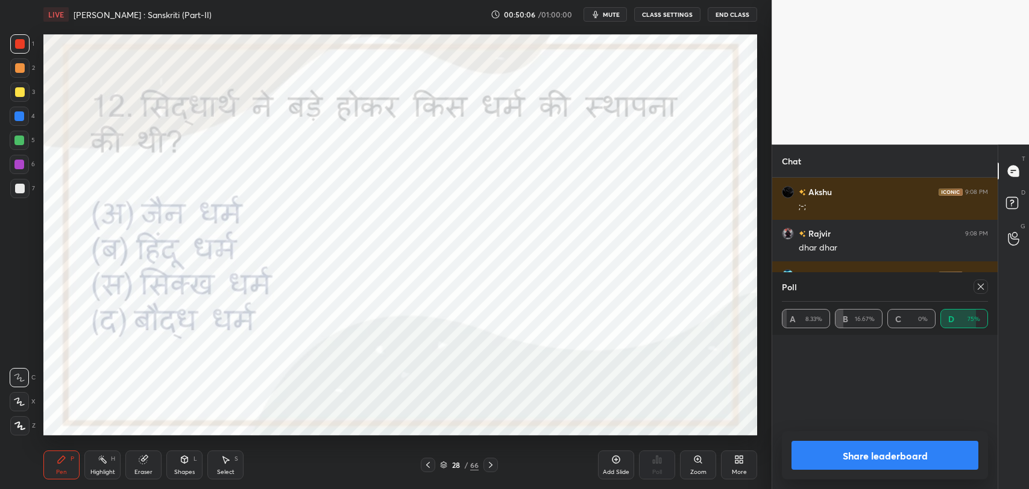
click at [816, 435] on div "Poll A 8.33% B 16.67% C 0% D 75% Share leaderboard" at bounding box center [884, 380] width 225 height 217
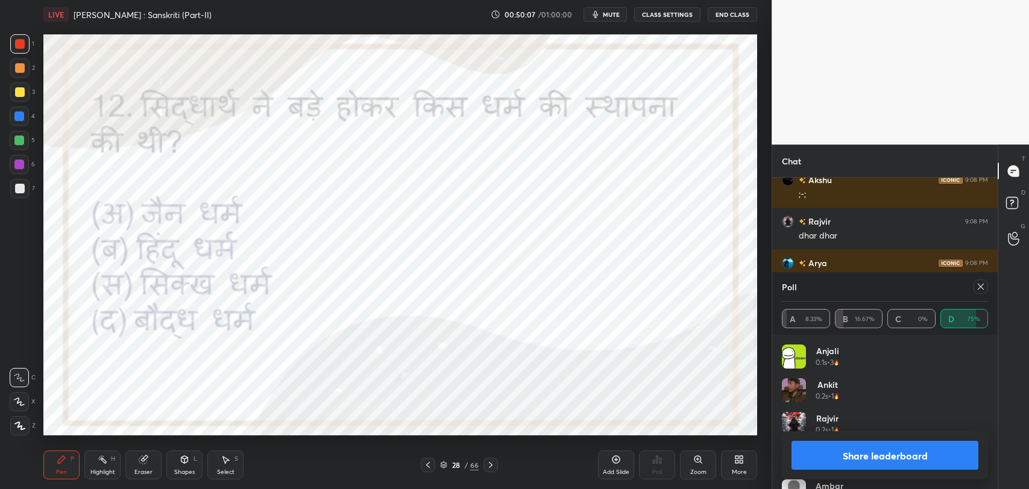
click at [974, 288] on div at bounding box center [981, 287] width 14 height 14
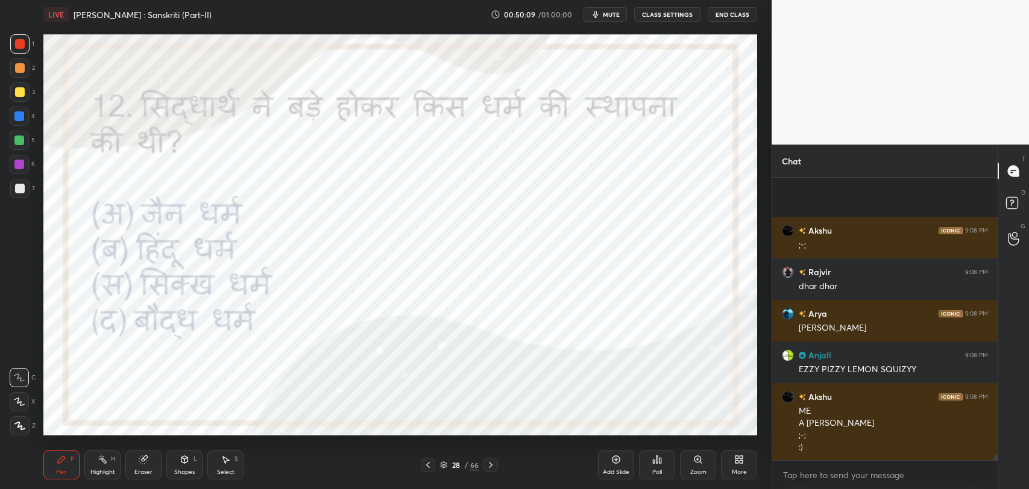
click at [870, 483] on p "JUMP TO LATEST" at bounding box center [889, 486] width 52 height 7
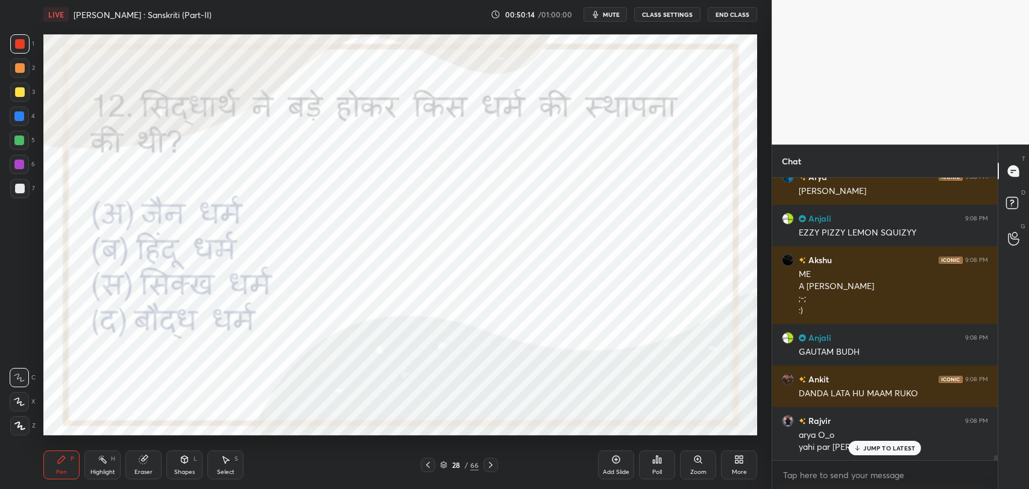
click at [873, 446] on p "JUMP TO LATEST" at bounding box center [889, 448] width 52 height 7
click at [497, 467] on div at bounding box center [490, 465] width 14 height 14
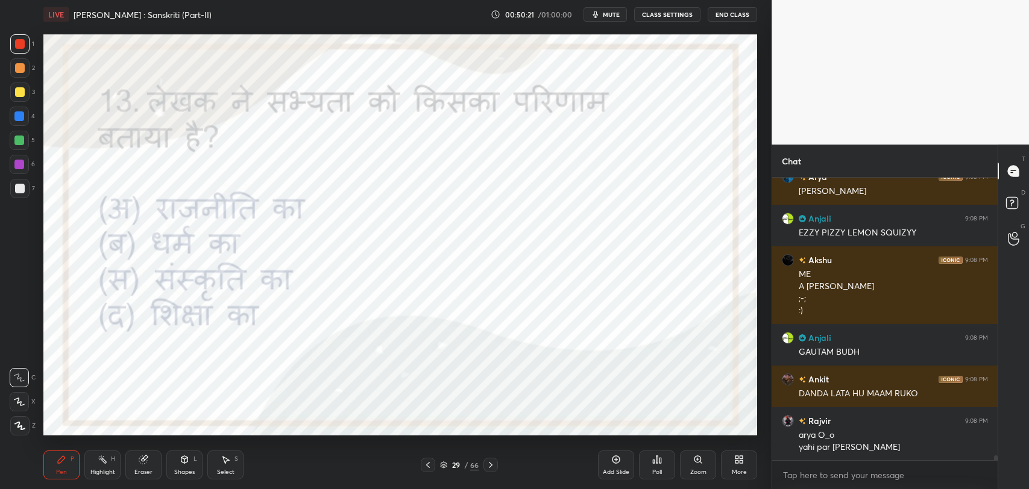
click at [491, 467] on icon at bounding box center [491, 466] width 10 height 10
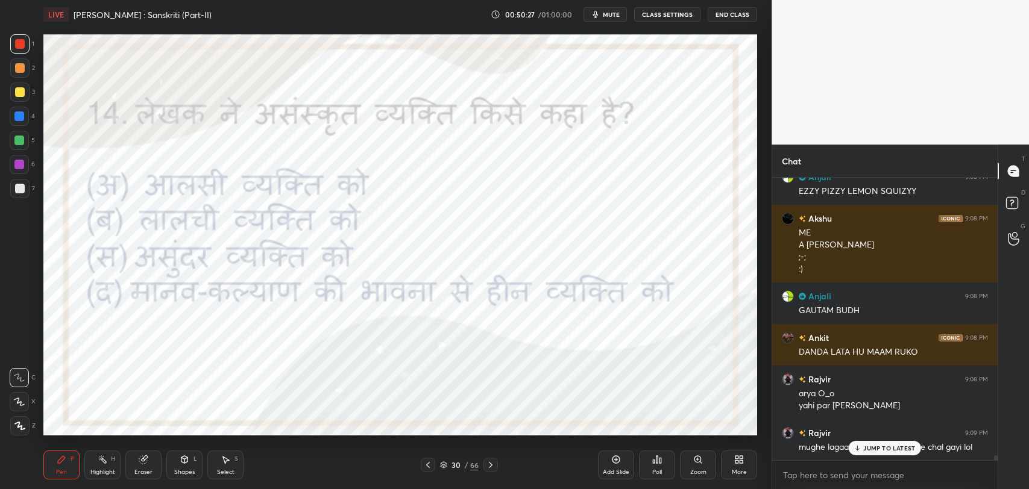
click at [494, 468] on icon at bounding box center [491, 466] width 10 height 10
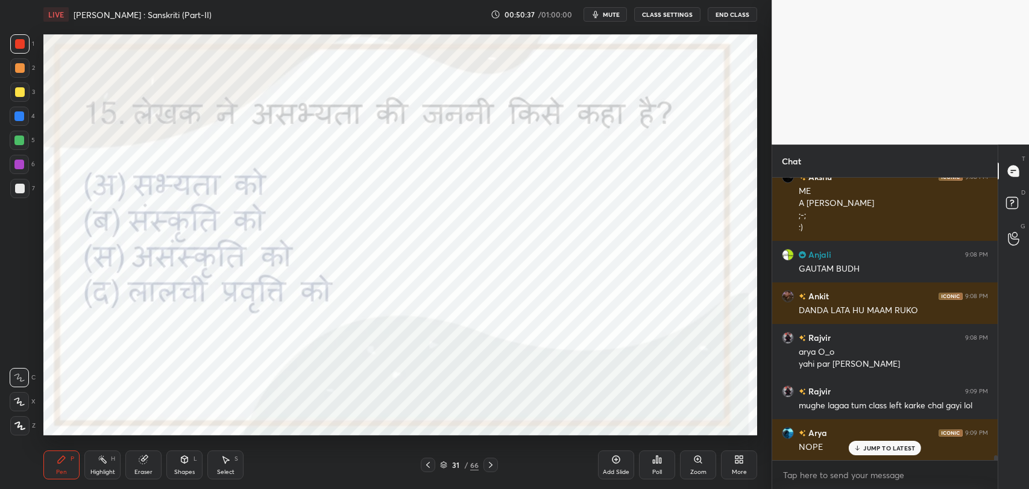
click at [597, 19] on button "mute" at bounding box center [605, 14] width 43 height 14
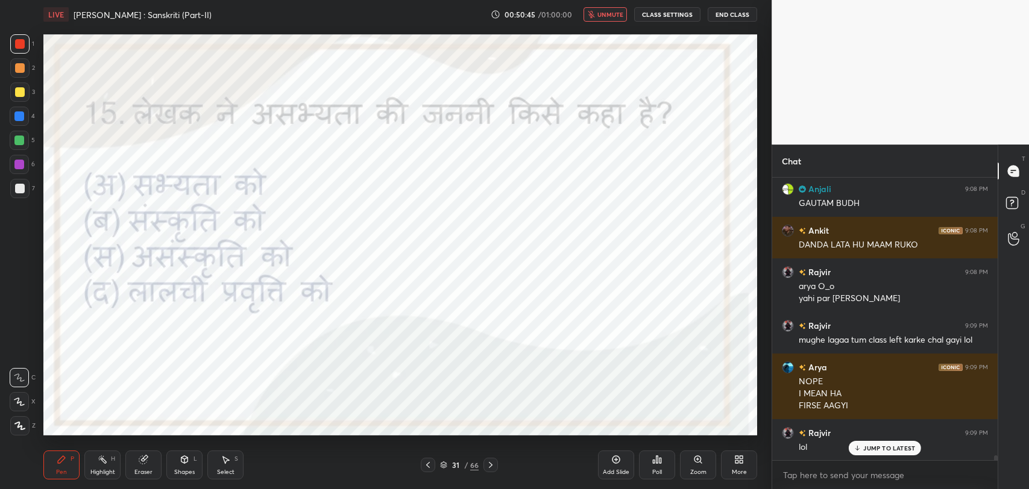
click at [887, 445] on p "JUMP TO LATEST" at bounding box center [889, 448] width 52 height 7
click at [608, 17] on span "unmute" at bounding box center [610, 14] width 26 height 8
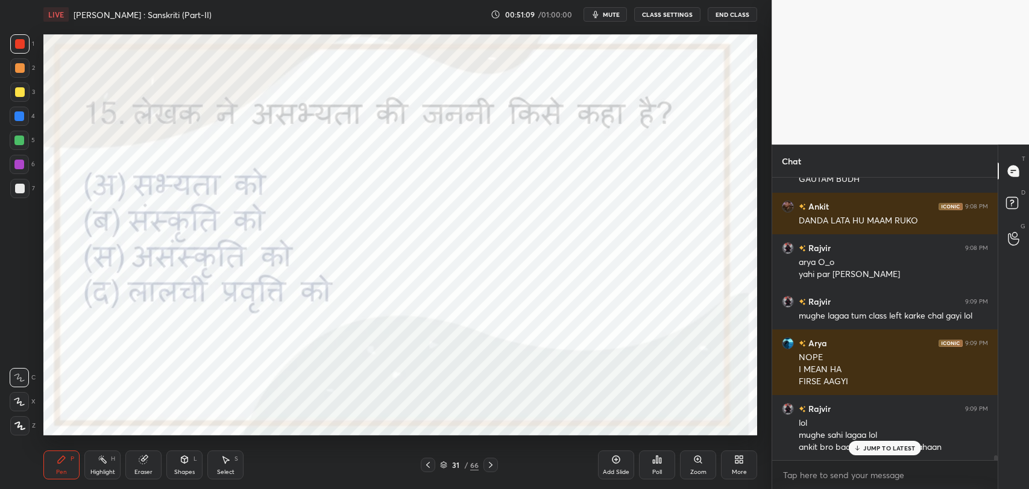
scroll to position [15677, 0]
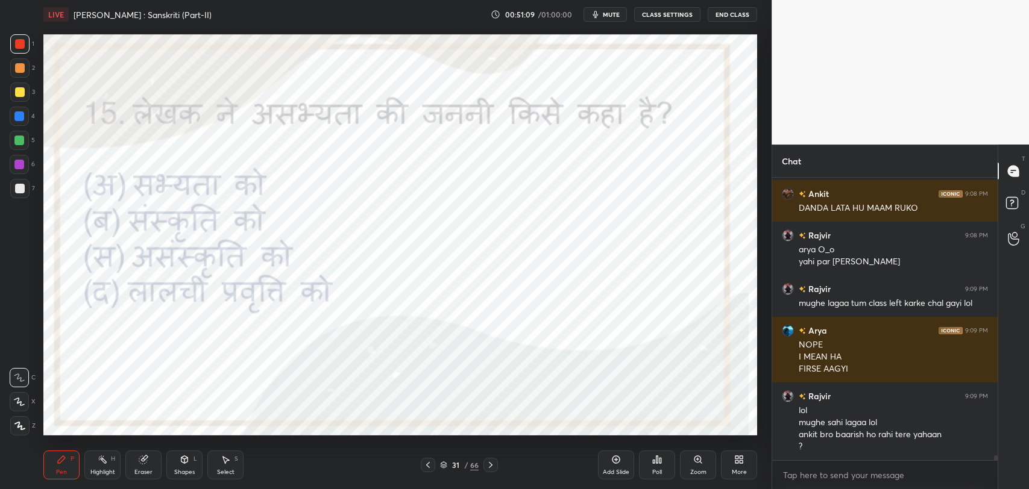
click at [886, 448] on div "Akshu 9:08 PM ME A WALI HU ;-; :) Anjali 9:08 PM GAUTAM BUDH Ankit 9:08 PM DAND…" at bounding box center [884, 319] width 225 height 283
click at [645, 461] on div "Poll" at bounding box center [657, 465] width 36 height 29
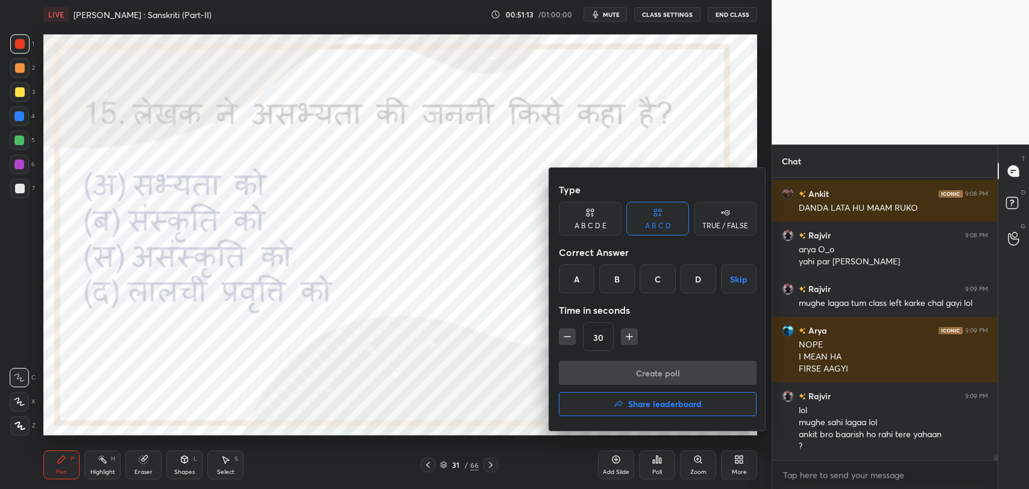
click at [668, 270] on div "C" at bounding box center [658, 279] width 36 height 29
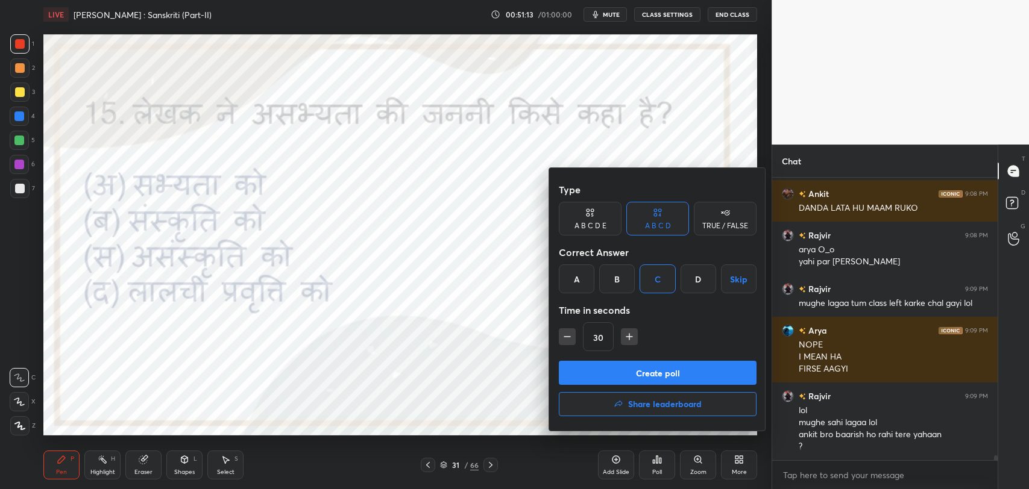
click at [664, 368] on button "Create poll" at bounding box center [658, 373] width 198 height 24
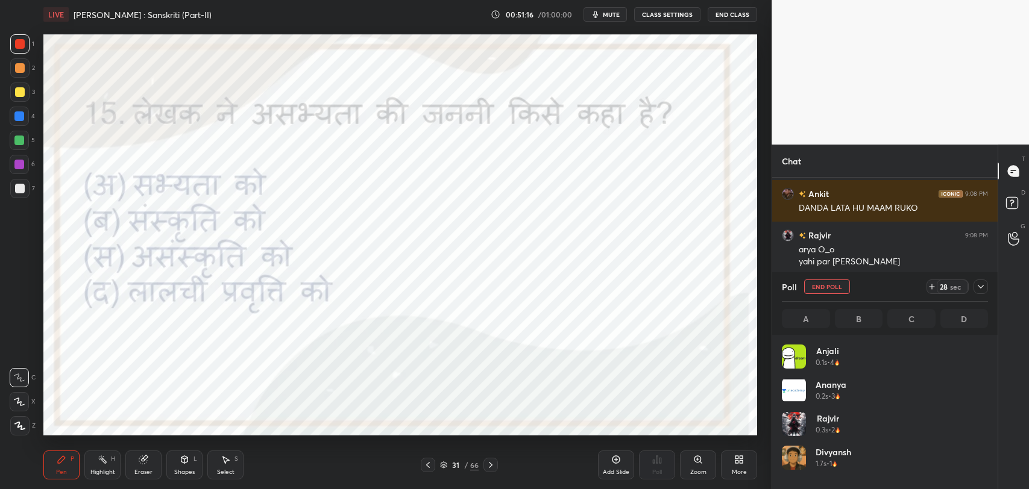
scroll to position [141, 203]
click at [974, 283] on div at bounding box center [981, 287] width 14 height 14
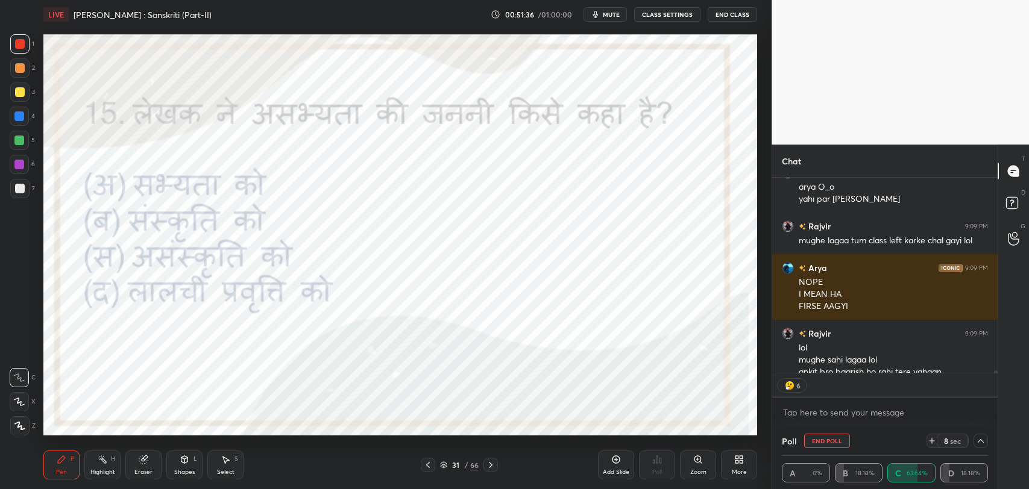
scroll to position [15805, 0]
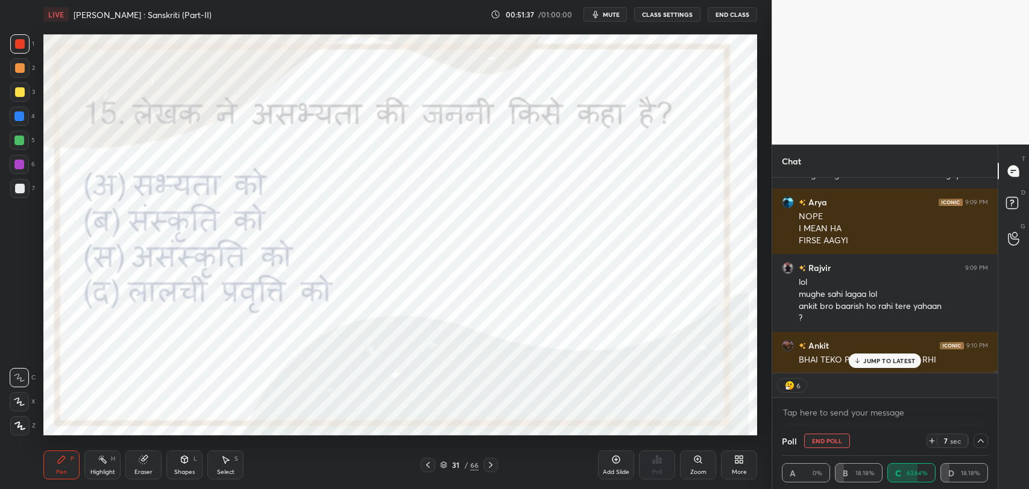
click at [833, 444] on button "End Poll" at bounding box center [827, 441] width 46 height 14
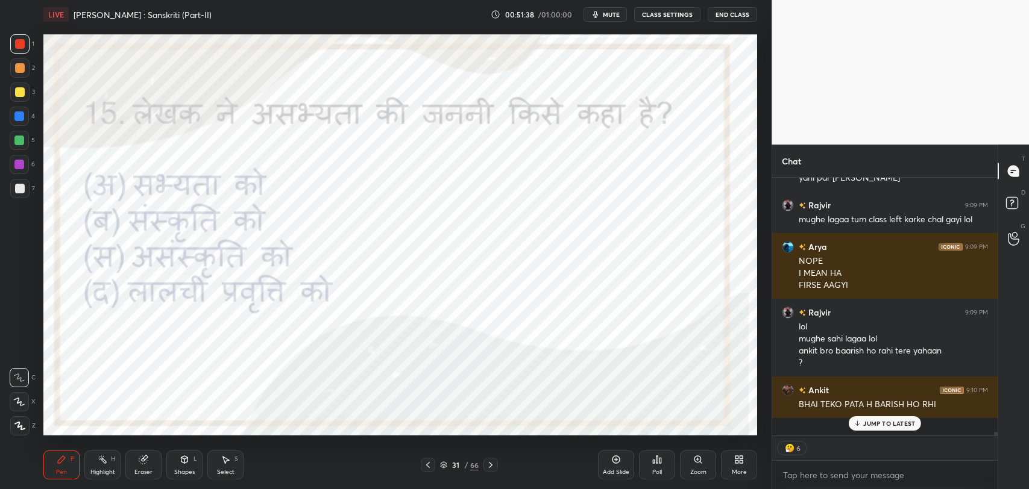
scroll to position [15754, 0]
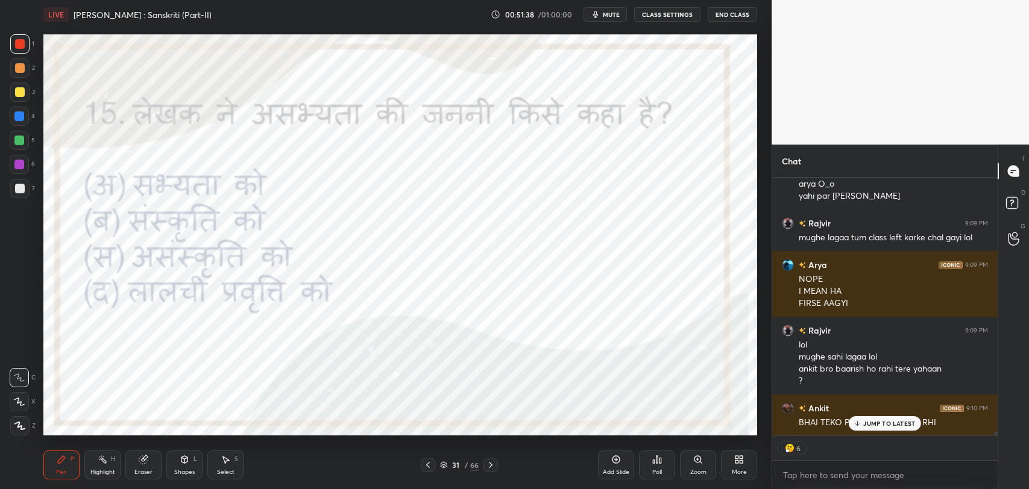
click at [872, 424] on p "JUMP TO LATEST" at bounding box center [889, 423] width 52 height 7
click at [481, 469] on div "31 / 66" at bounding box center [459, 465] width 77 height 14
click at [486, 469] on icon at bounding box center [491, 466] width 10 height 10
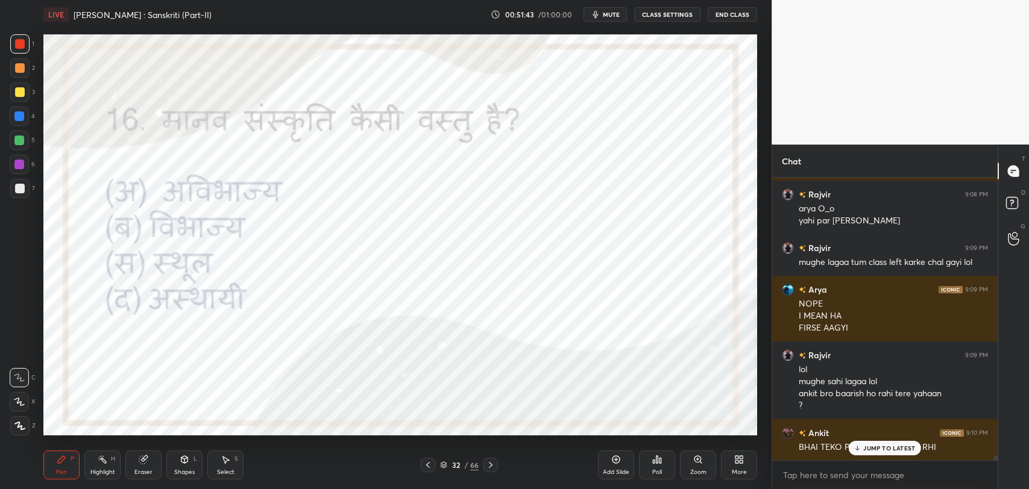
click at [490, 467] on icon at bounding box center [491, 465] width 4 height 6
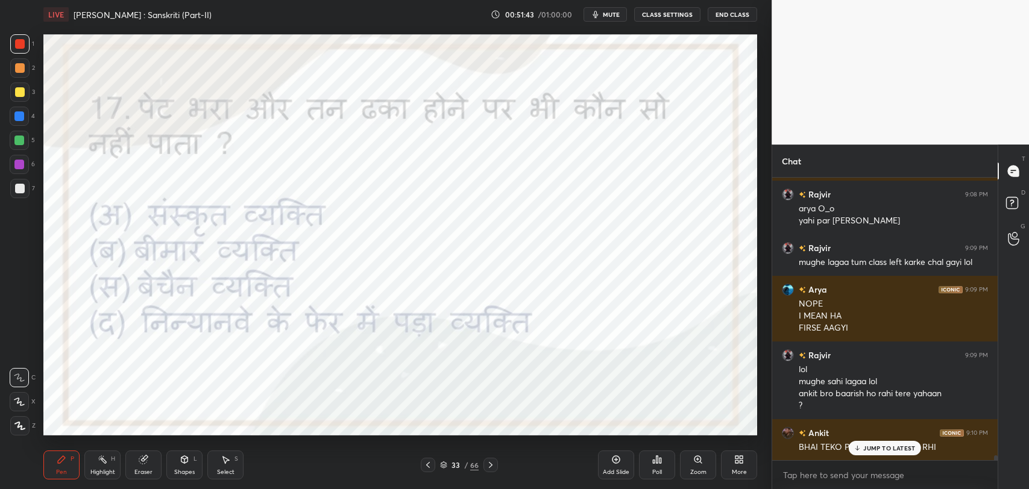
click at [489, 467] on icon at bounding box center [491, 466] width 10 height 10
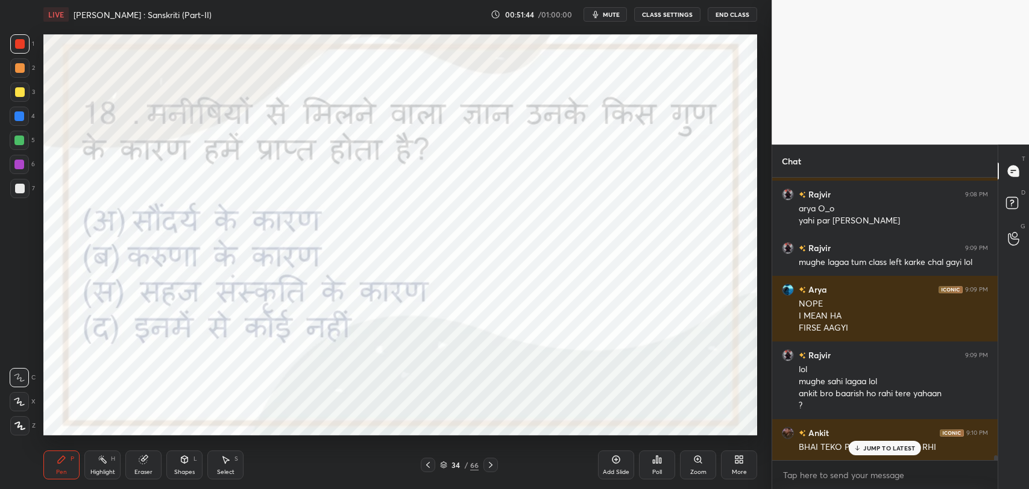
click at [432, 464] on icon at bounding box center [428, 466] width 10 height 10
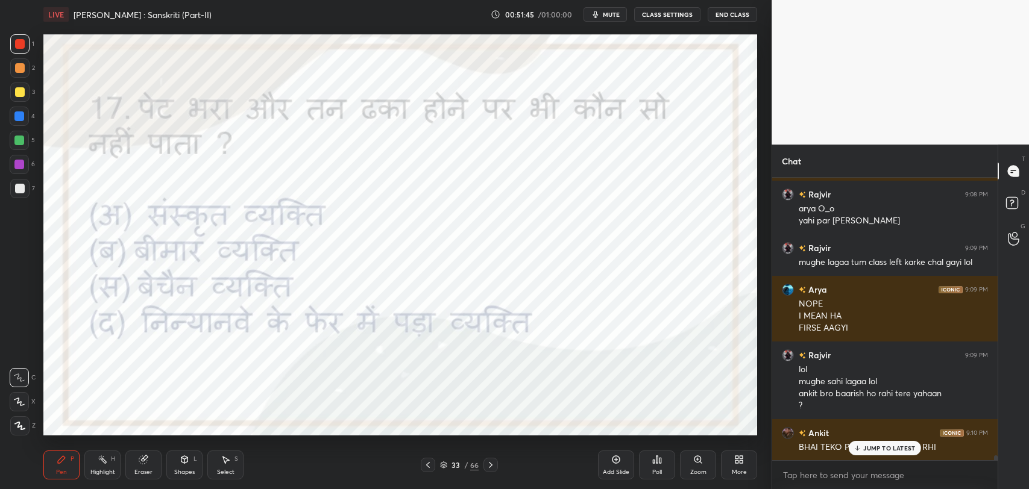
click at [430, 465] on icon at bounding box center [428, 466] width 10 height 10
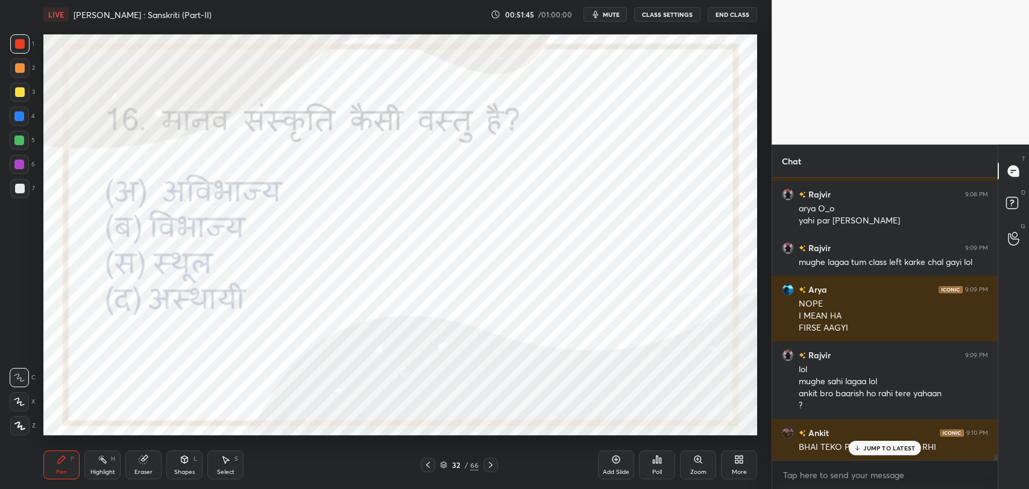
click at [492, 469] on icon at bounding box center [491, 466] width 10 height 10
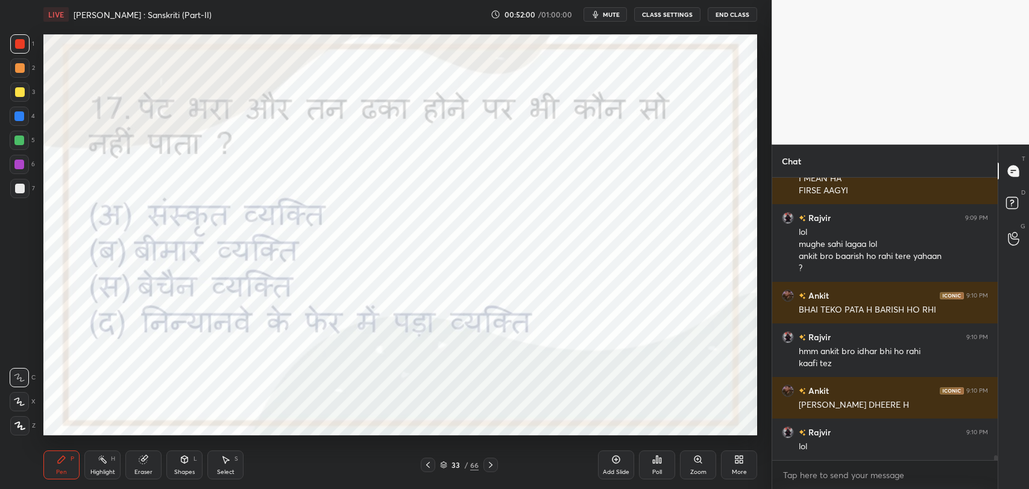
click at [861, 442] on div "[PERSON_NAME] 9:09 PM mughe lagaa tum class left karke chal gayi lol Arya 9:09 …" at bounding box center [884, 319] width 225 height 283
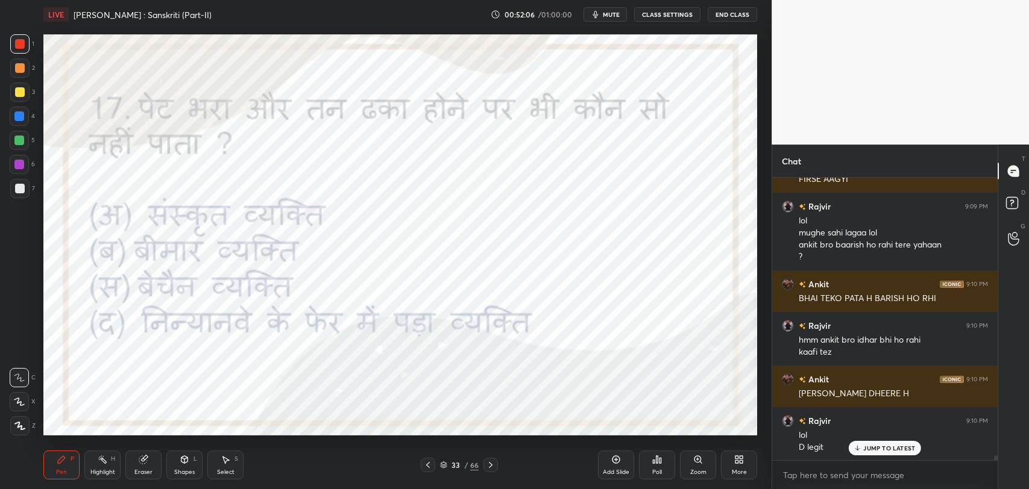
click at [867, 450] on p "JUMP TO LATEST" at bounding box center [889, 448] width 52 height 7
click at [608, 11] on span "mute" at bounding box center [611, 14] width 17 height 8
click at [608, 11] on span "unmute" at bounding box center [610, 14] width 26 height 8
click at [659, 477] on div "Poll" at bounding box center [657, 465] width 36 height 29
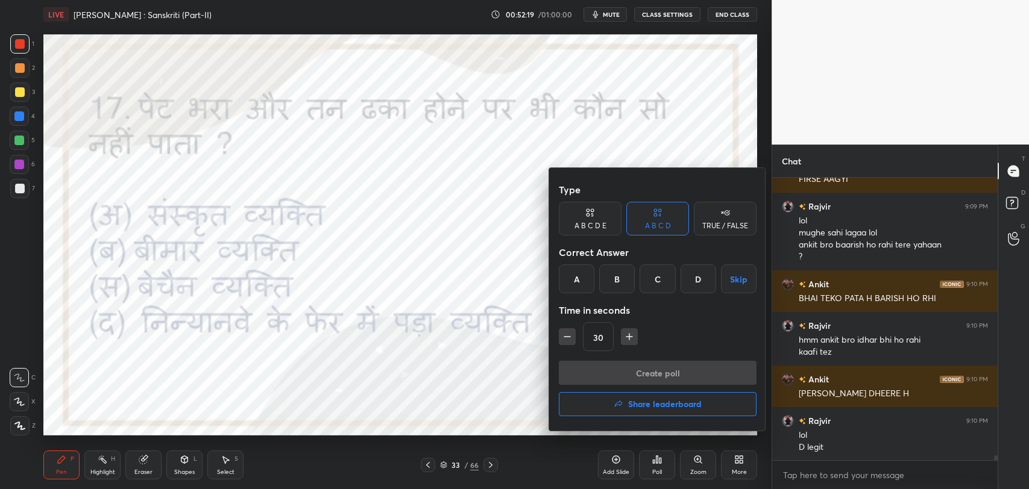
scroll to position [15909, 0]
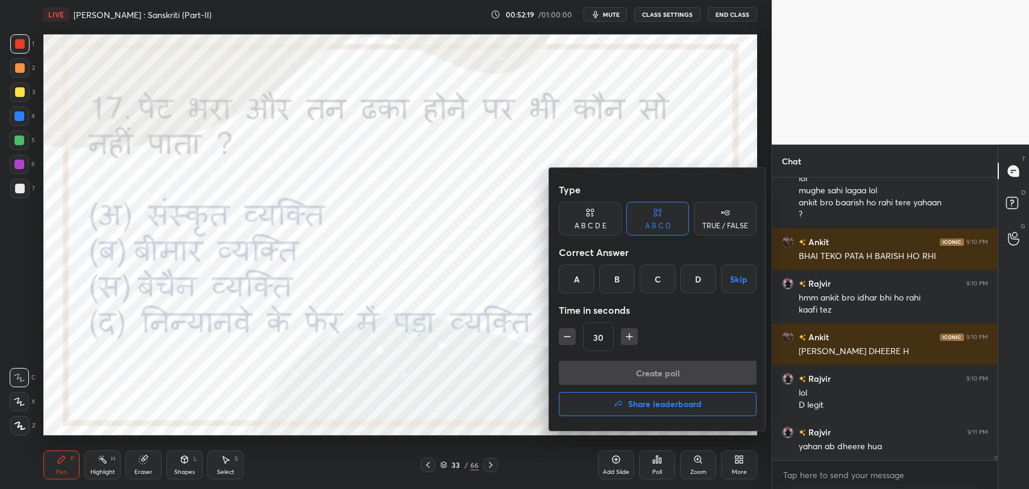
click at [455, 371] on div at bounding box center [514, 244] width 1029 height 489
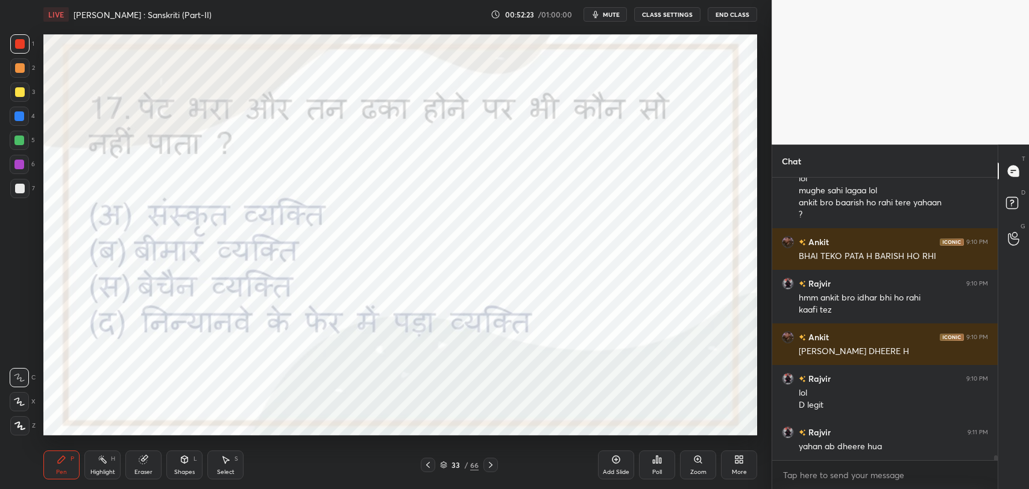
click at [667, 467] on div "Poll" at bounding box center [657, 465] width 36 height 29
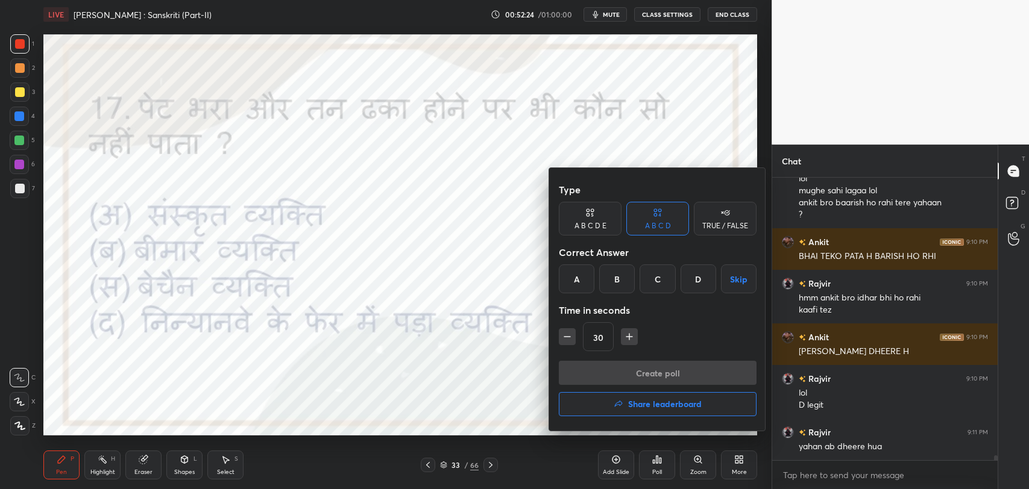
click at [579, 280] on div "A" at bounding box center [577, 279] width 36 height 29
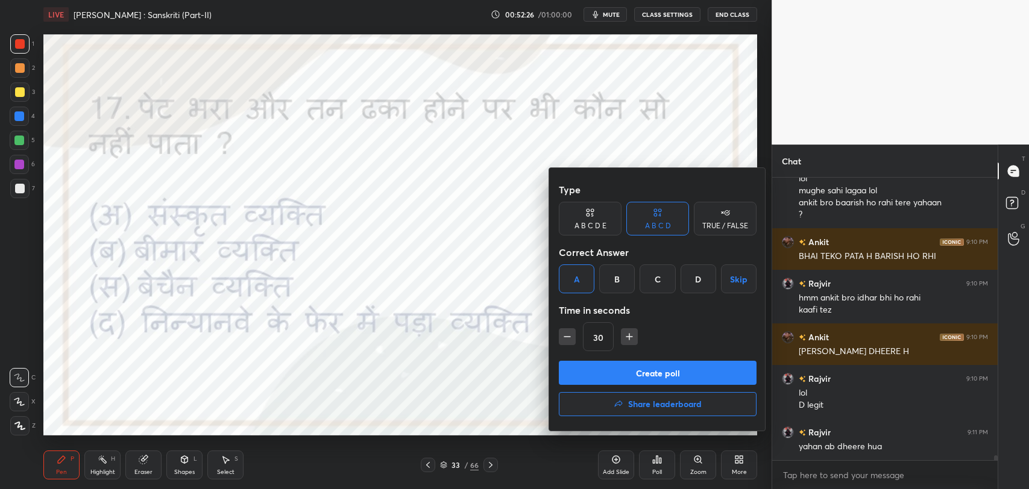
click at [663, 368] on button "Create poll" at bounding box center [658, 373] width 198 height 24
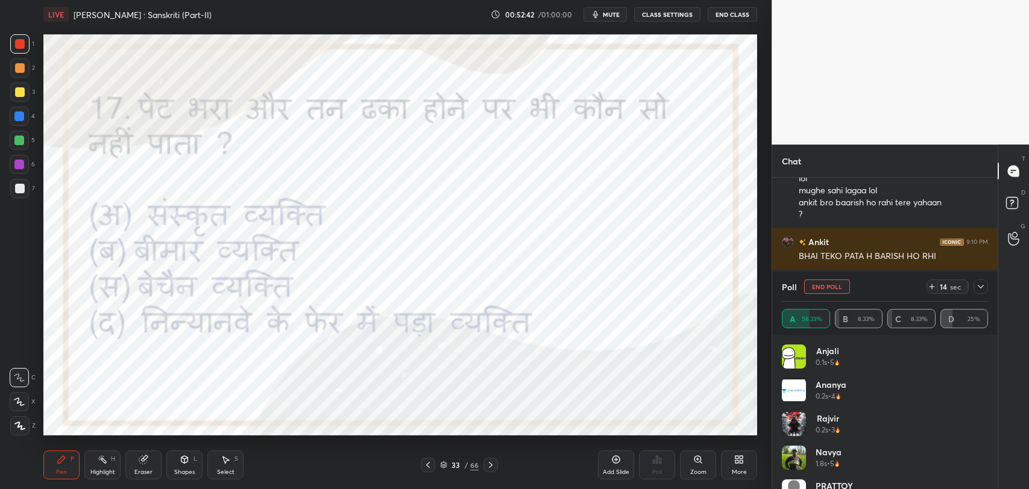
scroll to position [4, 4]
click at [976, 286] on icon at bounding box center [981, 287] width 10 height 10
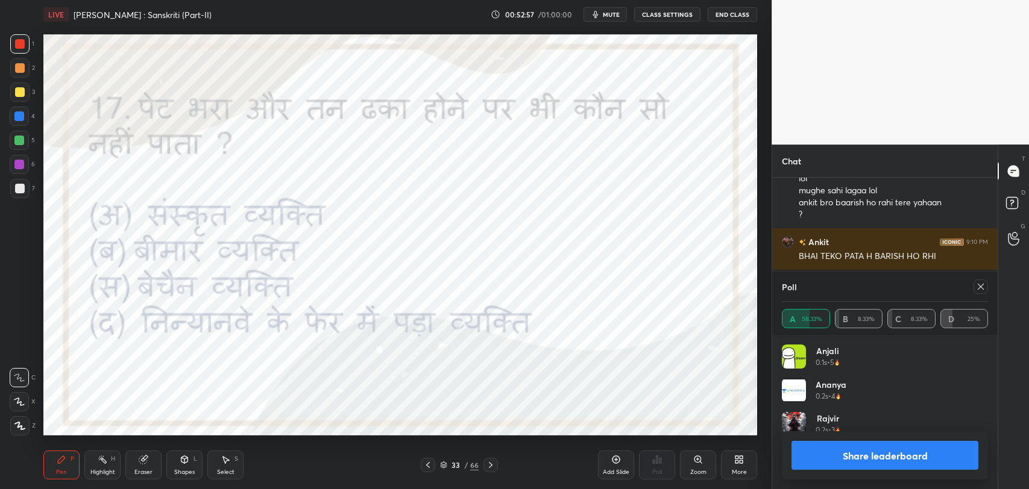
scroll to position [140, 203]
click at [980, 284] on icon at bounding box center [981, 287] width 10 height 10
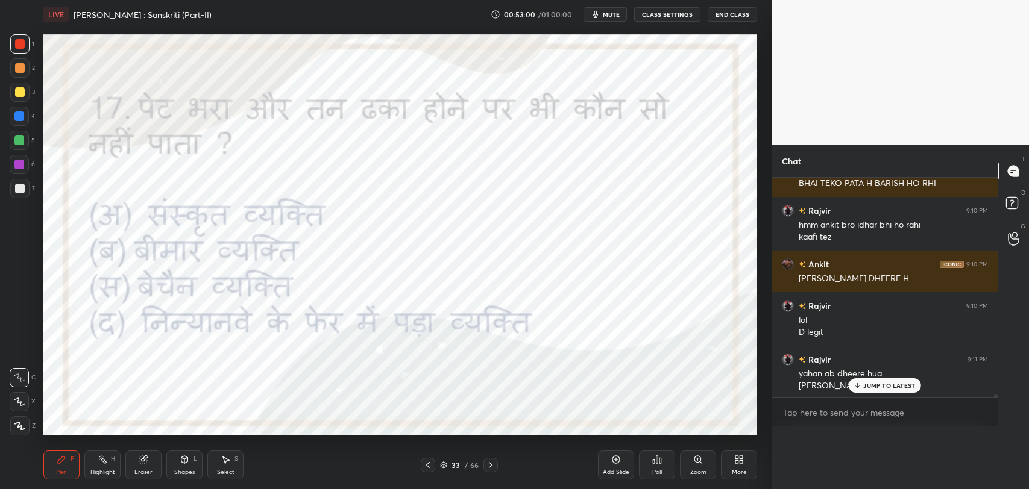
scroll to position [15962, 0]
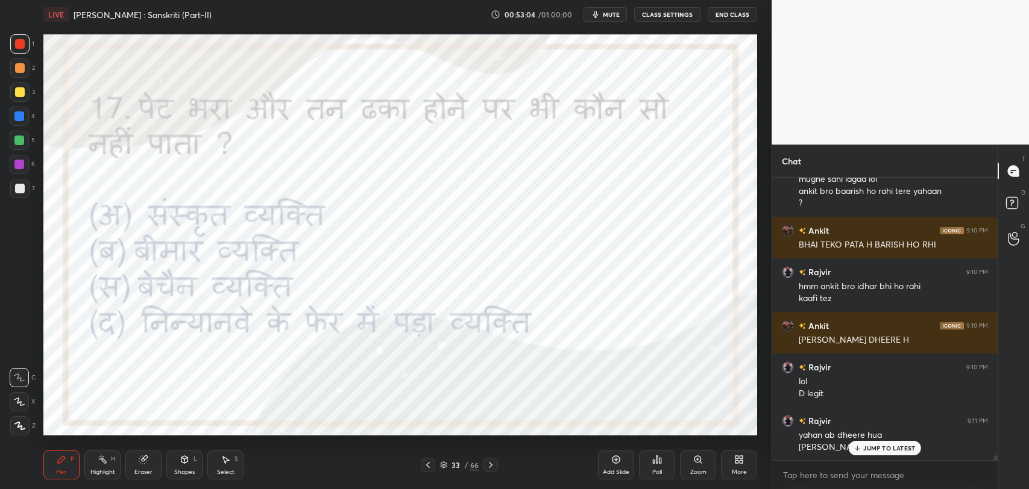
click at [491, 461] on icon at bounding box center [491, 466] width 10 height 10
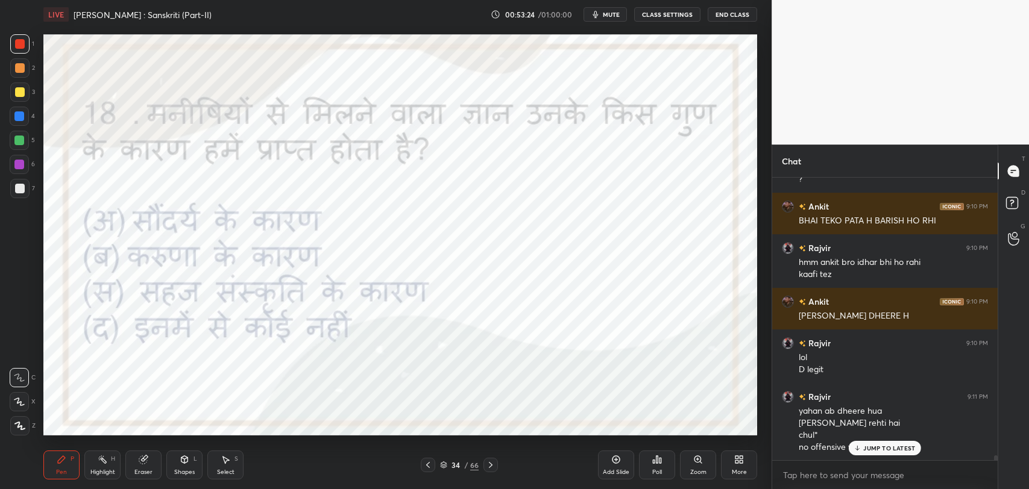
click at [864, 447] on p "JUMP TO LATEST" at bounding box center [889, 448] width 52 height 7
click at [868, 426] on p "JUMP TO LATEST" at bounding box center [889, 423] width 52 height 7
click at [616, 19] on button "mute" at bounding box center [605, 14] width 43 height 14
click at [616, 14] on span "unmute" at bounding box center [610, 14] width 26 height 8
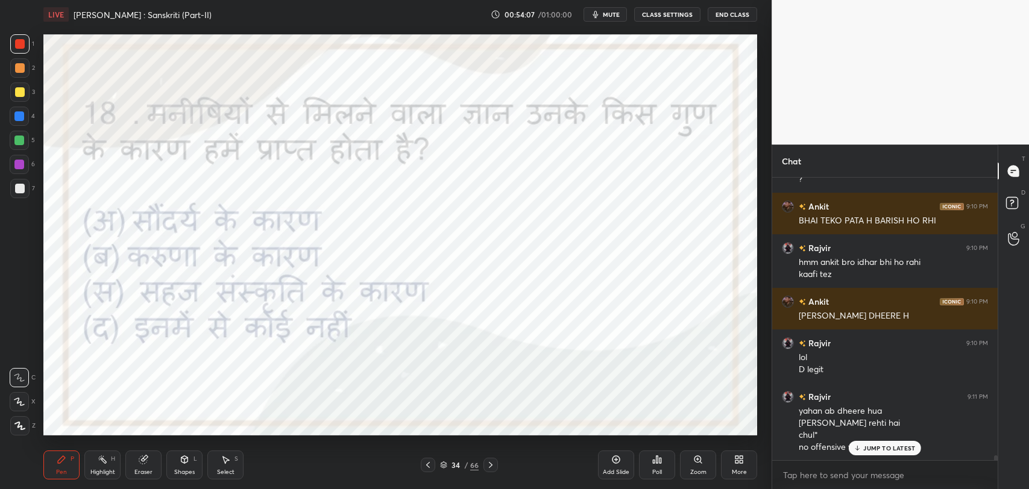
click at [887, 447] on p "JUMP TO LATEST" at bounding box center [889, 448] width 52 height 7
click at [646, 474] on div "Poll" at bounding box center [657, 465] width 36 height 29
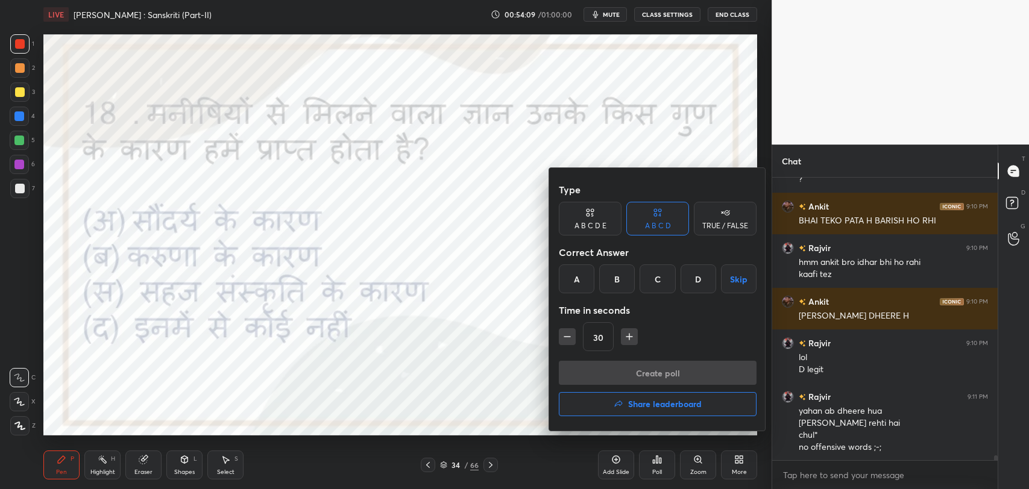
click at [649, 278] on div "C" at bounding box center [658, 279] width 36 height 29
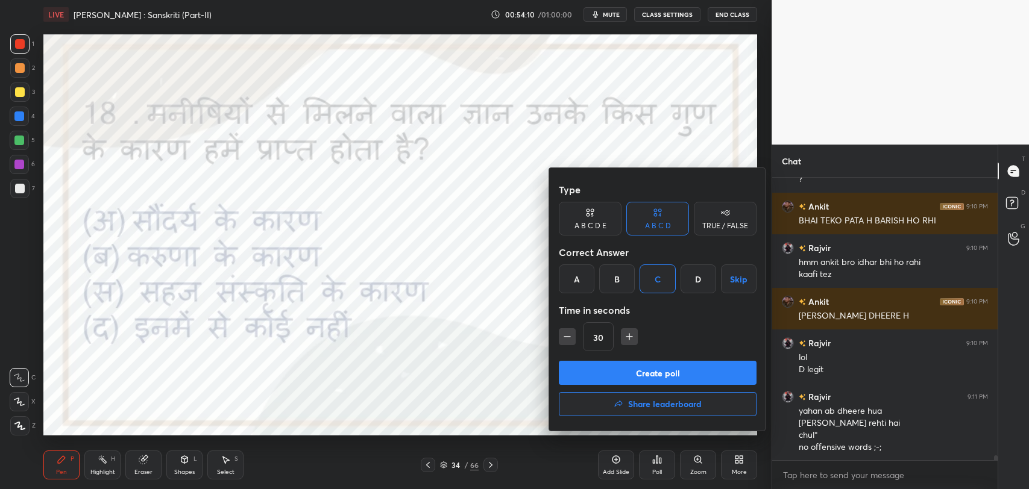
click at [663, 371] on button "Create poll" at bounding box center [658, 373] width 198 height 24
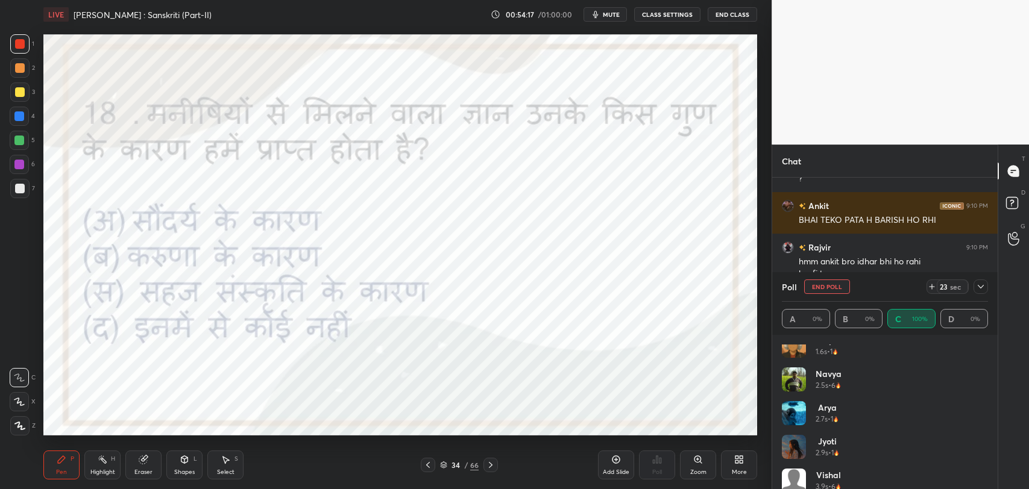
scroll to position [227, 0]
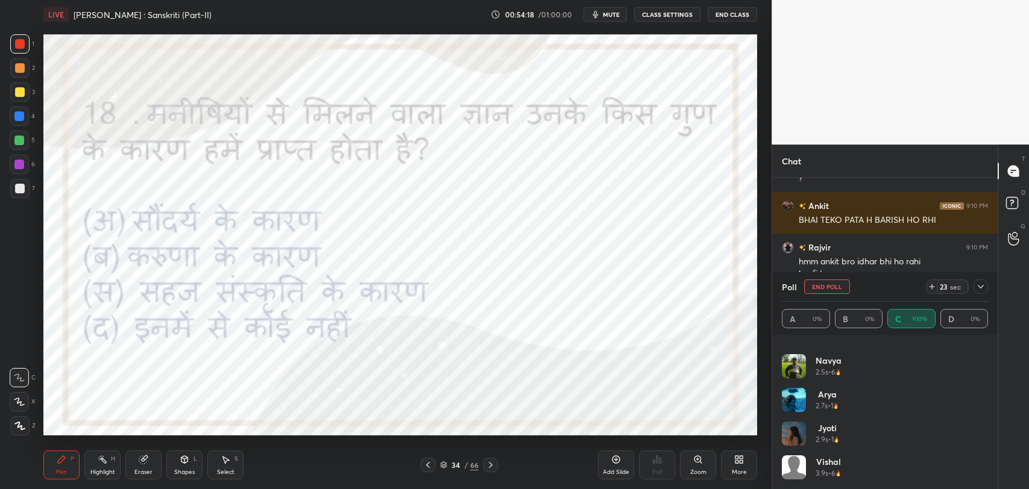
click at [983, 282] on icon at bounding box center [981, 287] width 10 height 10
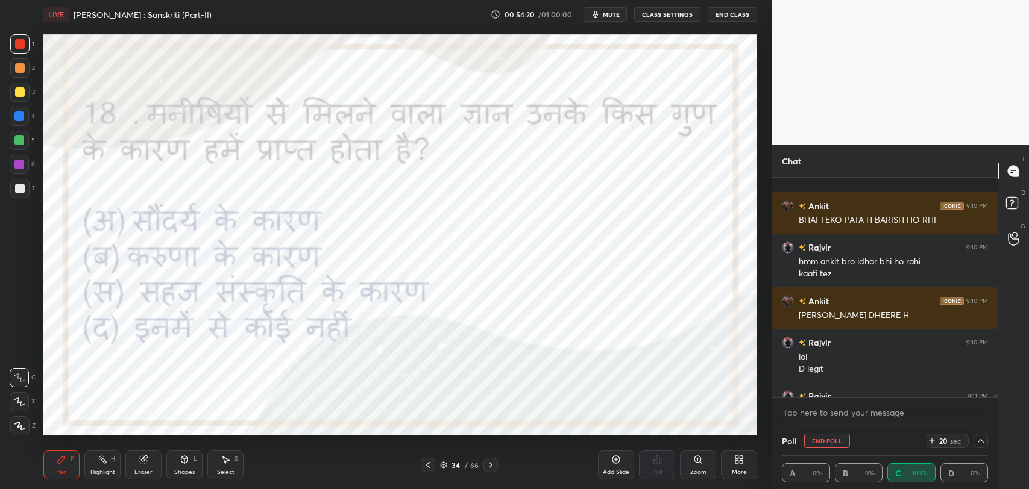
scroll to position [16049, 0]
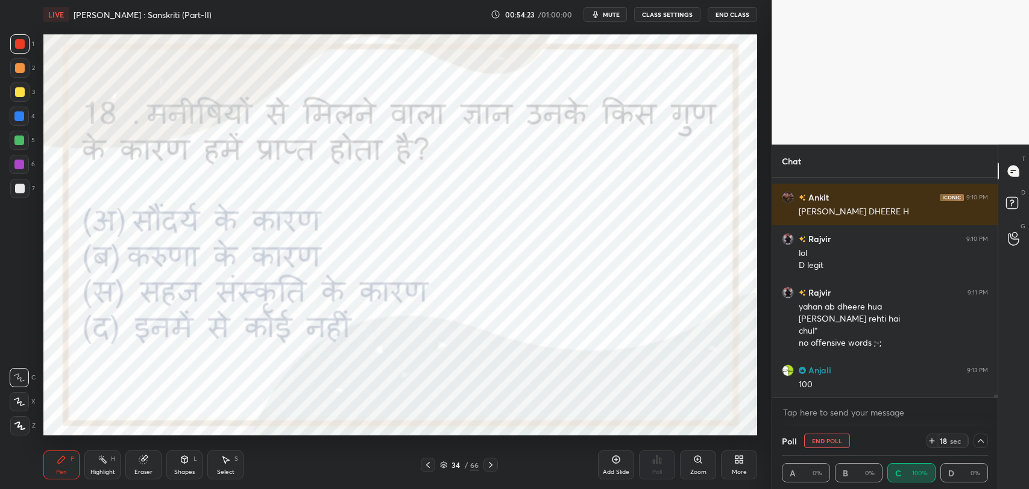
click at [494, 470] on div at bounding box center [490, 465] width 14 height 14
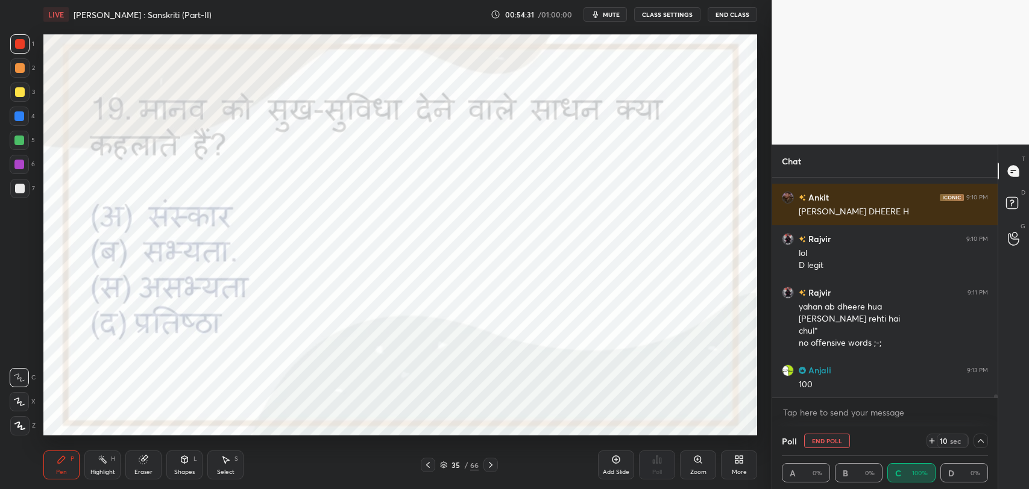
scroll to position [16090, 0]
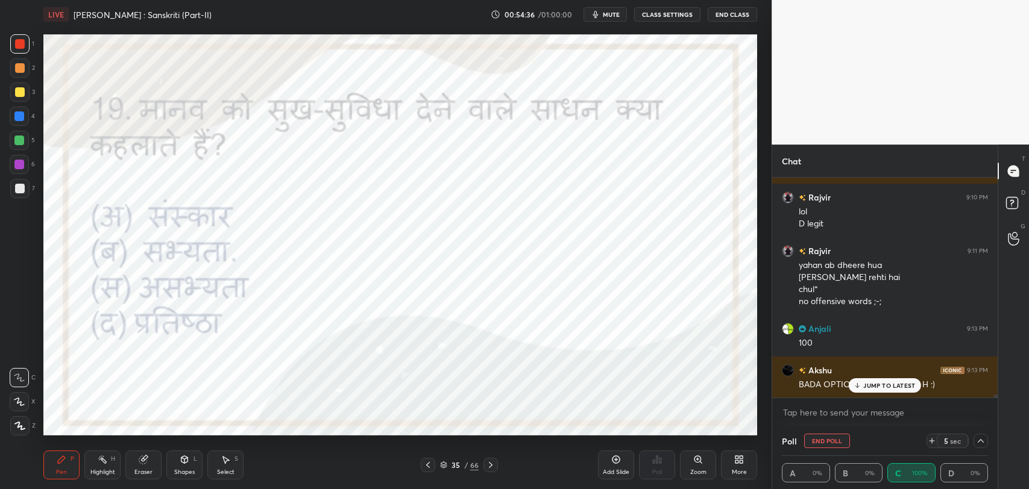
click at [861, 392] on div "JUMP TO LATEST" at bounding box center [885, 386] width 72 height 14
click at [817, 436] on button "End Poll" at bounding box center [827, 441] width 46 height 14
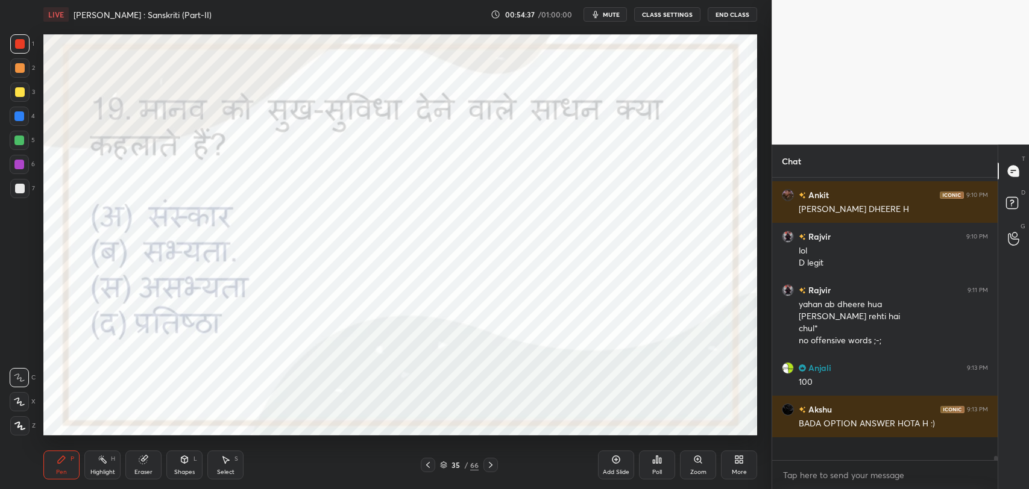
scroll to position [271, 222]
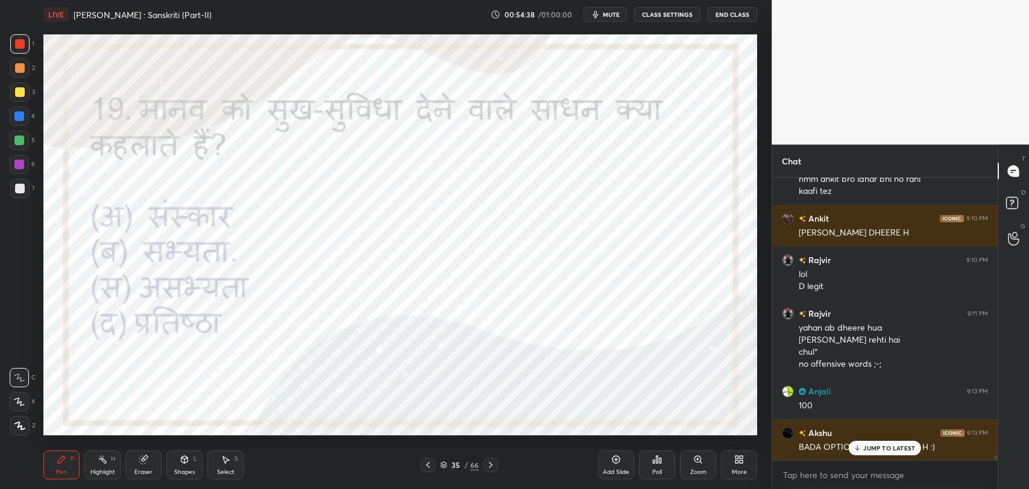
click at [864, 450] on p "JUMP TO LATEST" at bounding box center [889, 448] width 52 height 7
click at [650, 460] on div "Poll" at bounding box center [657, 465] width 36 height 29
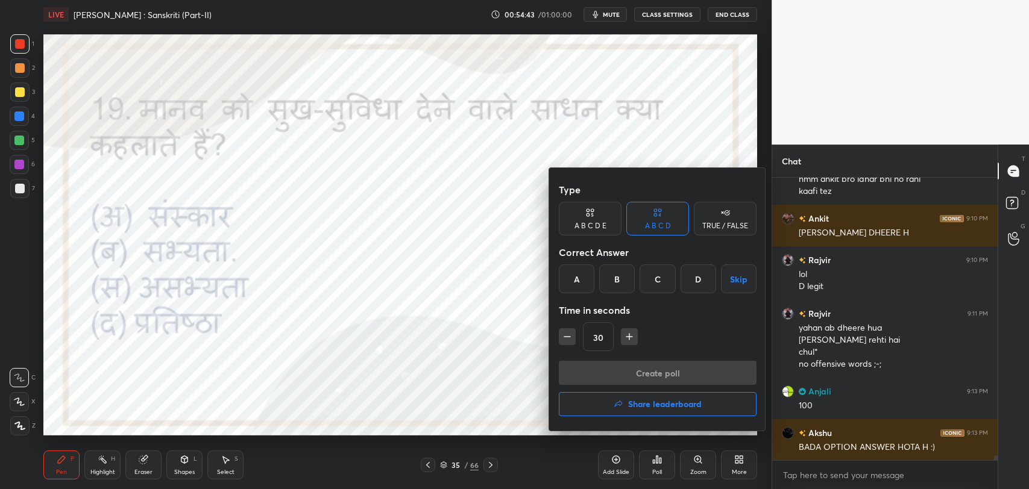
click at [625, 278] on div "B" at bounding box center [617, 279] width 36 height 29
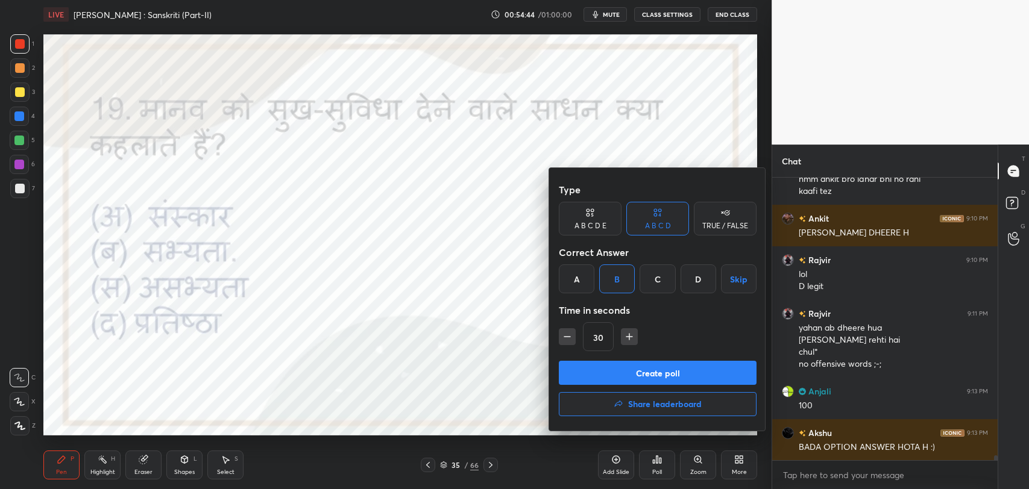
click at [631, 378] on button "Create poll" at bounding box center [658, 373] width 198 height 24
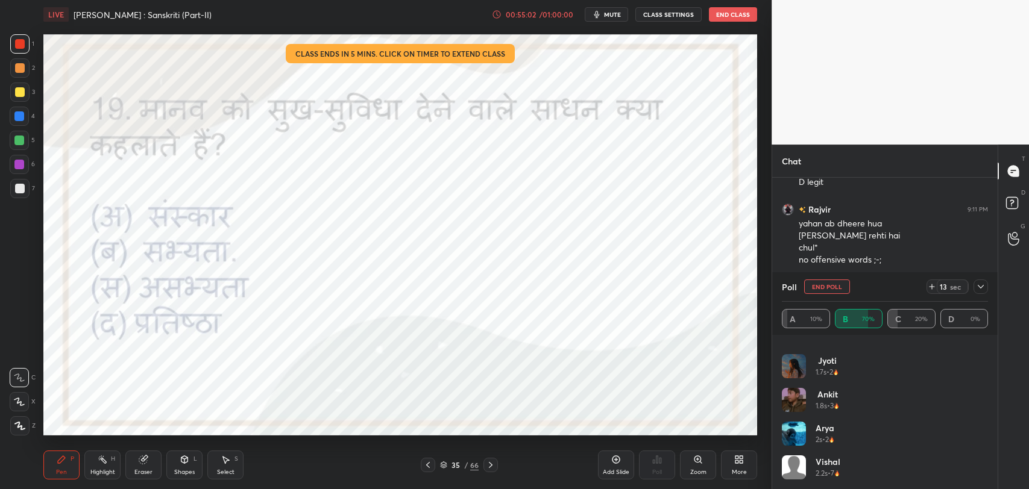
click at [984, 285] on icon at bounding box center [981, 287] width 10 height 10
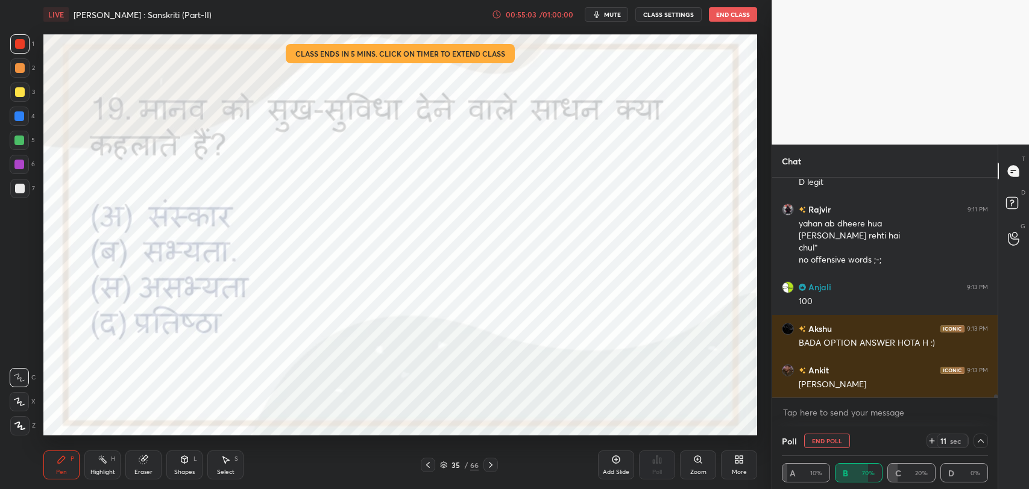
click at [856, 391] on div "[PERSON_NAME] 9:10 PM lol D legit [PERSON_NAME] 9:11 PM [PERSON_NAME] ab dheere…" at bounding box center [884, 288] width 225 height 220
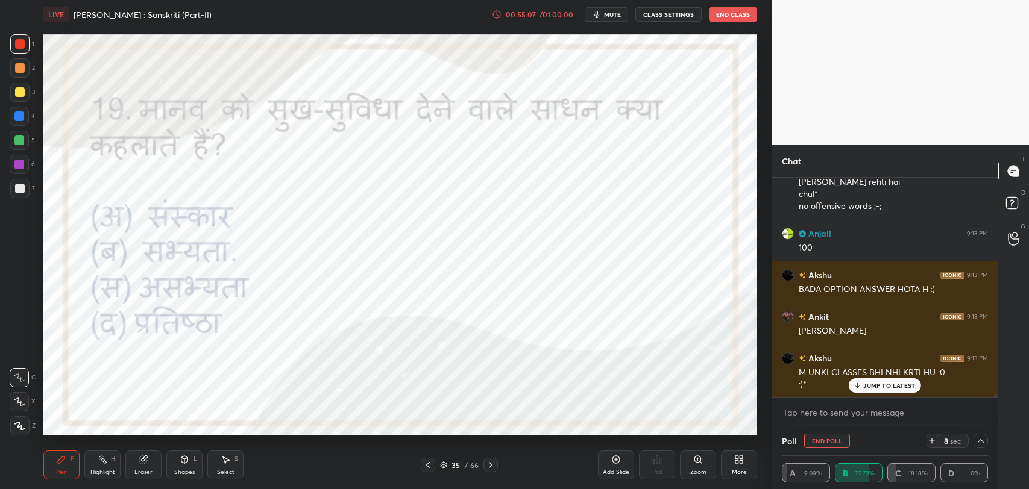
click at [904, 384] on p "JUMP TO LATEST" at bounding box center [889, 385] width 52 height 7
click at [491, 465] on icon at bounding box center [491, 465] width 4 height 6
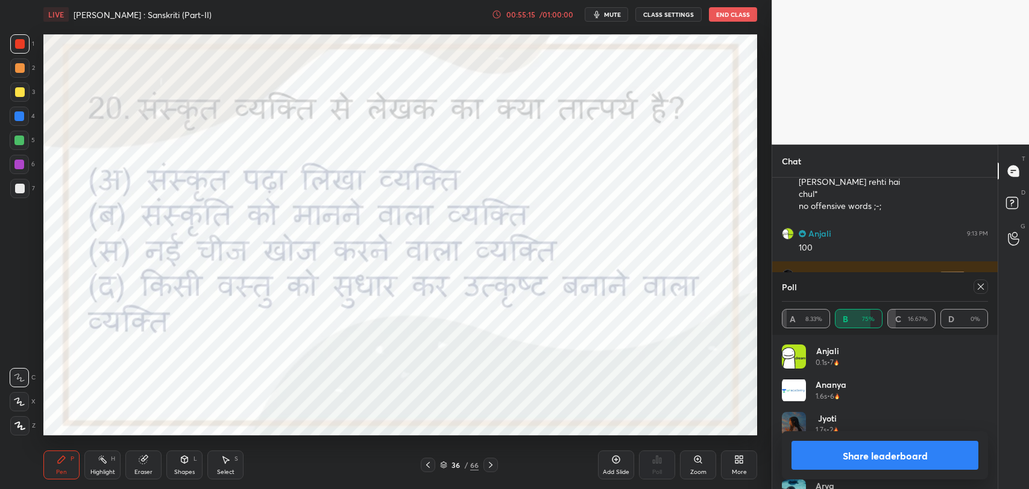
click at [488, 465] on icon at bounding box center [491, 466] width 10 height 10
click at [489, 465] on icon at bounding box center [491, 466] width 10 height 10
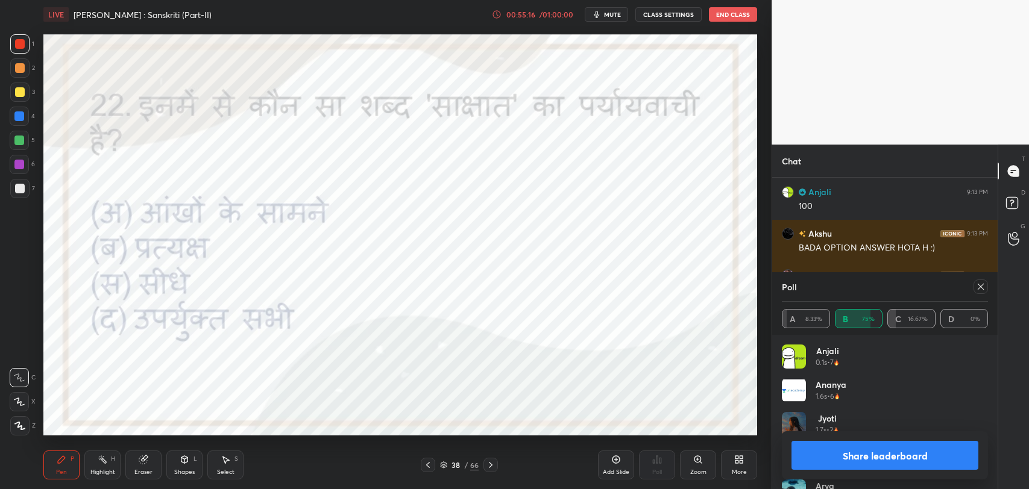
click at [430, 461] on icon at bounding box center [428, 466] width 10 height 10
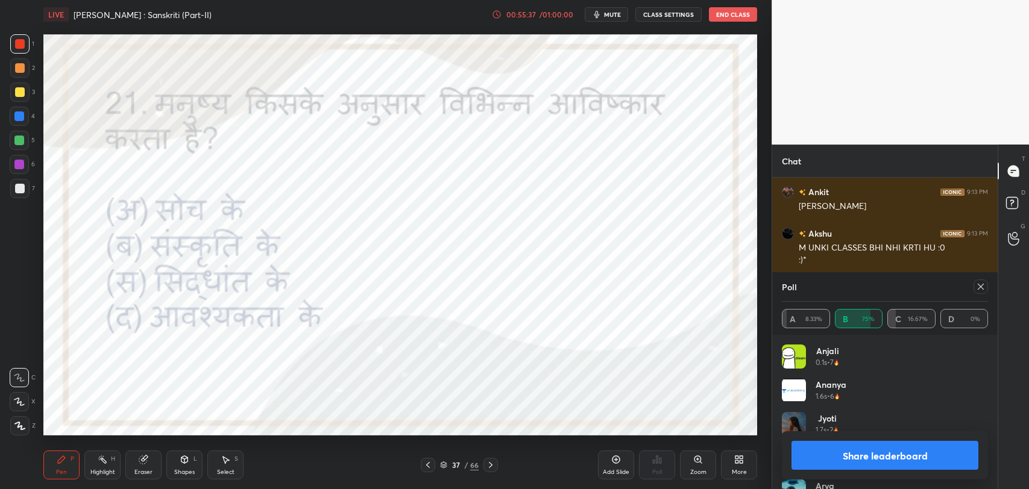
click at [987, 288] on div at bounding box center [981, 287] width 14 height 14
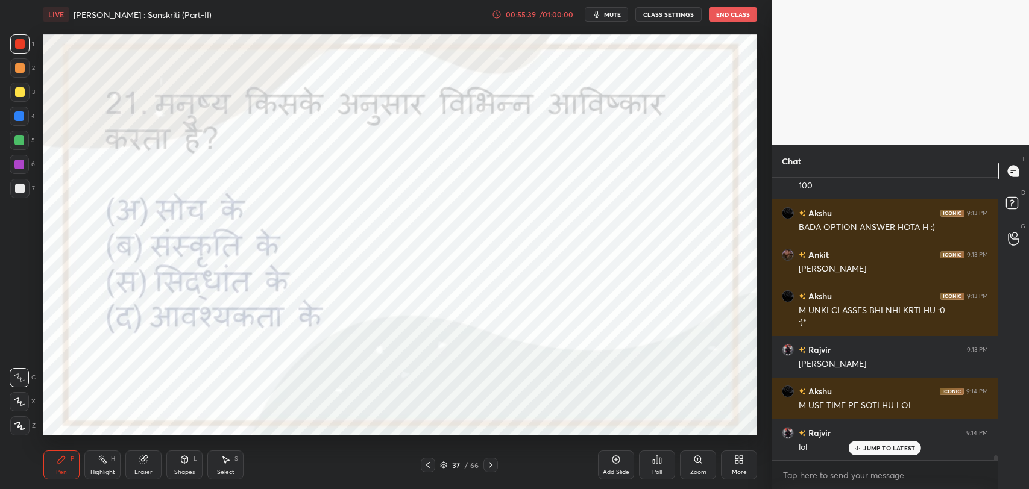
click at [867, 446] on p "JUMP TO LATEST" at bounding box center [889, 448] width 52 height 7
click at [650, 464] on div "Poll" at bounding box center [657, 465] width 36 height 29
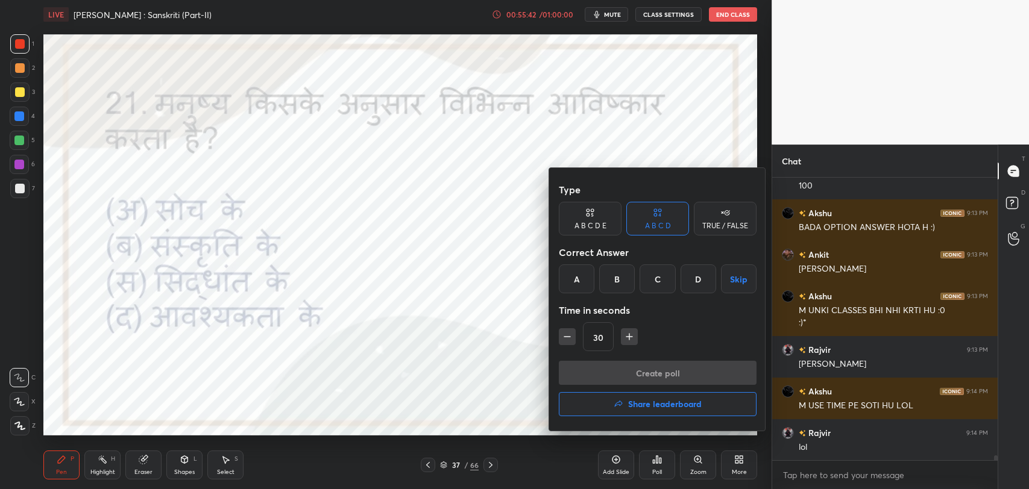
click at [580, 280] on div "A" at bounding box center [577, 279] width 36 height 29
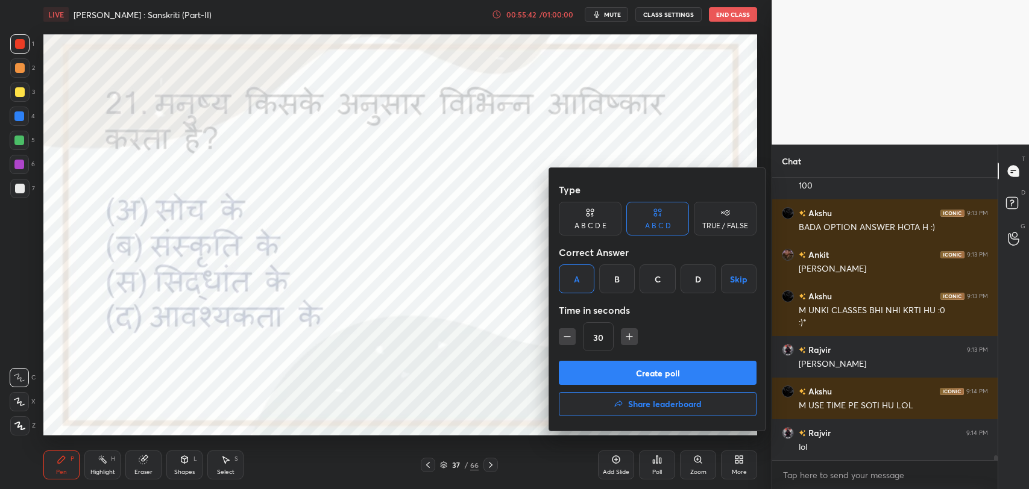
click at [701, 285] on div "D" at bounding box center [699, 279] width 36 height 29
click at [679, 376] on button "Create poll" at bounding box center [658, 373] width 198 height 24
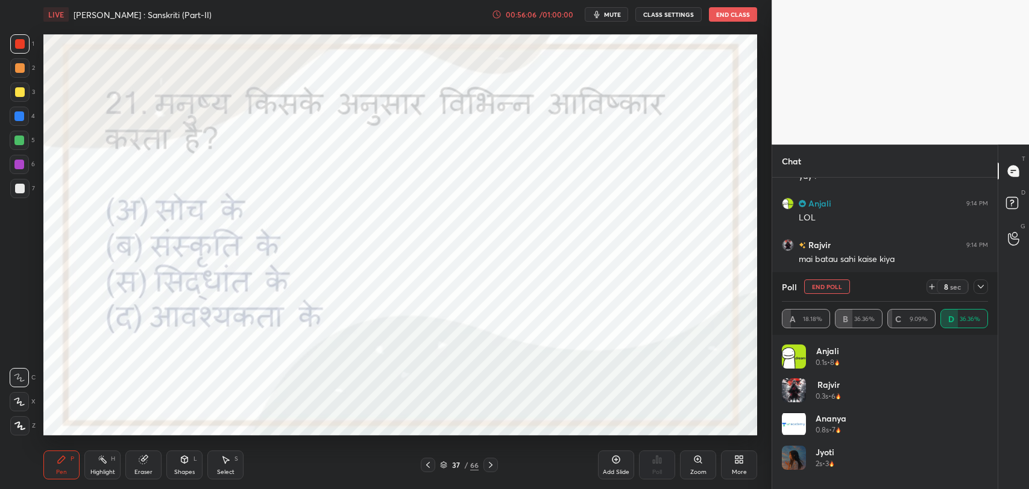
click at [982, 281] on div at bounding box center [981, 287] width 14 height 14
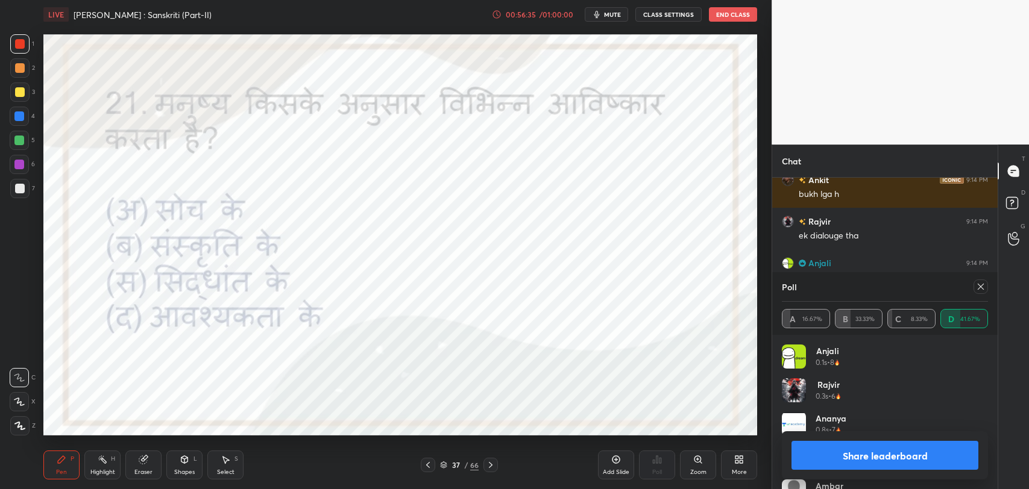
click at [979, 288] on icon at bounding box center [981, 287] width 6 height 6
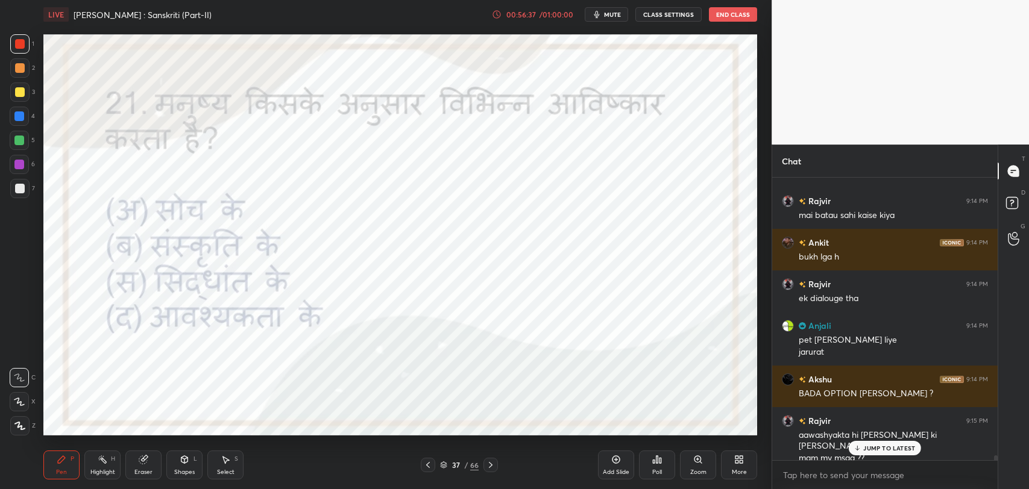
click at [867, 448] on p "JUMP TO LATEST" at bounding box center [889, 448] width 52 height 7
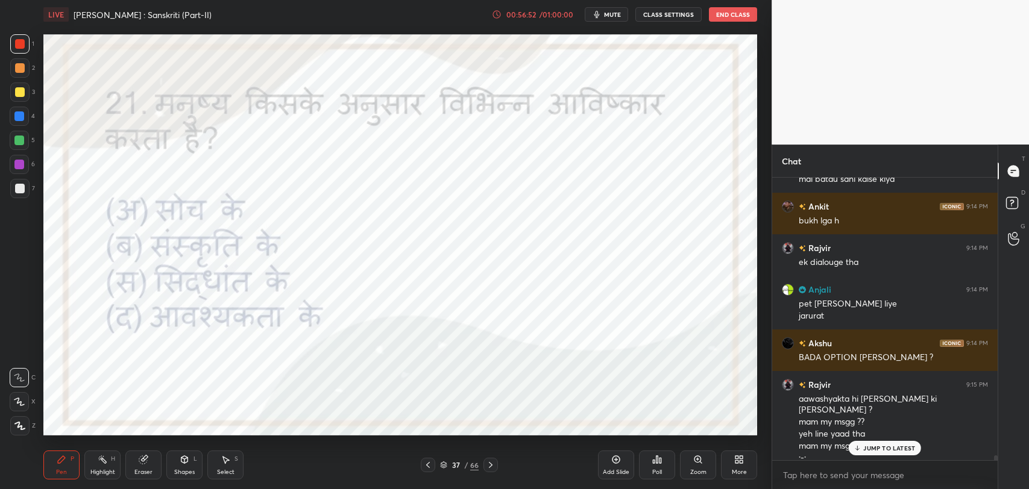
click at [865, 451] on p "JUMP TO LATEST" at bounding box center [889, 448] width 52 height 7
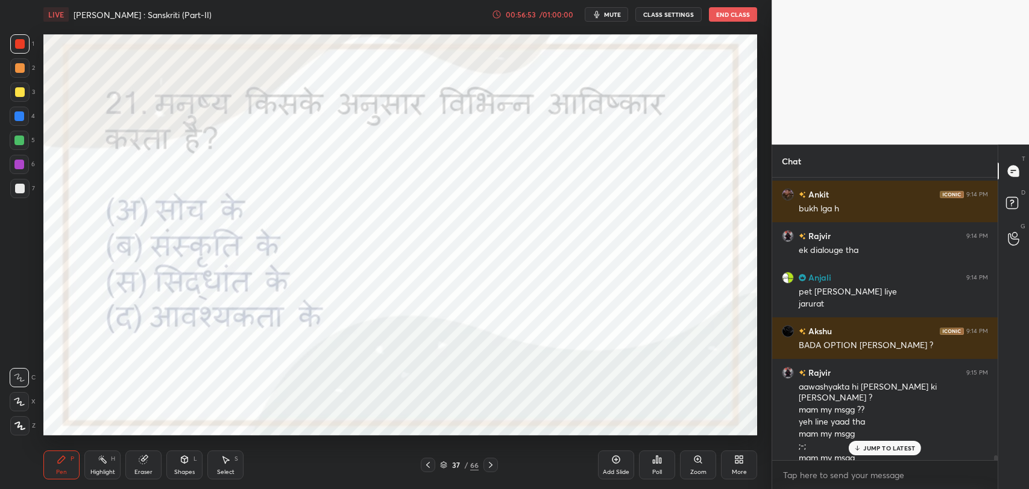
click at [487, 464] on icon at bounding box center [491, 466] width 10 height 10
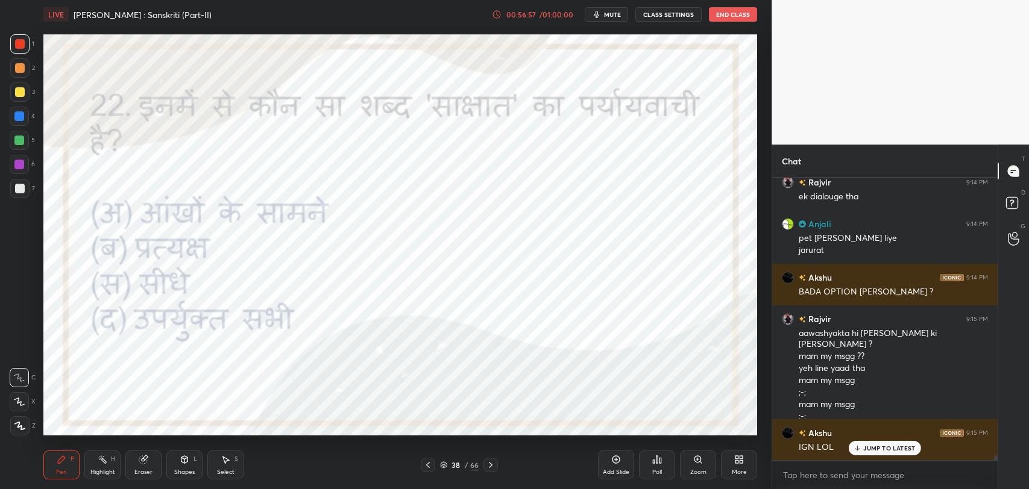
click at [869, 453] on div "JUMP TO LATEST" at bounding box center [885, 448] width 72 height 14
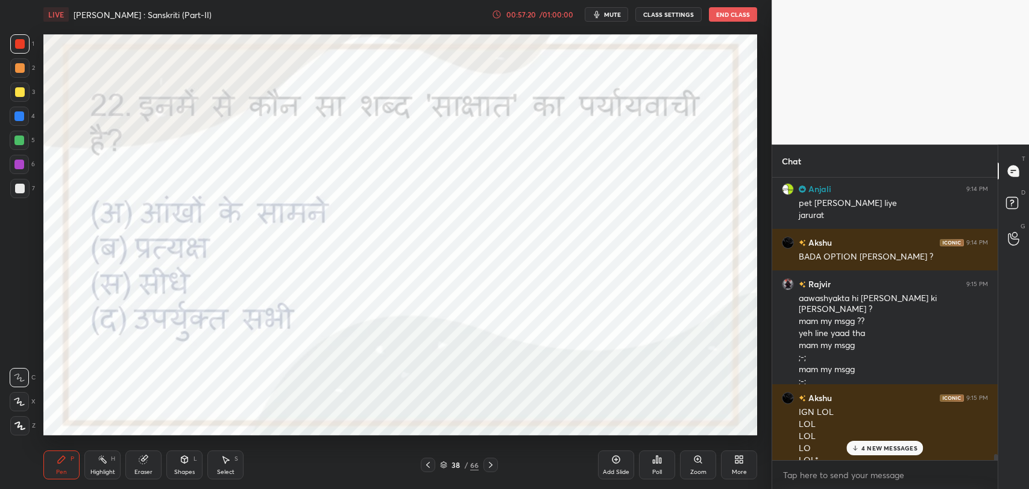
click at [882, 448] on p "4 NEW MESSAGES" at bounding box center [889, 448] width 56 height 7
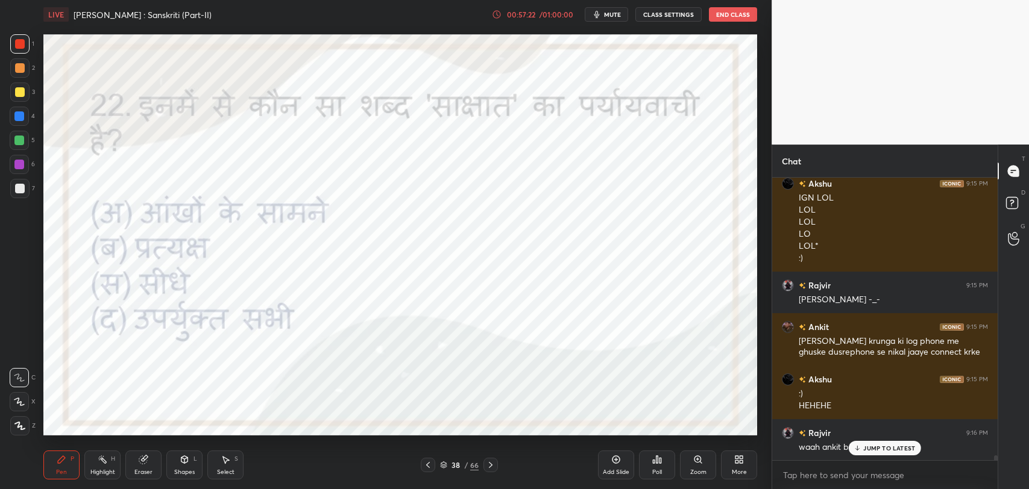
click at [855, 450] on icon at bounding box center [858, 448] width 8 height 7
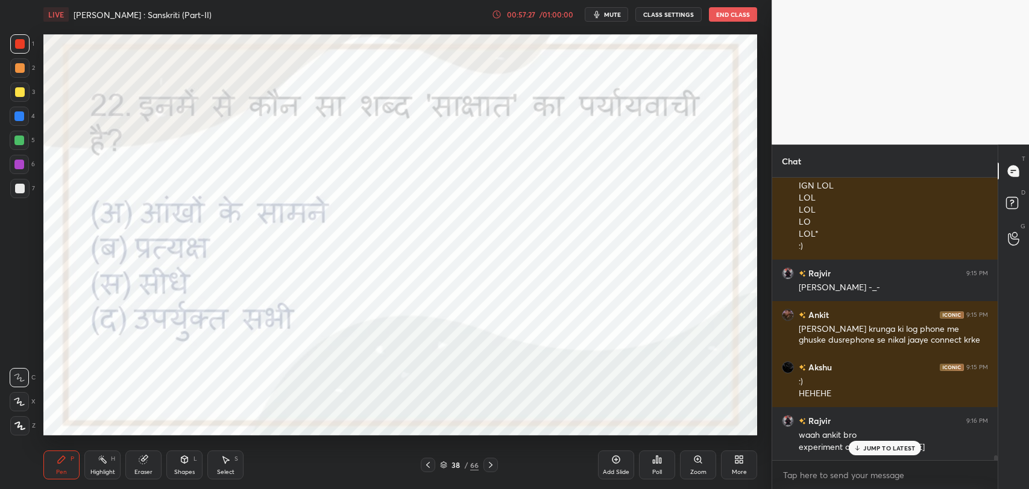
click at [494, 462] on icon at bounding box center [491, 466] width 10 height 10
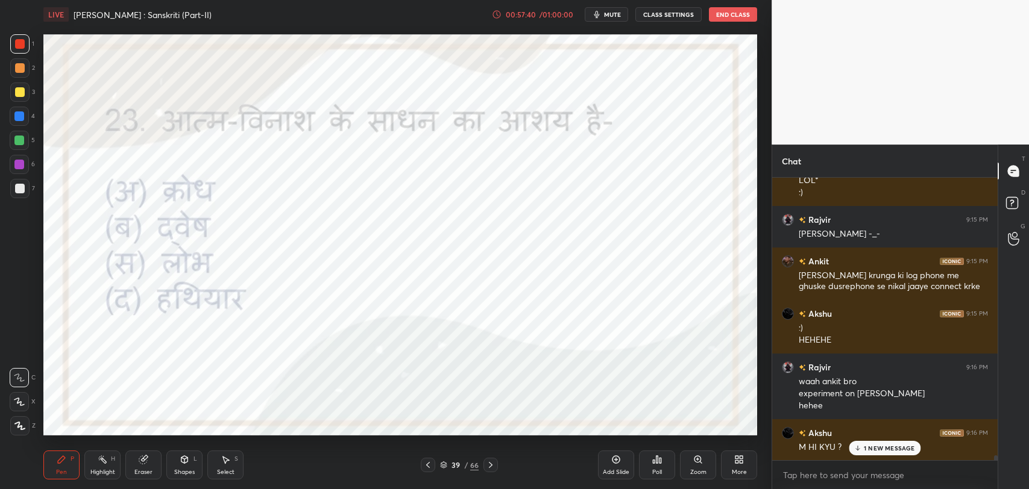
scroll to position [17034, 0]
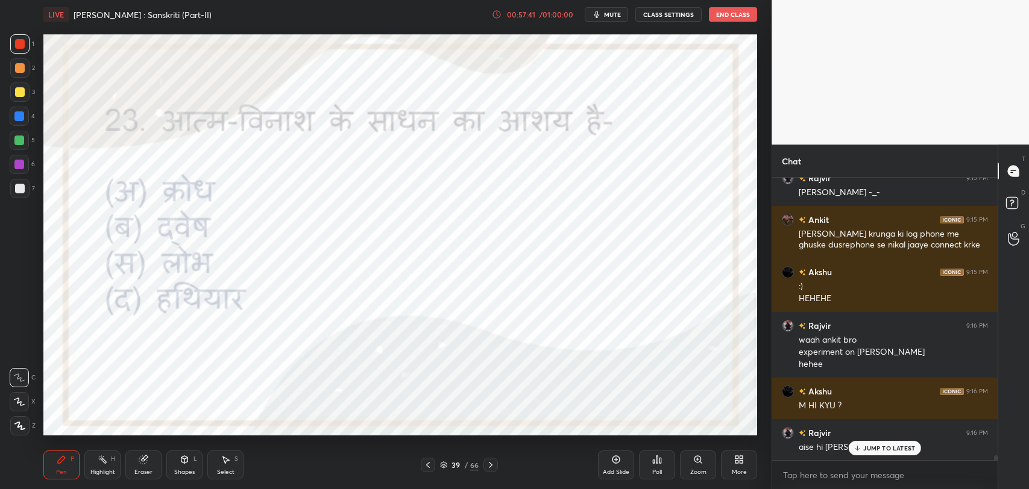
click at [881, 448] on p "JUMP TO LATEST" at bounding box center [889, 448] width 52 height 7
click at [659, 470] on div "Poll" at bounding box center [657, 473] width 10 height 6
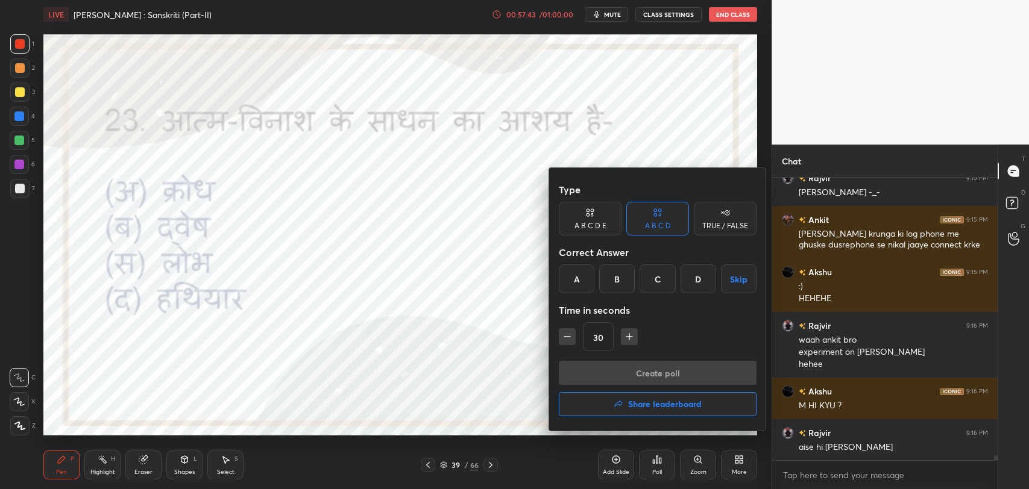
scroll to position [17076, 0]
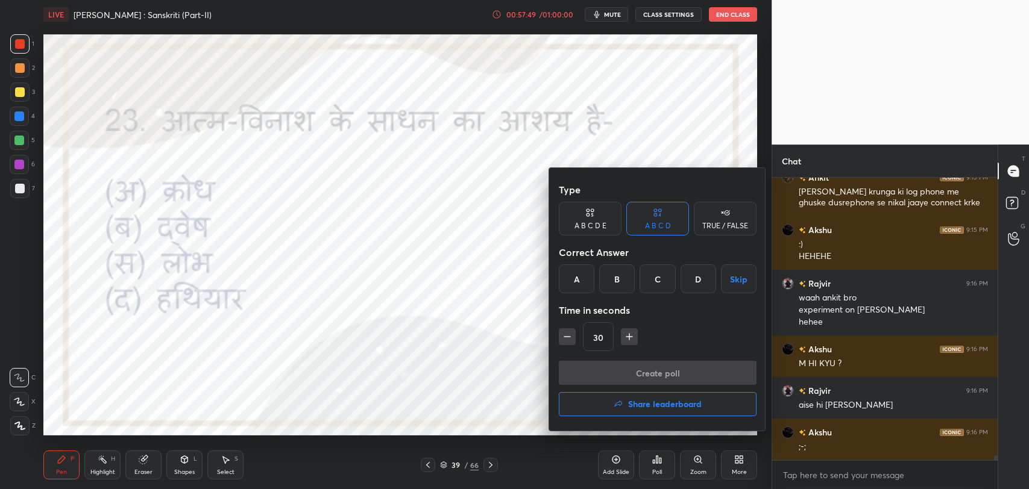
click at [694, 269] on div "D" at bounding box center [699, 279] width 36 height 29
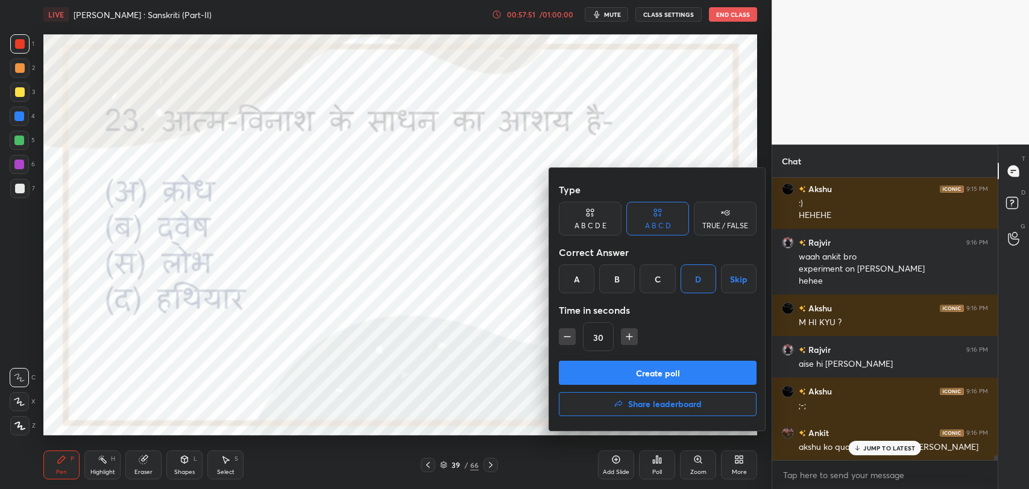
click at [662, 368] on button "Create poll" at bounding box center [658, 373] width 198 height 24
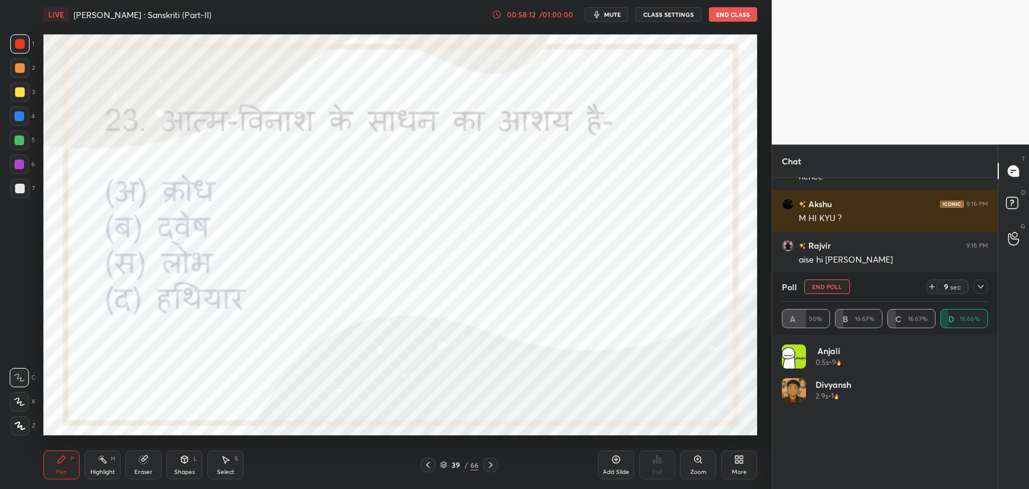
scroll to position [17264, 0]
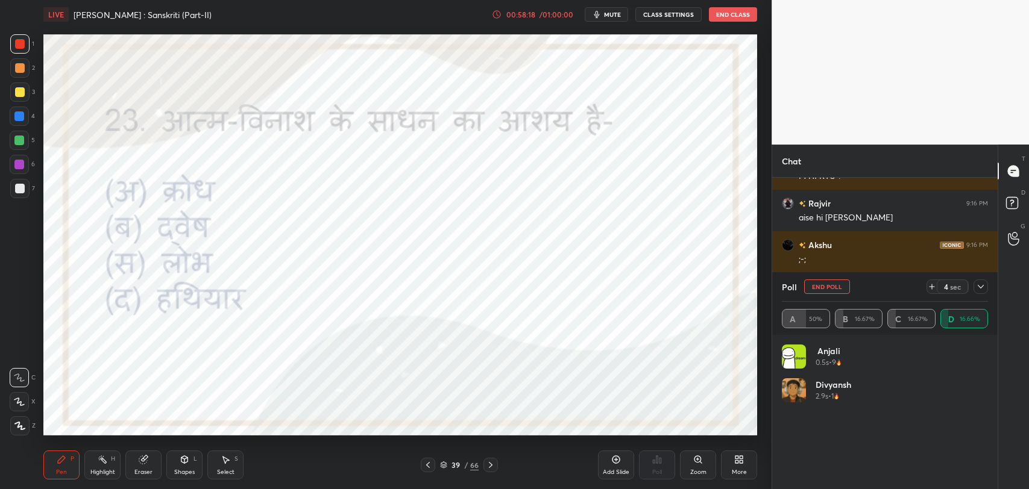
click at [983, 282] on icon at bounding box center [981, 287] width 10 height 10
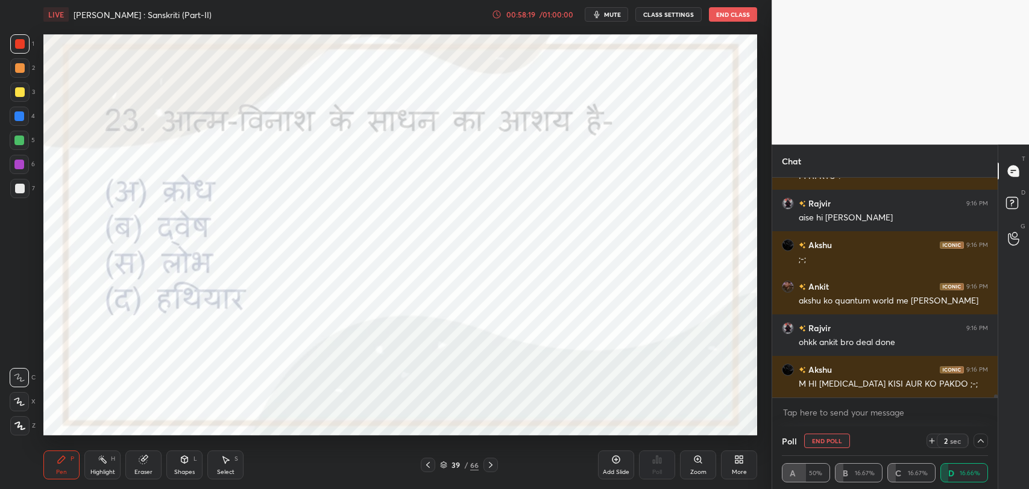
scroll to position [17305, 0]
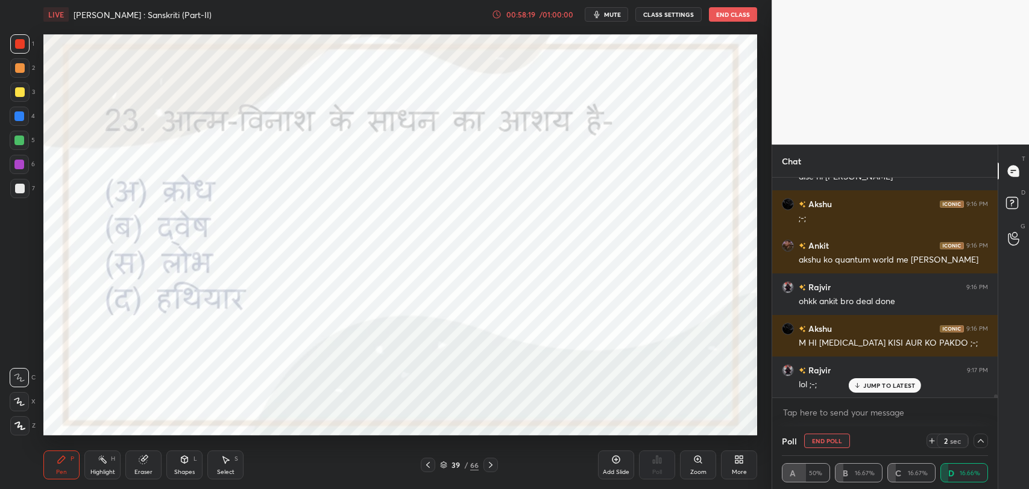
click at [984, 441] on icon at bounding box center [981, 441] width 10 height 10
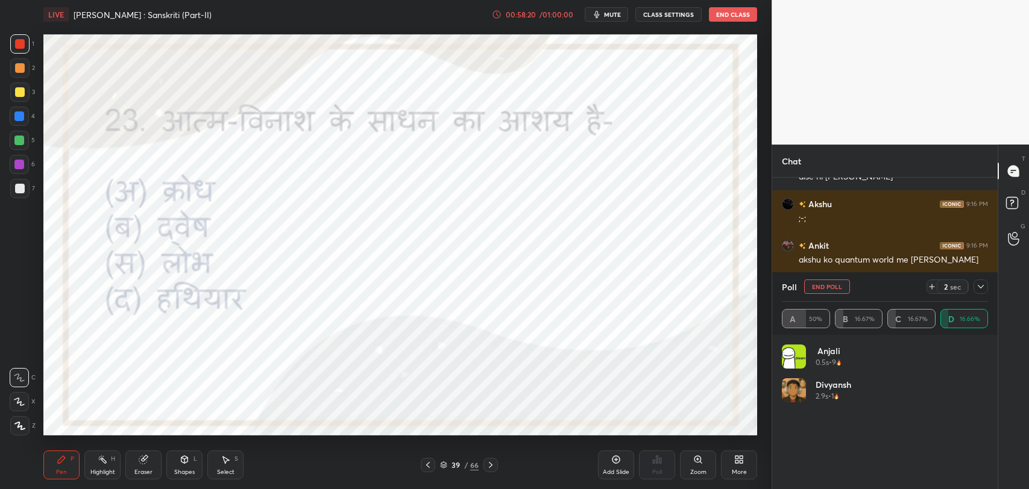
scroll to position [140, 203]
click at [837, 289] on button "End Poll" at bounding box center [827, 287] width 46 height 14
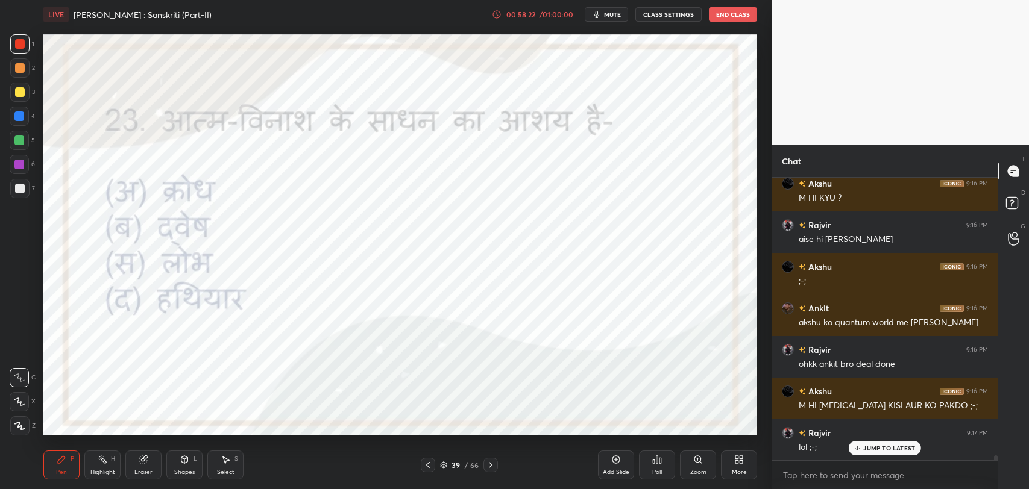
click at [496, 462] on div at bounding box center [490, 465] width 14 height 14
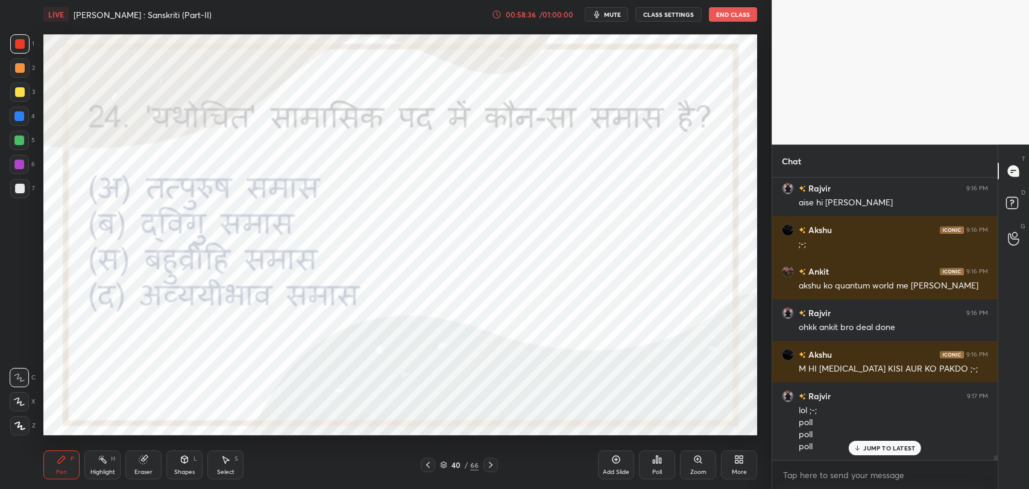
click at [664, 470] on div "Poll" at bounding box center [657, 465] width 36 height 29
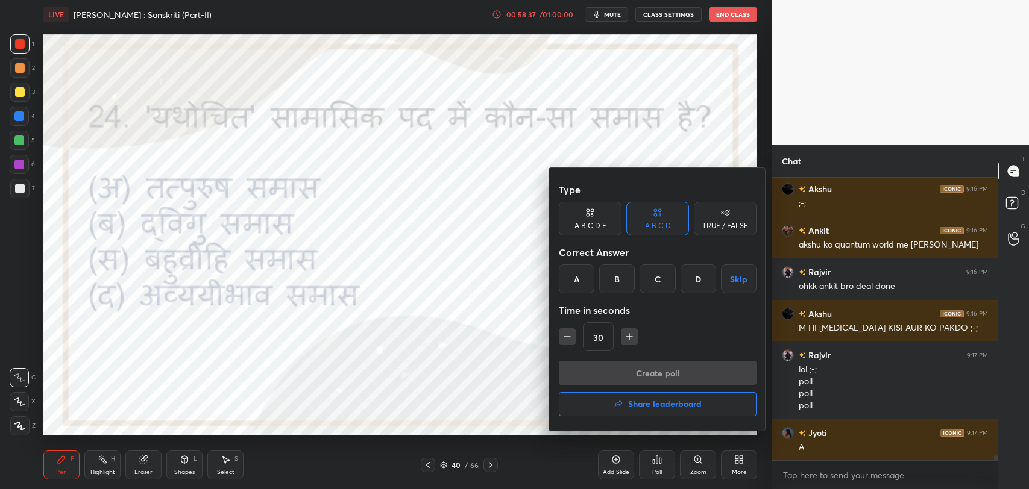
click at [697, 291] on div "D" at bounding box center [699, 279] width 36 height 29
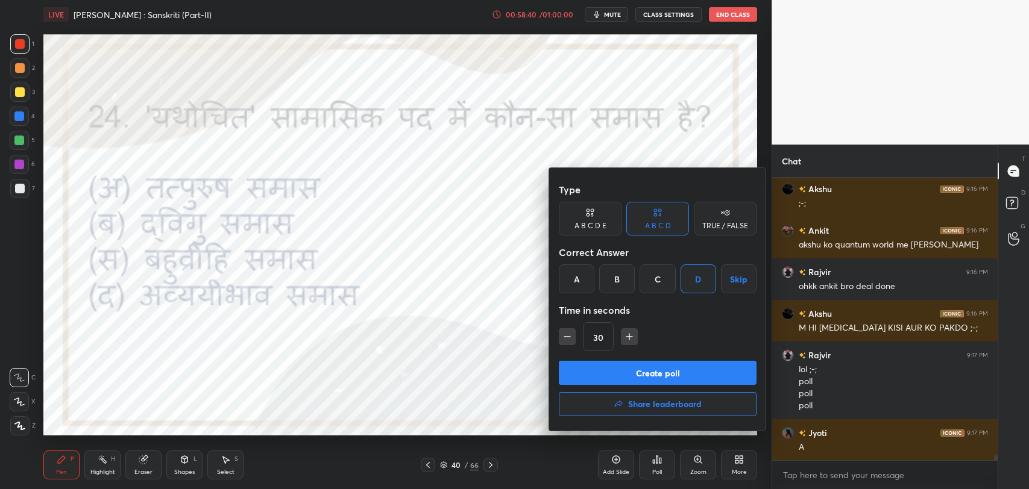
click at [668, 376] on button "Create poll" at bounding box center [658, 373] width 198 height 24
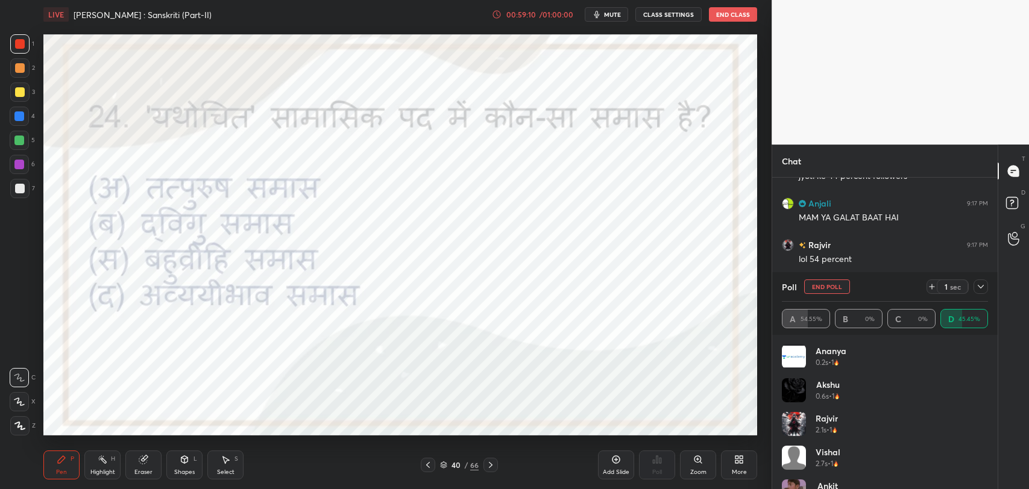
click at [974, 289] on div at bounding box center [981, 287] width 14 height 14
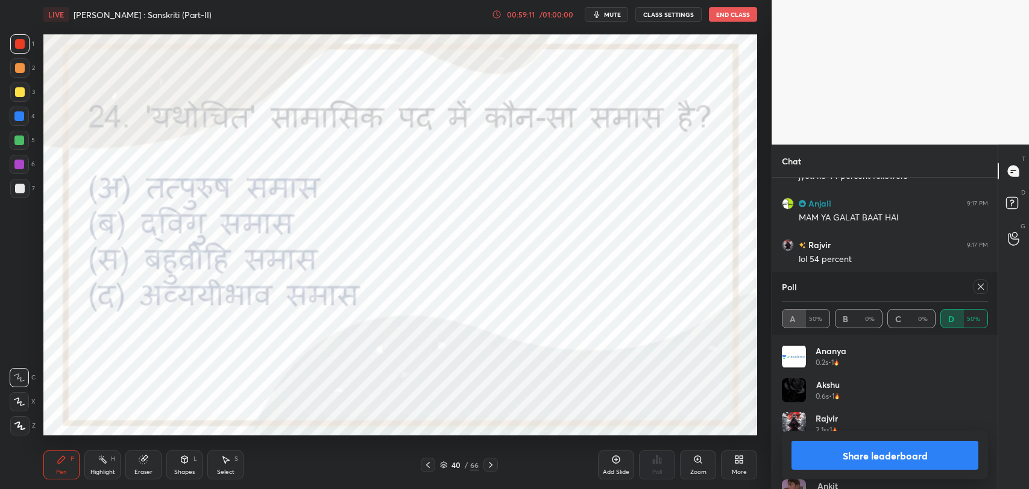
click at [980, 291] on div at bounding box center [981, 287] width 14 height 14
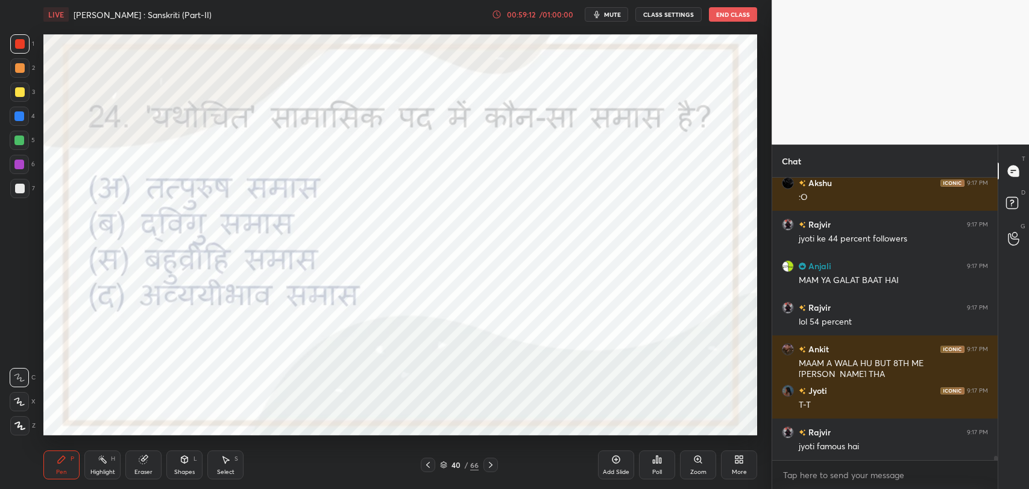
click at [490, 466] on icon at bounding box center [491, 466] width 10 height 10
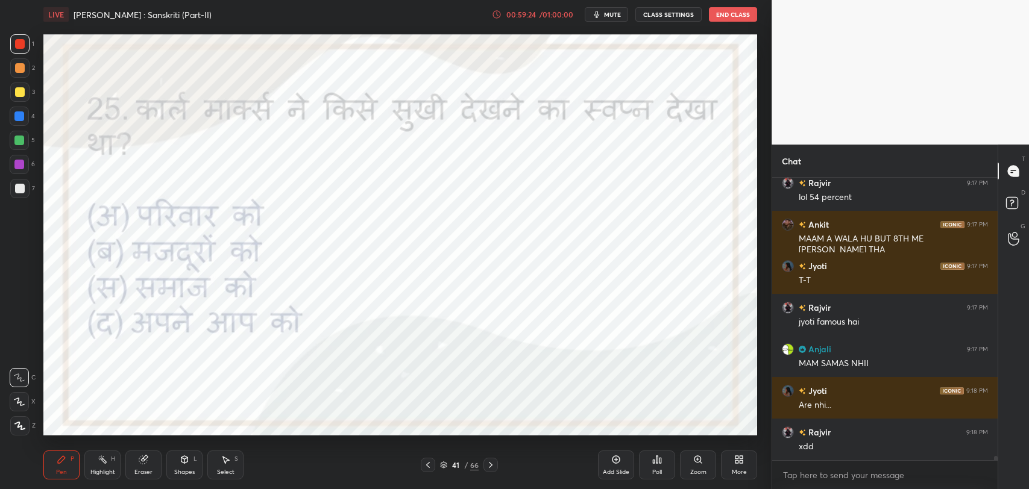
click at [662, 472] on div "Poll" at bounding box center [657, 465] width 36 height 29
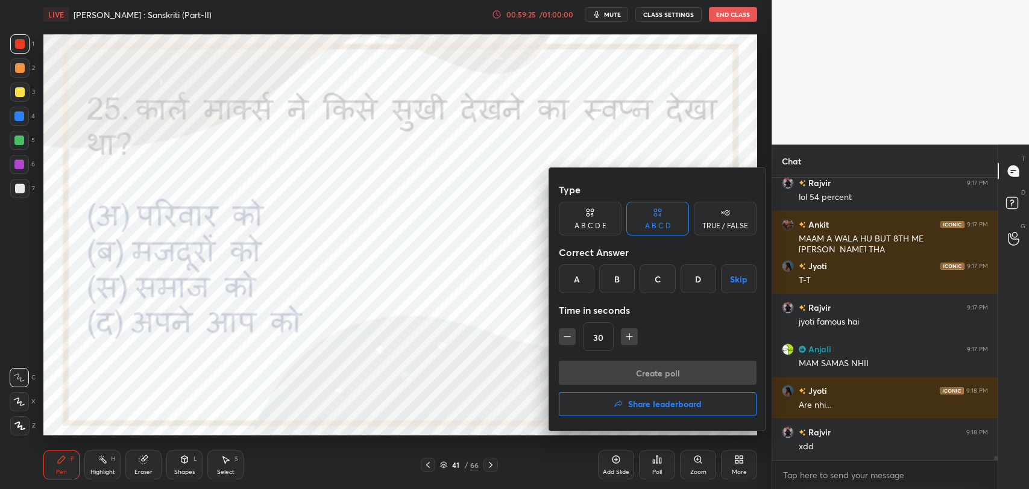
click at [623, 278] on div "B" at bounding box center [617, 279] width 36 height 29
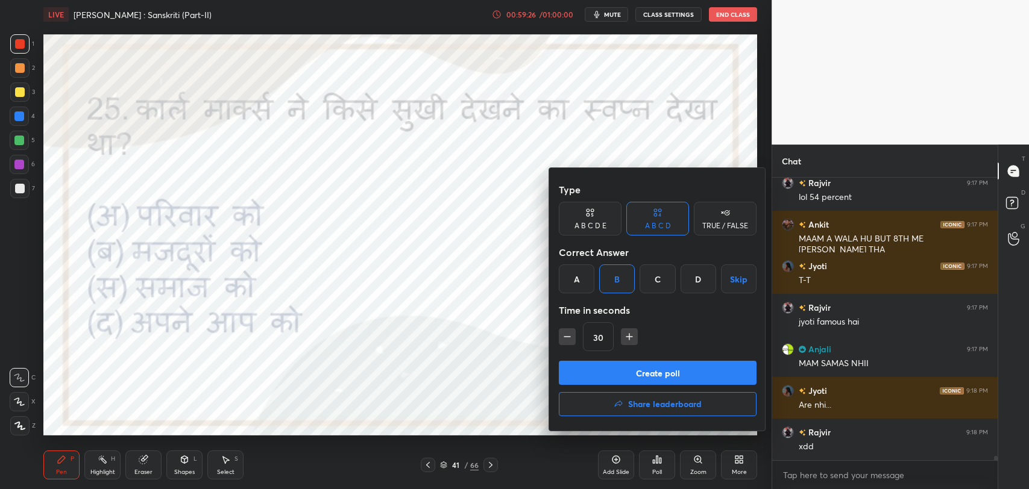
click at [646, 374] on button "Create poll" at bounding box center [658, 373] width 198 height 24
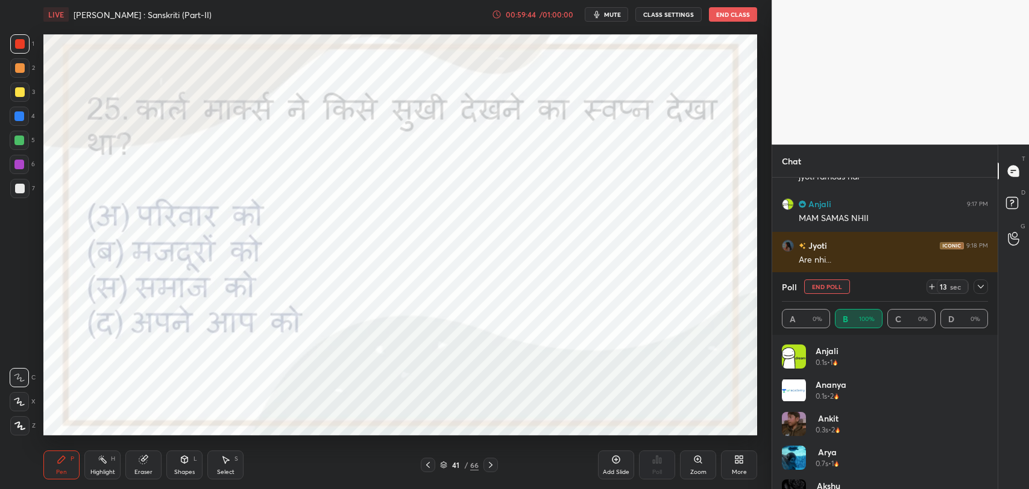
click at [983, 282] on icon at bounding box center [981, 287] width 10 height 10
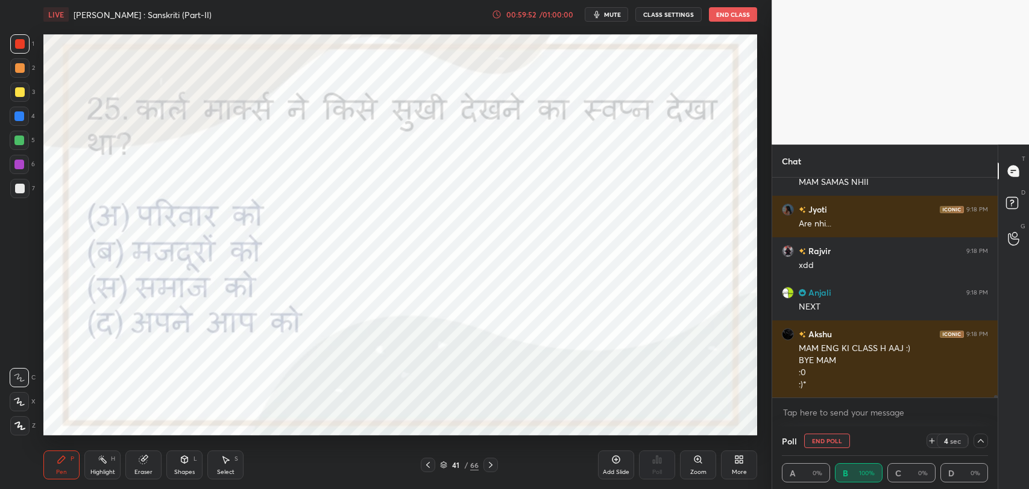
click at [145, 471] on div "Eraser" at bounding box center [143, 473] width 18 height 6
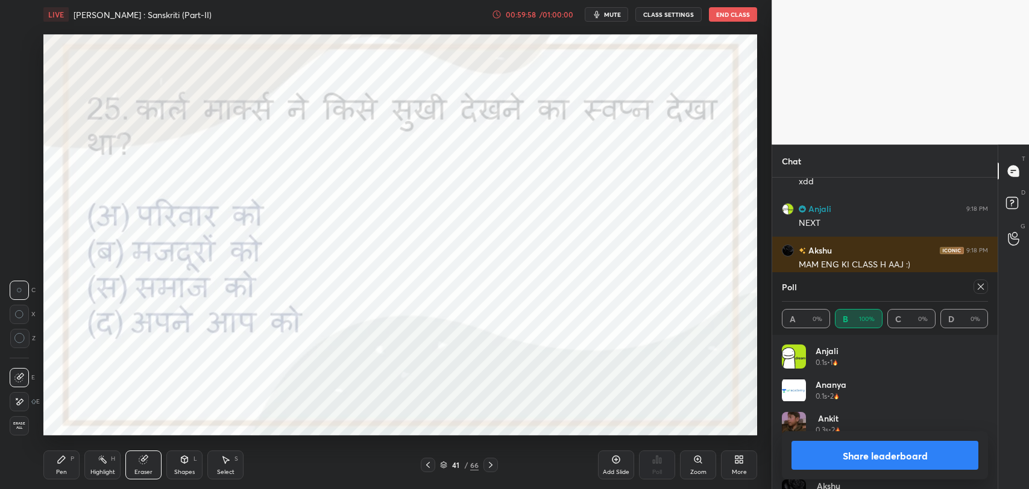
click at [64, 464] on icon at bounding box center [62, 460] width 10 height 10
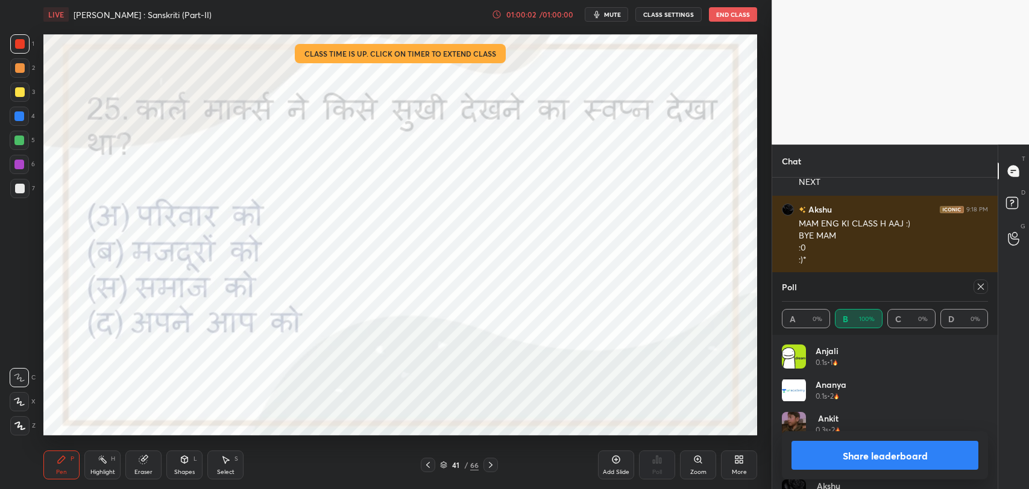
drag, startPoint x: 978, startPoint y: 292, endPoint x: 934, endPoint y: 286, distance: 43.8
click at [979, 292] on div at bounding box center [981, 287] width 14 height 14
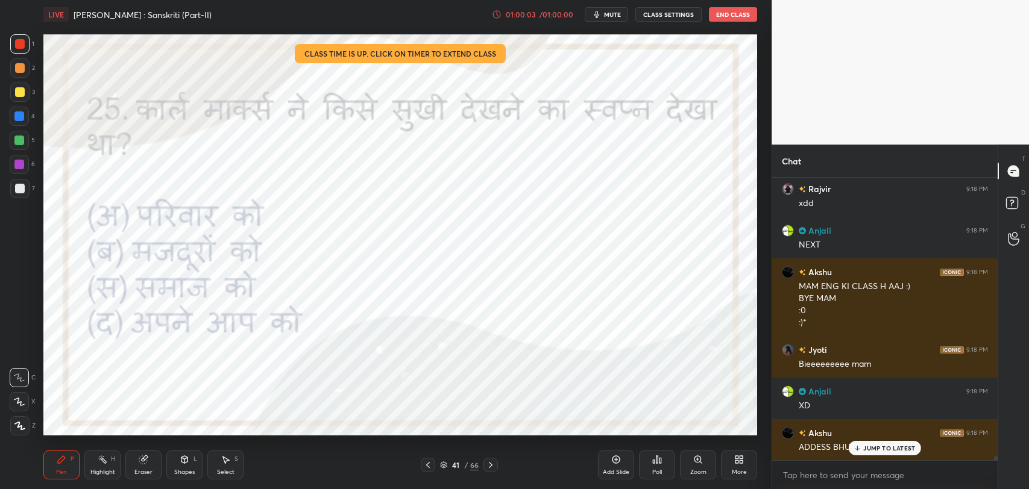
click at [870, 441] on div "JUMP TO LATEST" at bounding box center [885, 448] width 72 height 14
click at [442, 464] on icon at bounding box center [443, 465] width 7 height 7
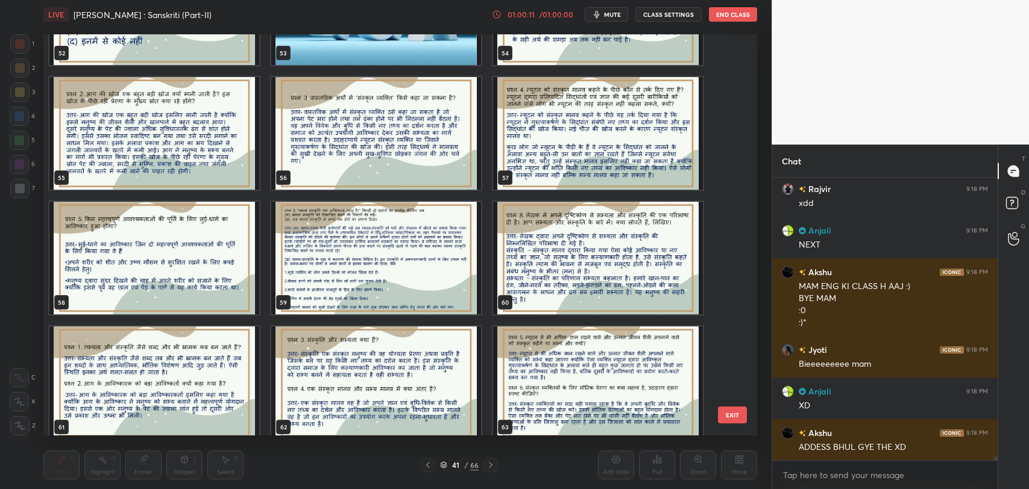
click at [181, 165] on img "grid" at bounding box center [154, 133] width 210 height 113
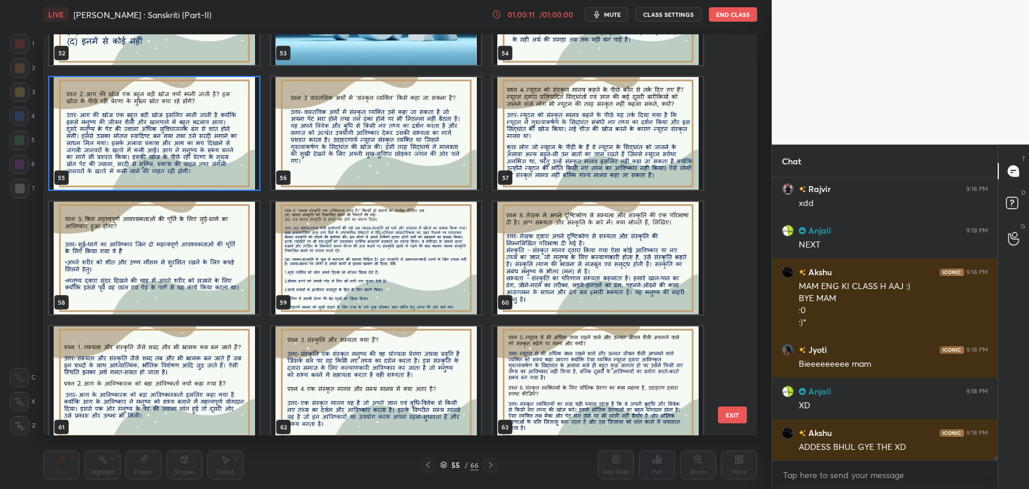
click at [181, 165] on img "grid" at bounding box center [154, 133] width 210 height 113
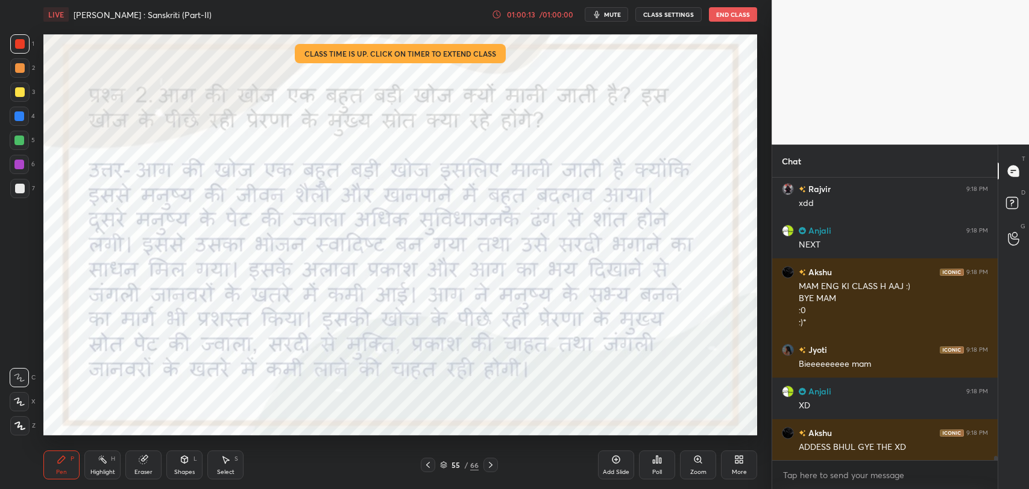
click at [432, 464] on icon at bounding box center [428, 466] width 10 height 10
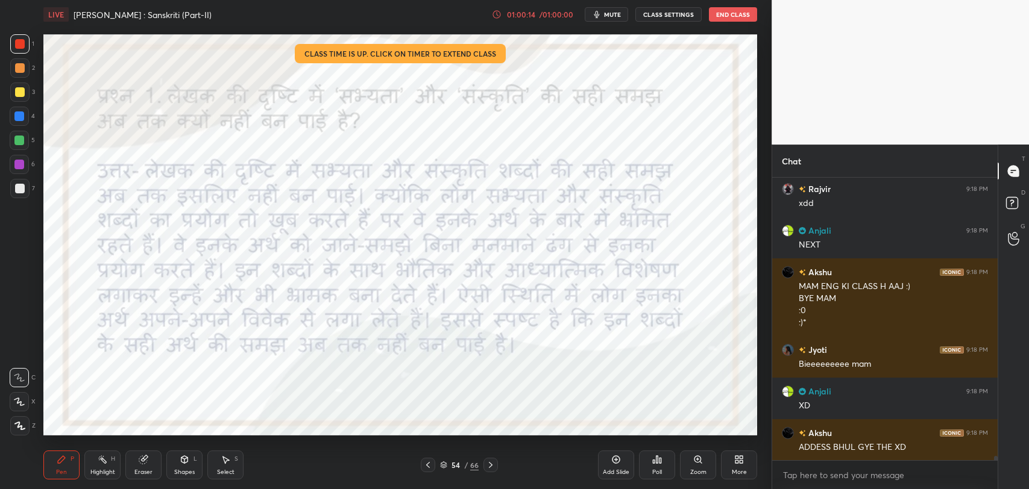
click at [426, 469] on icon at bounding box center [428, 466] width 10 height 10
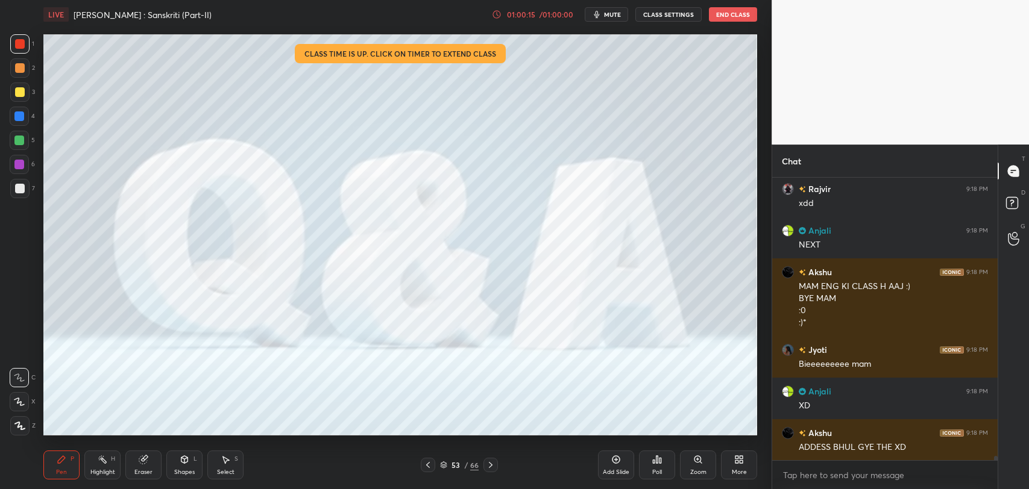
click at [487, 466] on icon at bounding box center [491, 466] width 10 height 10
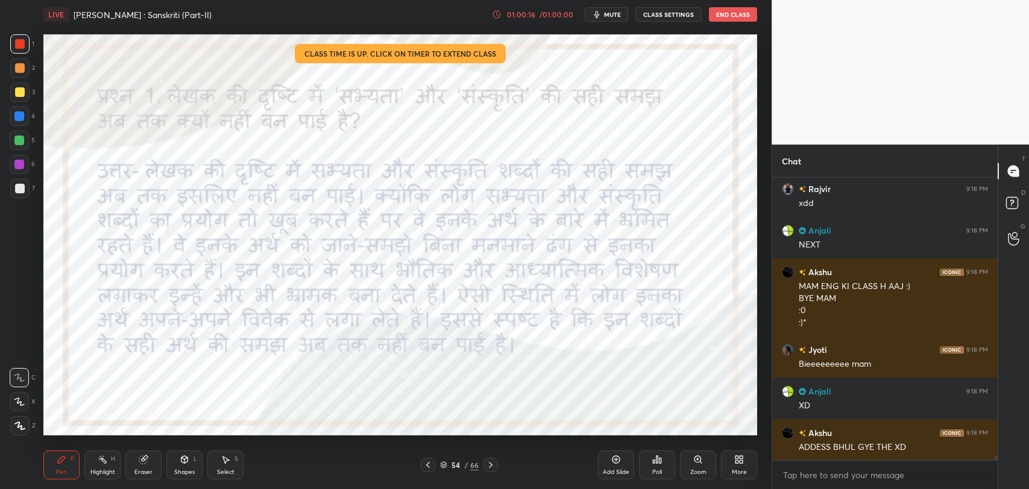
click at [487, 466] on icon at bounding box center [491, 466] width 10 height 10
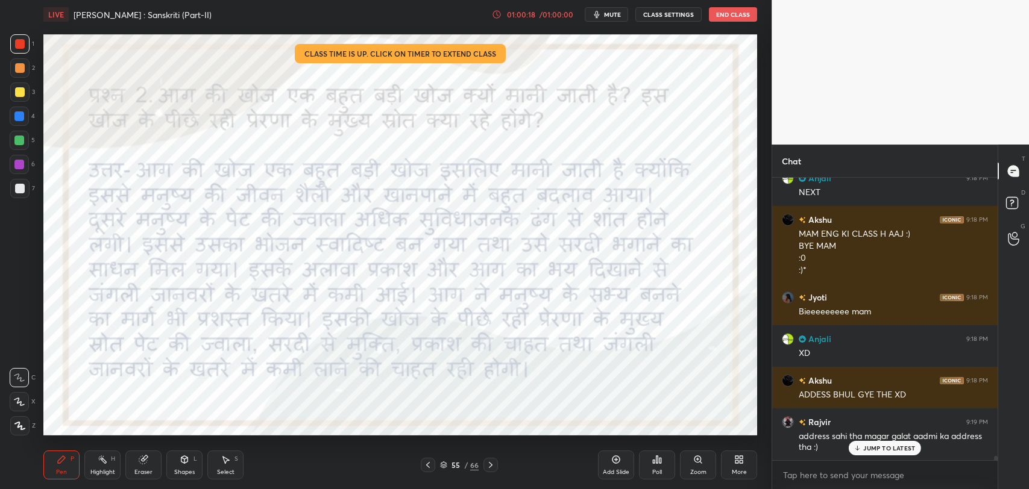
click at [487, 466] on icon at bounding box center [491, 466] width 10 height 10
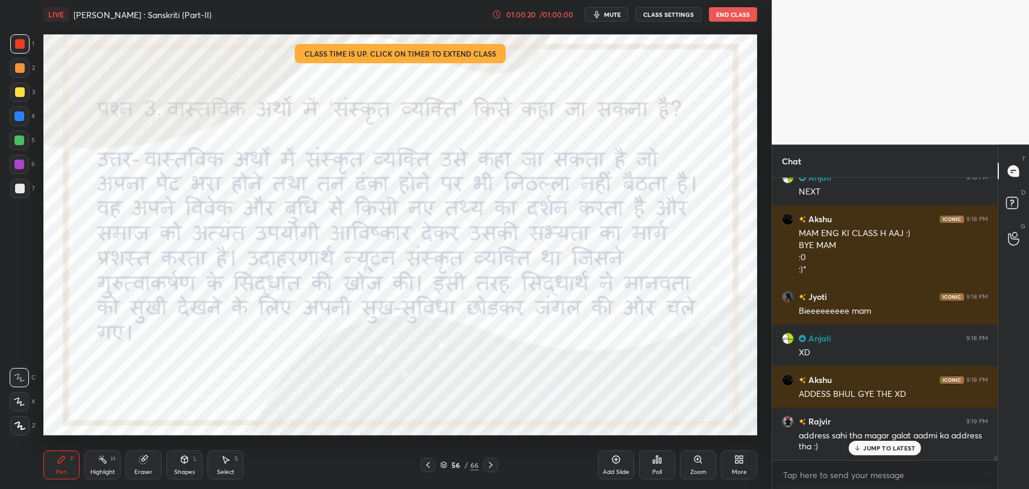
click at [487, 466] on icon at bounding box center [491, 466] width 10 height 10
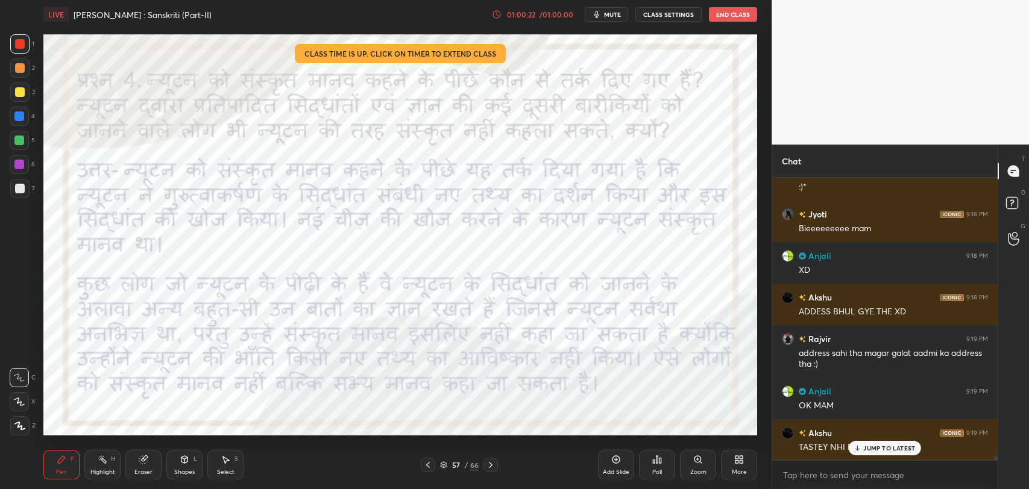
click at [856, 447] on icon at bounding box center [858, 448] width 8 height 7
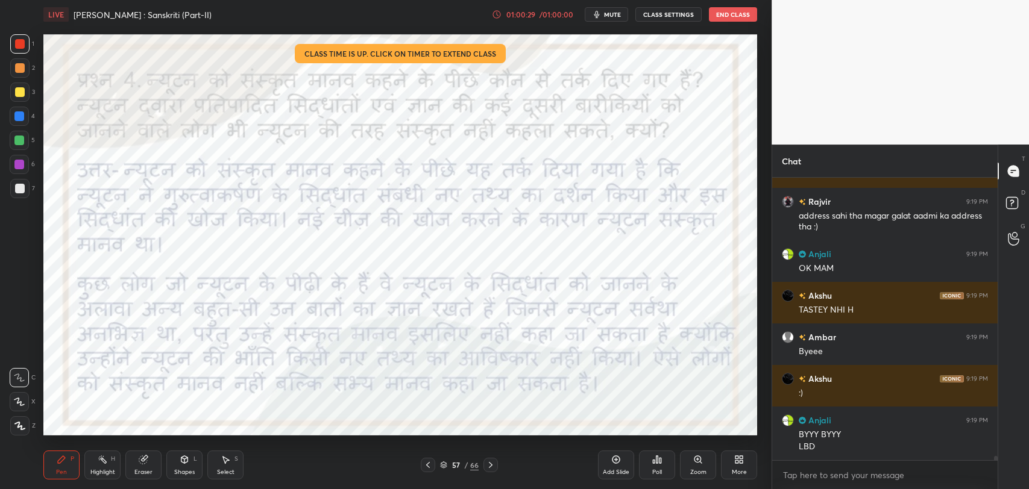
click at [489, 465] on icon at bounding box center [491, 466] width 10 height 10
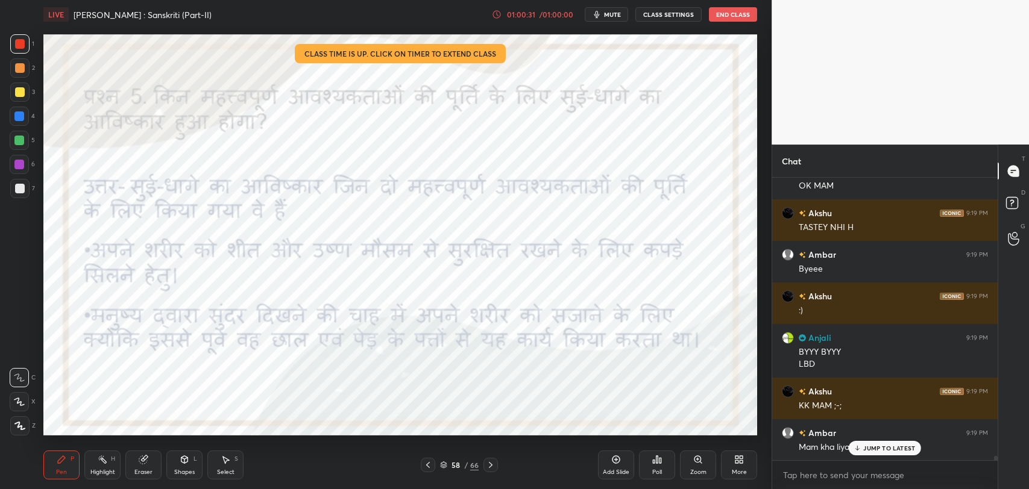
click at [489, 465] on icon at bounding box center [491, 466] width 10 height 10
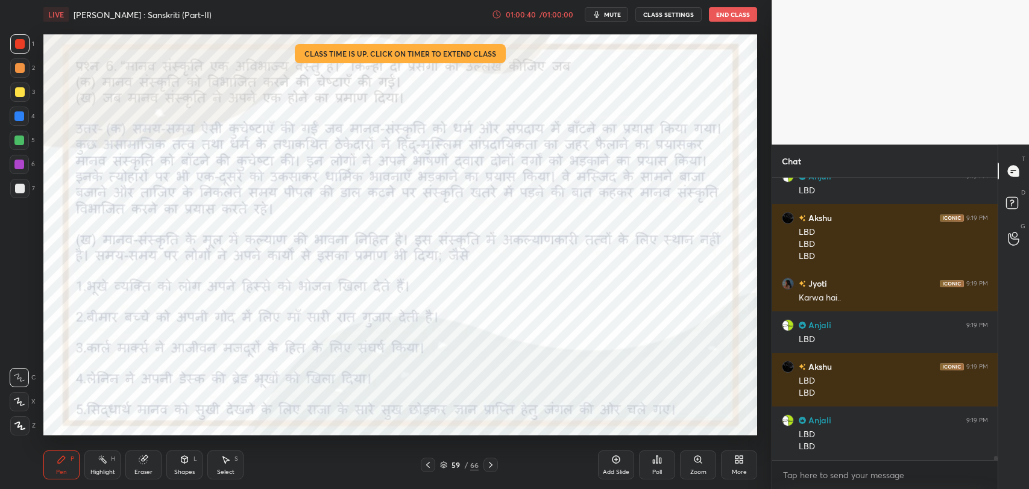
click at [489, 467] on icon at bounding box center [491, 466] width 10 height 10
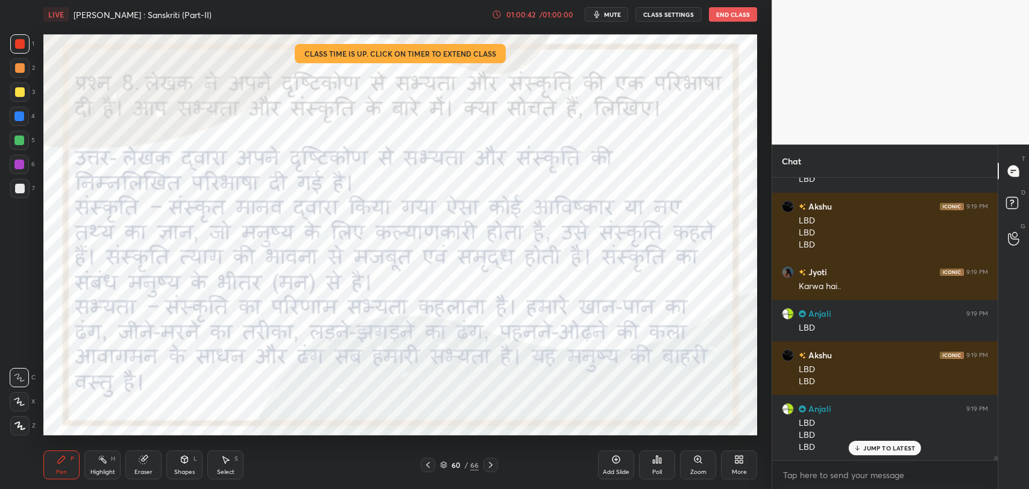
click at [489, 467] on icon at bounding box center [491, 466] width 10 height 10
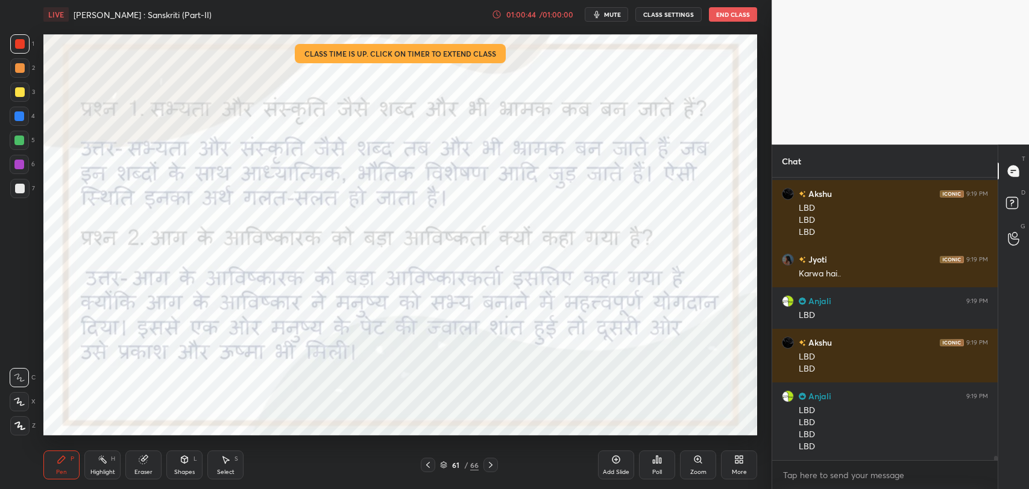
click at [489, 467] on icon at bounding box center [491, 466] width 10 height 10
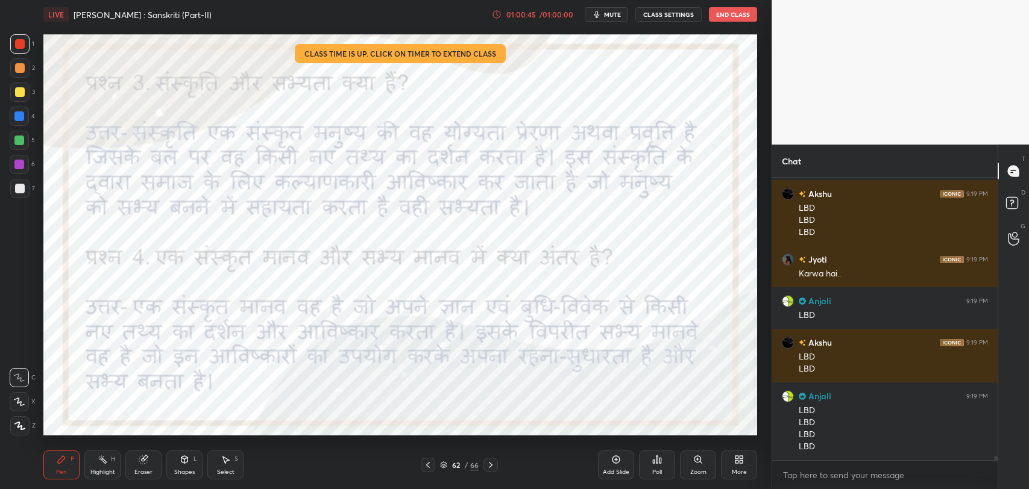
click at [489, 467] on icon at bounding box center [491, 466] width 10 height 10
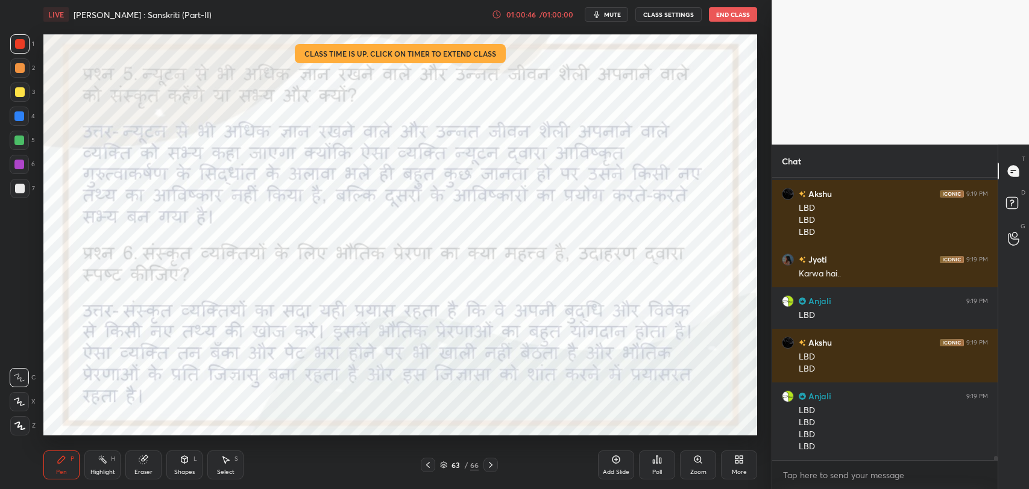
click at [489, 467] on icon at bounding box center [491, 466] width 10 height 10
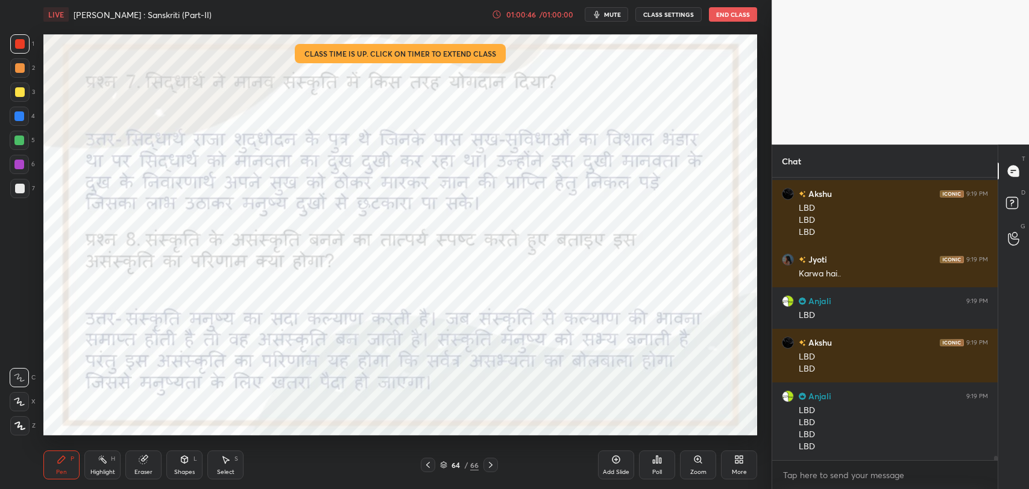
click at [489, 467] on icon at bounding box center [491, 466] width 10 height 10
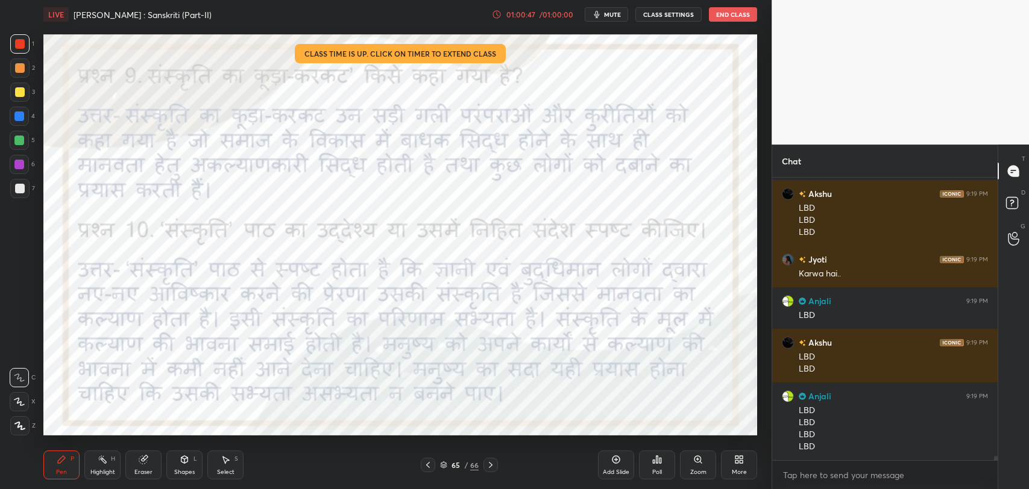
click at [489, 467] on icon at bounding box center [491, 466] width 10 height 10
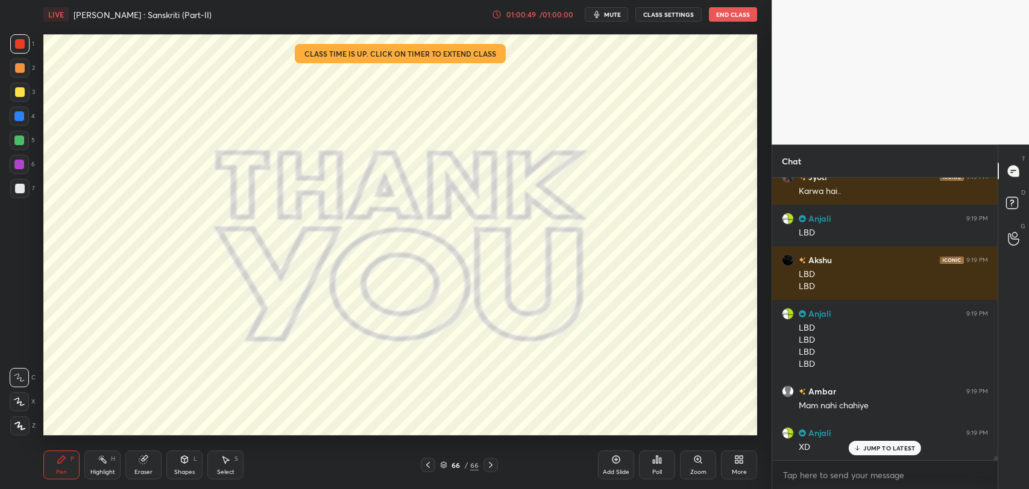
click at [669, 461] on div "Poll" at bounding box center [657, 465] width 36 height 29
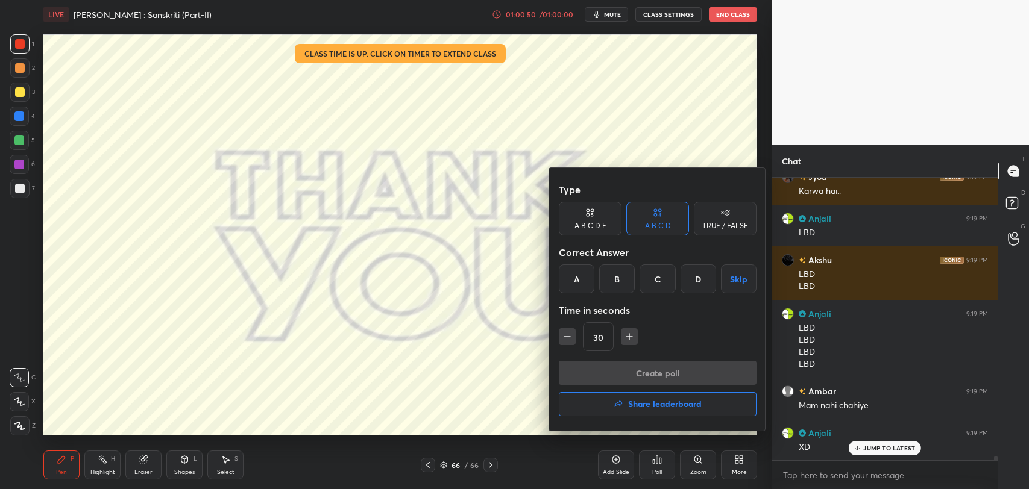
click at [663, 418] on div "Create poll Share leaderboard" at bounding box center [658, 391] width 198 height 60
click at [664, 404] on h4 "Share leaderboard" at bounding box center [665, 404] width 74 height 8
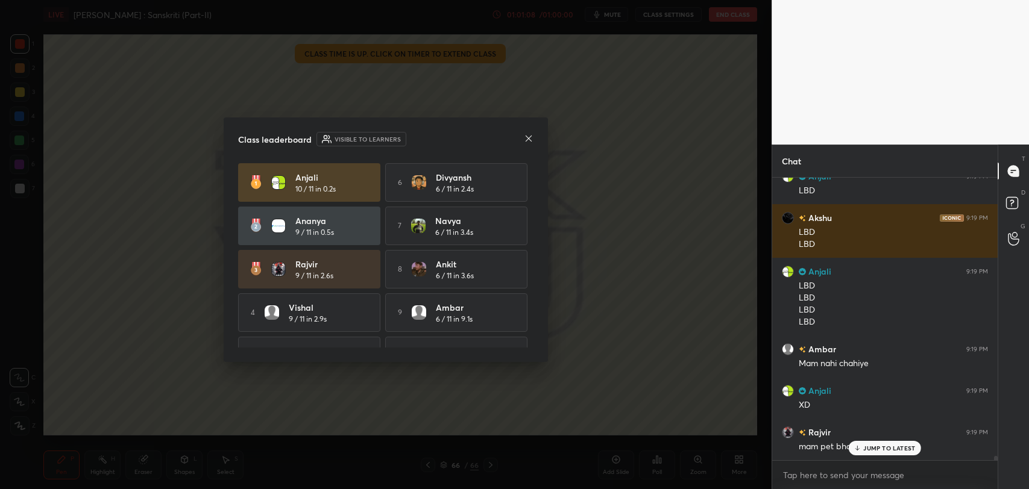
scroll to position [19002, 0]
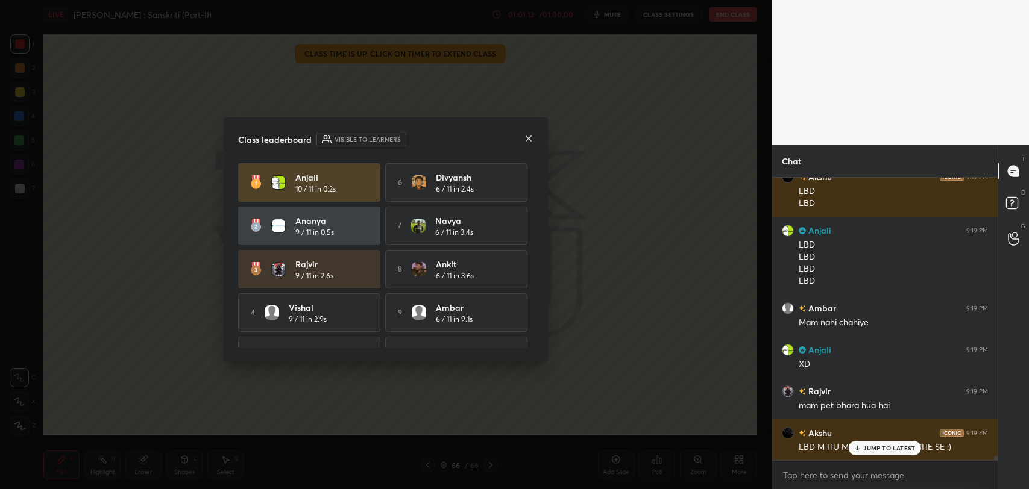
click at [890, 441] on div "JUMP TO LATEST" at bounding box center [885, 448] width 72 height 14
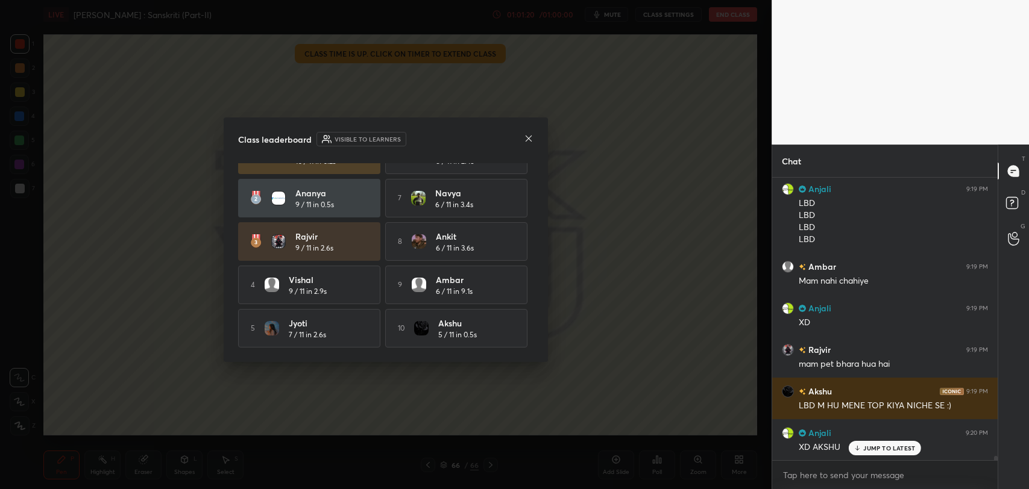
scroll to position [31, 0]
click at [530, 137] on icon at bounding box center [529, 139] width 10 height 10
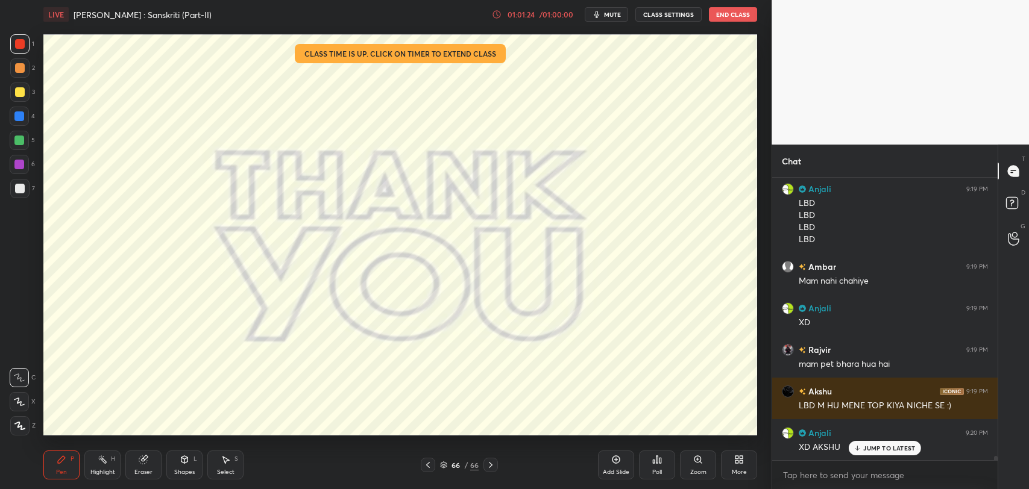
click at [891, 448] on p "JUMP TO LATEST" at bounding box center [889, 448] width 52 height 7
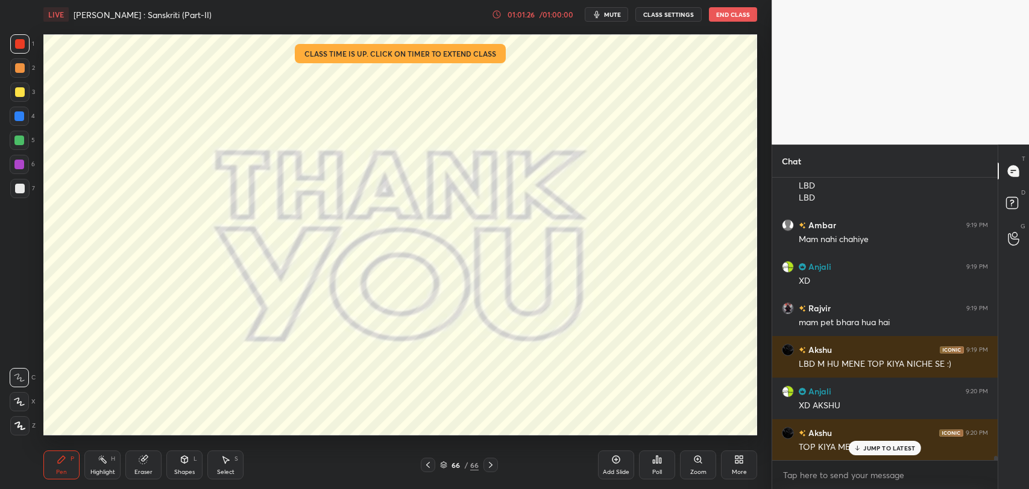
scroll to position [19127, 0]
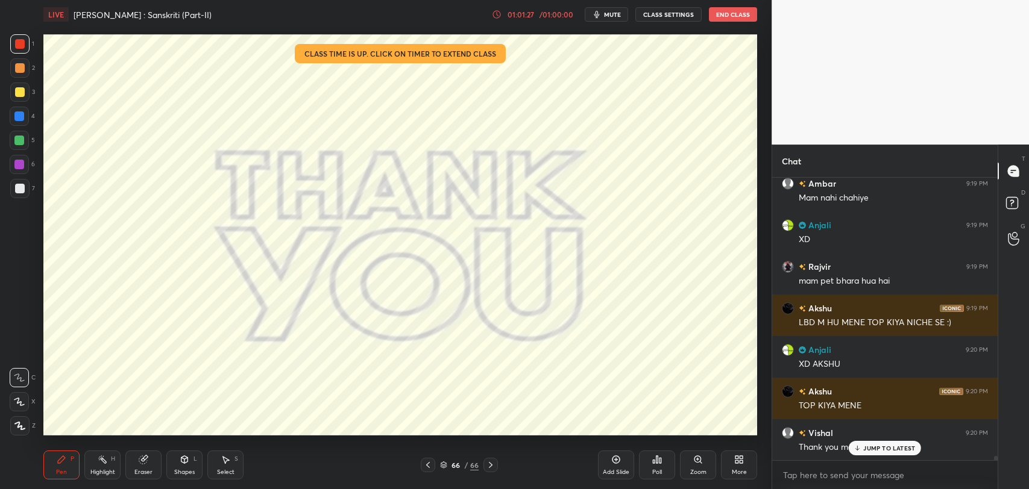
click at [875, 445] on p "JUMP TO LATEST" at bounding box center [889, 448] width 52 height 7
click at [652, 470] on div "Poll" at bounding box center [657, 473] width 10 height 6
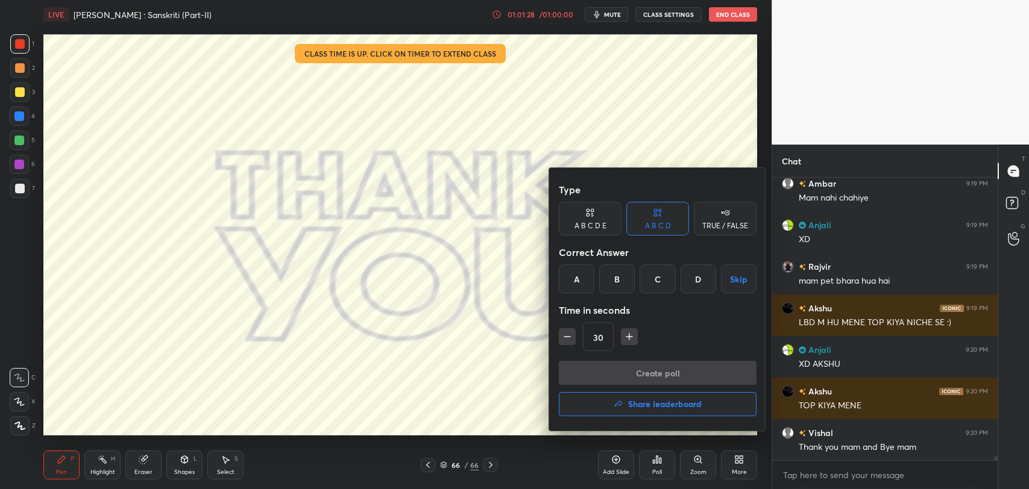
click at [620, 407] on icon "button" at bounding box center [619, 405] width 10 height 10
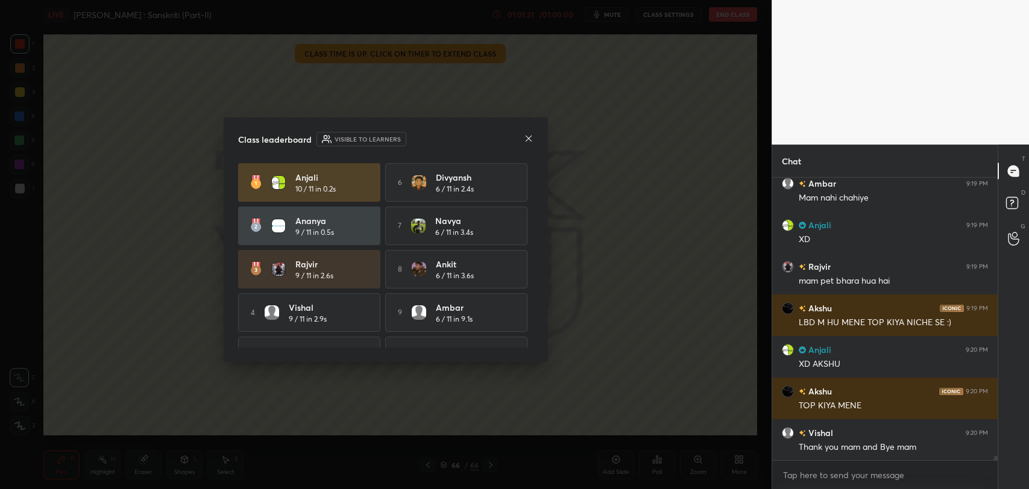
click at [529, 140] on icon at bounding box center [529, 139] width 10 height 10
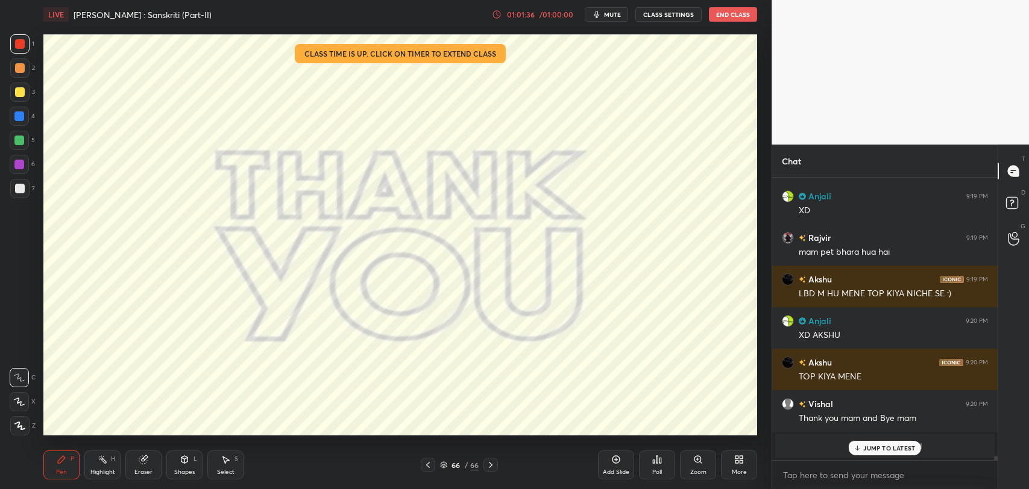
scroll to position [15468, 0]
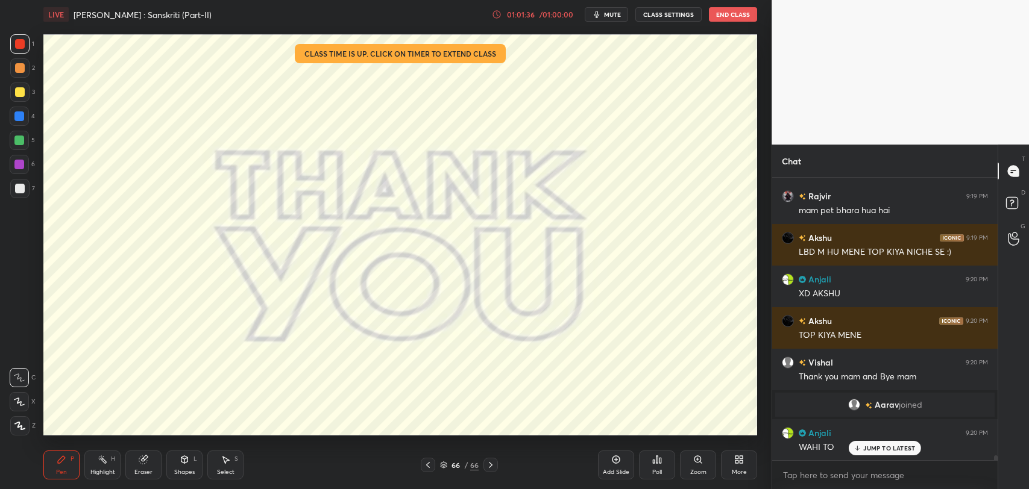
click at [135, 466] on div "Eraser" at bounding box center [143, 465] width 36 height 29
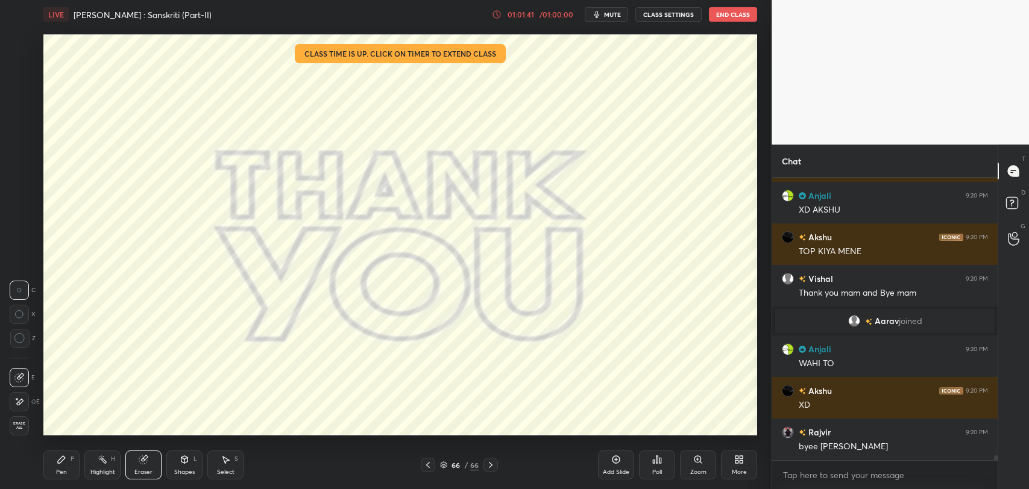
scroll to position [15563, 0]
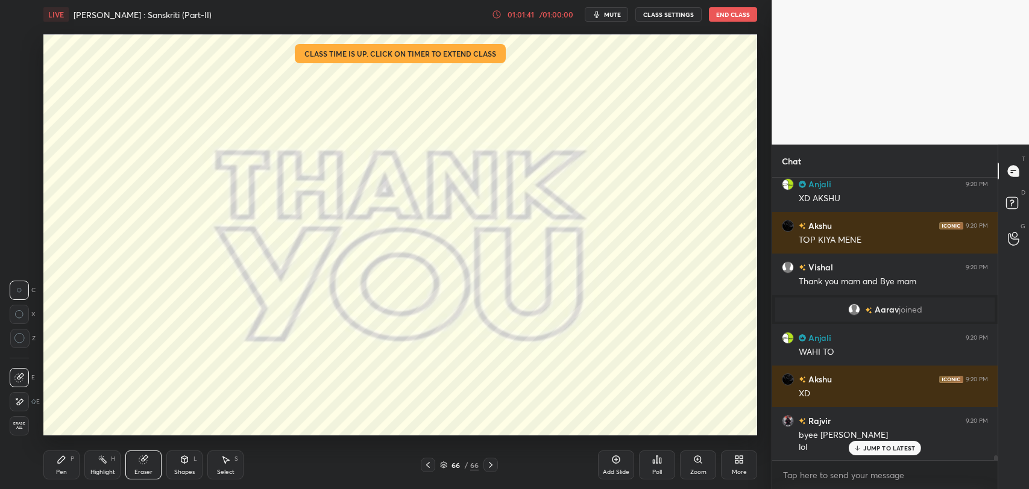
click at [63, 470] on div "Pen" at bounding box center [61, 473] width 11 height 6
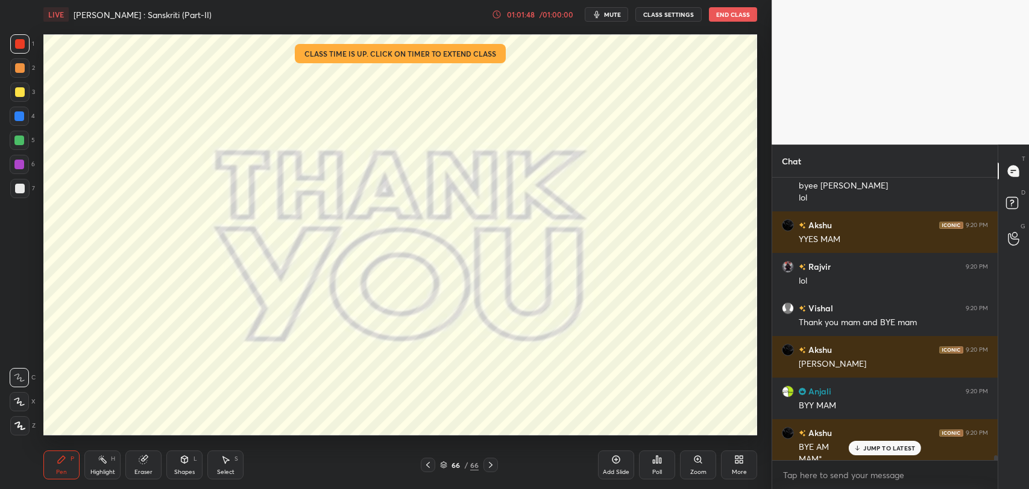
scroll to position [15825, 0]
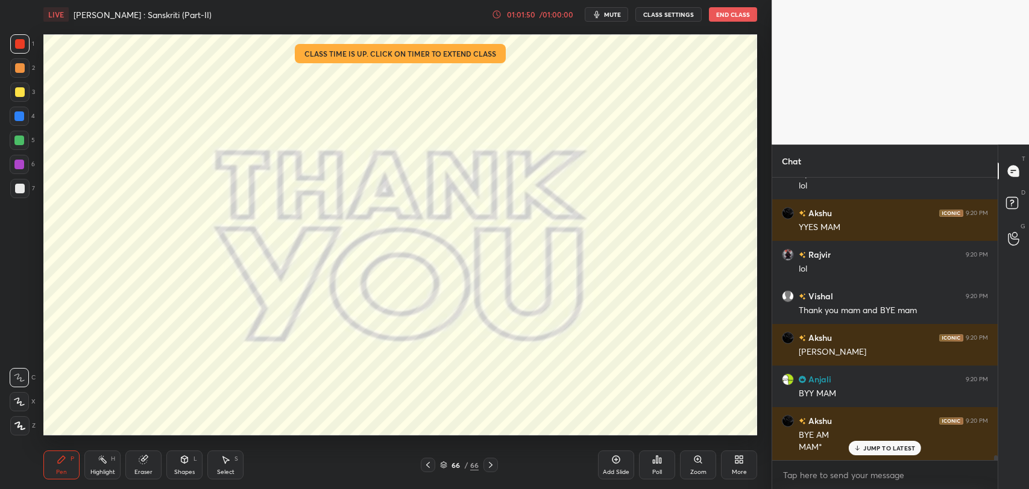
click at [864, 449] on p "JUMP TO LATEST" at bounding box center [889, 448] width 52 height 7
click at [428, 461] on icon at bounding box center [428, 466] width 10 height 10
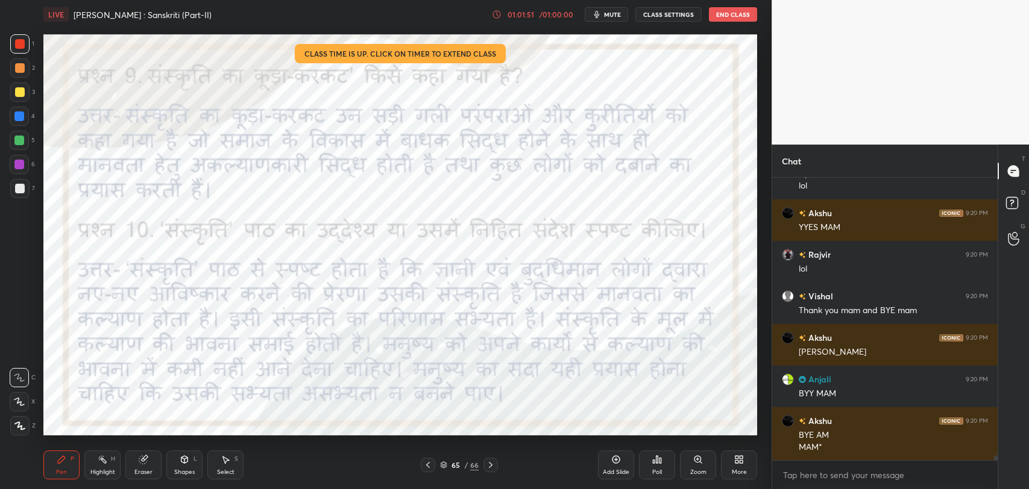
click at [428, 462] on icon at bounding box center [428, 466] width 10 height 10
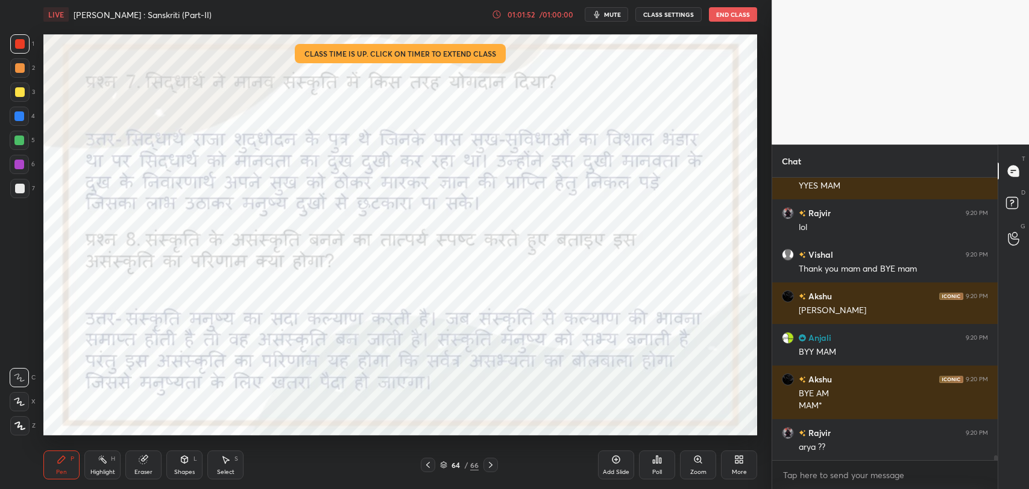
click at [427, 464] on icon at bounding box center [428, 466] width 10 height 10
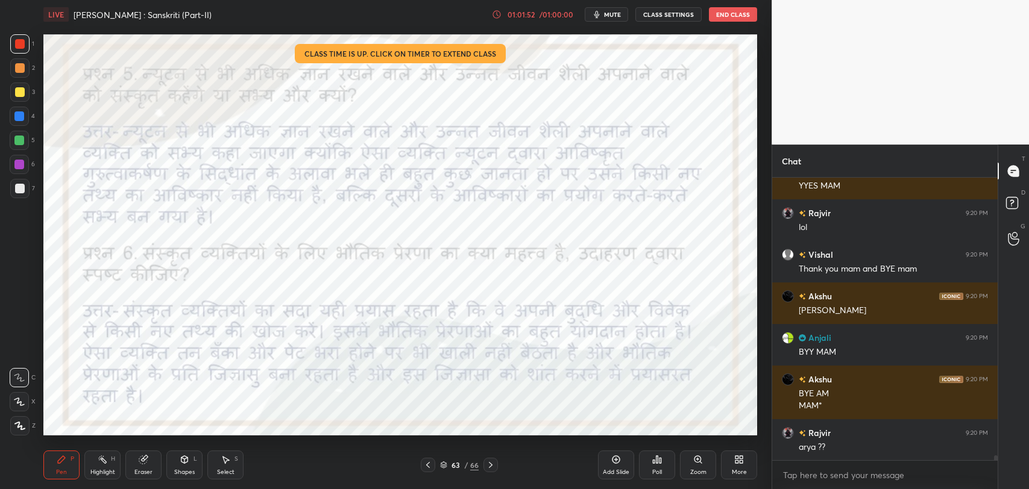
scroll to position [15949, 0]
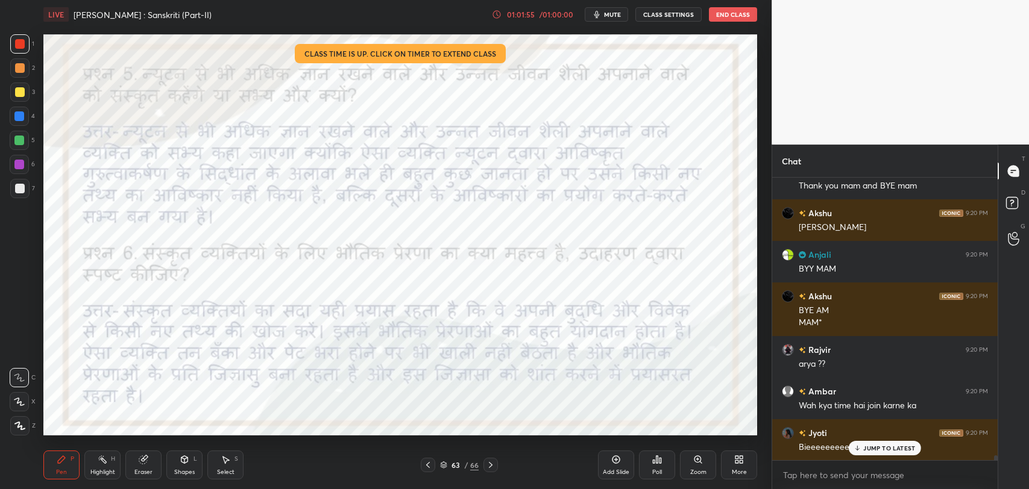
click at [427, 464] on icon at bounding box center [428, 465] width 4 height 6
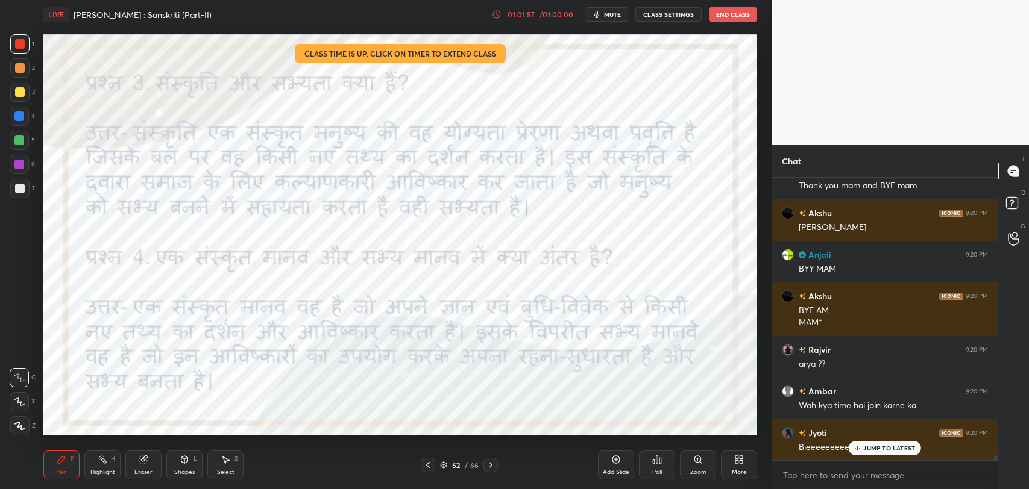
click at [427, 464] on icon at bounding box center [428, 465] width 4 height 6
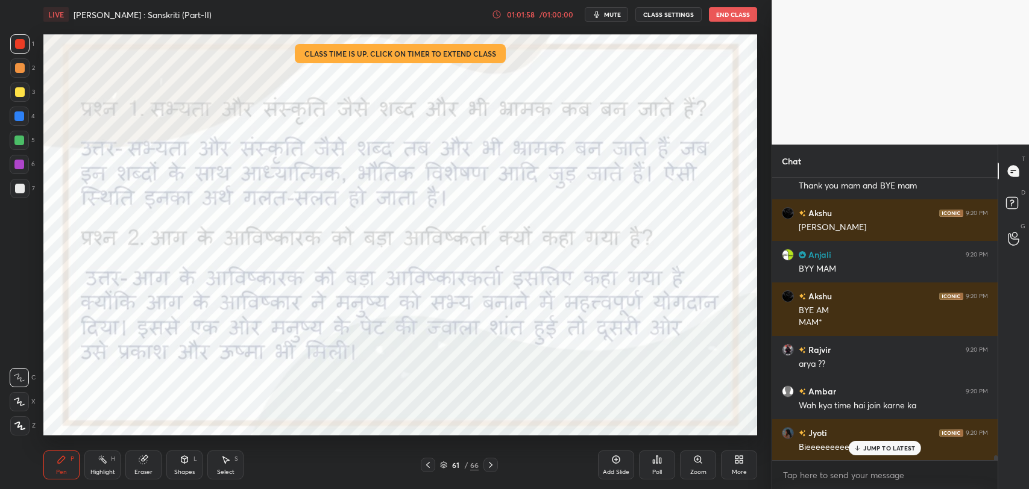
click at [429, 465] on icon at bounding box center [428, 466] width 10 height 10
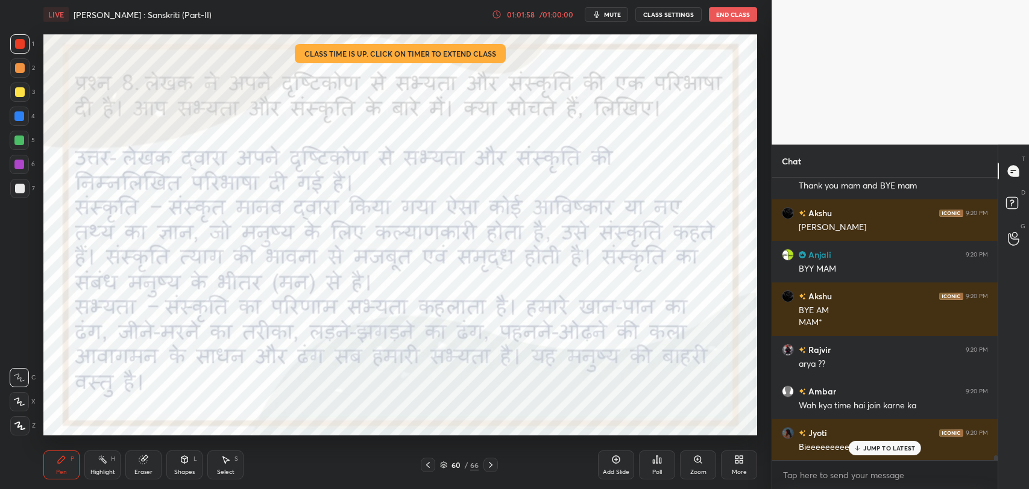
click at [489, 467] on icon at bounding box center [491, 465] width 4 height 6
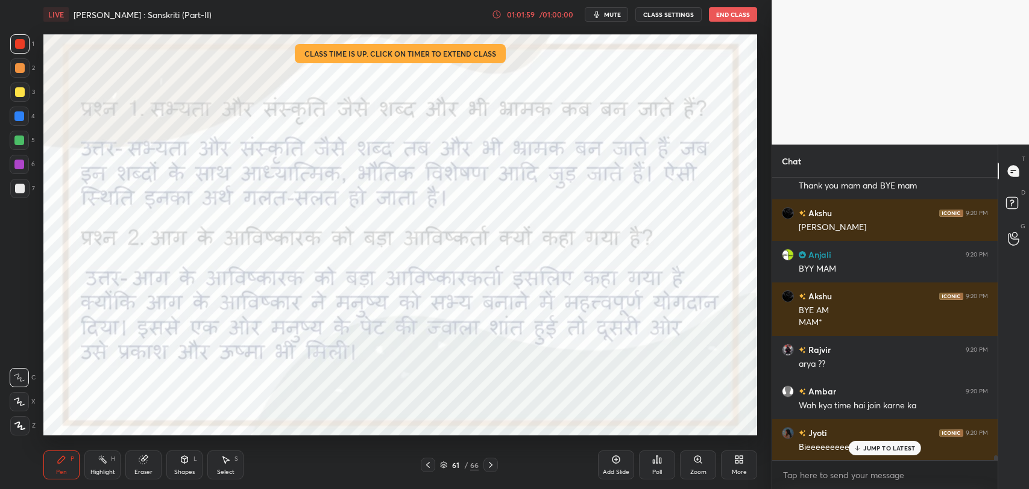
click at [489, 467] on icon at bounding box center [491, 465] width 4 height 6
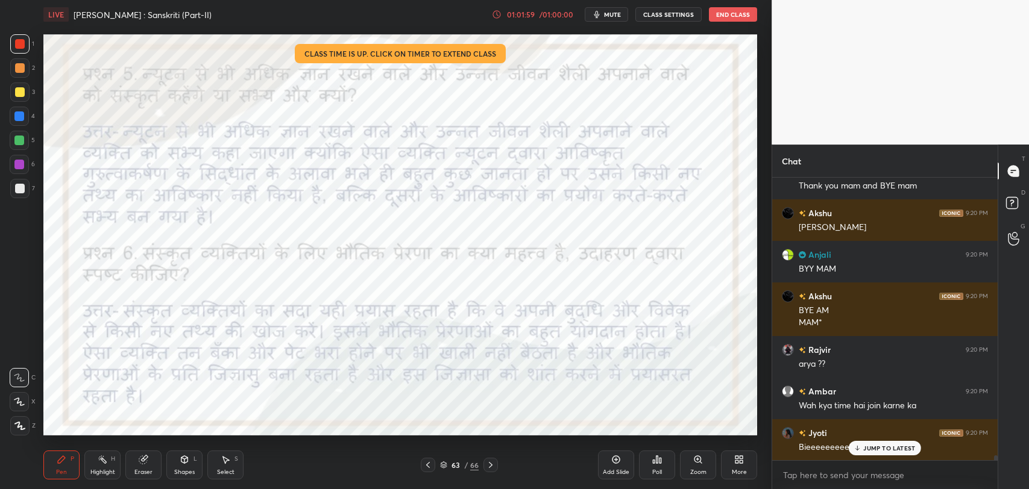
click at [489, 467] on icon at bounding box center [491, 465] width 4 height 6
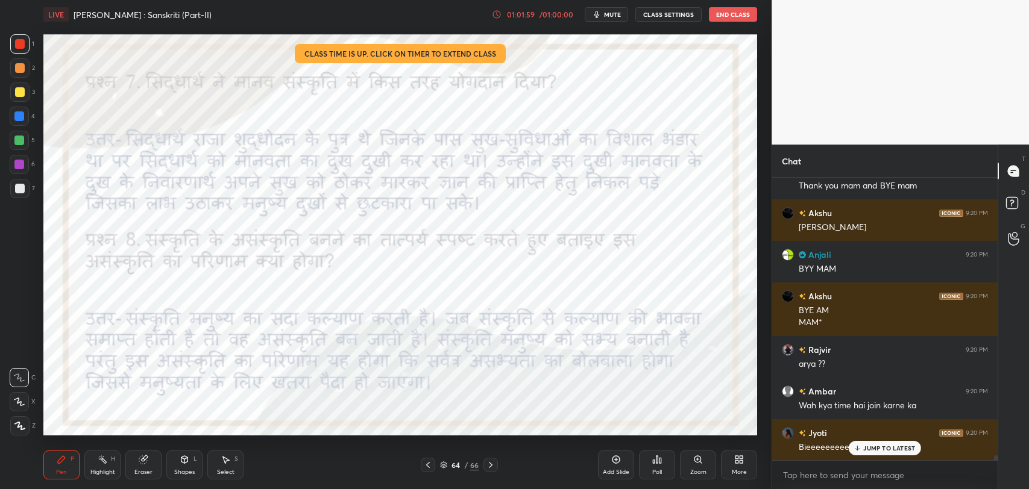
click at [489, 467] on icon at bounding box center [491, 465] width 4 height 6
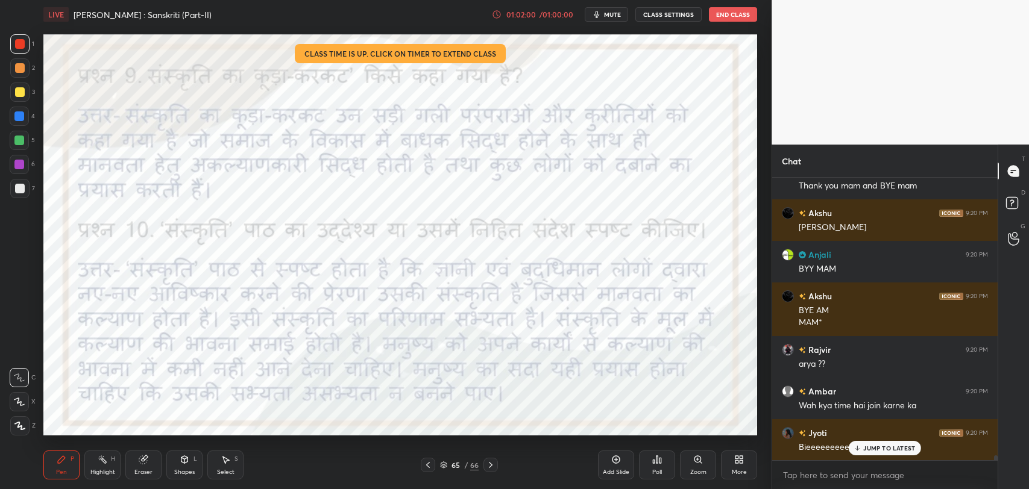
click at [489, 467] on icon at bounding box center [491, 465] width 4 height 6
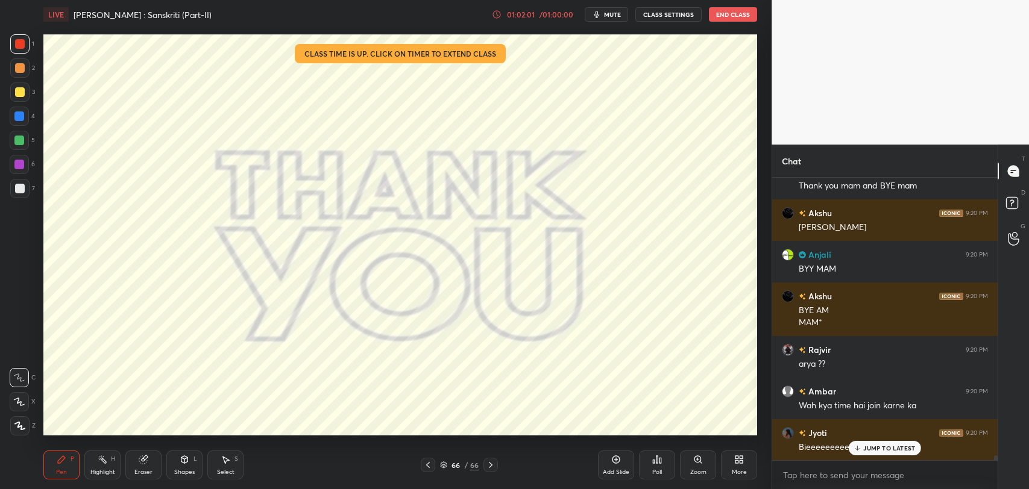
click at [433, 465] on div at bounding box center [428, 465] width 14 height 14
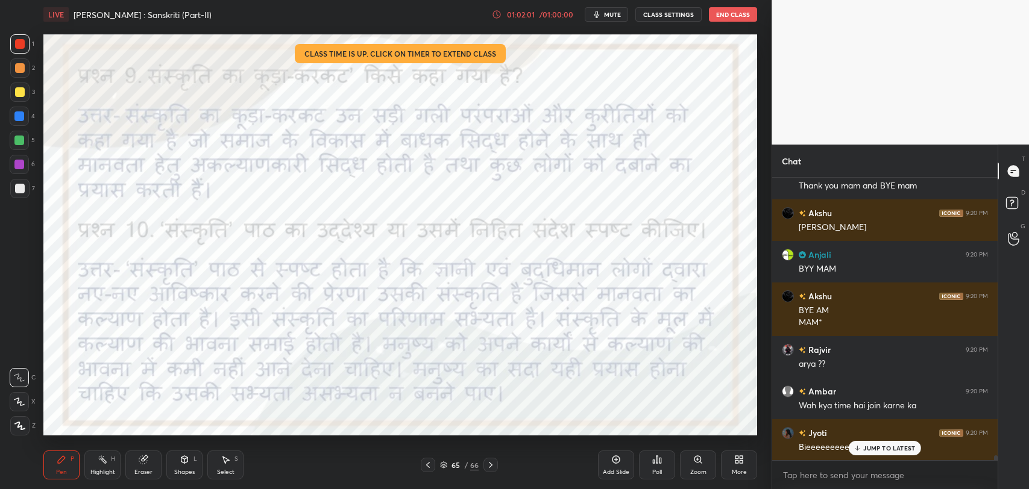
click at [433, 465] on div at bounding box center [428, 465] width 14 height 14
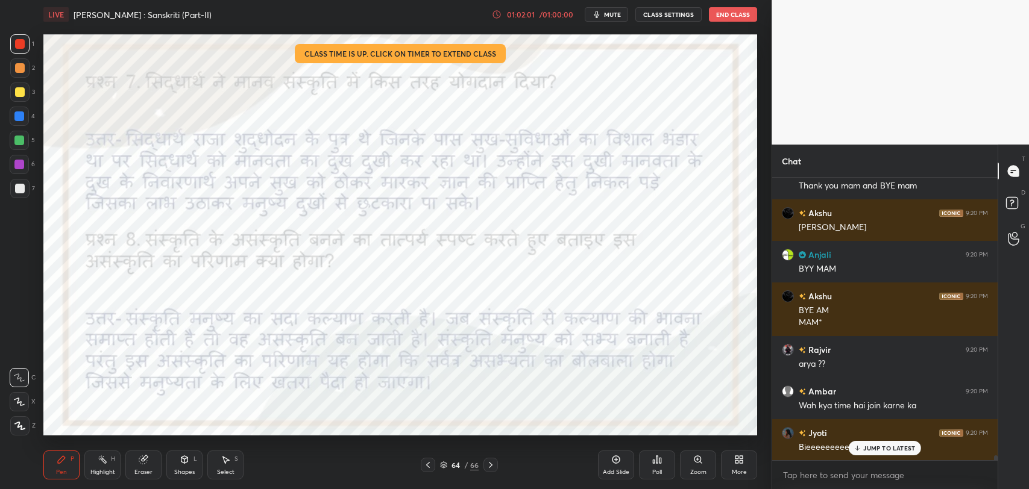
click at [433, 465] on div at bounding box center [428, 465] width 14 height 14
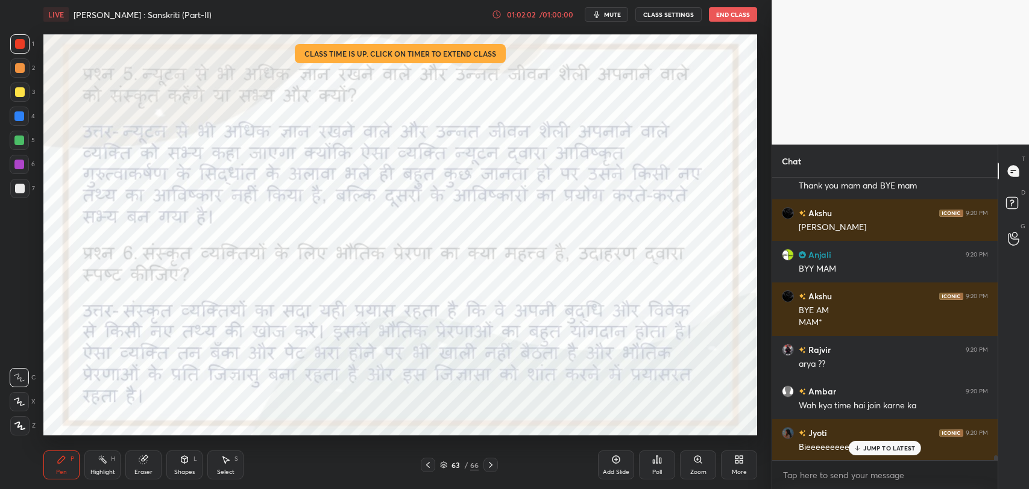
click at [433, 467] on div at bounding box center [428, 465] width 14 height 14
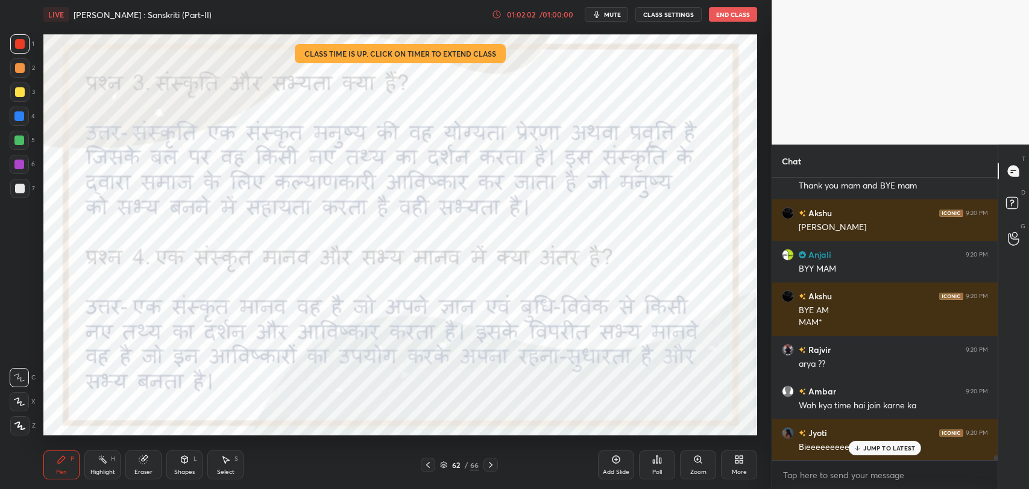
click at [433, 467] on div at bounding box center [428, 465] width 14 height 14
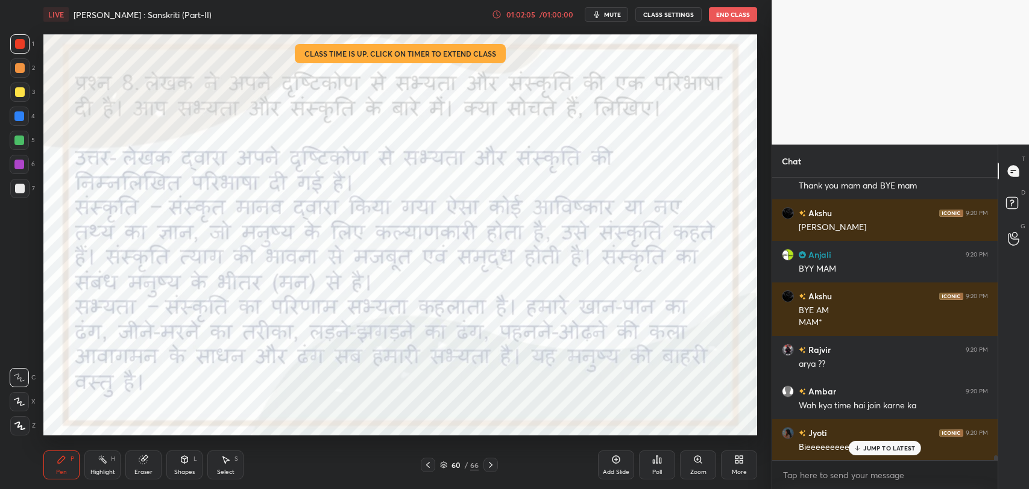
click at [486, 465] on icon at bounding box center [491, 466] width 10 height 10
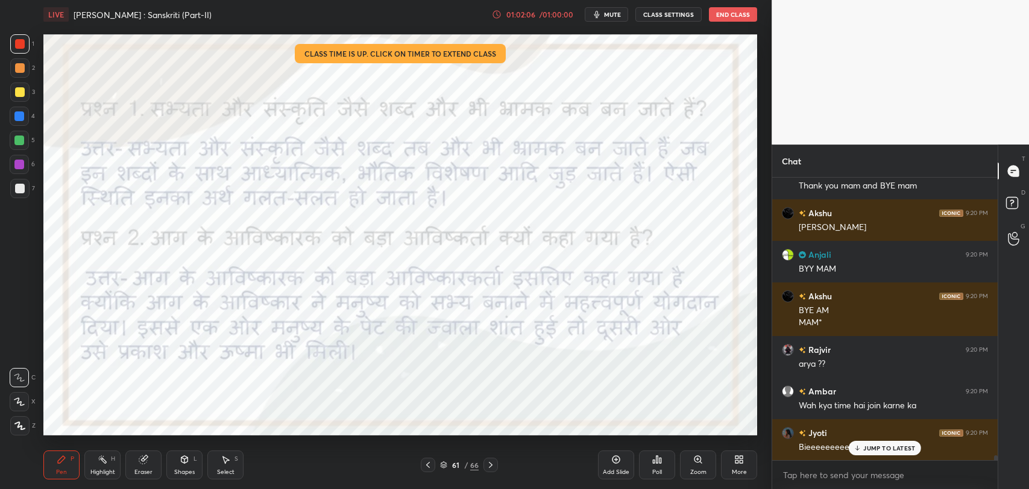
click at [486, 465] on icon at bounding box center [491, 466] width 10 height 10
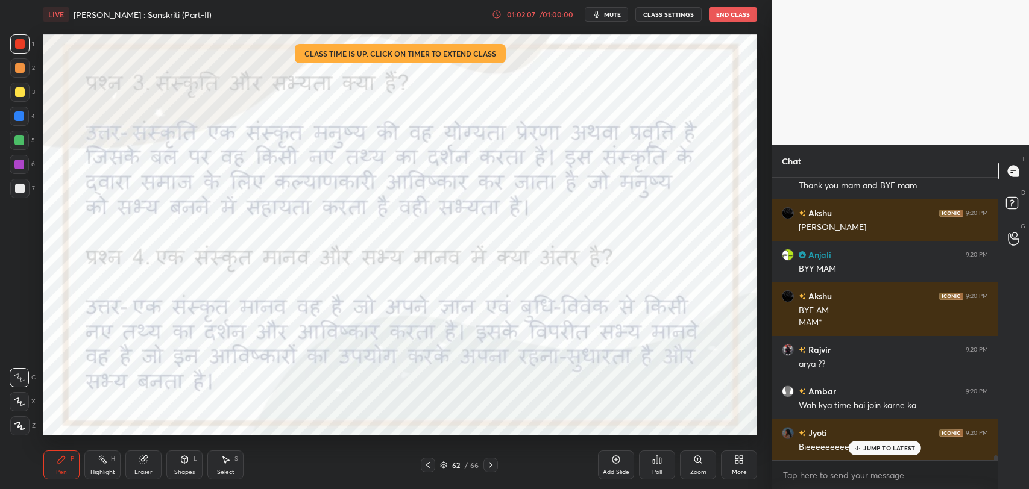
click at [852, 450] on div "JUMP TO LATEST" at bounding box center [885, 448] width 72 height 14
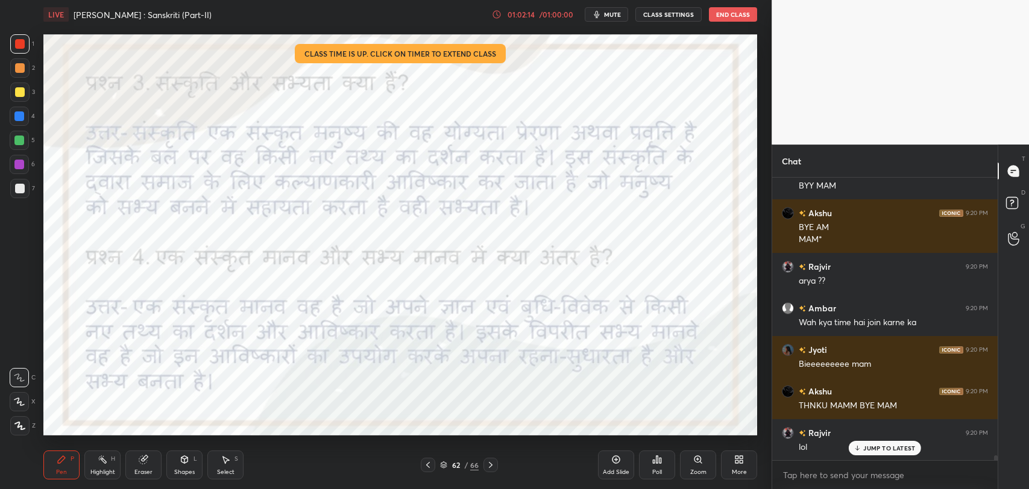
scroll to position [16074, 0]
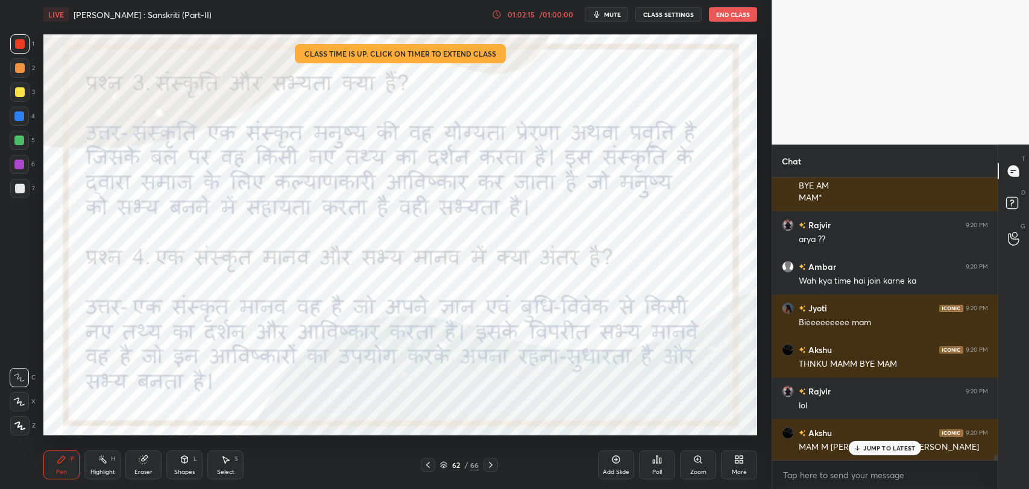
click at [864, 450] on p "JUMP TO LATEST" at bounding box center [889, 448] width 52 height 7
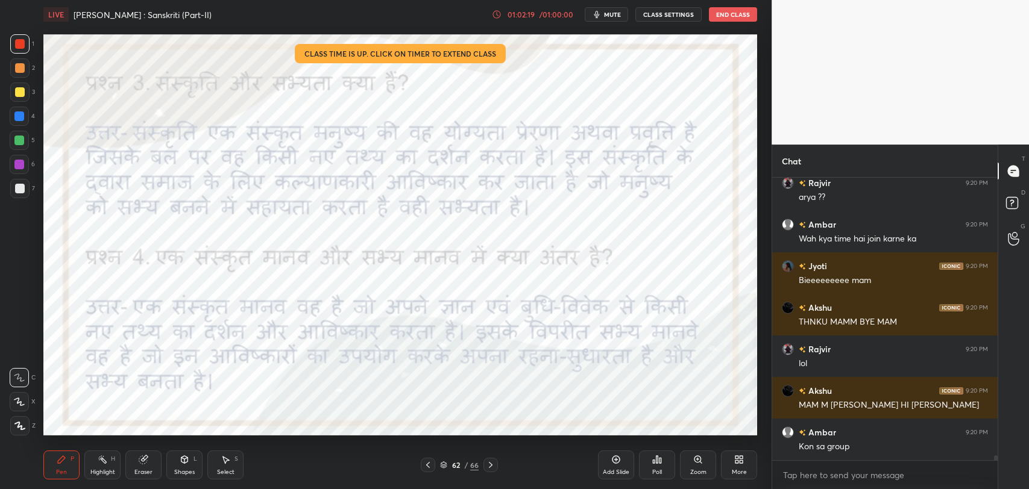
click at [486, 467] on icon at bounding box center [491, 466] width 10 height 10
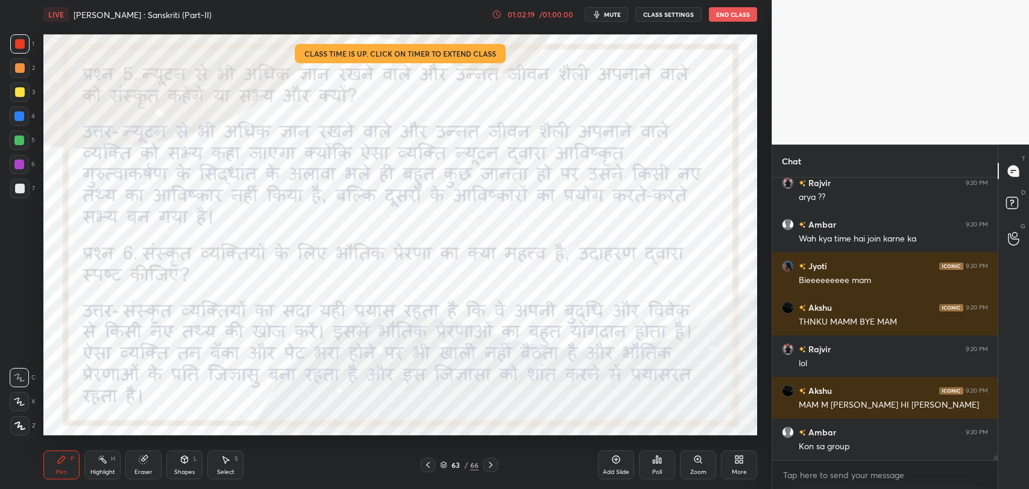
click at [486, 467] on icon at bounding box center [491, 466] width 10 height 10
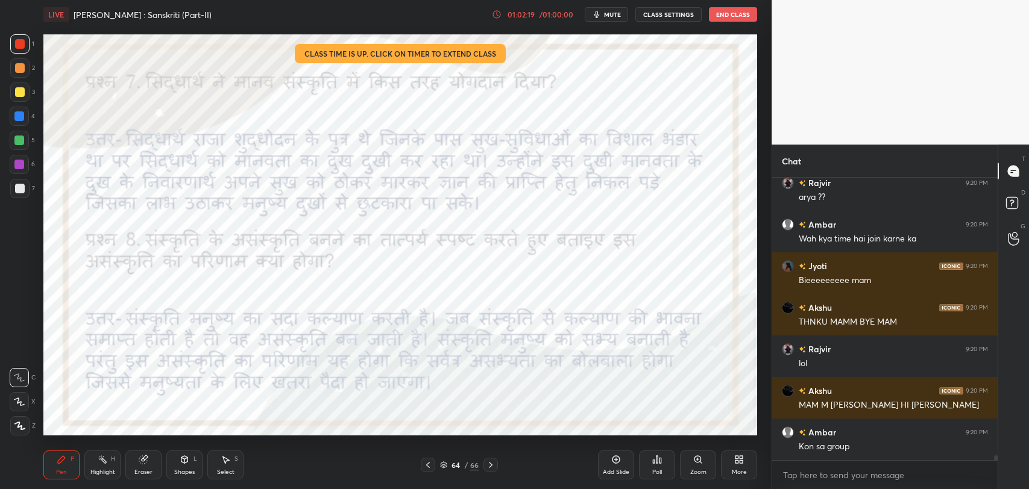
click at [486, 467] on icon at bounding box center [491, 466] width 10 height 10
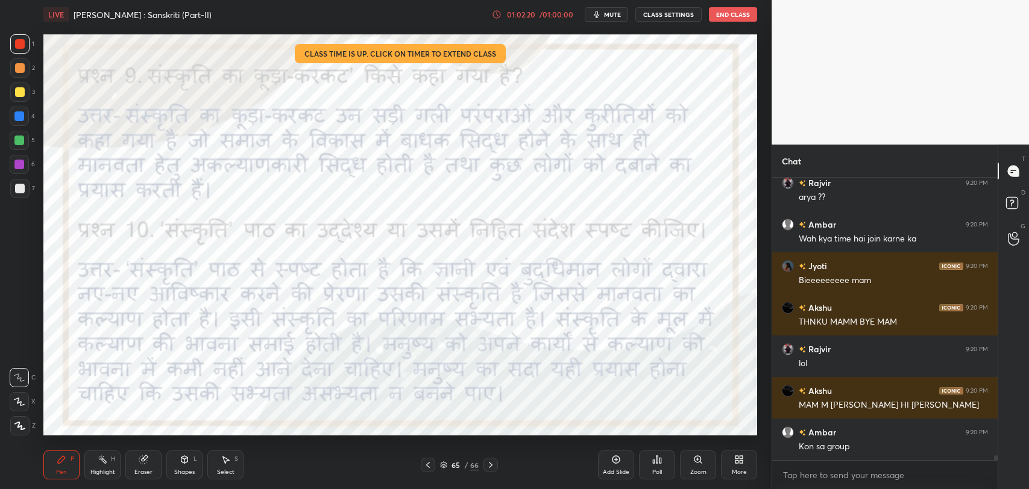
click at [486, 467] on icon at bounding box center [491, 466] width 10 height 10
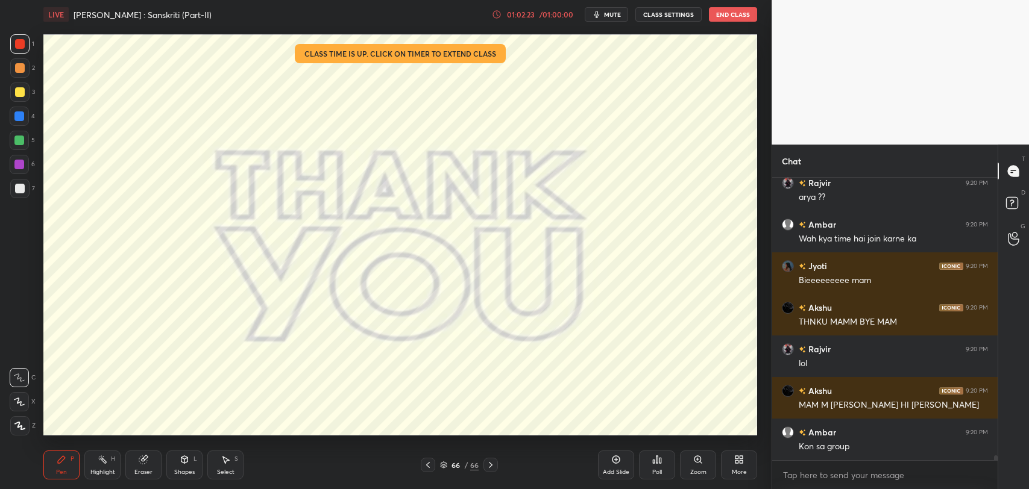
click at [486, 467] on icon at bounding box center [491, 466] width 10 height 10
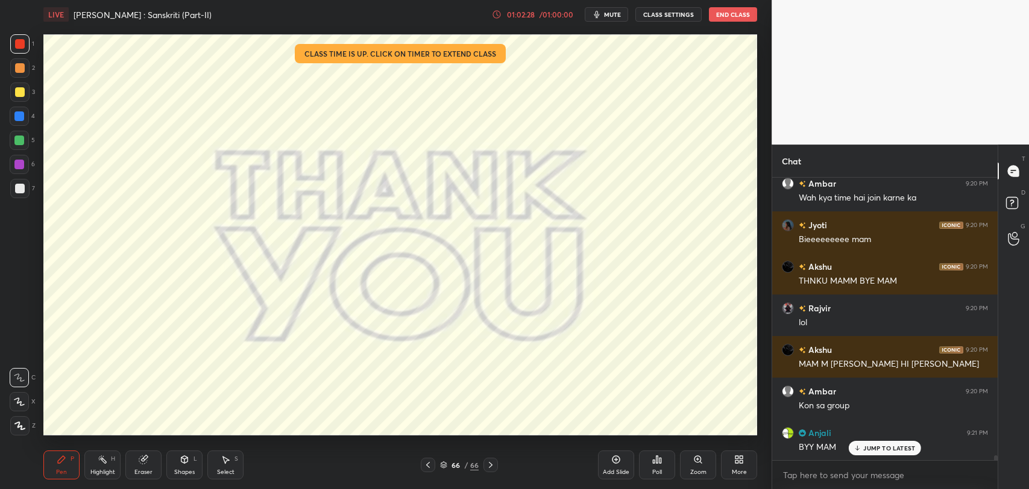
click at [733, 10] on button "End Class" at bounding box center [733, 14] width 48 height 14
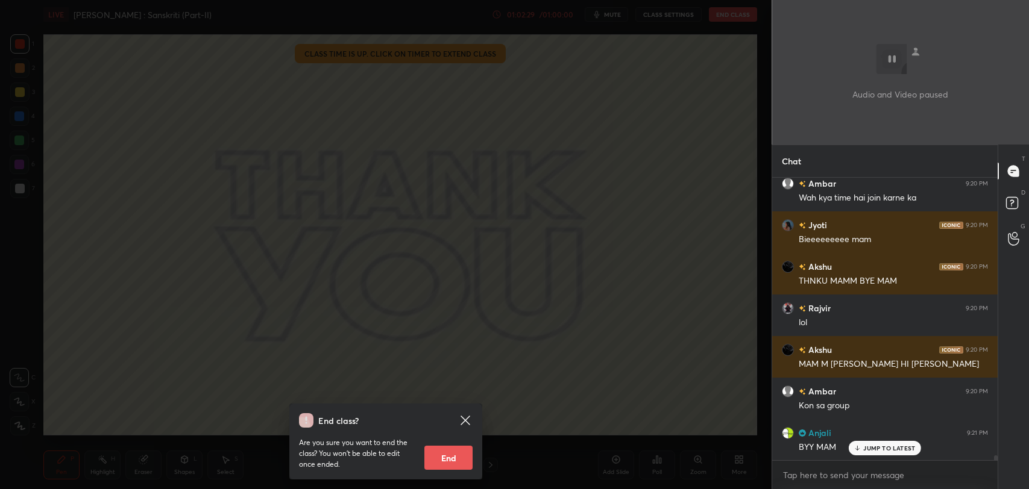
click at [450, 456] on button "End" at bounding box center [448, 458] width 48 height 24
type textarea "x"
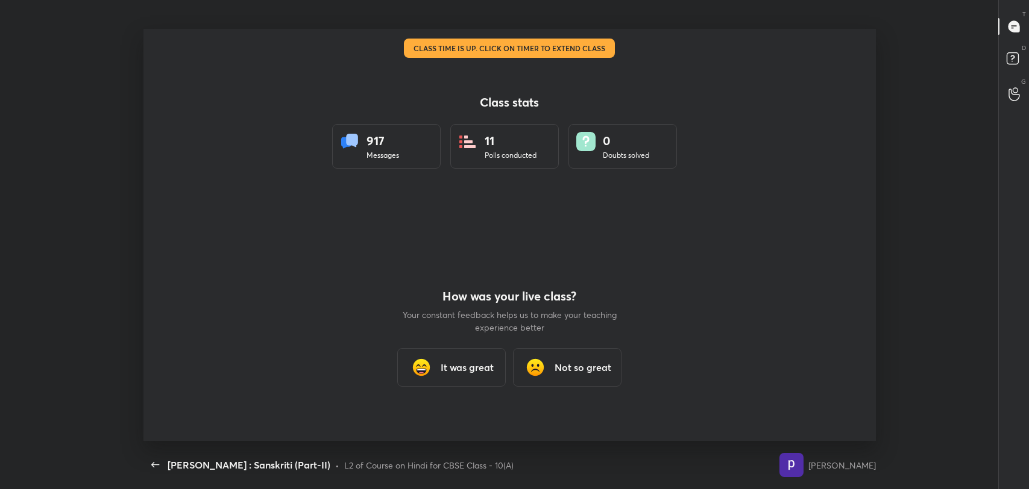
scroll to position [0, 0]
